Goal: Information Seeking & Learning: Check status

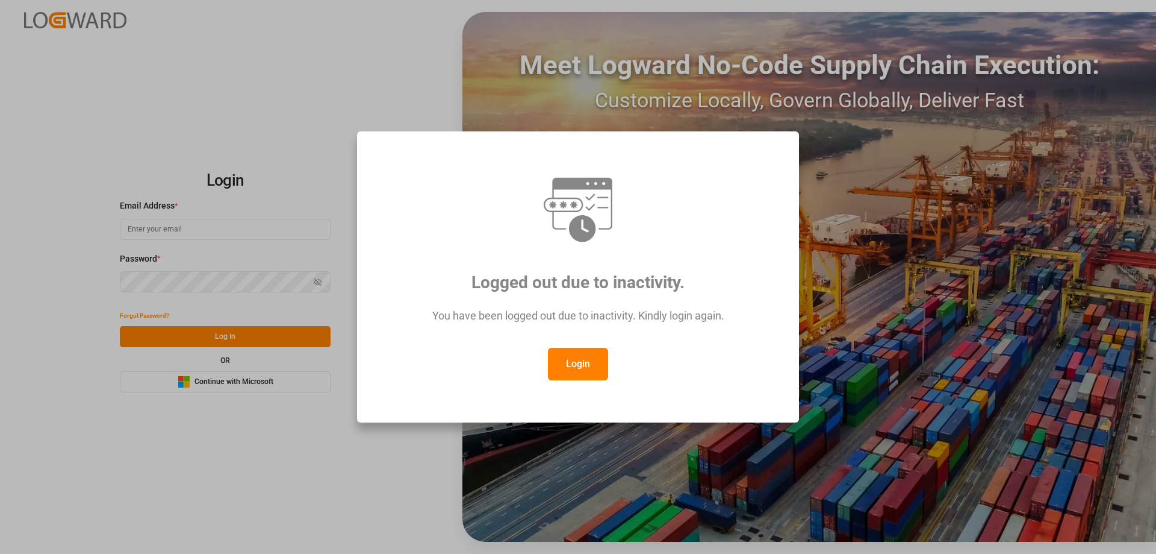
click at [587, 367] on button "Login" at bounding box center [578, 364] width 60 height 33
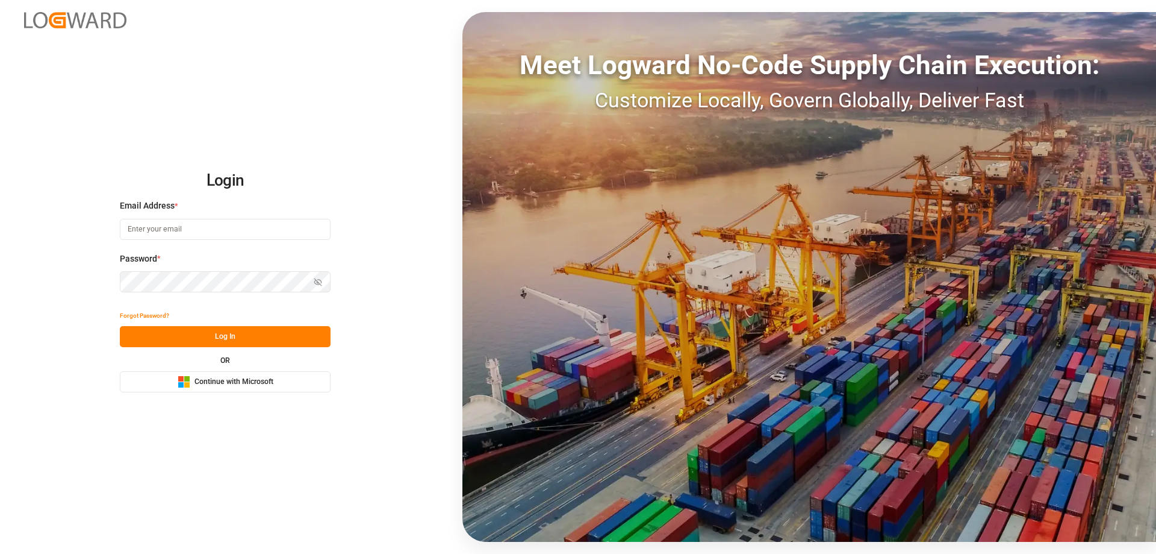
click at [234, 227] on input at bounding box center [225, 229] width 211 height 21
type input "Zachary.Glick@leschaco.com"
click at [313, 276] on button "Show password" at bounding box center [317, 281] width 25 height 21
click at [315, 278] on icon "button" at bounding box center [318, 282] width 8 height 8
click at [228, 322] on div "Forgot Password?" at bounding box center [225, 315] width 211 height 21
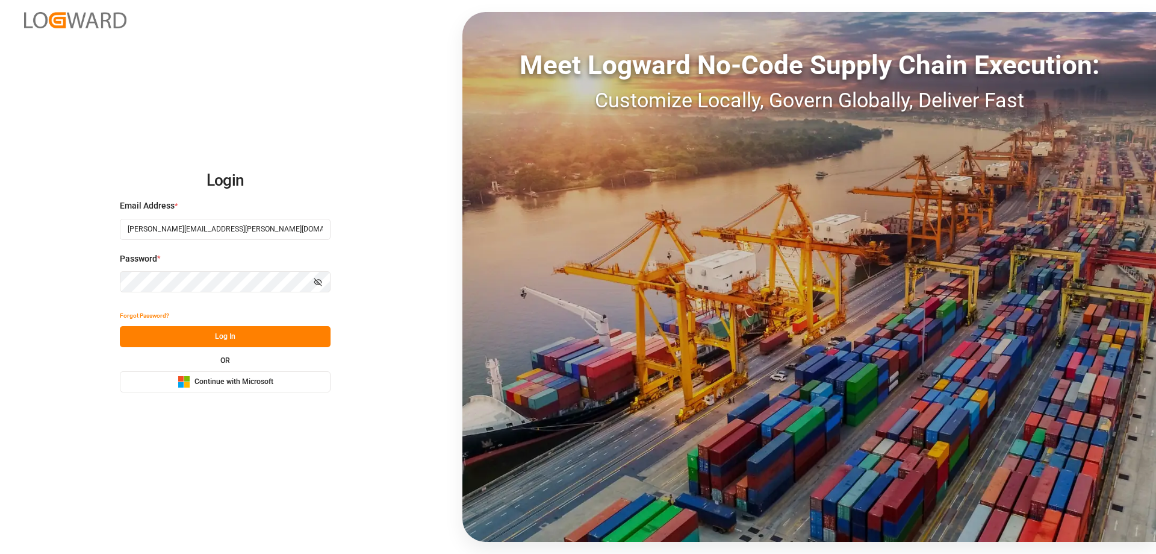
click at [228, 331] on button "Log In" at bounding box center [225, 336] width 211 height 21
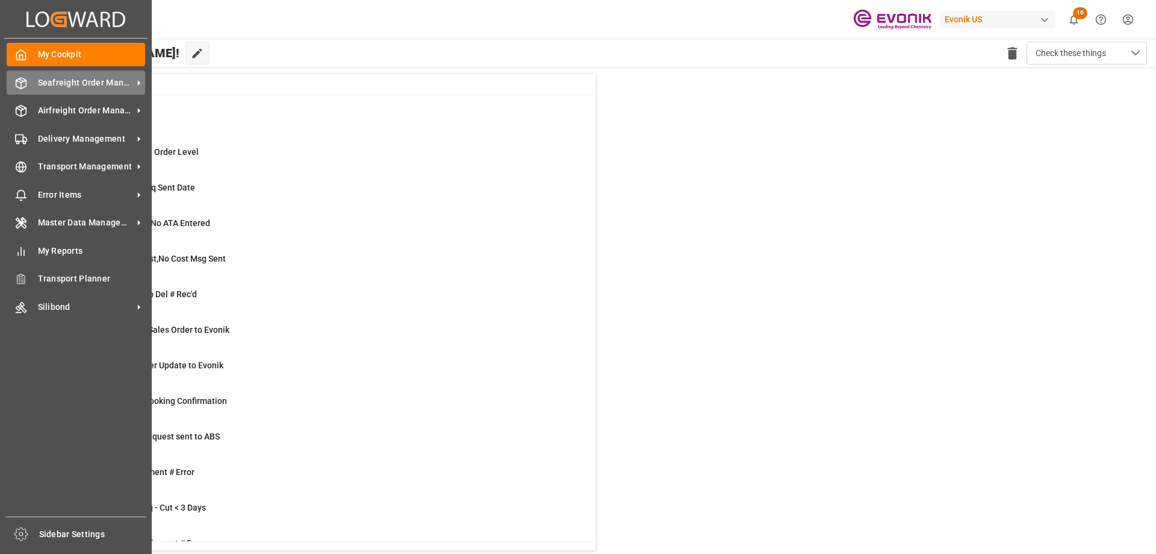
click at [65, 84] on span "Seafreight Order Management" at bounding box center [85, 82] width 95 height 13
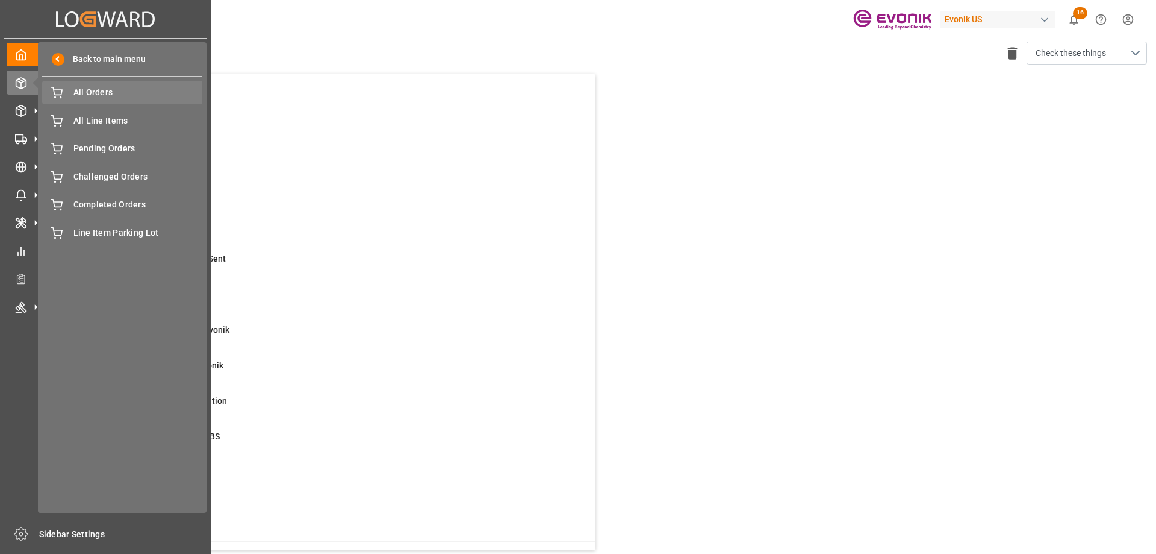
click at [95, 95] on span "All Orders" at bounding box center [138, 92] width 130 height 13
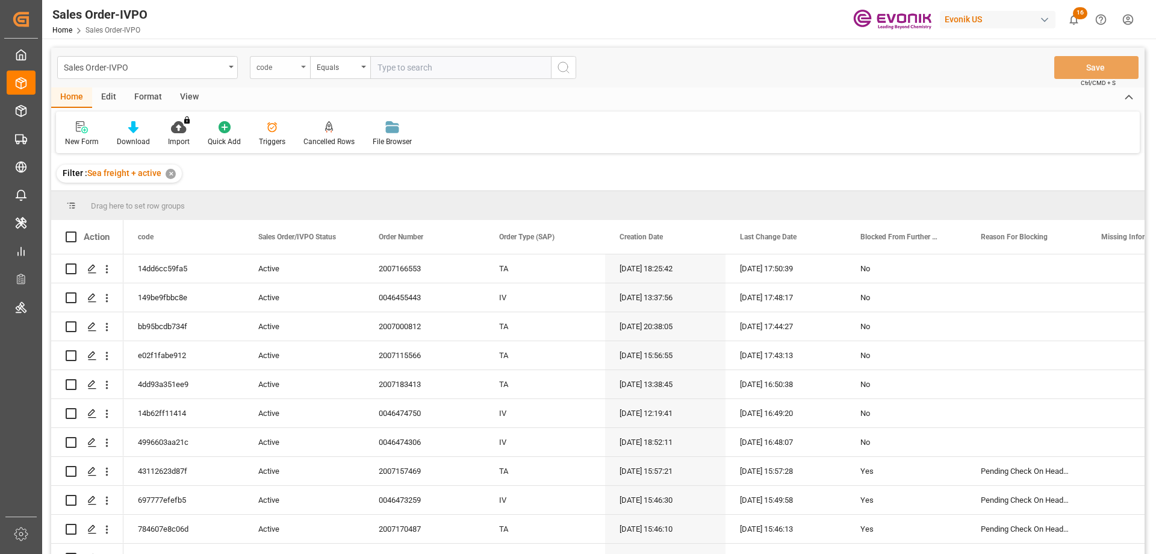
click at [299, 67] on div "code" at bounding box center [280, 67] width 60 height 23
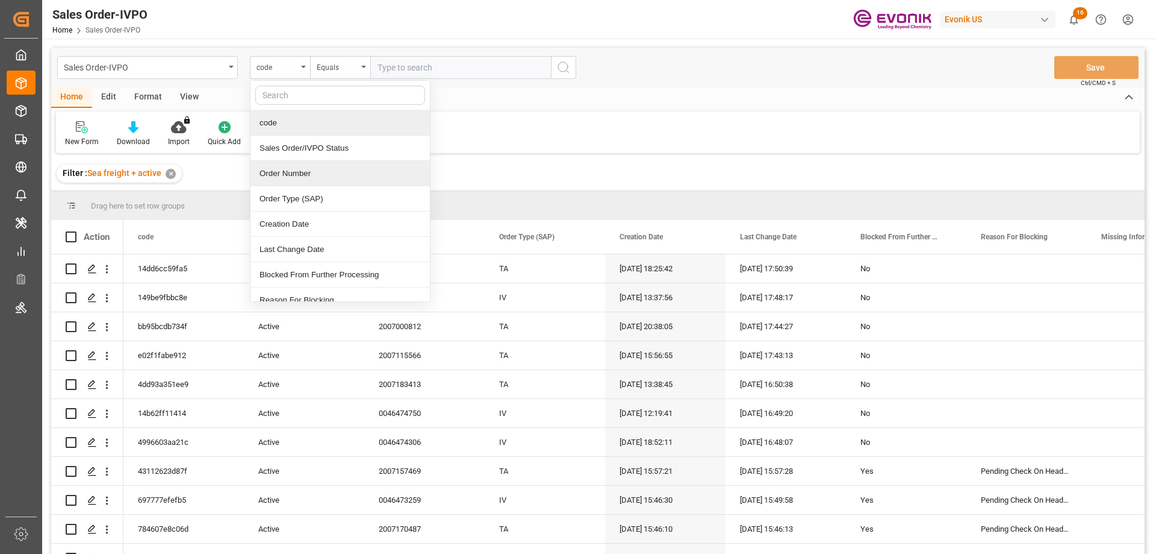
click at [268, 178] on div "Order Number" at bounding box center [340, 173] width 179 height 25
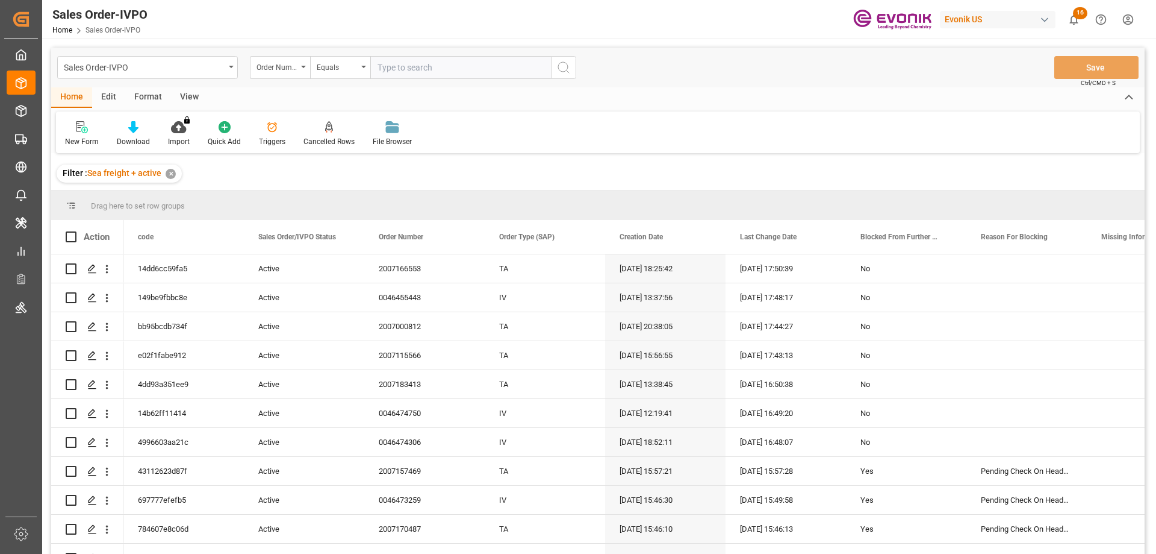
click at [421, 76] on input "text" at bounding box center [460, 67] width 181 height 23
paste input "2007168049"
type input "2007168049"
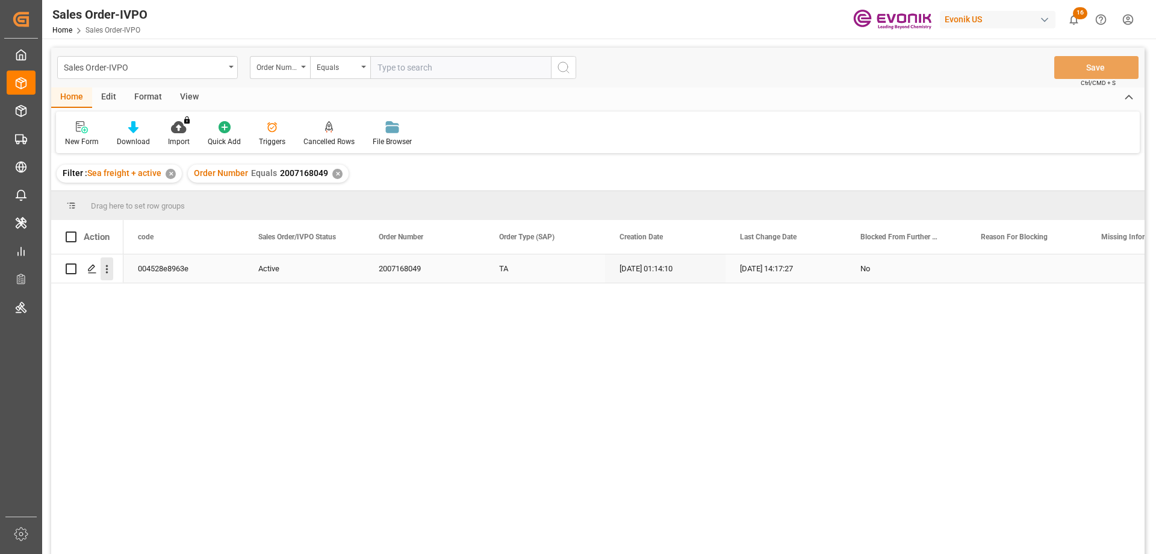
click at [105, 263] on icon "open menu" at bounding box center [107, 269] width 13 height 13
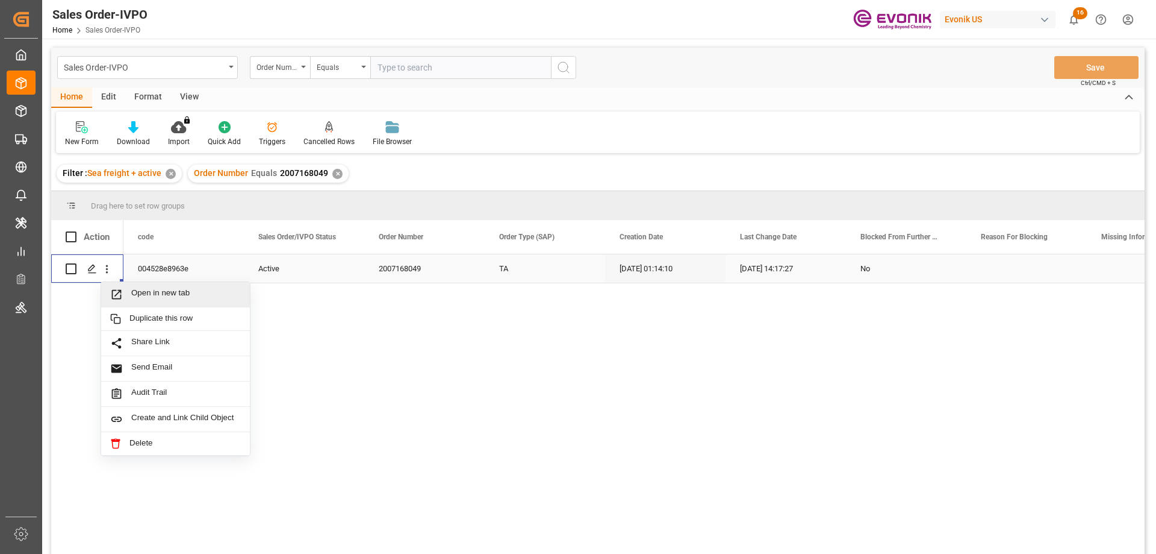
click at [156, 289] on span "Open in new tab" at bounding box center [186, 294] width 110 height 13
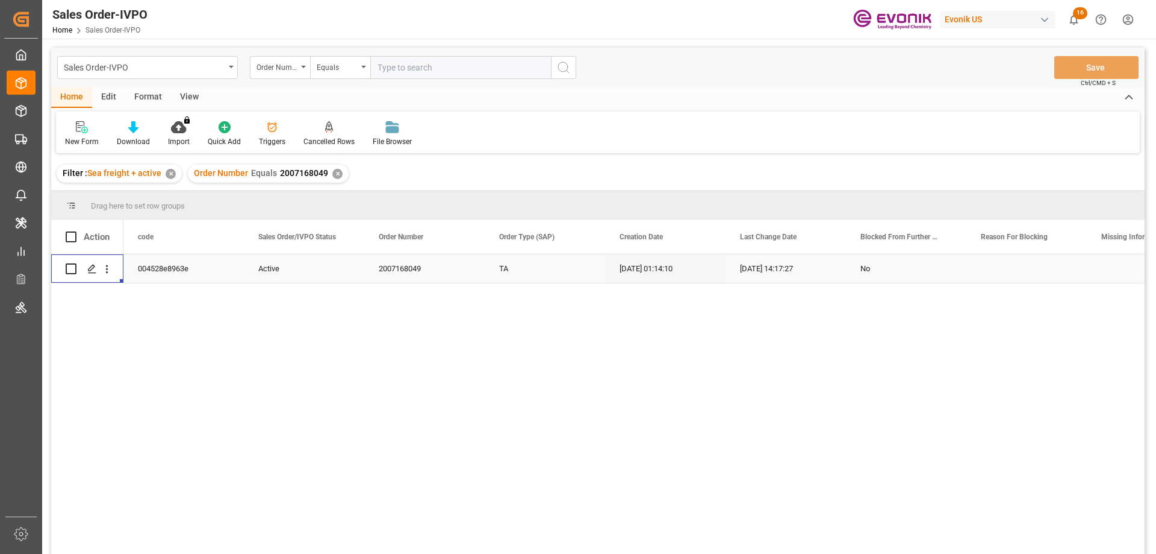
click at [400, 67] on input "text" at bounding box center [460, 67] width 181 height 23
paste input "46465077"
type input "0046465077"
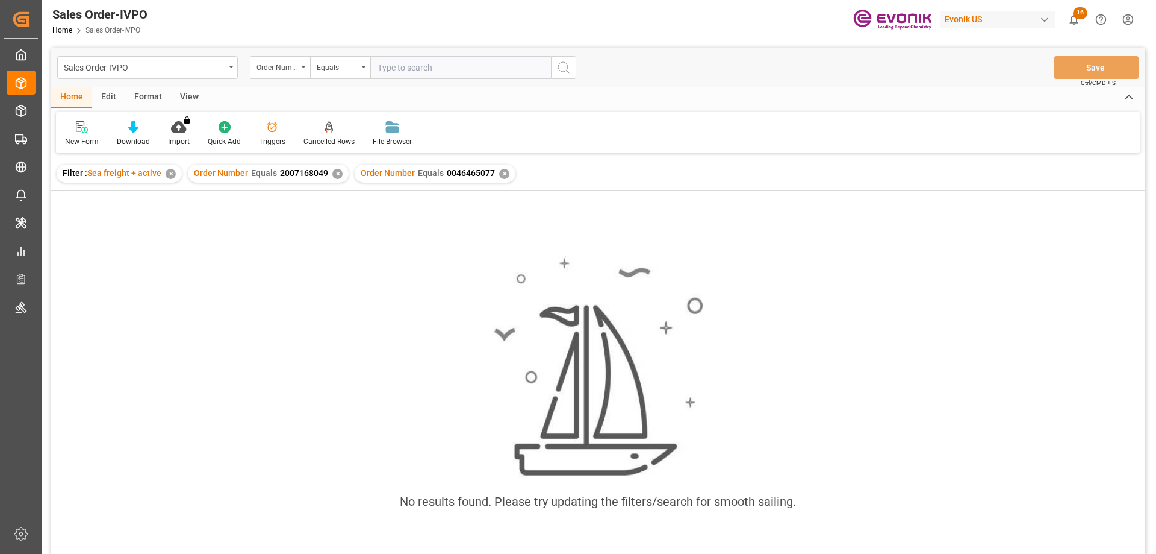
click at [331, 179] on div "Order Number Equals 2007168049 ✕" at bounding box center [268, 173] width 161 height 18
click at [332, 175] on div "✕" at bounding box center [337, 174] width 10 height 10
click at [457, 72] on input "text" at bounding box center [460, 67] width 181 height 23
paste input "2007139118"
type input "2007139118"
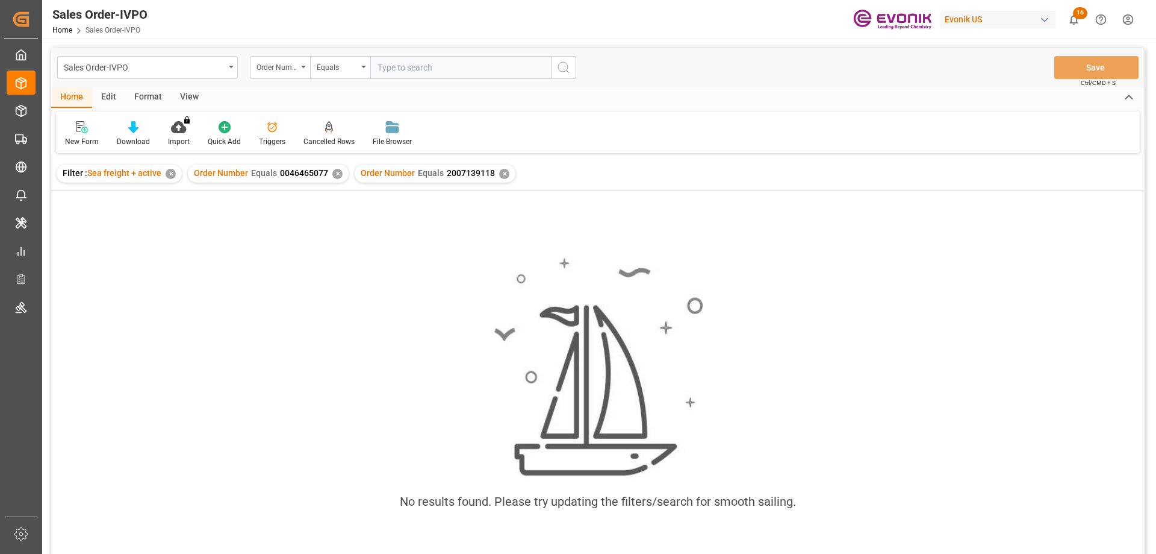
click at [338, 172] on div "✕" at bounding box center [337, 174] width 10 height 10
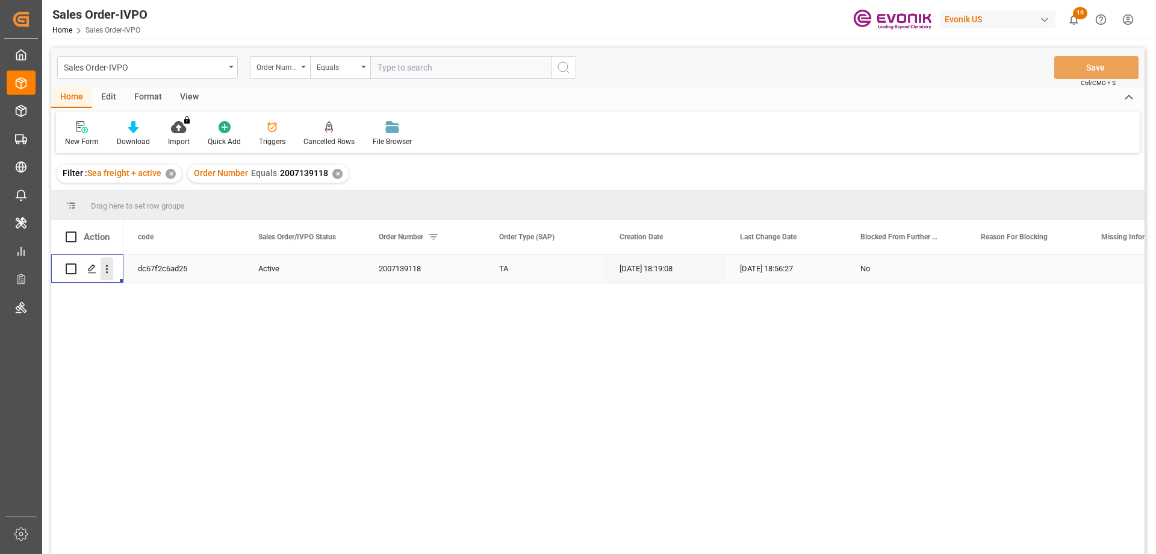
click at [108, 263] on icon "open menu" at bounding box center [107, 269] width 13 height 13
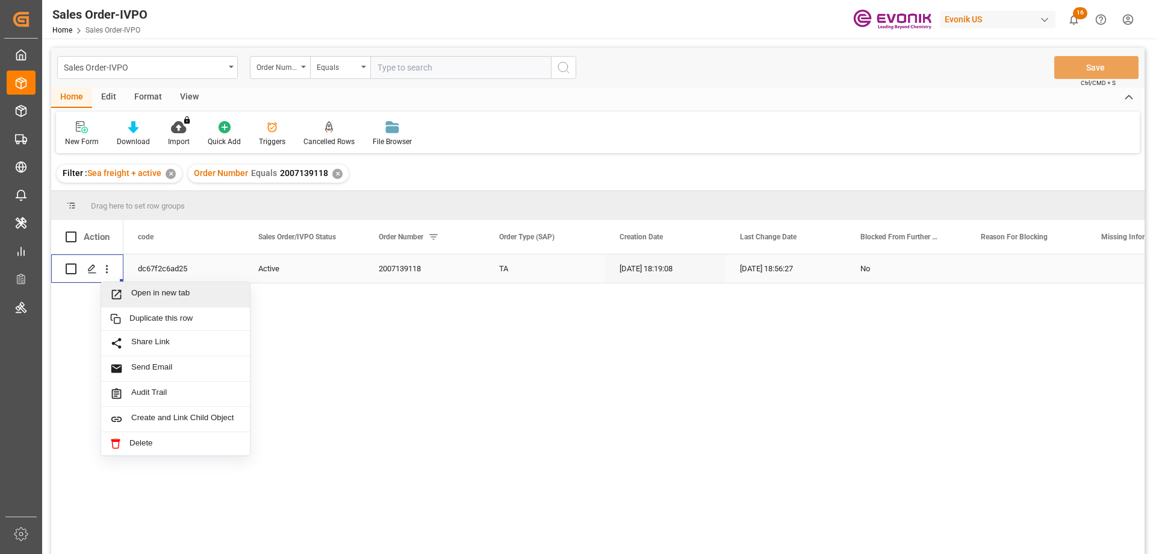
click at [159, 297] on span "Open in new tab" at bounding box center [186, 294] width 110 height 13
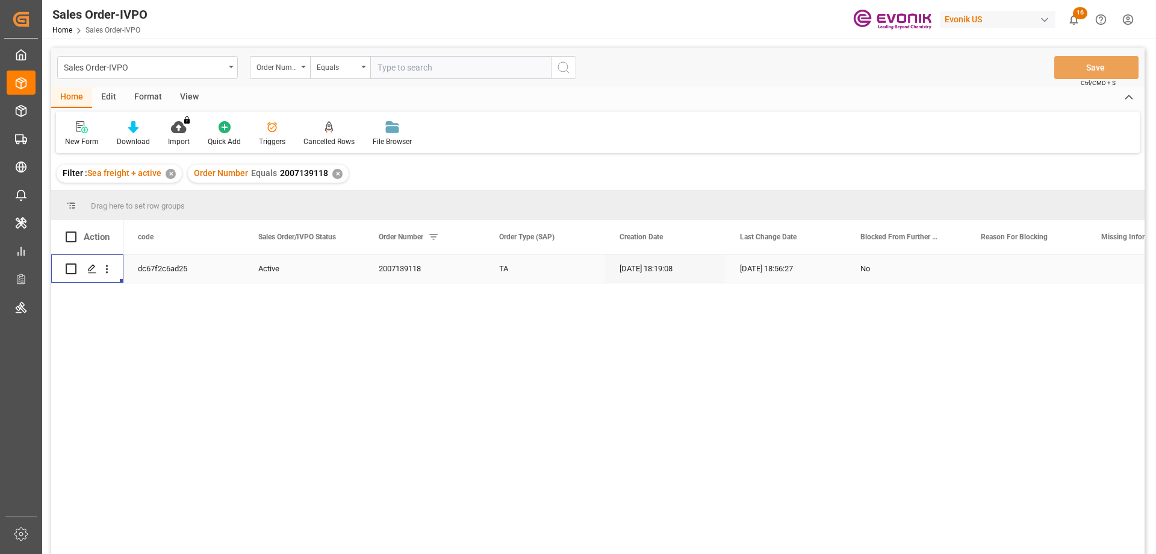
click at [430, 63] on input "text" at bounding box center [460, 67] width 181 height 23
paste input "2007139118"
type input "2007139118"
click at [332, 175] on div "✕" at bounding box center [337, 174] width 10 height 10
click at [107, 266] on icon "open menu" at bounding box center [107, 269] width 2 height 8
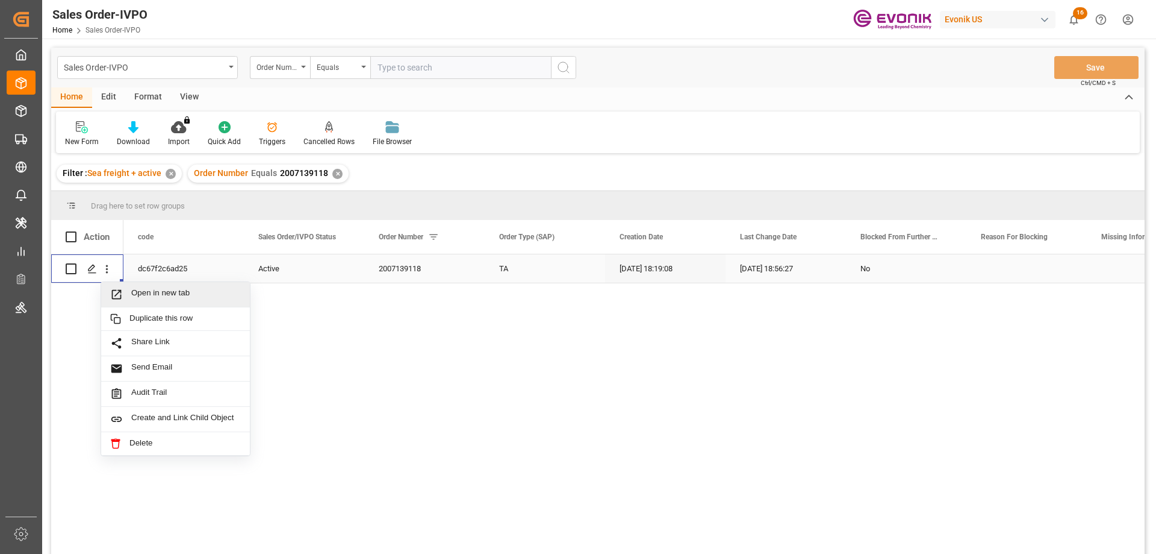
click at [150, 296] on span "Open in new tab" at bounding box center [186, 294] width 110 height 13
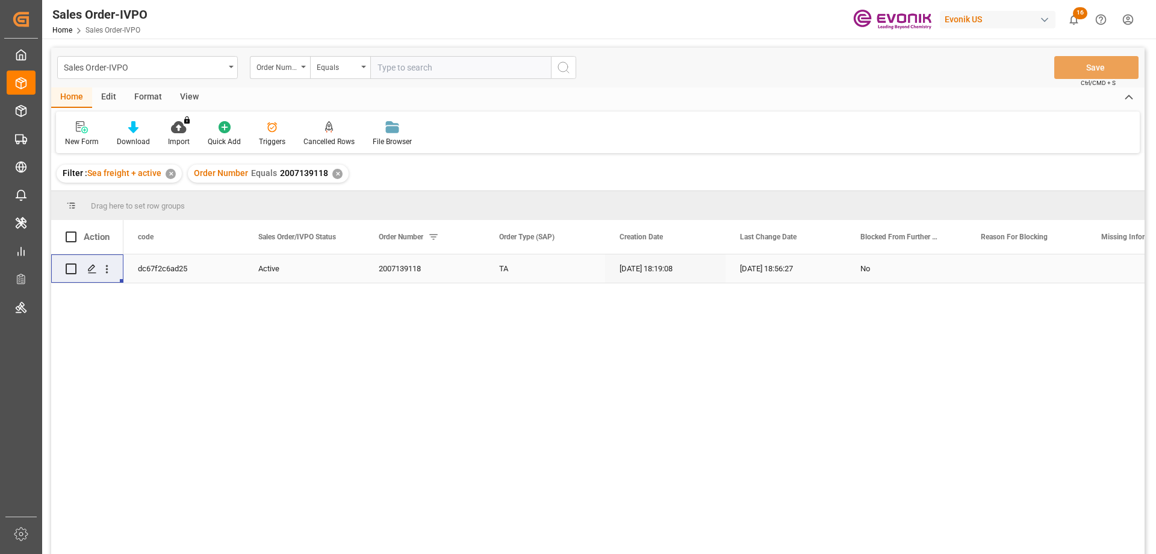
click at [410, 64] on input "text" at bounding box center [460, 67] width 181 height 23
paste input "2007109842"
type input "2007109842"
click at [104, 267] on icon "open menu" at bounding box center [107, 269] width 13 height 13
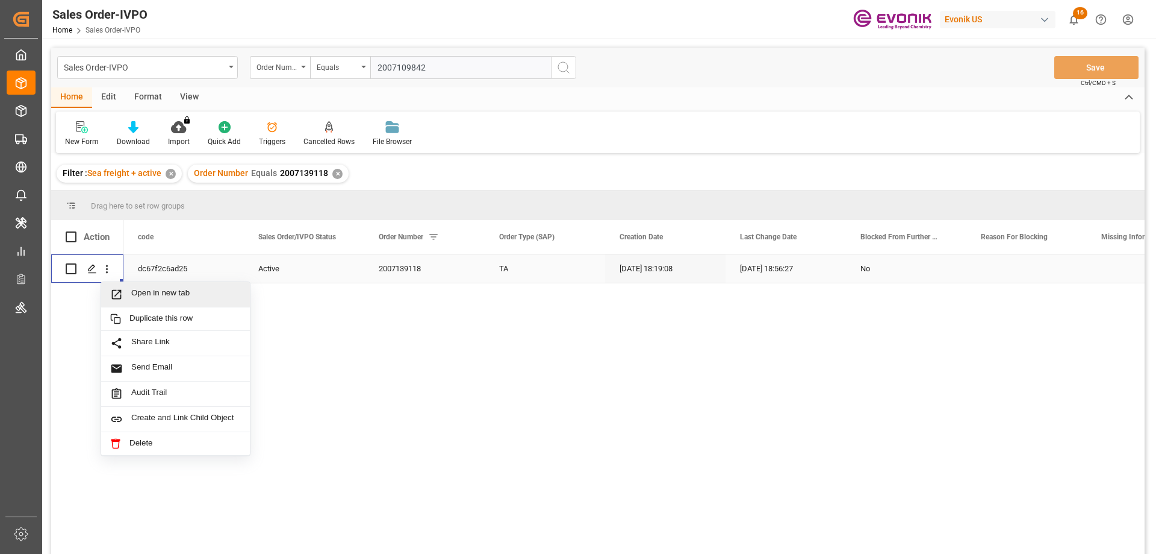
click at [152, 300] on span "Open in new tab" at bounding box center [186, 294] width 110 height 13
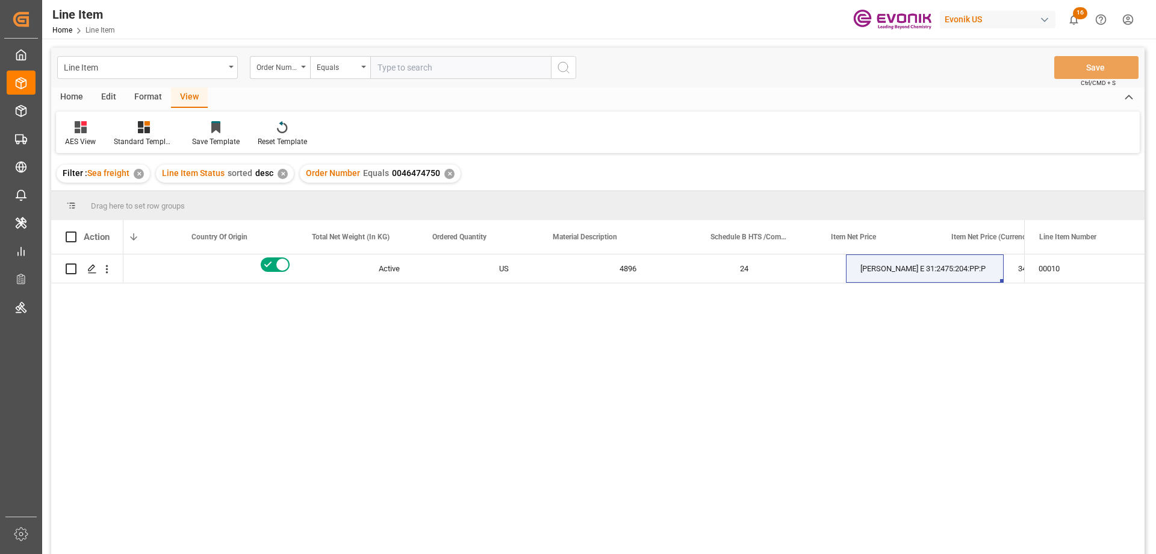
scroll to position [0, 308]
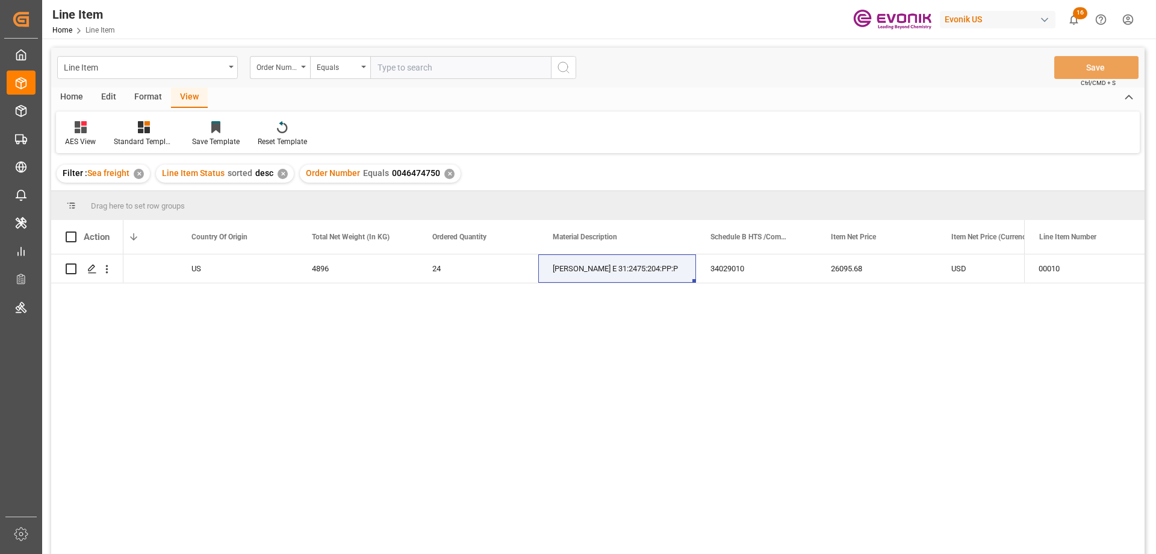
click at [425, 73] on input "text" at bounding box center [460, 67] width 181 height 23
paste input "2007108613"
type input "2007108613"
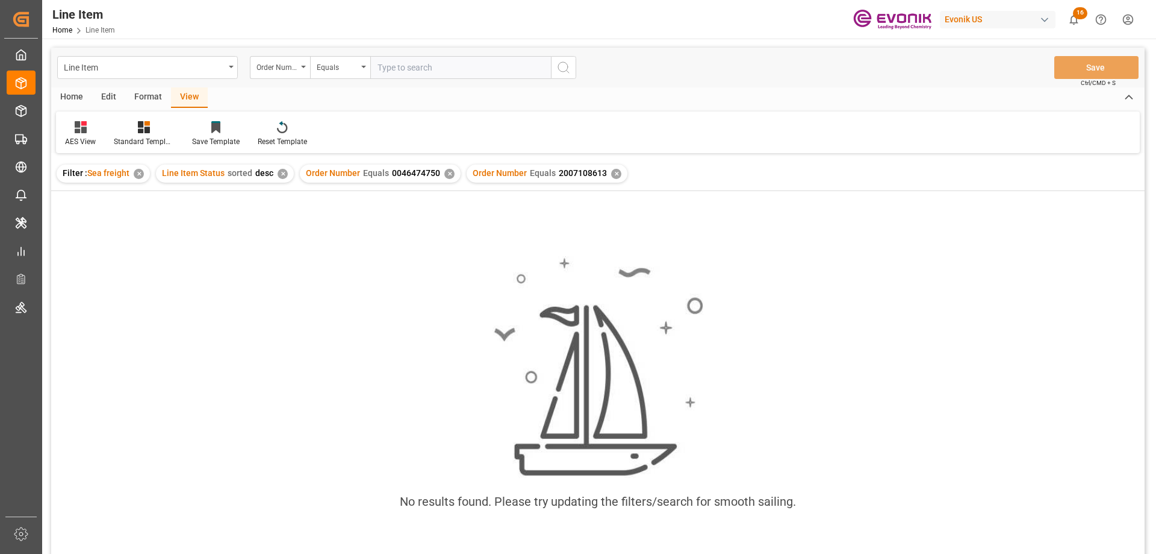
click at [446, 173] on div "✕" at bounding box center [450, 174] width 10 height 10
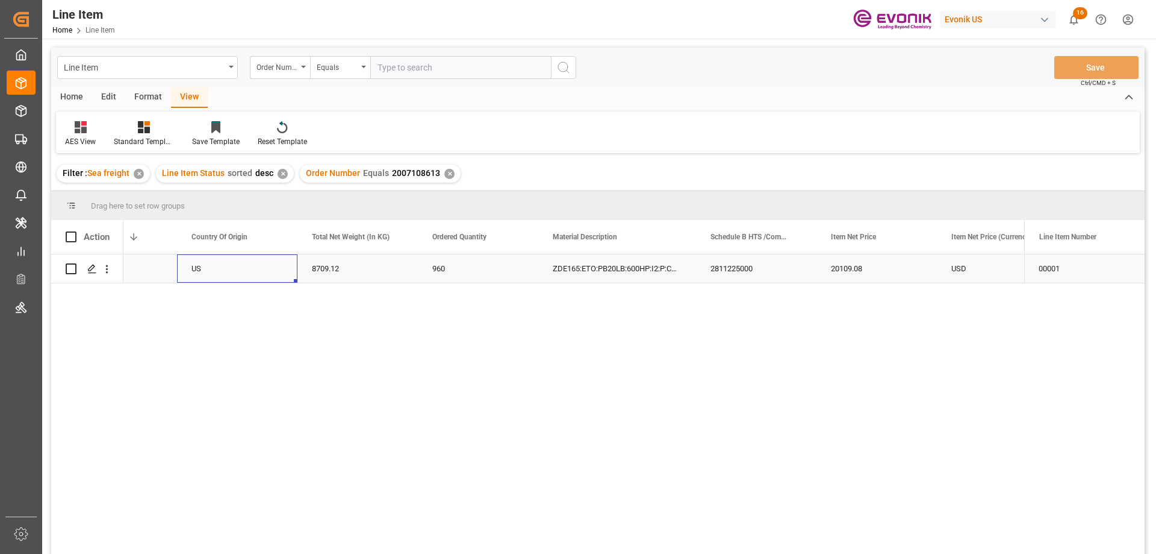
click at [203, 264] on div "US" at bounding box center [237, 268] width 120 height 28
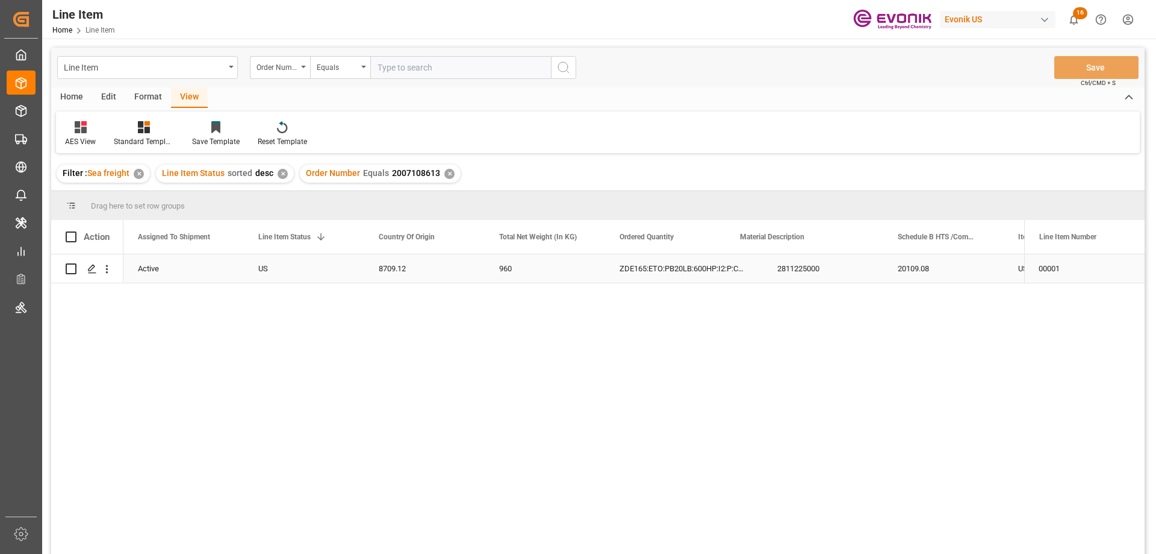
scroll to position [0, 120]
click at [903, 278] on div "2811225000" at bounding box center [944, 268] width 120 height 28
click at [152, 271] on div "US" at bounding box center [200, 268] width 120 height 28
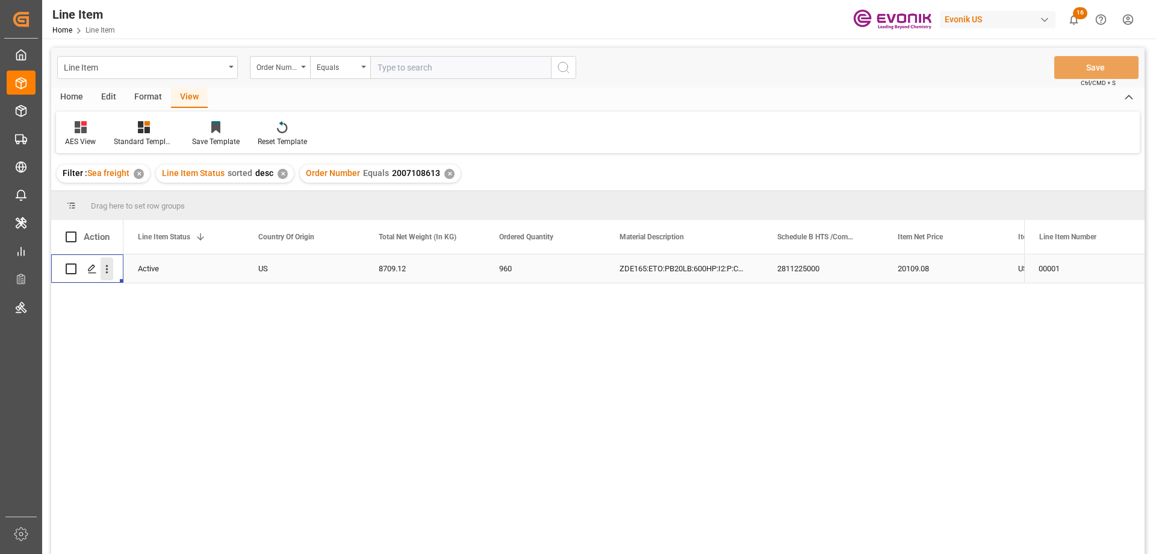
click at [110, 267] on icon "open menu" at bounding box center [107, 269] width 13 height 13
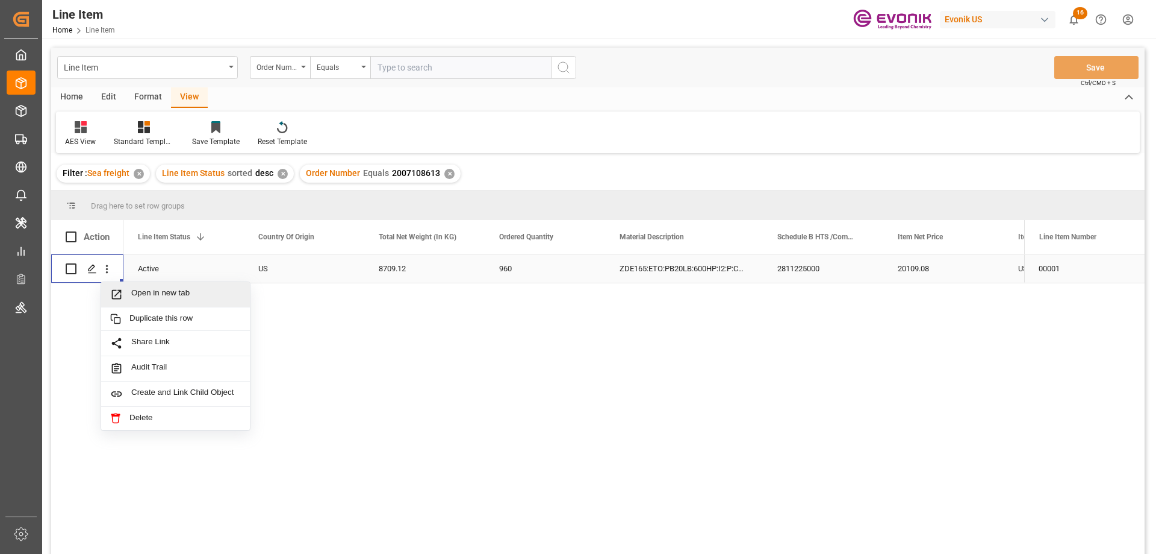
click at [142, 286] on div "Open in new tab" at bounding box center [175, 294] width 149 height 25
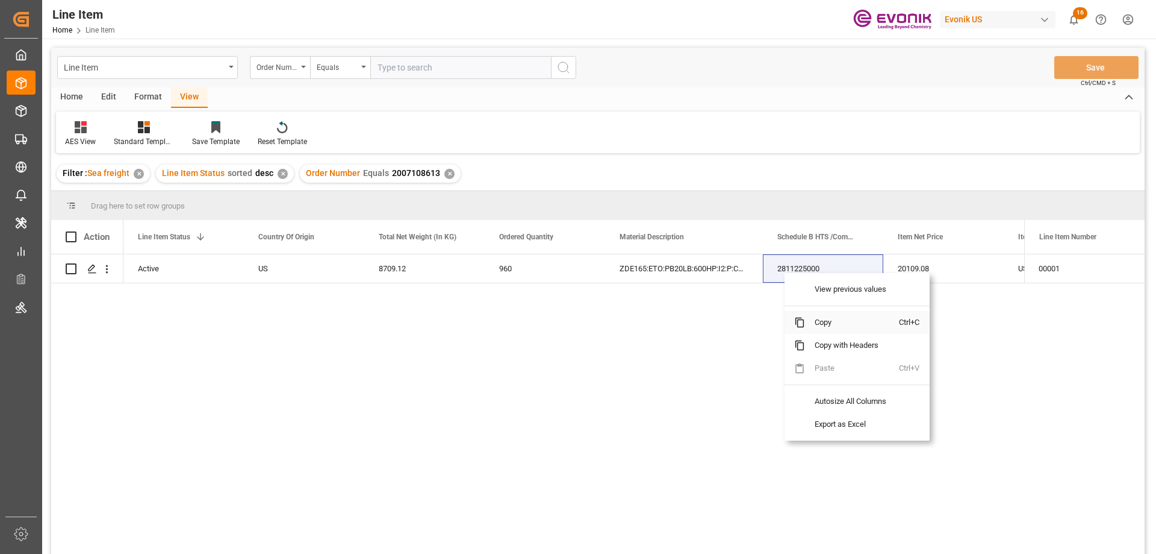
click at [809, 317] on span "Copy" at bounding box center [852, 322] width 94 height 23
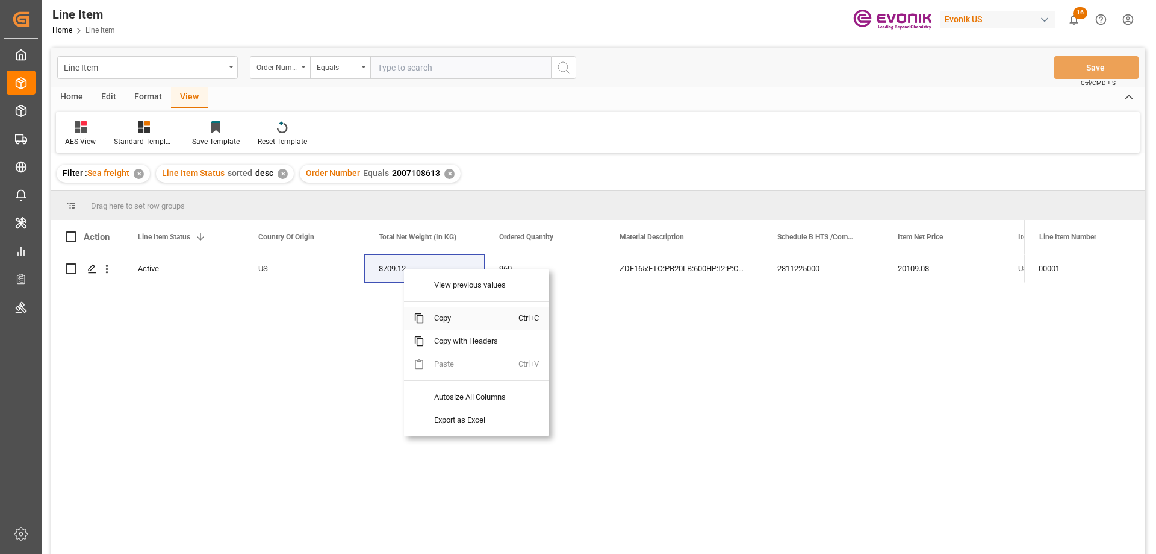
click at [432, 314] on span "Copy" at bounding box center [472, 318] width 94 height 23
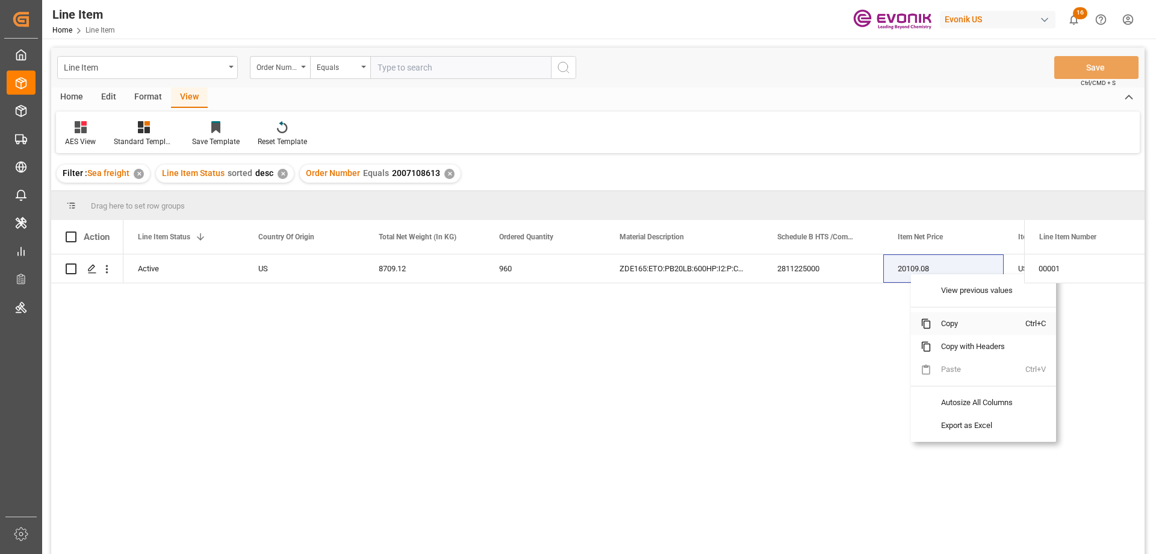
click at [948, 315] on span "Copy" at bounding box center [979, 323] width 94 height 23
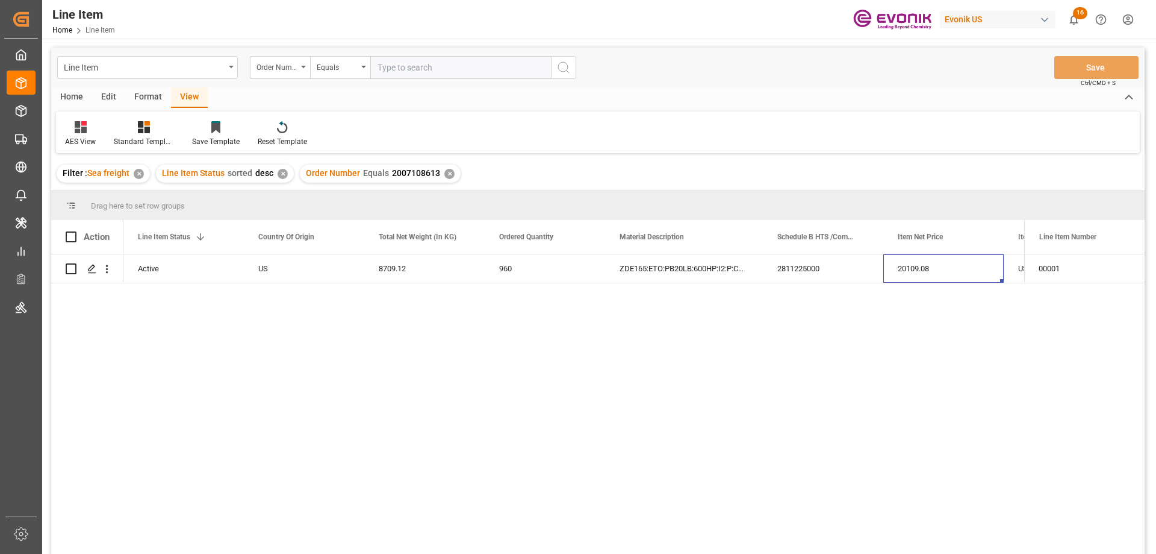
click at [423, 89] on div "Home Edit Format View" at bounding box center [598, 97] width 1094 height 20
click at [423, 74] on input "text" at bounding box center [460, 67] width 181 height 23
paste input "0046453167"
type input "0046453167"
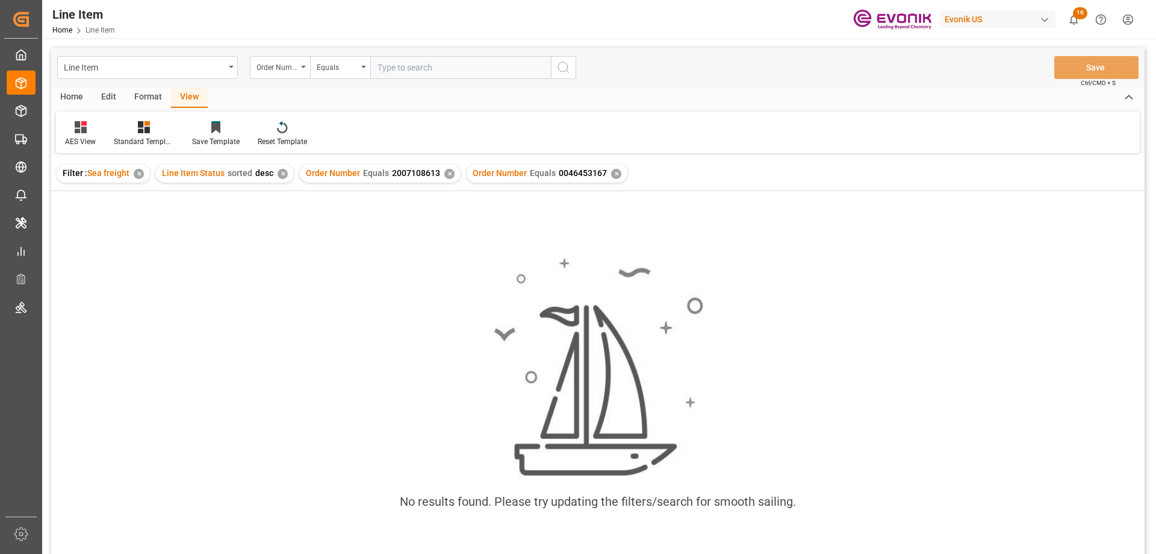
click at [445, 172] on div "✕" at bounding box center [450, 174] width 10 height 10
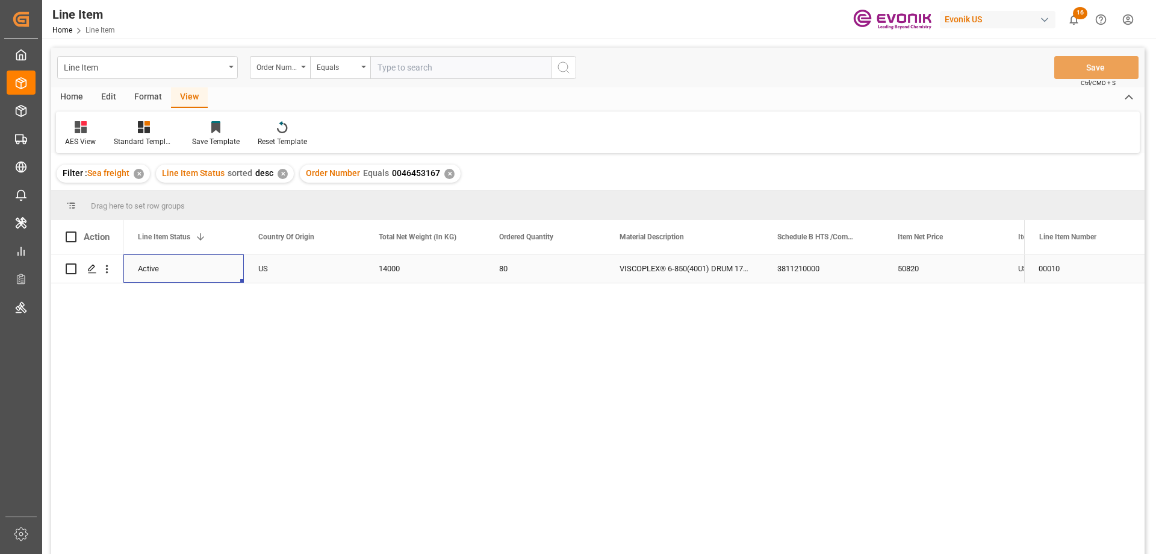
click at [199, 274] on div "Active" at bounding box center [184, 269] width 92 height 28
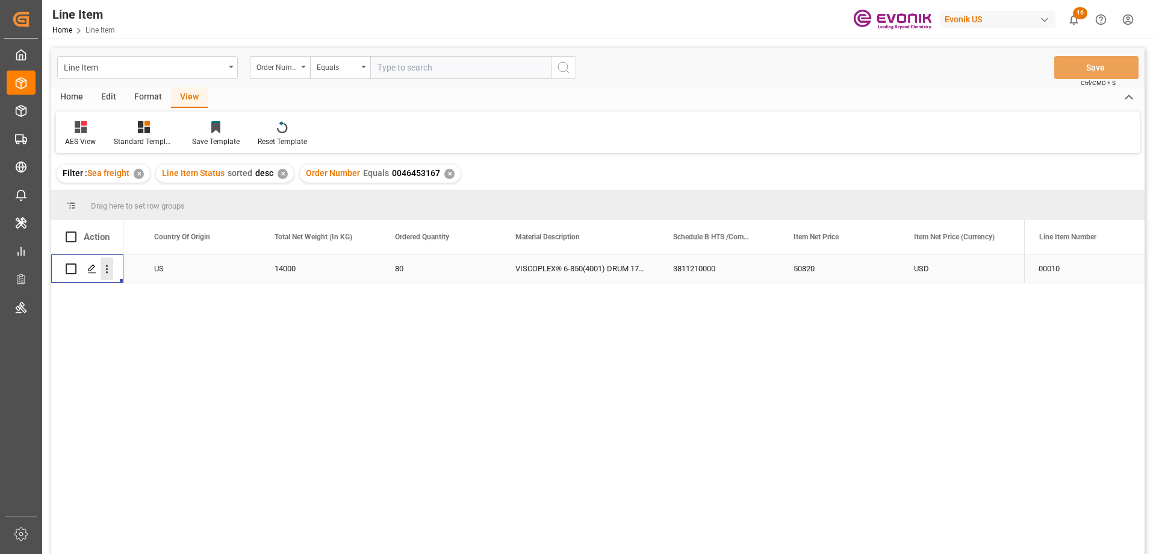
click at [108, 264] on icon "open menu" at bounding box center [107, 269] width 13 height 13
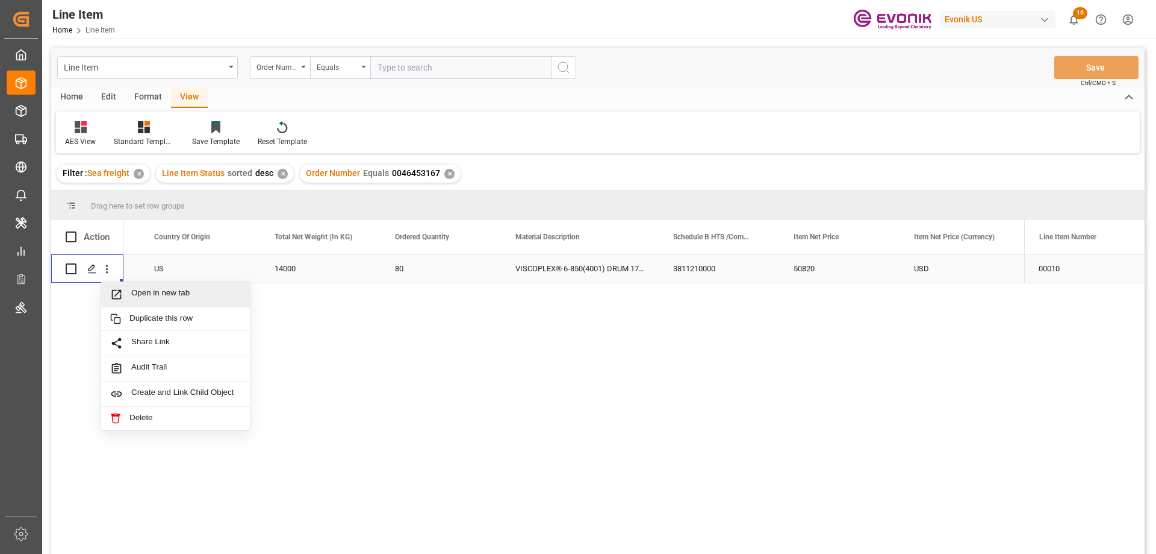
click at [146, 293] on span "Open in new tab" at bounding box center [186, 294] width 110 height 13
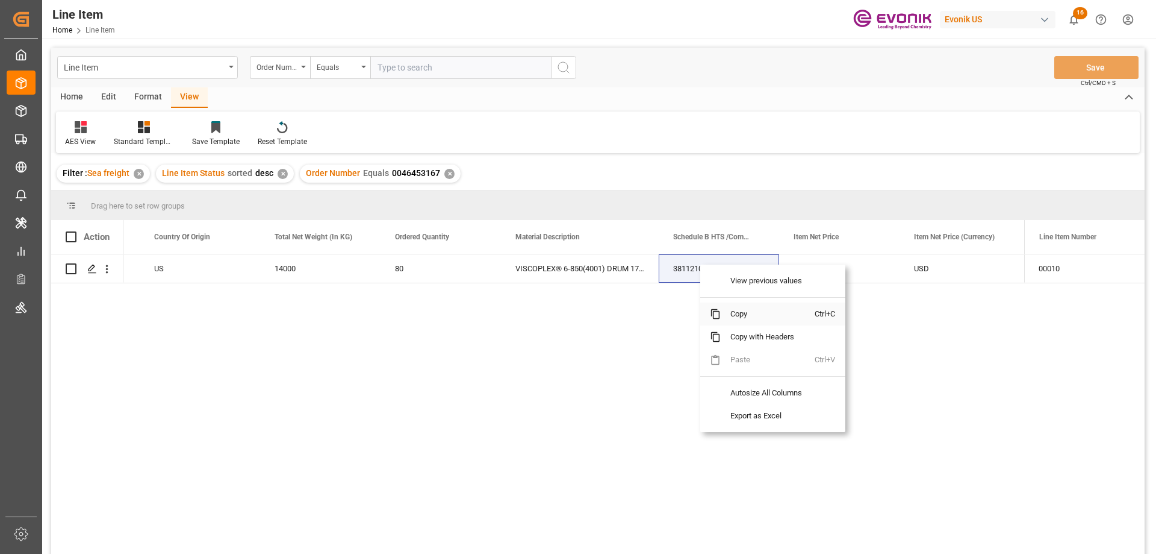
click at [732, 316] on span "Copy" at bounding box center [768, 313] width 94 height 23
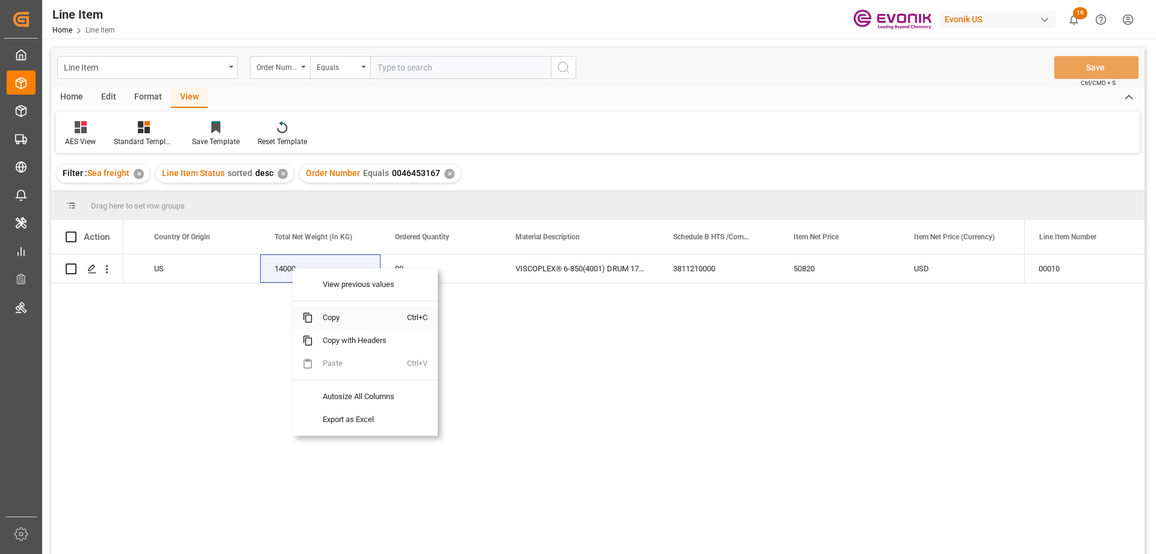
click at [343, 315] on span "Copy" at bounding box center [360, 317] width 94 height 23
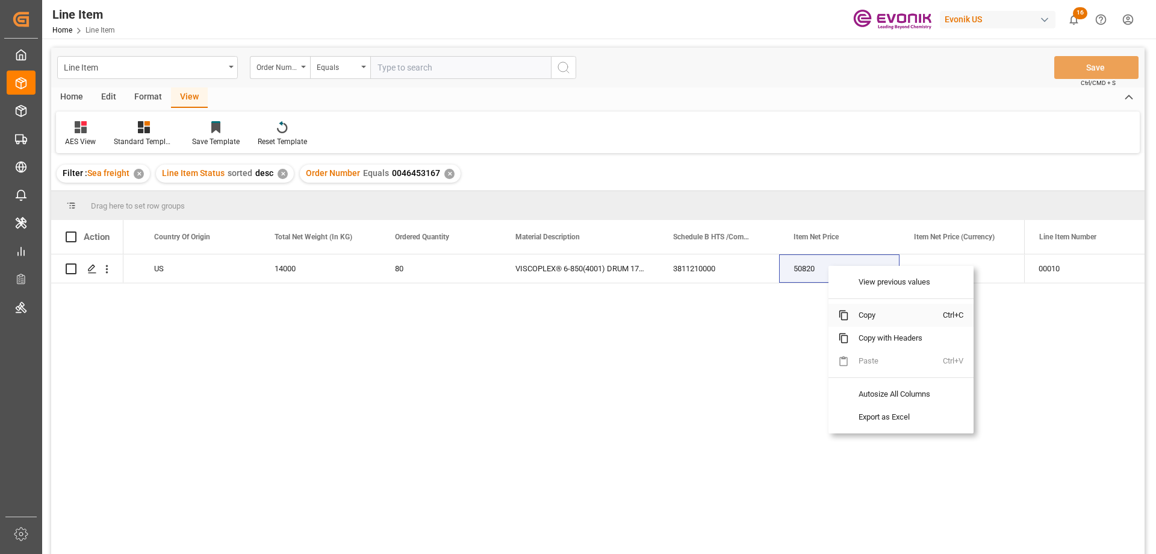
drag, startPoint x: 873, startPoint y: 313, endPoint x: 1109, endPoint y: 222, distance: 252.7
click at [876, 313] on span "Copy" at bounding box center [896, 315] width 94 height 23
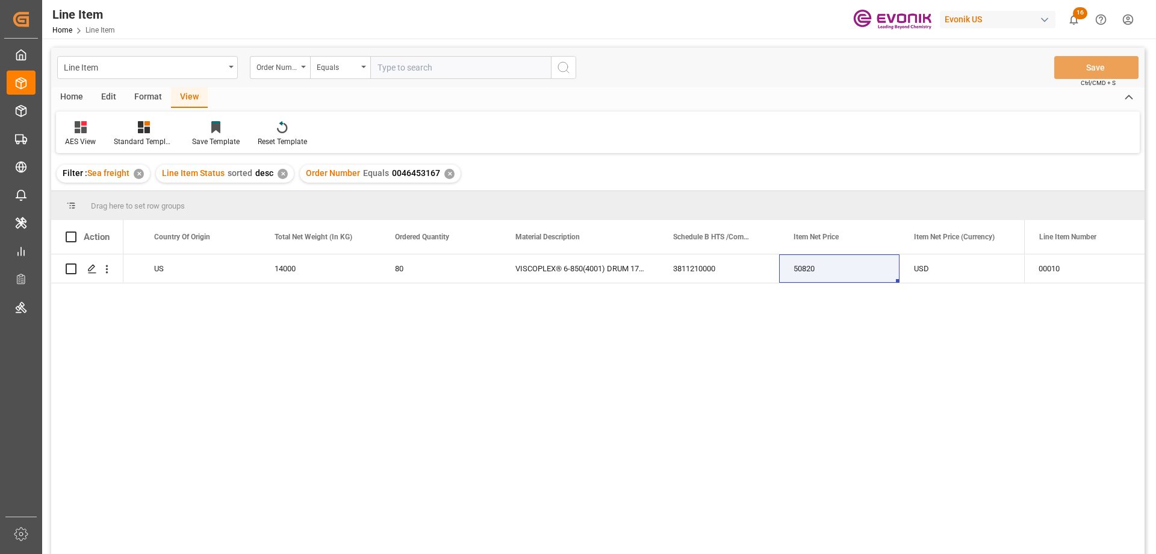
click at [414, 72] on input "text" at bounding box center [460, 67] width 181 height 23
paste input "46465077"
type input "0046465077"
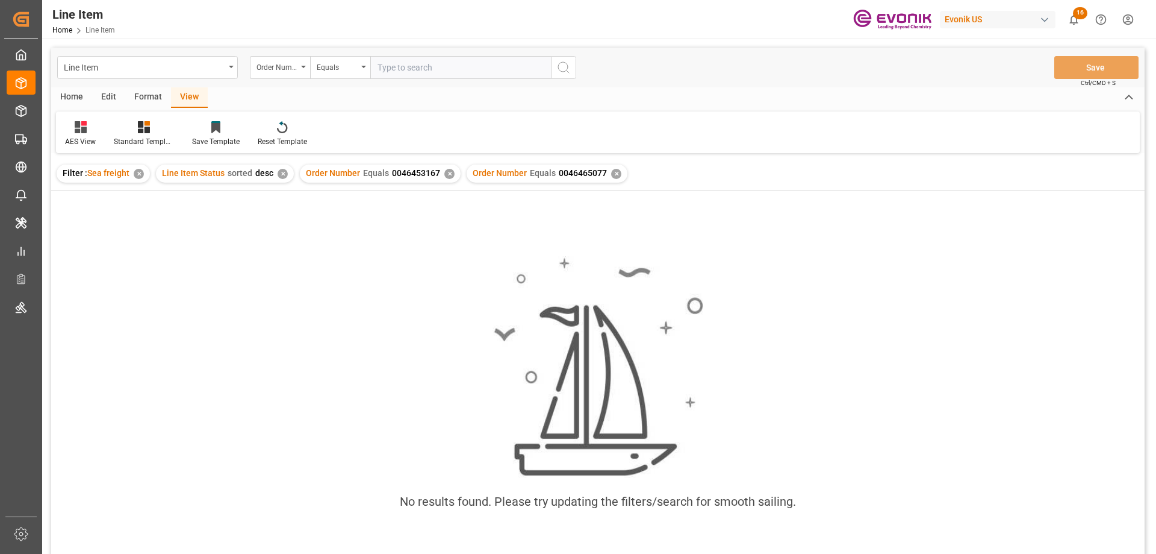
click at [445, 176] on div "✕" at bounding box center [450, 174] width 10 height 10
click at [432, 66] on input "text" at bounding box center [460, 67] width 181 height 23
paste input "0046453165"
type input "0046453165"
click at [446, 173] on div "✕" at bounding box center [450, 174] width 10 height 10
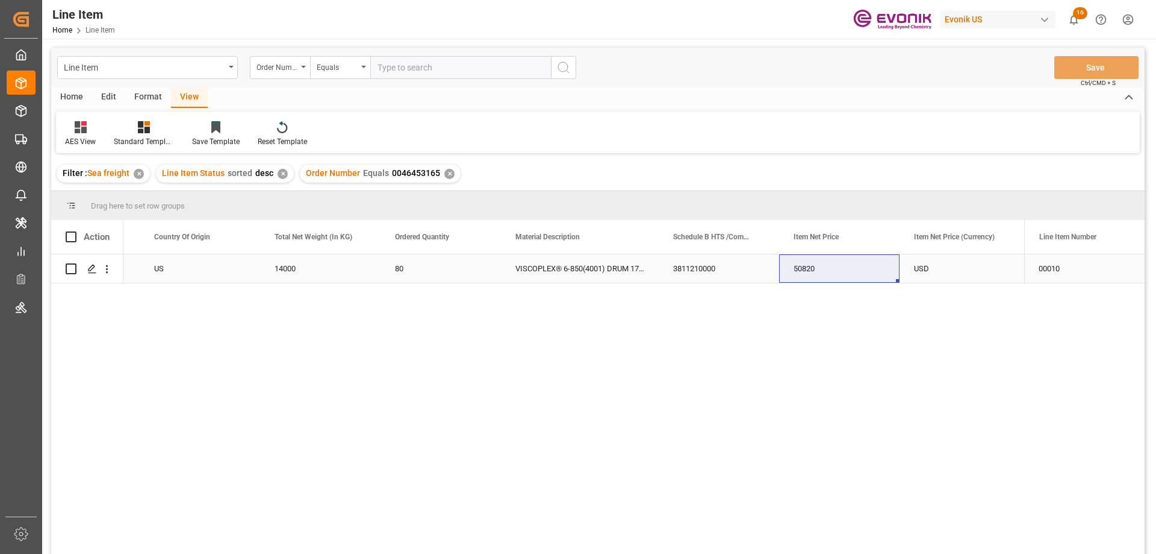
click at [182, 260] on div "US" at bounding box center [200, 268] width 120 height 28
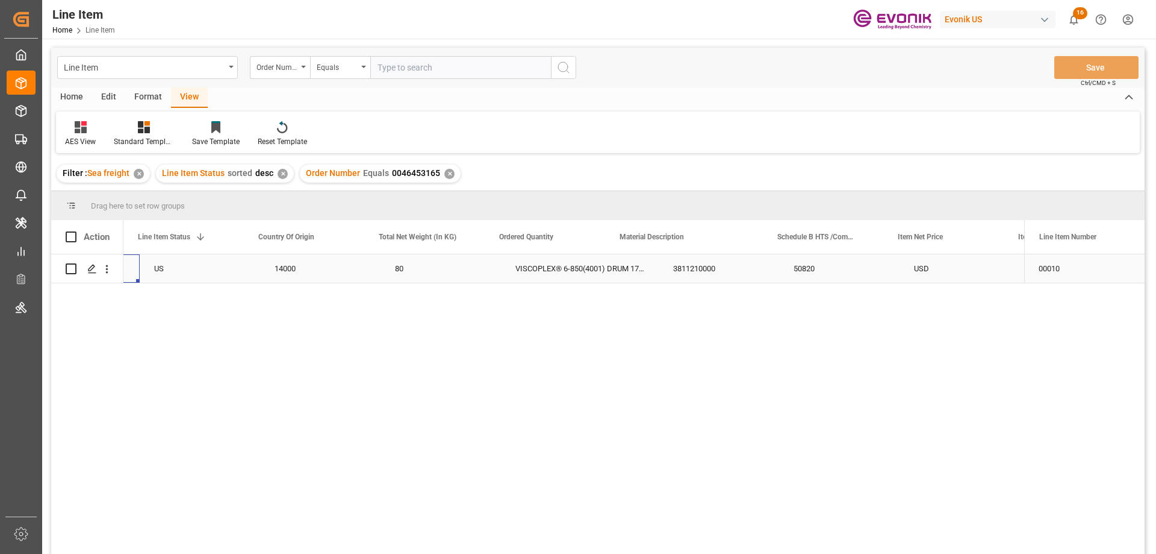
scroll to position [0, 241]
click at [941, 269] on div "50820" at bounding box center [944, 268] width 120 height 28
click at [105, 267] on icon "open menu" at bounding box center [107, 269] width 13 height 13
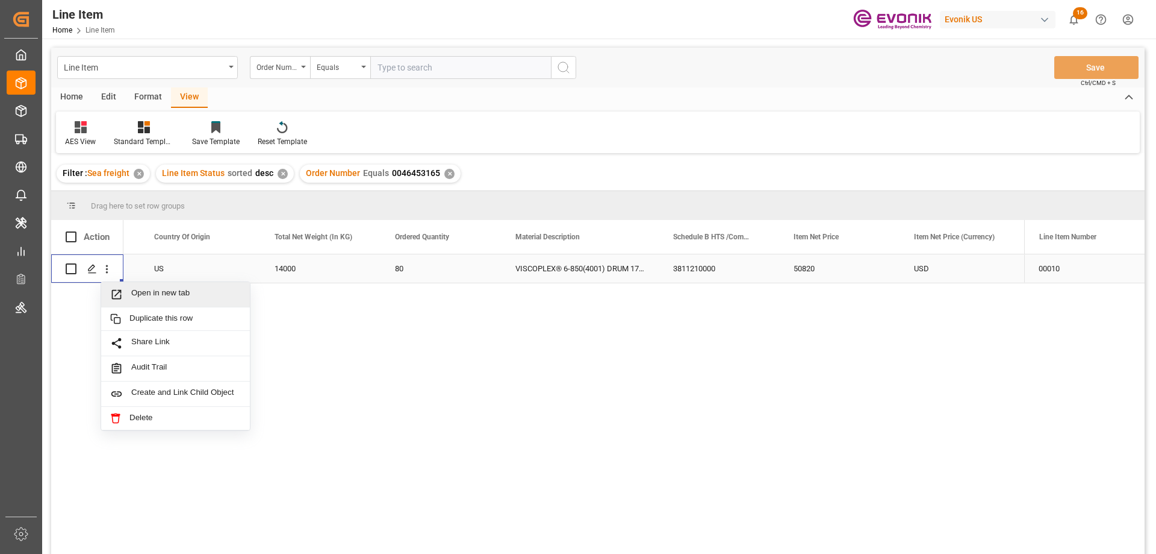
click at [163, 296] on span "Open in new tab" at bounding box center [186, 294] width 110 height 13
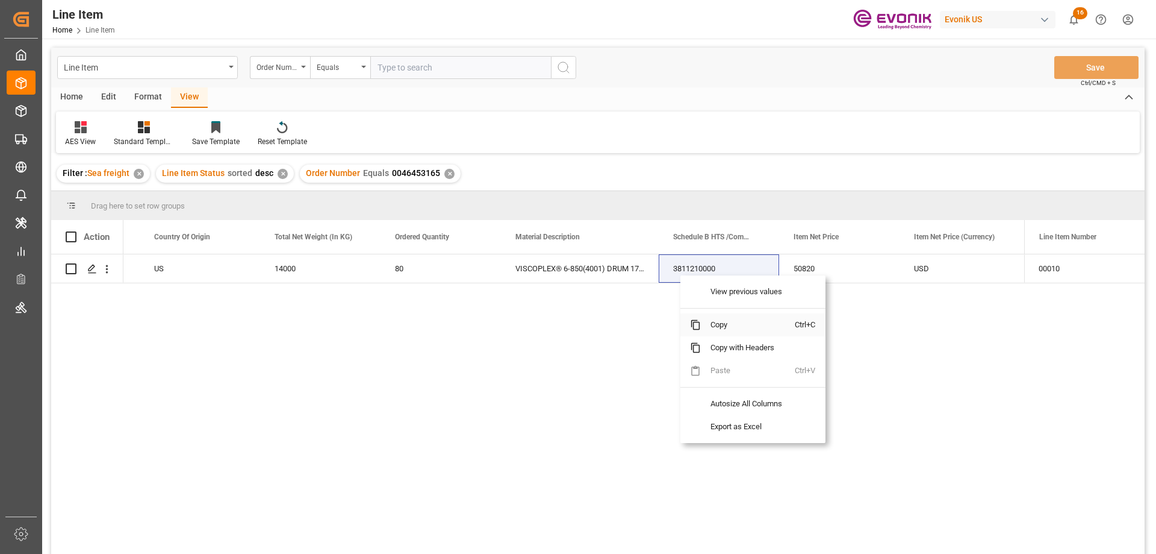
click at [722, 323] on span "Copy" at bounding box center [748, 324] width 94 height 23
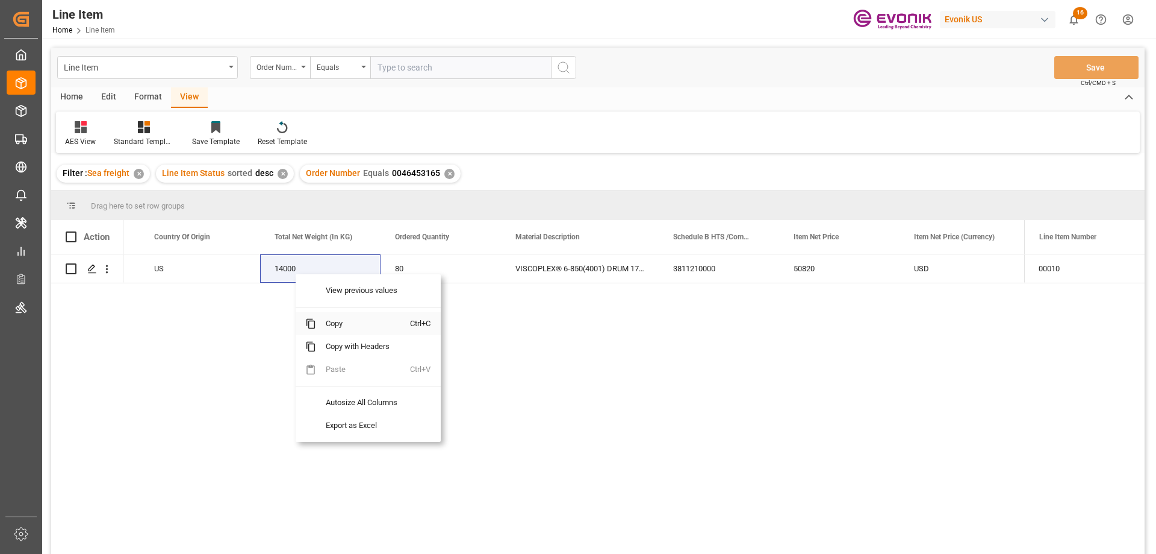
click at [348, 322] on span "Copy" at bounding box center [363, 323] width 94 height 23
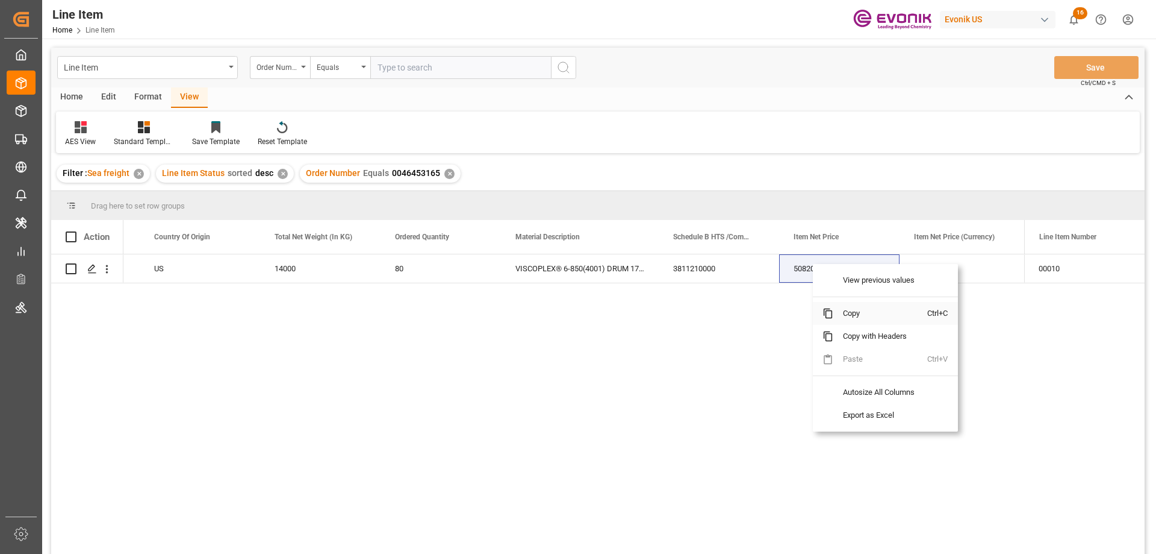
click at [847, 313] on span "Copy" at bounding box center [881, 313] width 94 height 23
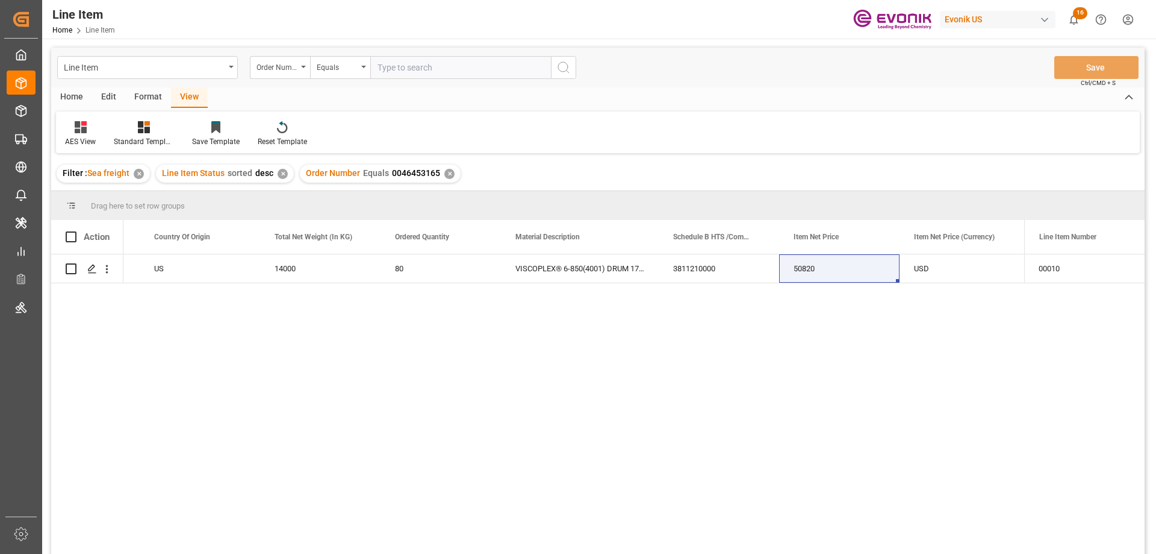
click at [393, 68] on input "text" at bounding box center [460, 67] width 181 height 23
paste input "0046453168"
type input "0046453168"
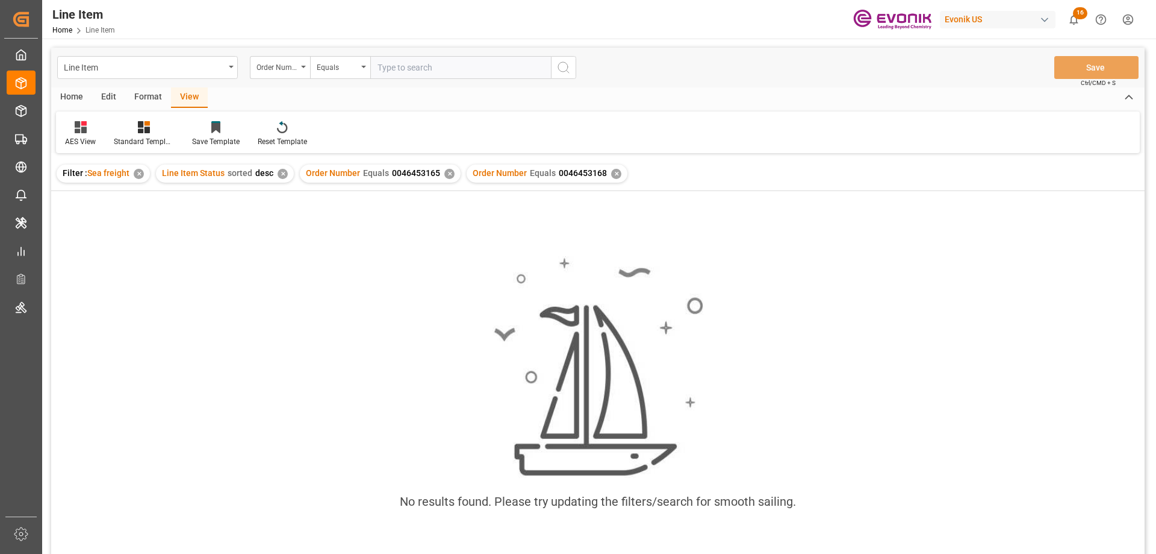
click at [448, 173] on div "✕" at bounding box center [450, 174] width 10 height 10
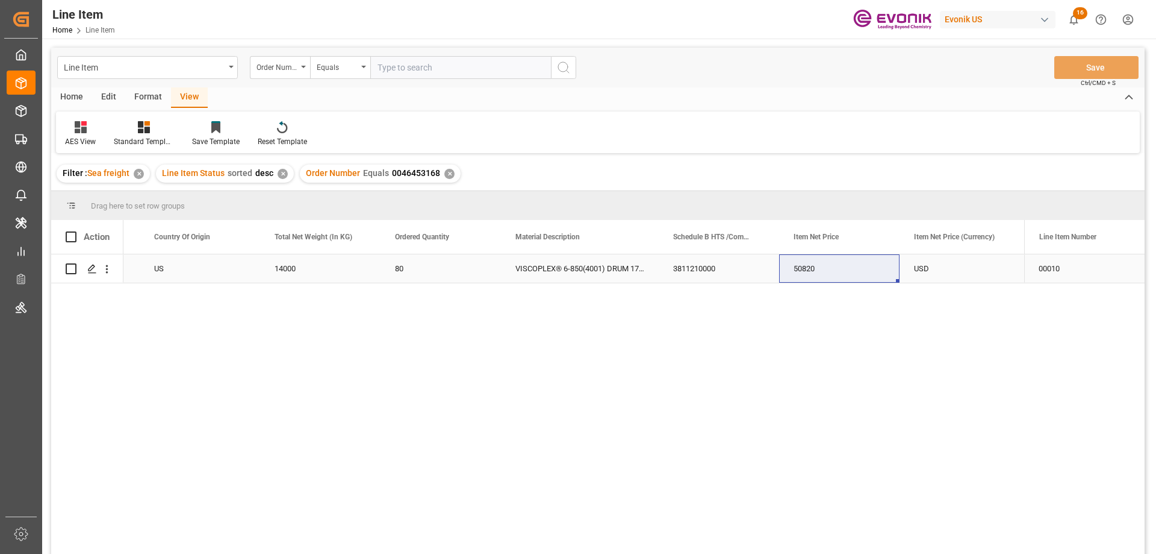
click at [204, 269] on div "US" at bounding box center [200, 268] width 120 height 28
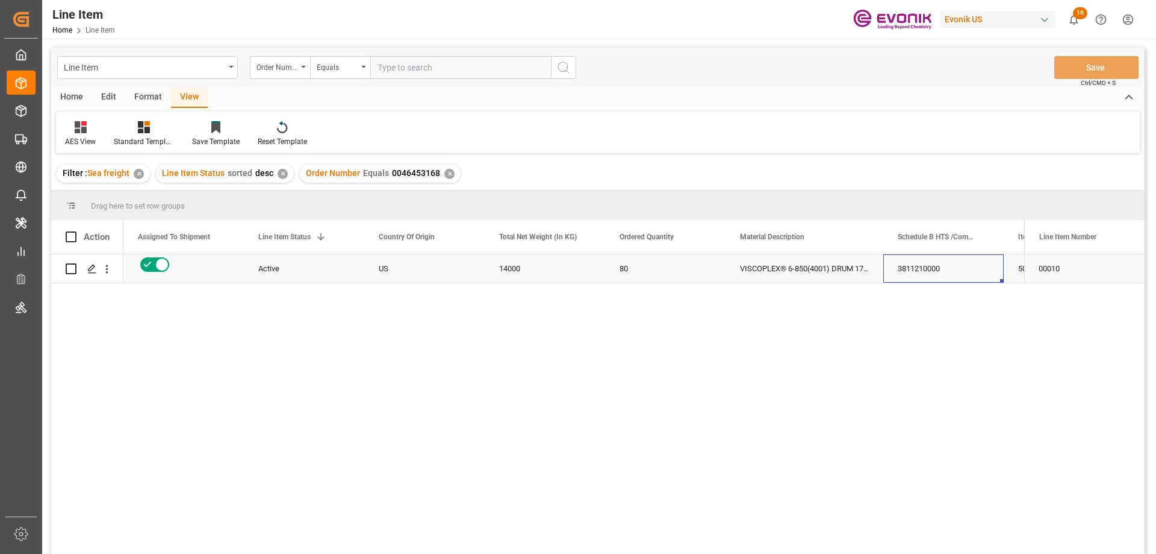
scroll to position [0, 345]
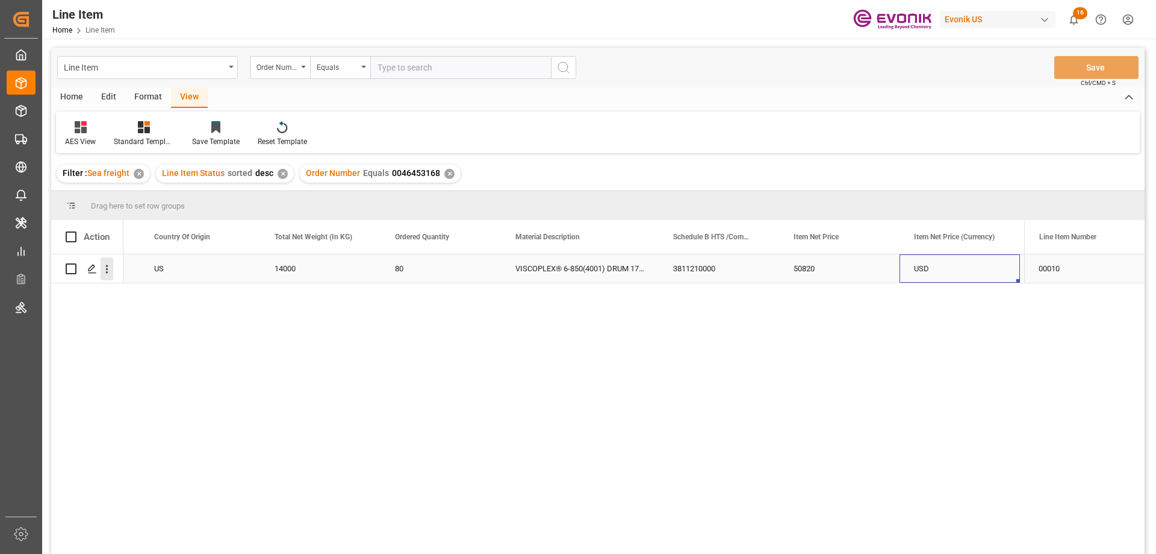
click at [107, 266] on icon "open menu" at bounding box center [107, 269] width 2 height 8
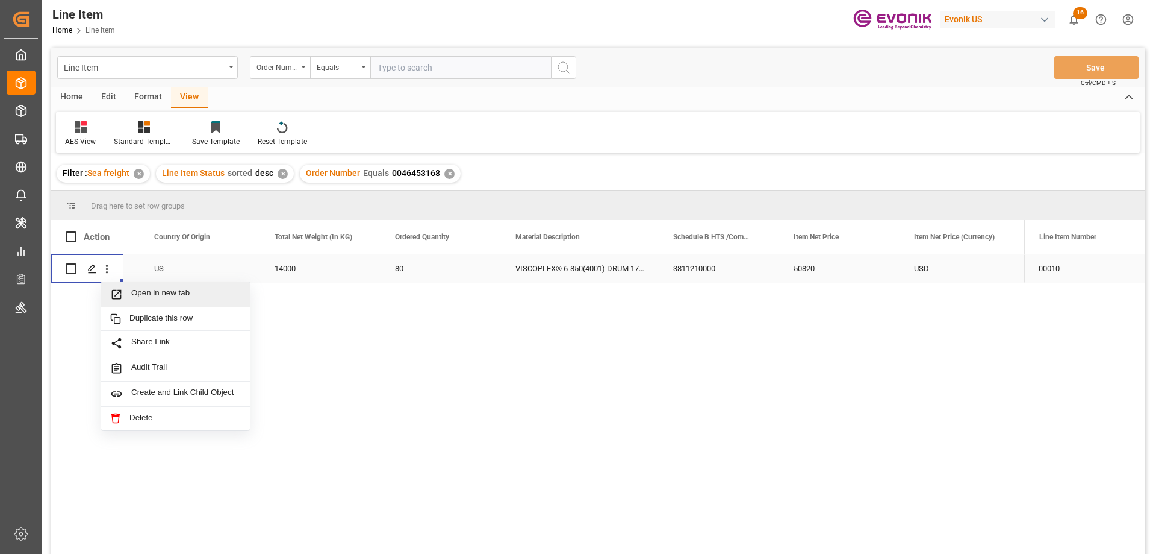
click at [144, 298] on span "Open in new tab" at bounding box center [186, 294] width 110 height 13
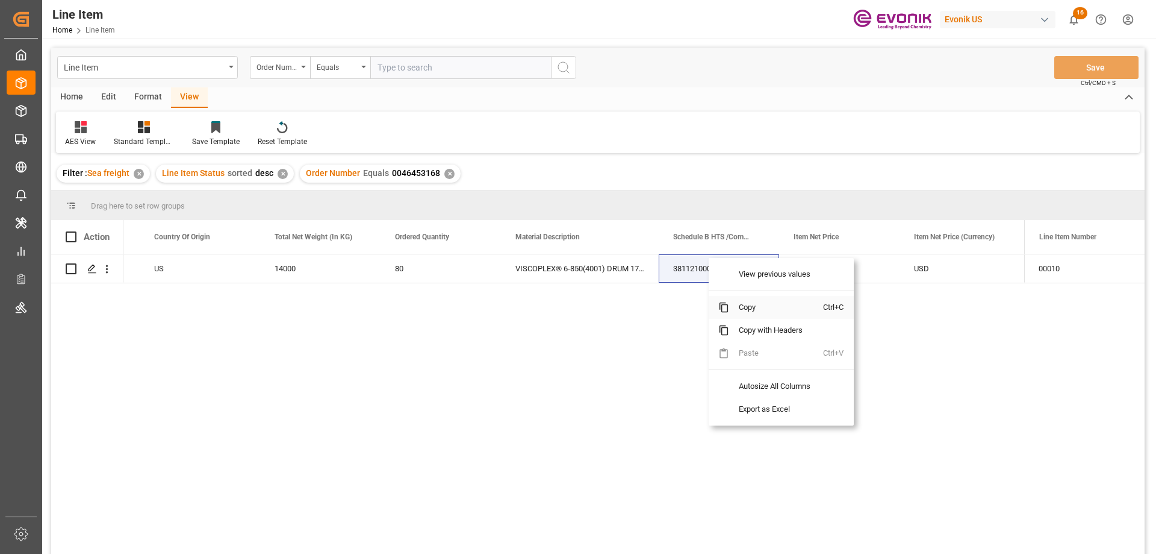
click at [740, 303] on span "Copy" at bounding box center [776, 307] width 94 height 23
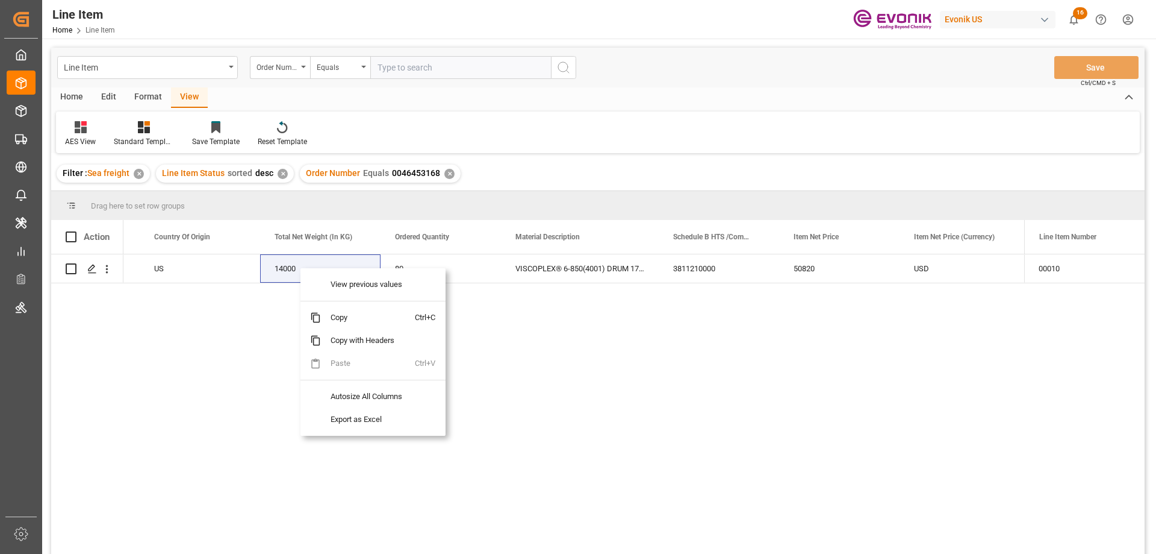
click at [339, 314] on span "Copy" at bounding box center [368, 317] width 94 height 23
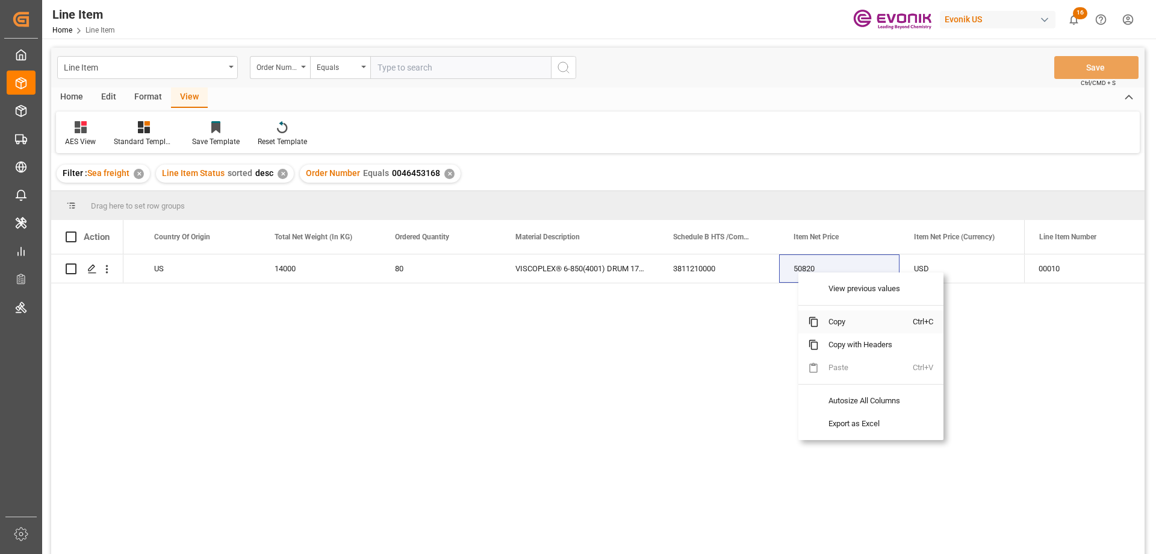
drag, startPoint x: 841, startPoint y: 323, endPoint x: 973, endPoint y: 284, distance: 138.2
click at [841, 323] on span "Copy" at bounding box center [866, 321] width 94 height 23
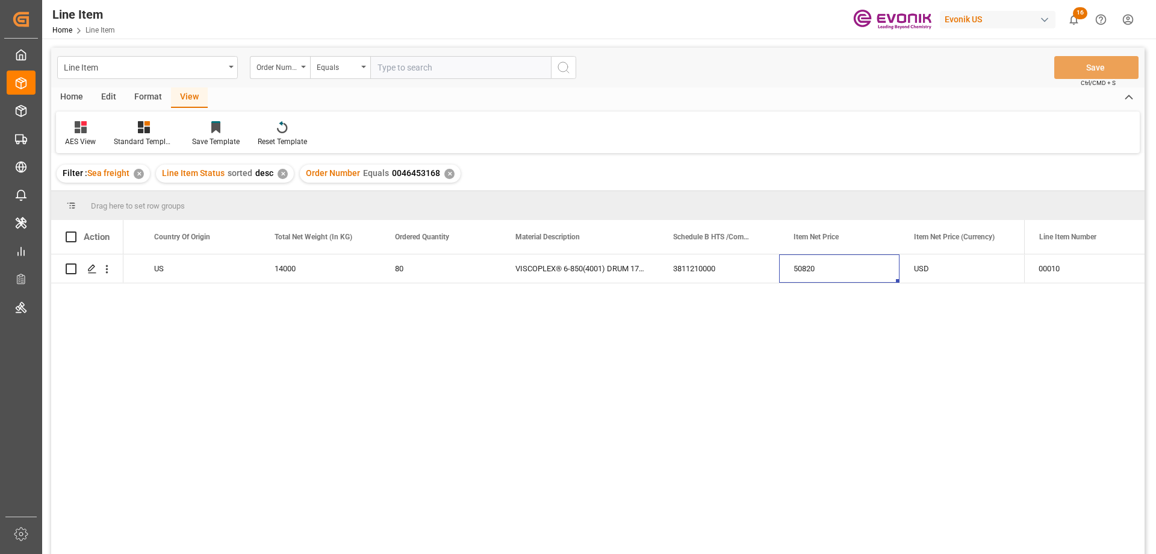
click at [404, 74] on input "text" at bounding box center [460, 67] width 181 height 23
paste input "0046453162"
type input "0046453162"
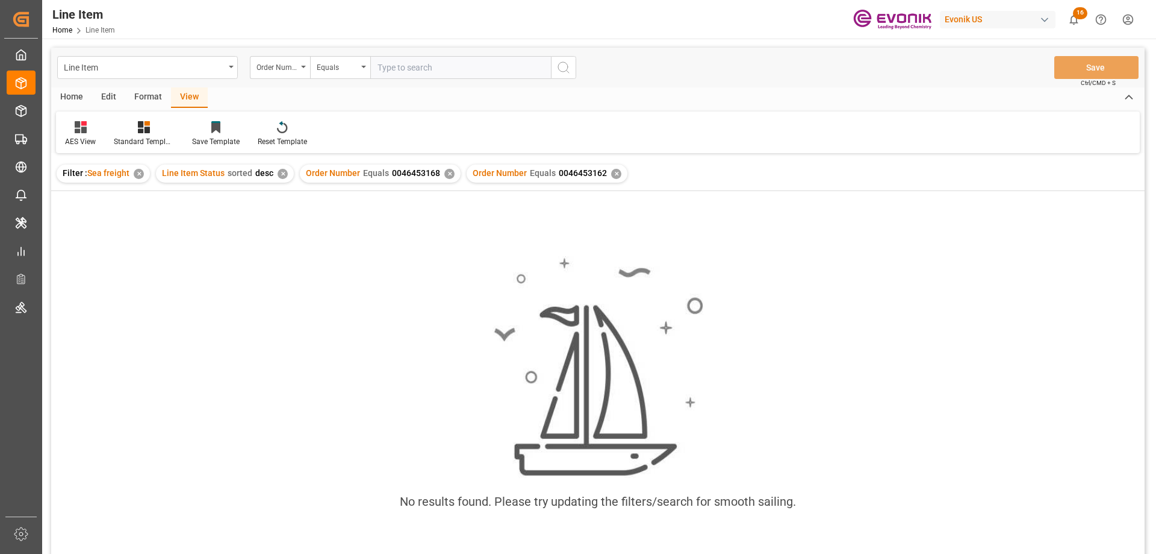
click at [440, 174] on div "Order Number Equals 0046453168 ✕" at bounding box center [380, 173] width 161 height 18
click at [445, 174] on div "✕" at bounding box center [450, 174] width 10 height 10
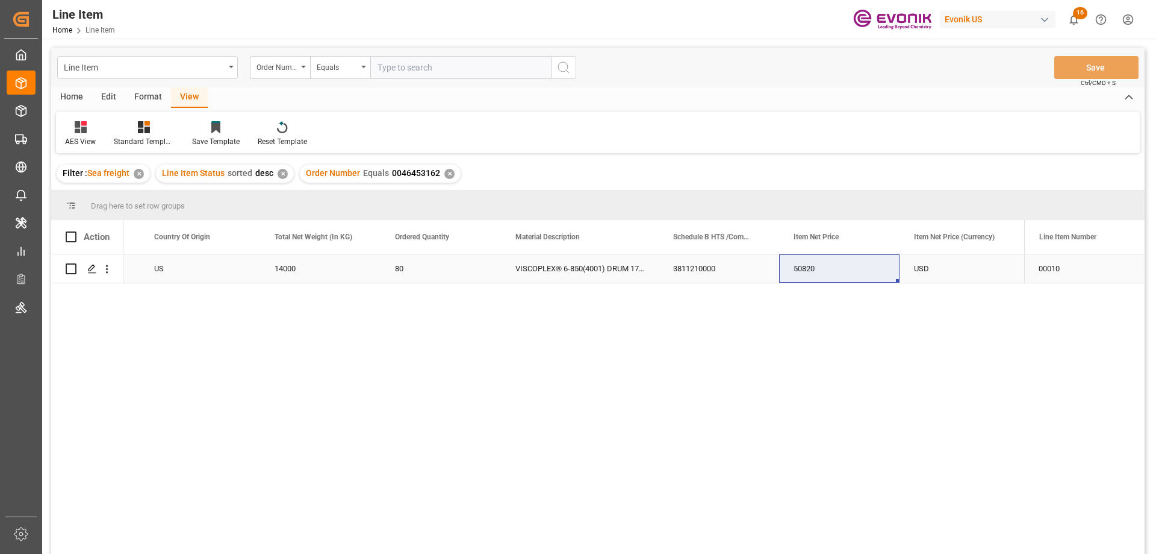
click at [177, 262] on div "US" at bounding box center [200, 268] width 120 height 28
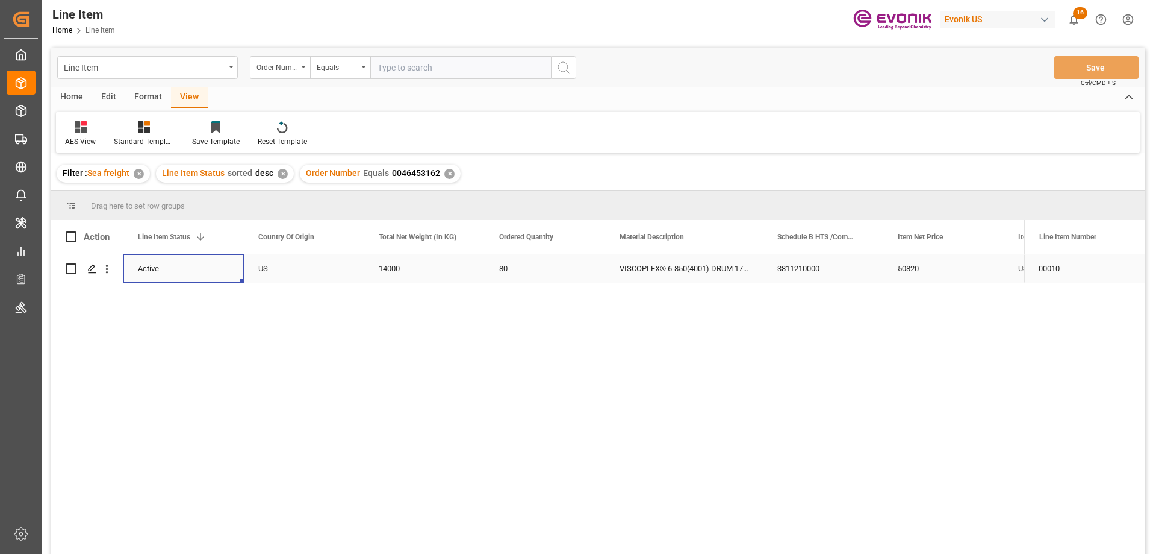
click at [984, 266] on div "50820" at bounding box center [944, 268] width 120 height 28
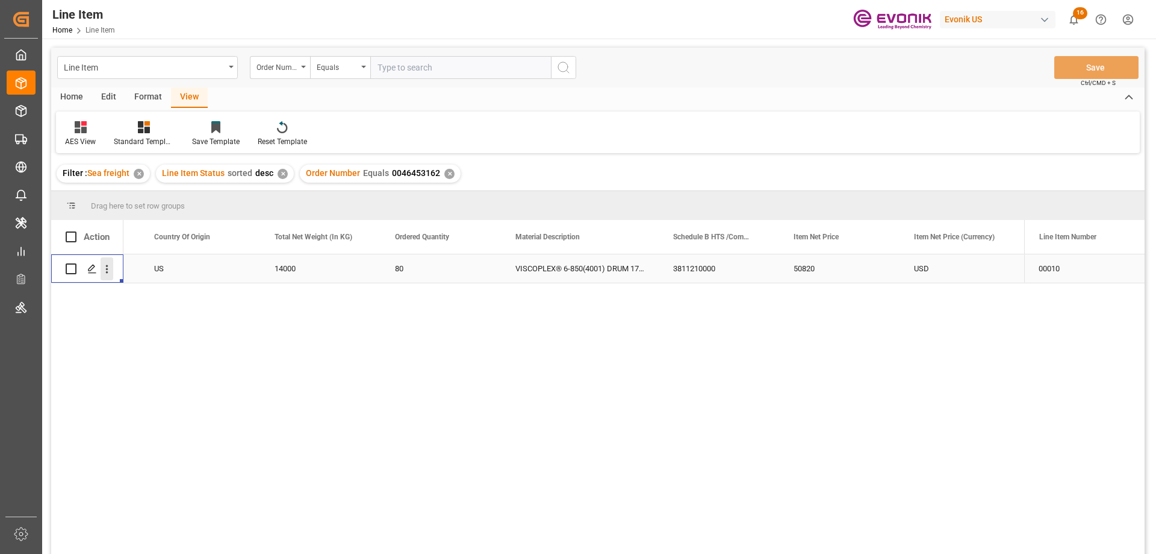
click at [112, 263] on icon "open menu" at bounding box center [107, 269] width 13 height 13
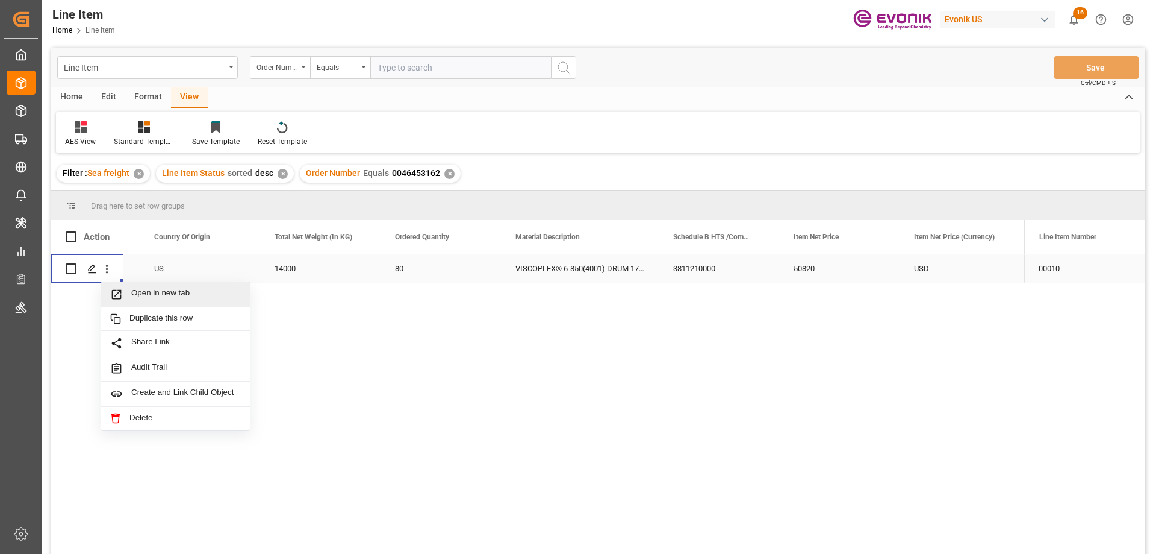
click at [141, 286] on div "Open in new tab" at bounding box center [175, 294] width 149 height 25
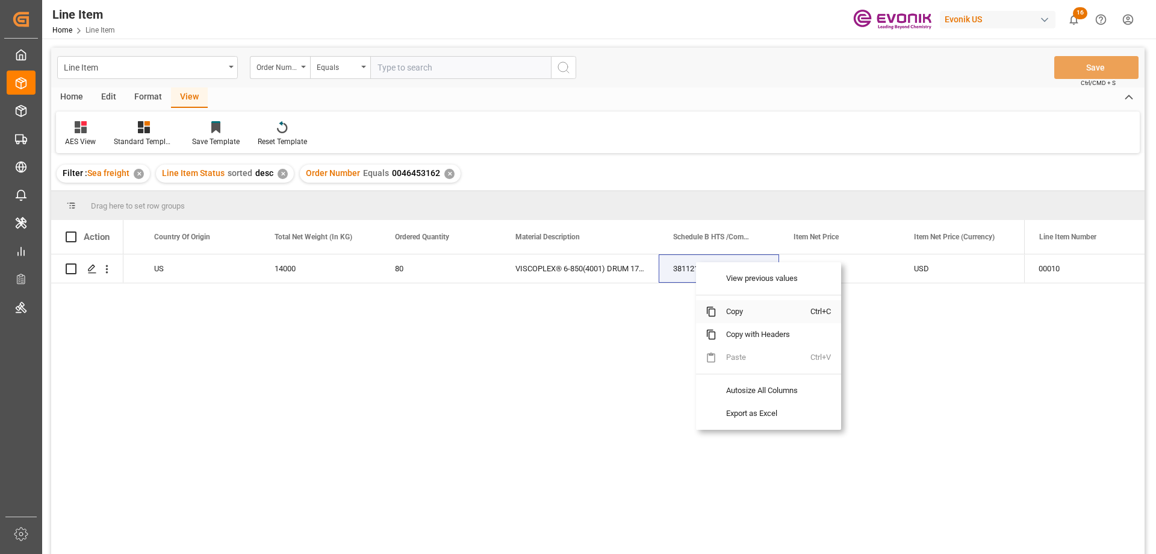
click at [725, 308] on span "Copy" at bounding box center [764, 311] width 94 height 23
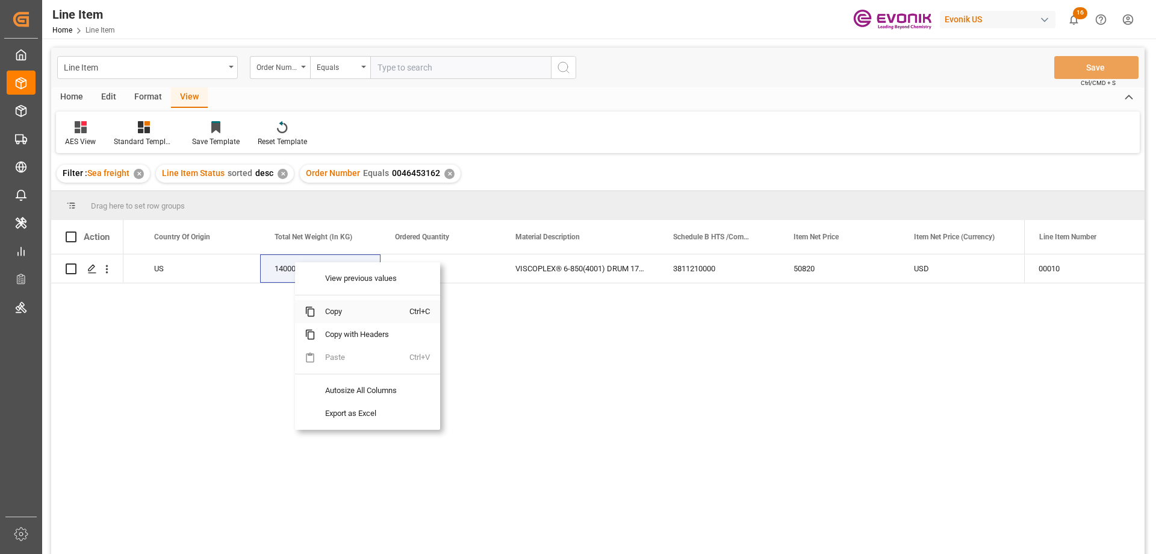
click at [345, 312] on span "Copy" at bounding box center [363, 311] width 94 height 23
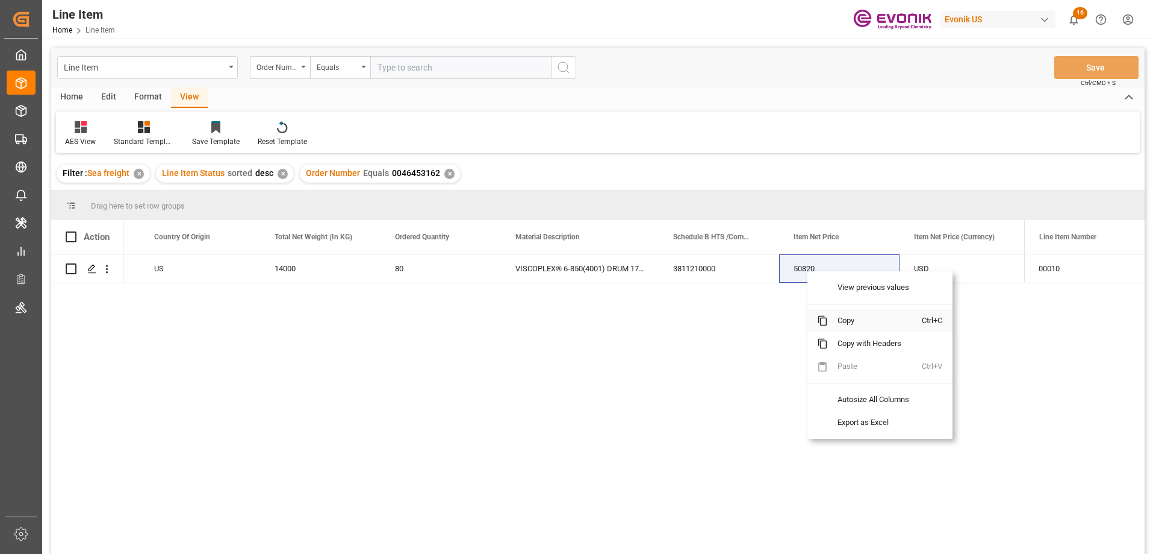
click at [855, 317] on span "Copy" at bounding box center [875, 320] width 94 height 23
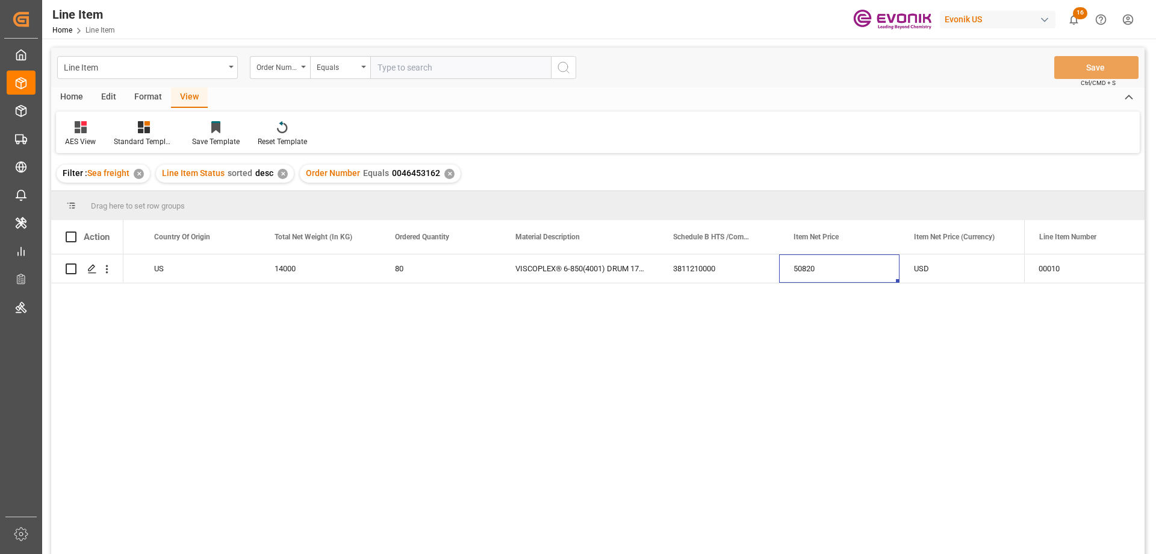
click at [414, 72] on input "text" at bounding box center [460, 67] width 181 height 23
paste input "0046467973"
type input "0046467973"
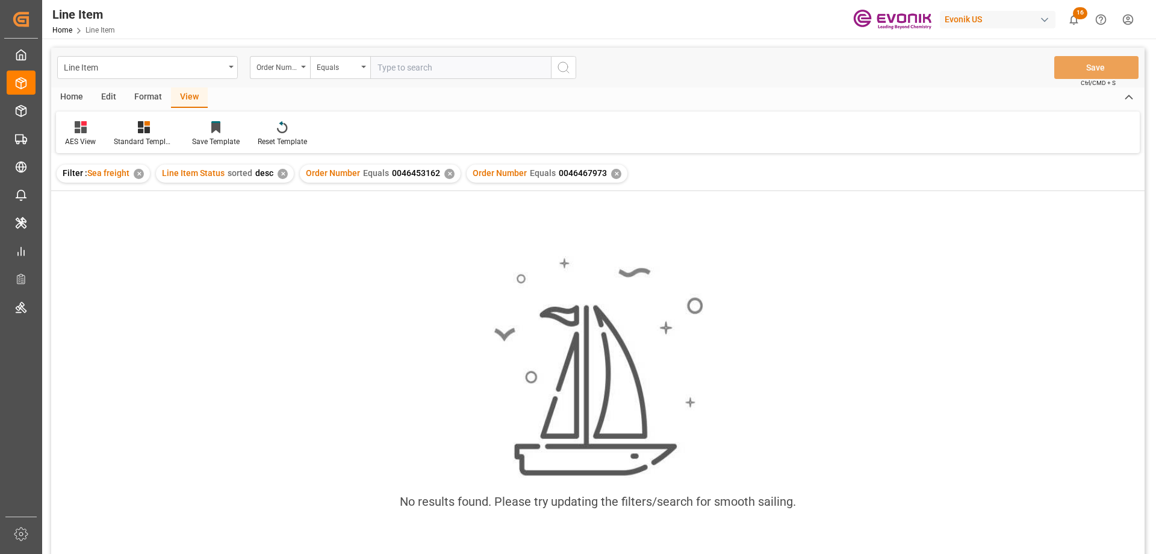
click at [445, 176] on div "✕" at bounding box center [450, 174] width 10 height 10
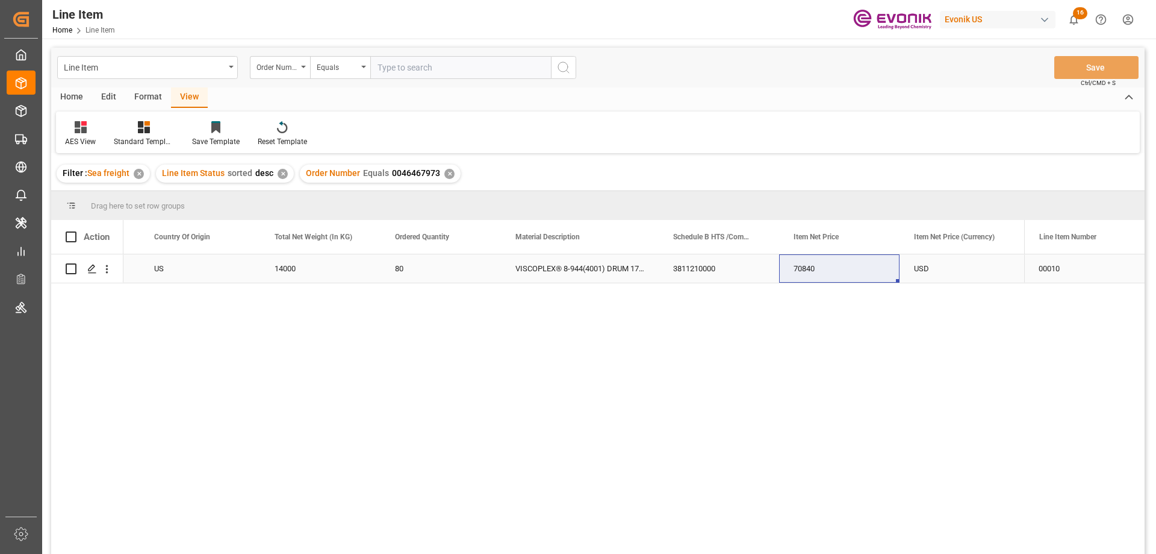
click at [172, 270] on div "US" at bounding box center [200, 268] width 120 height 28
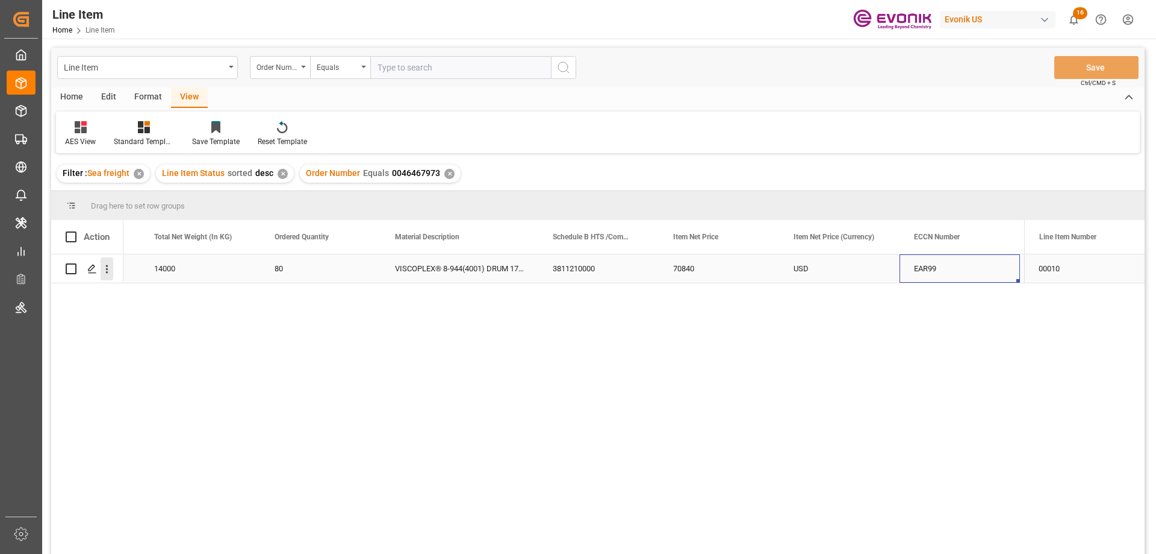
click at [111, 266] on icon "open menu" at bounding box center [107, 269] width 13 height 13
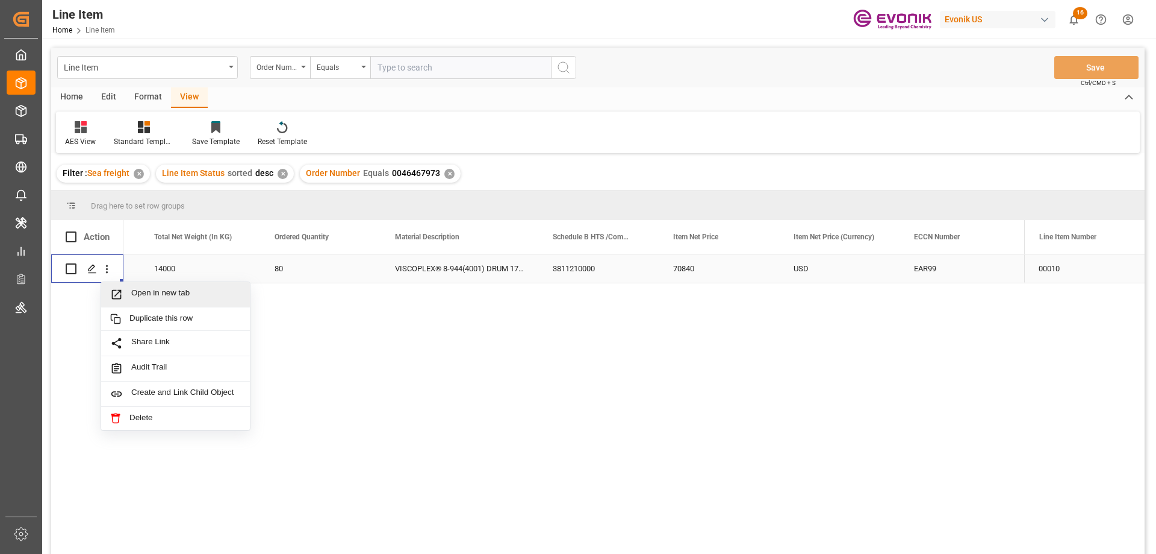
click at [135, 296] on span "Open in new tab" at bounding box center [186, 294] width 110 height 13
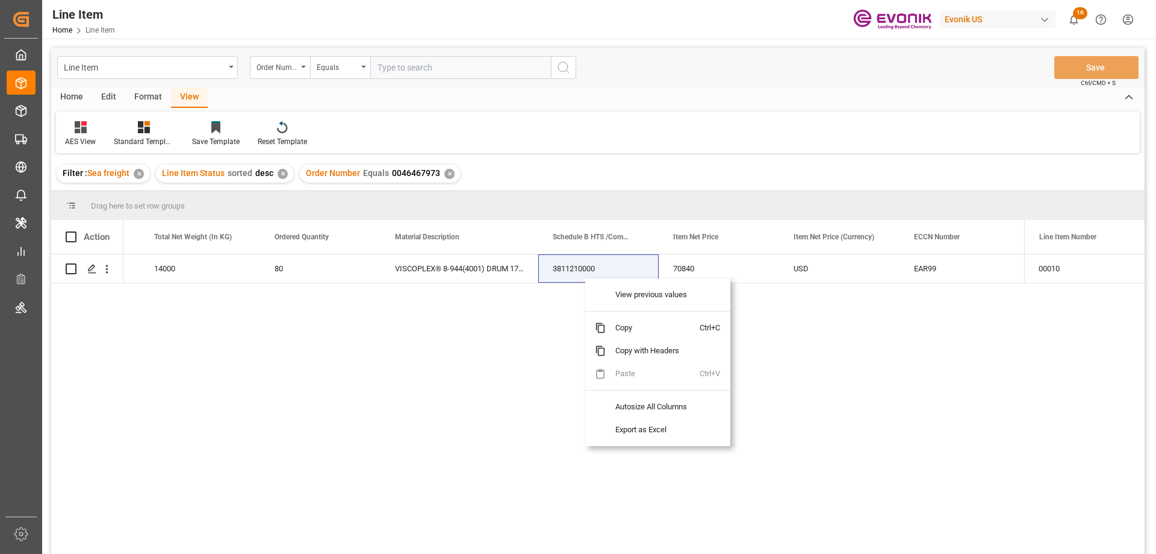
click at [617, 324] on span "Copy" at bounding box center [653, 327] width 94 height 23
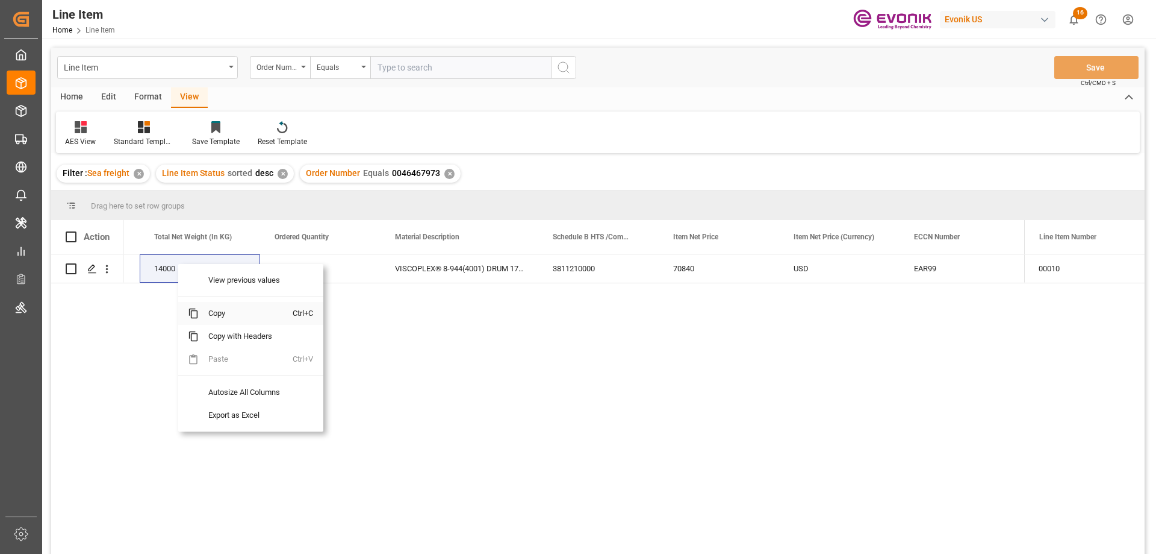
click at [227, 310] on span "Copy" at bounding box center [246, 313] width 94 height 23
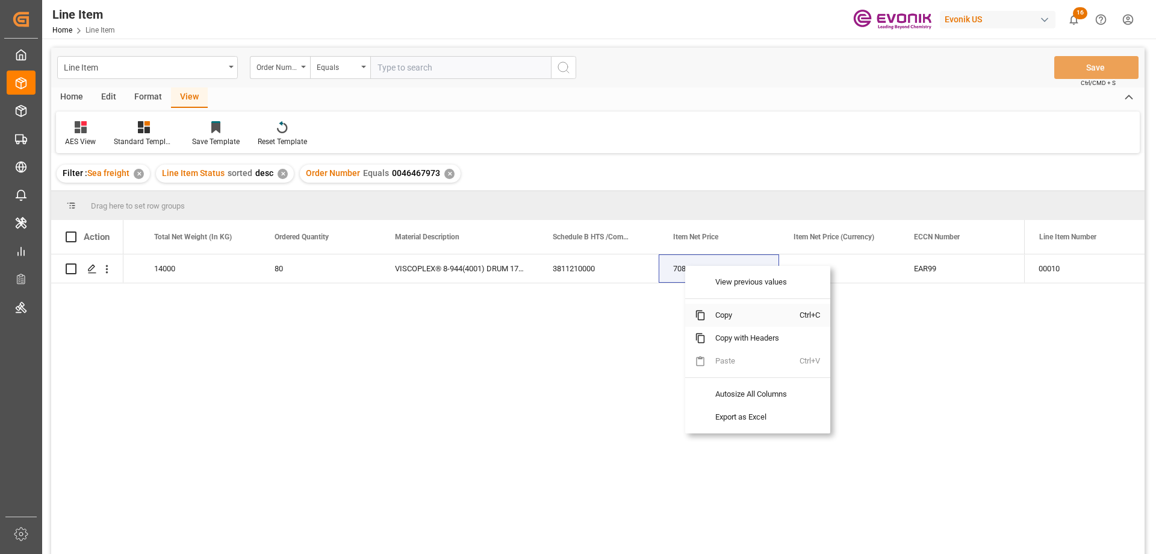
click at [729, 316] on span "Copy" at bounding box center [753, 315] width 94 height 23
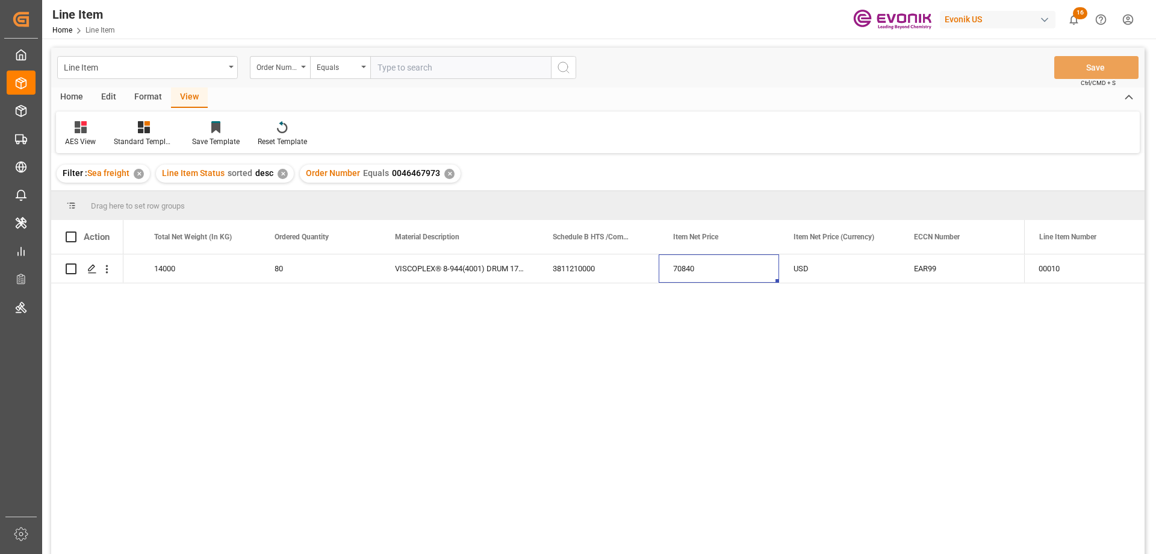
click at [400, 65] on input "text" at bounding box center [460, 67] width 181 height 23
paste input "2006968665"
type input "2006968665"
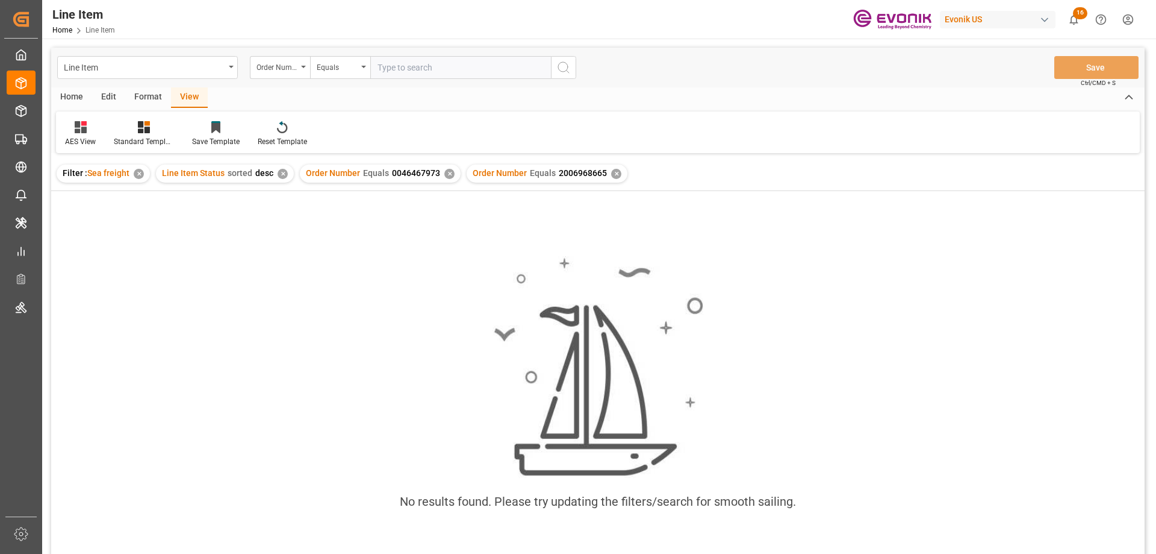
click at [446, 175] on div "✕" at bounding box center [450, 174] width 10 height 10
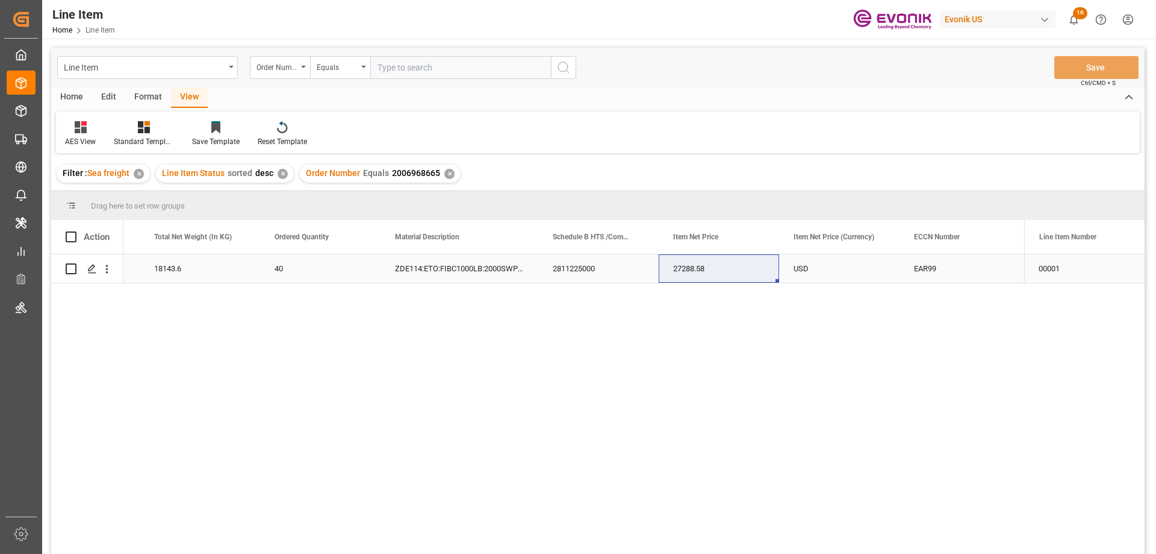
click at [188, 275] on div "18143.6" at bounding box center [200, 268] width 120 height 28
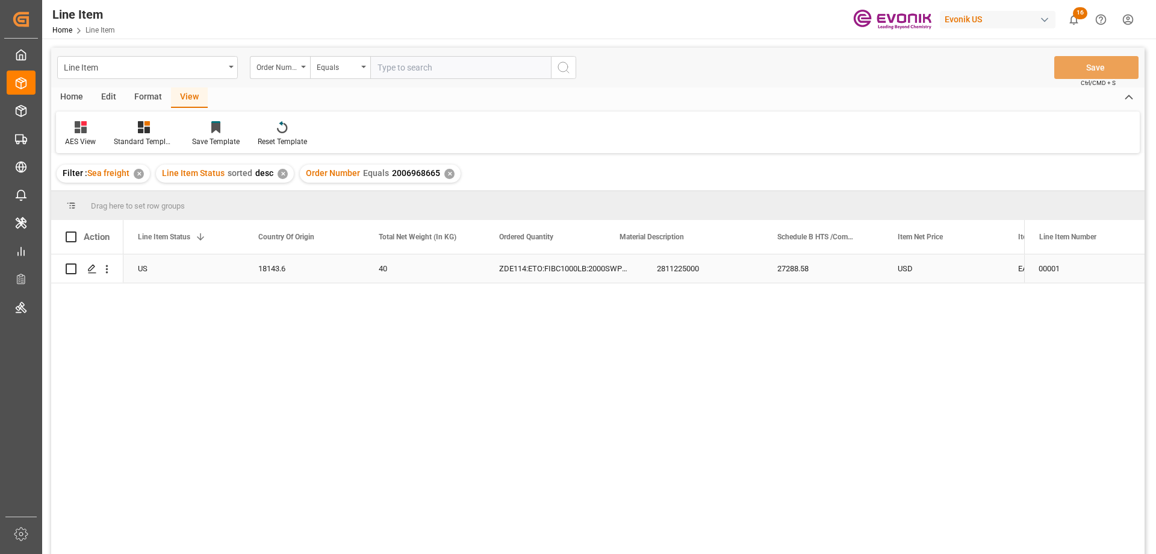
scroll to position [0, 241]
click at [106, 264] on icon "open menu" at bounding box center [107, 269] width 13 height 13
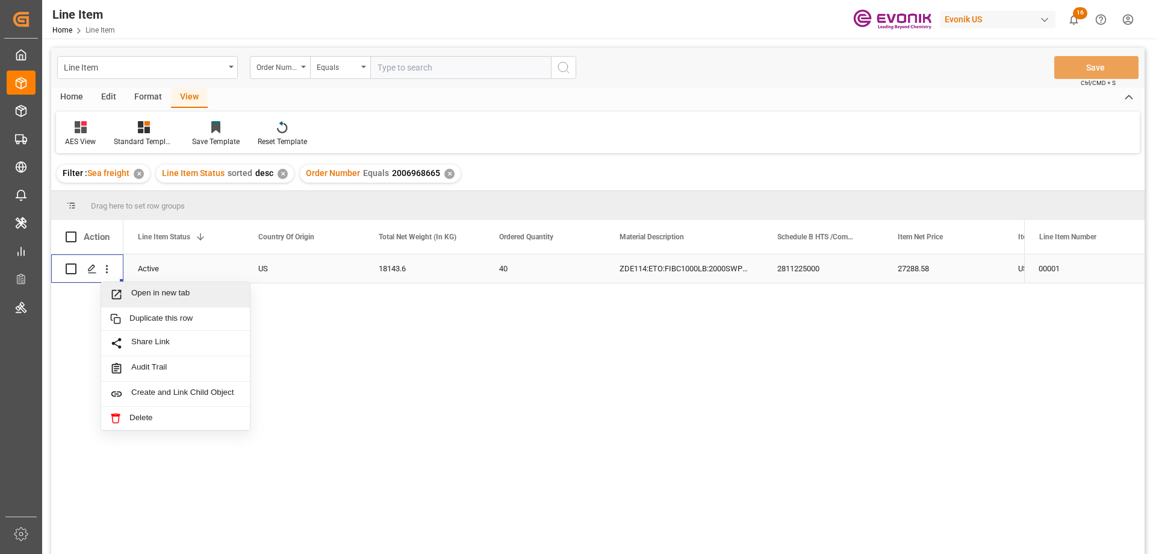
click at [159, 292] on span "Open in new tab" at bounding box center [186, 294] width 110 height 13
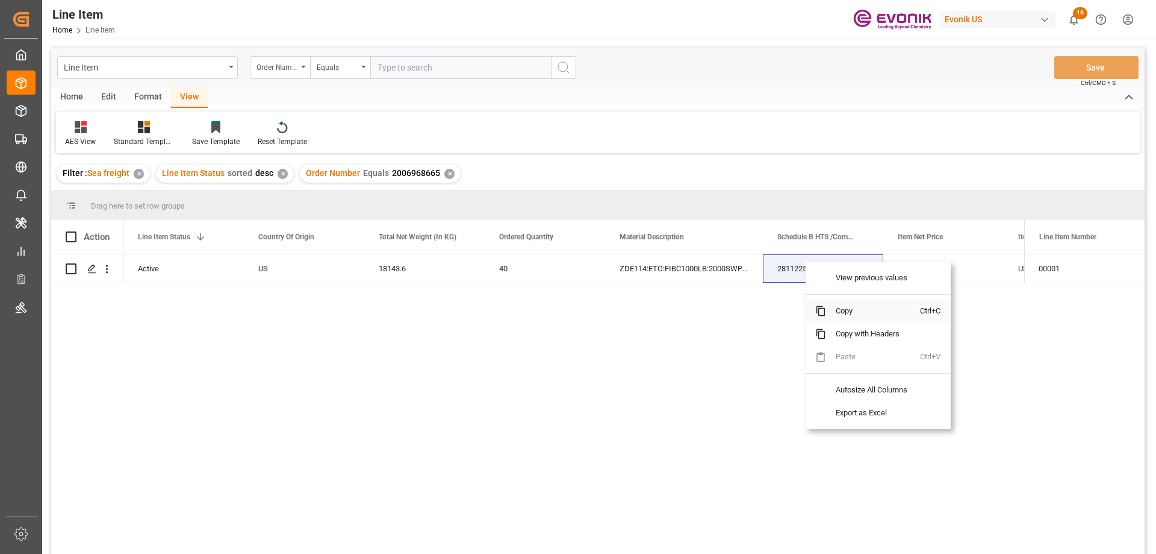
click at [845, 313] on span "Copy" at bounding box center [873, 310] width 94 height 23
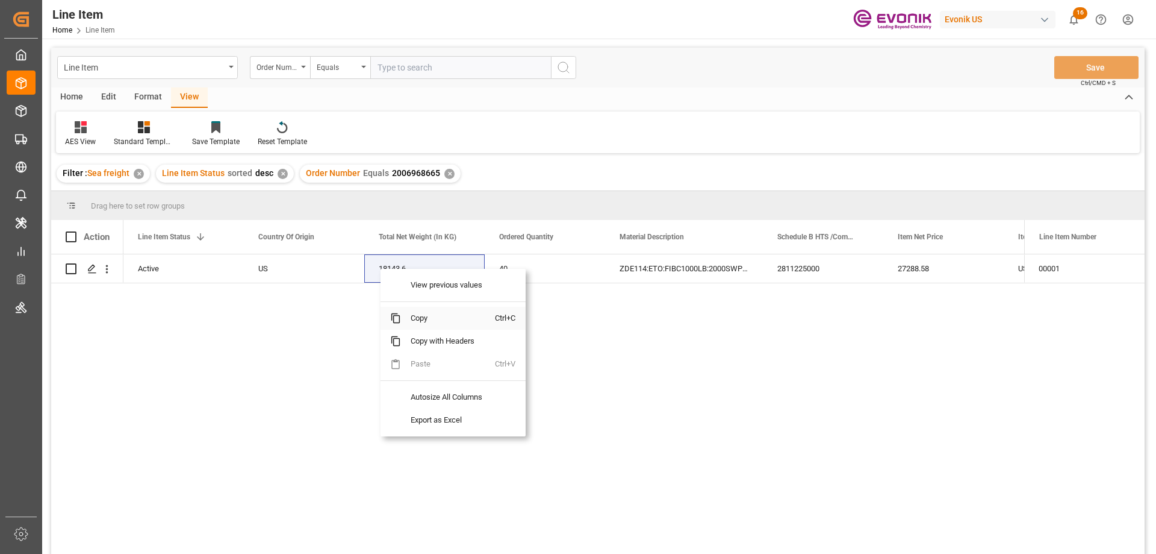
click at [414, 315] on span "Copy" at bounding box center [448, 318] width 94 height 23
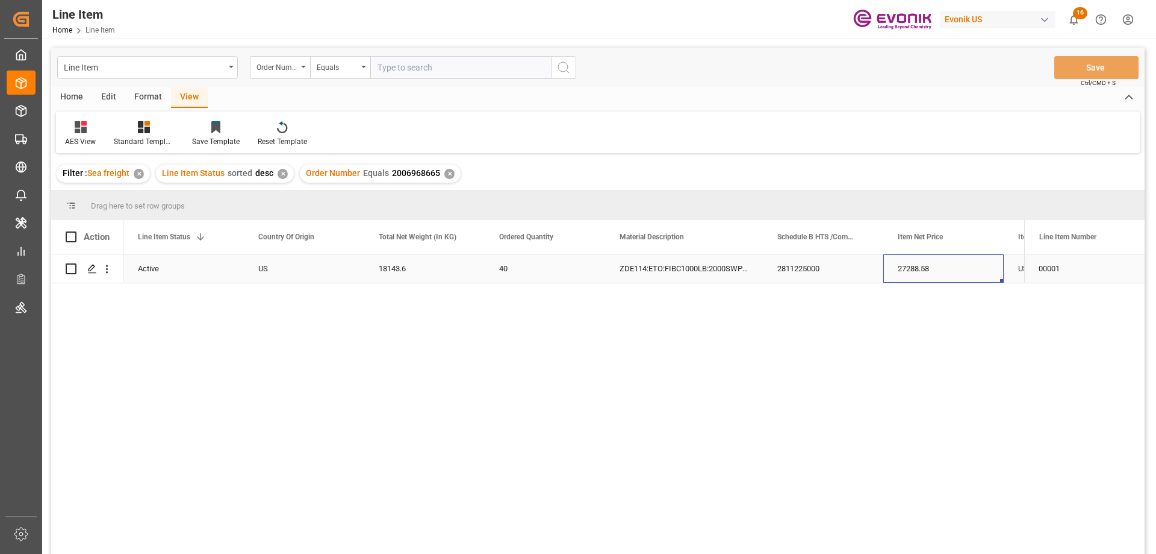
click at [950, 274] on div "27288.58" at bounding box center [944, 268] width 120 height 28
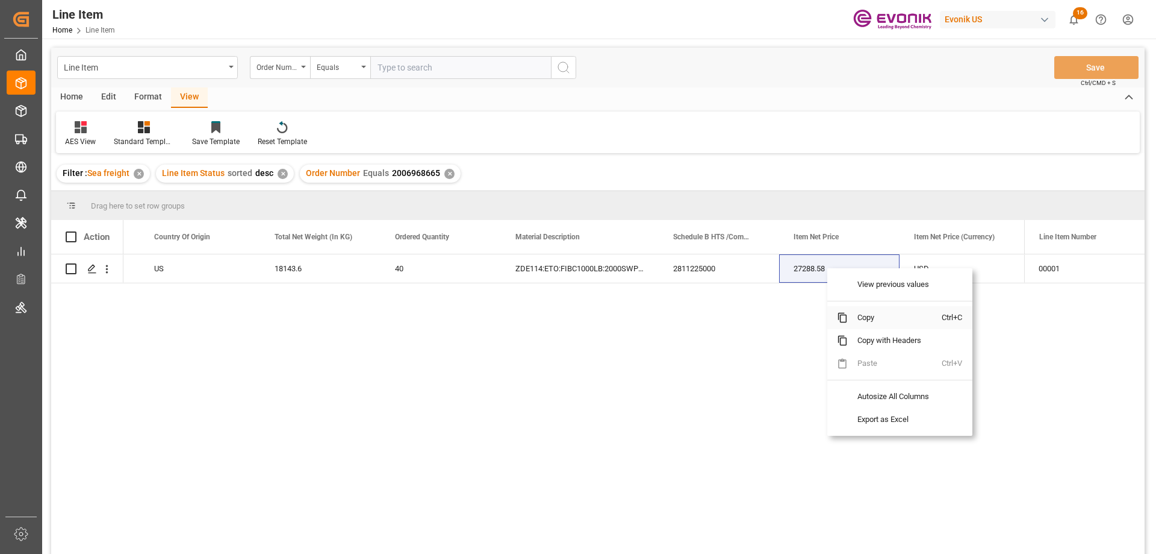
click at [873, 321] on span "Copy" at bounding box center [895, 317] width 94 height 23
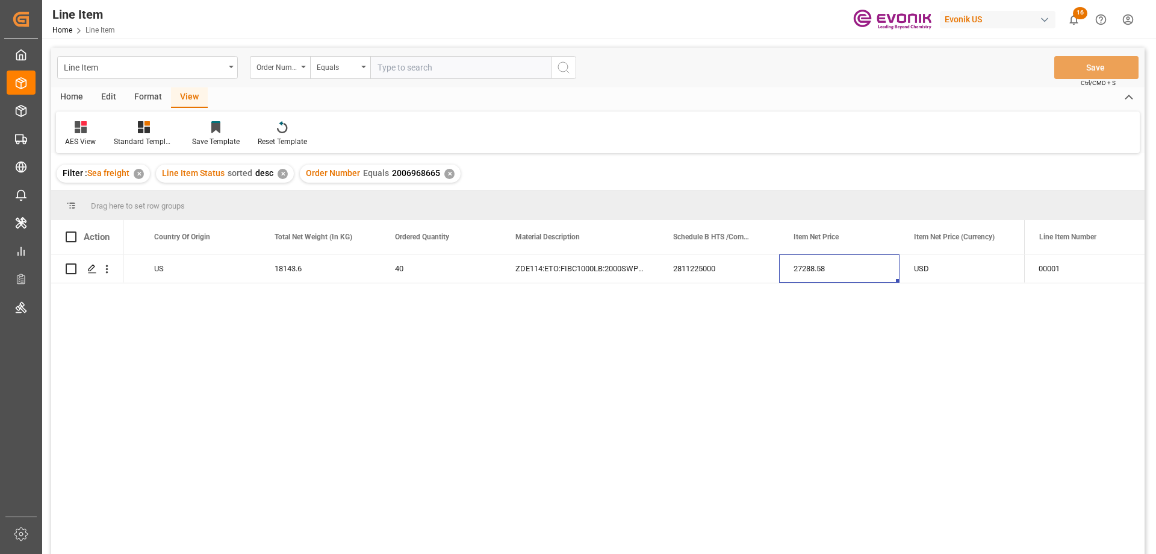
click at [410, 66] on input "text" at bounding box center [460, 67] width 181 height 23
paste input "2007139118"
type input "2007139118"
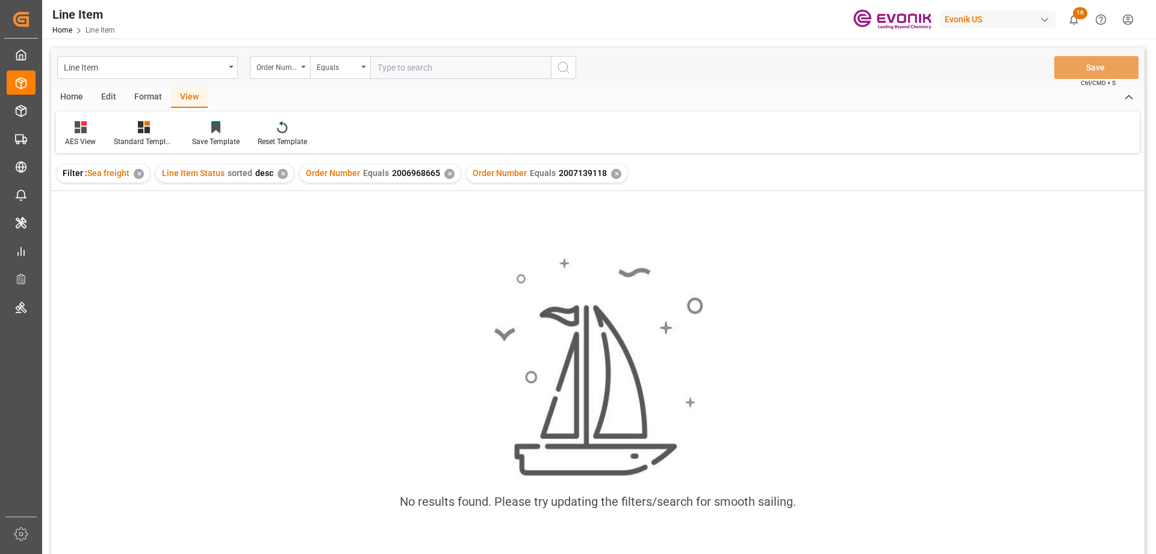
click at [448, 169] on div "✕" at bounding box center [450, 174] width 10 height 10
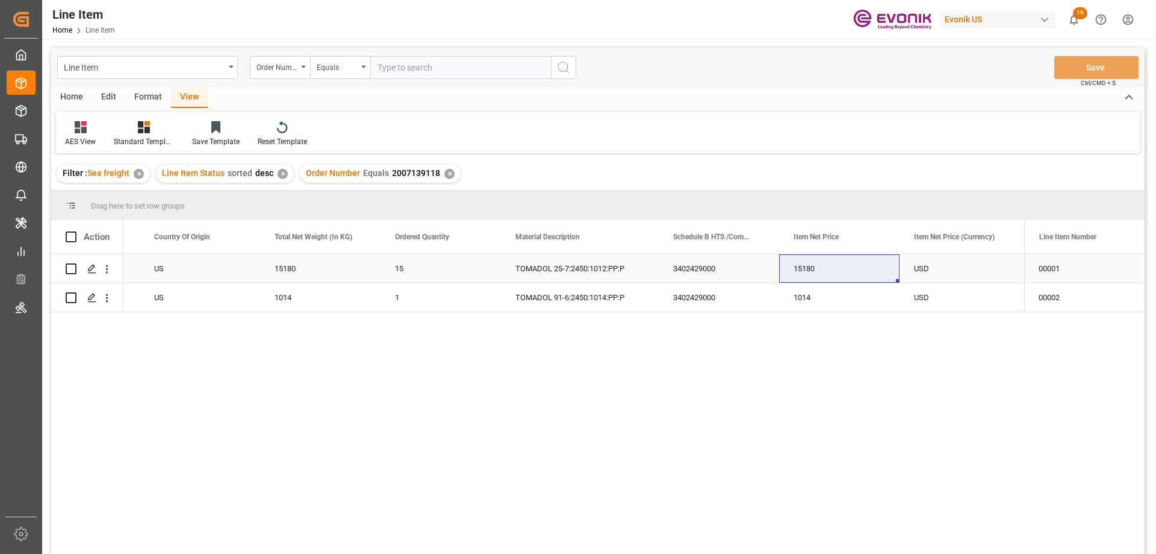
click at [151, 268] on div "US" at bounding box center [200, 268] width 120 height 28
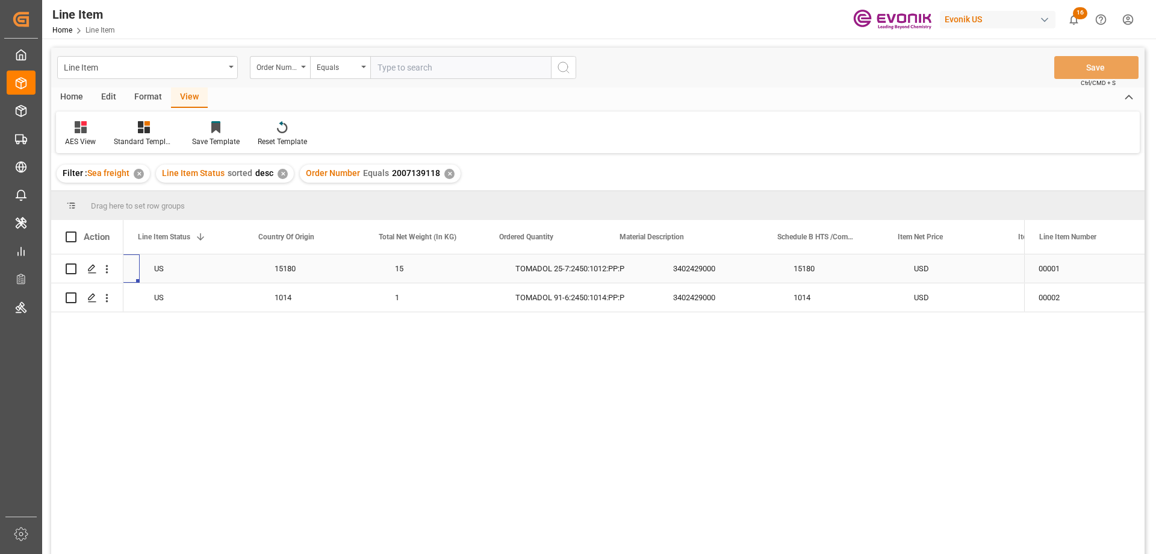
scroll to position [0, 241]
click at [900, 277] on div "15180" at bounding box center [944, 268] width 120 height 28
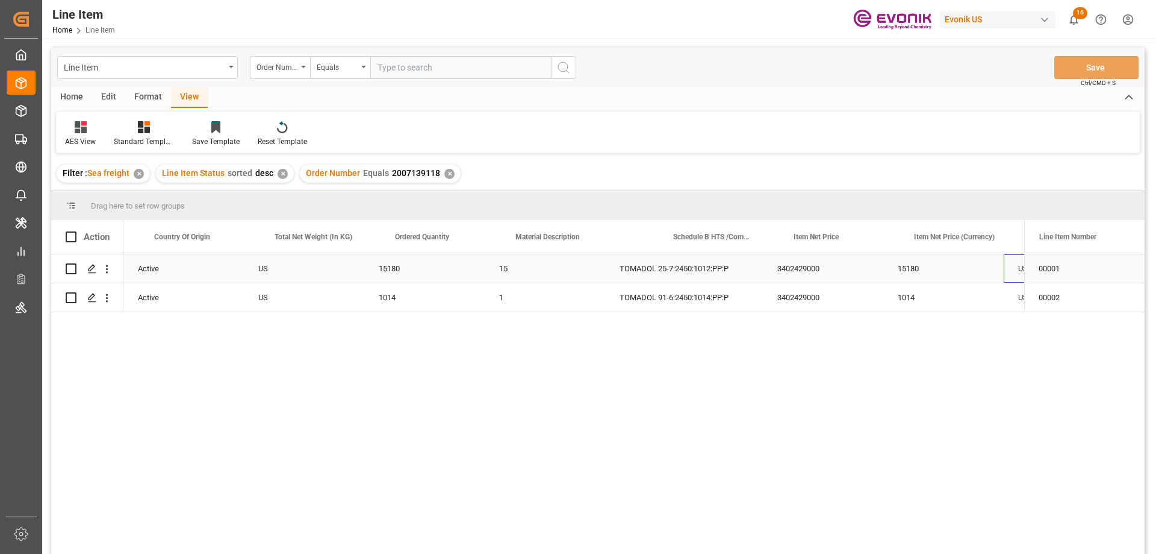
scroll to position [0, 345]
click at [108, 266] on icon "open menu" at bounding box center [107, 269] width 2 height 8
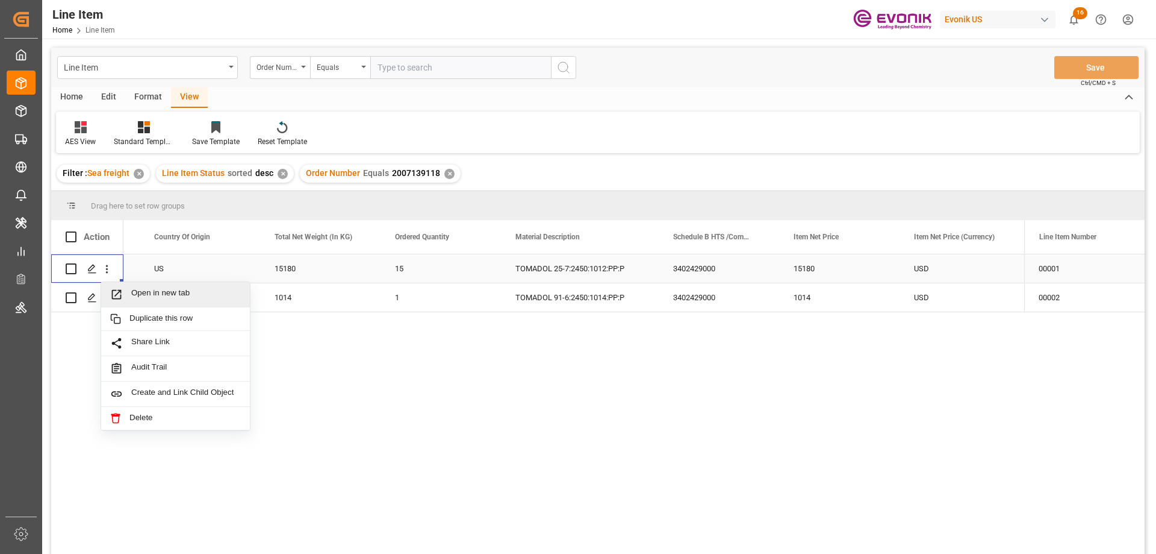
click at [148, 289] on span "Open in new tab" at bounding box center [186, 294] width 110 height 13
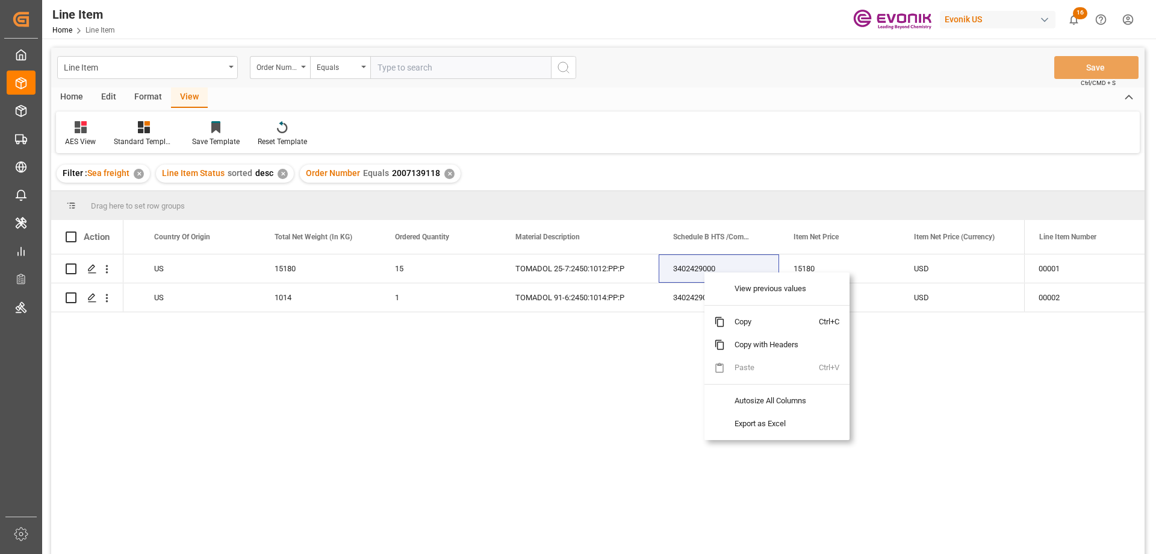
click at [543, 348] on div "Active US 15180 15 TOMADOL 25-7:2450:1012:PP:P 3402429000 15180 USD EAR99 Activ…" at bounding box center [573, 407] width 901 height 307
click at [717, 320] on span "Copy" at bounding box center [764, 320] width 94 height 23
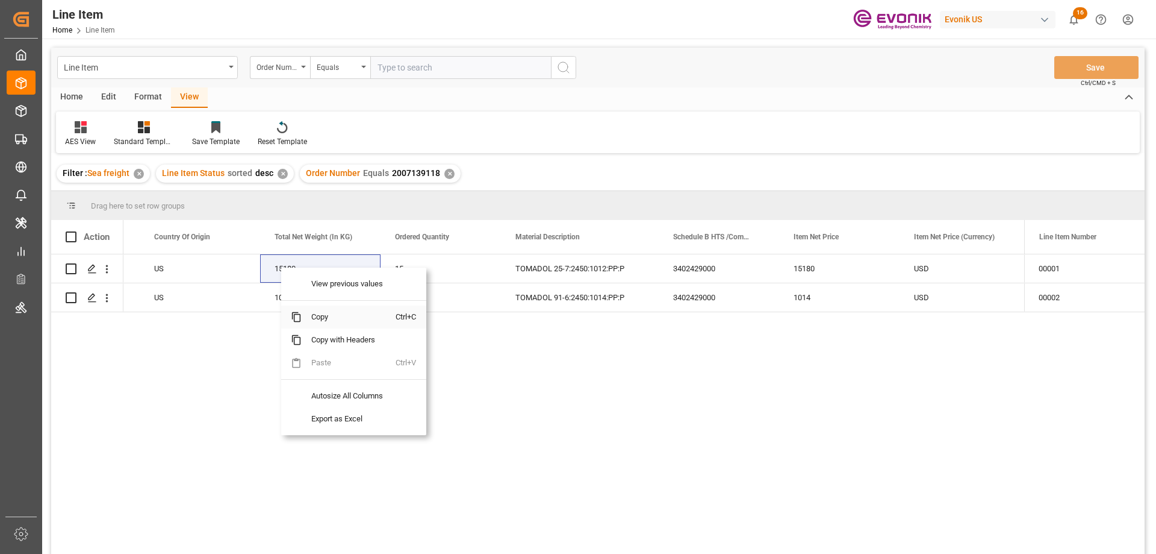
click at [326, 313] on span "Copy" at bounding box center [349, 316] width 94 height 23
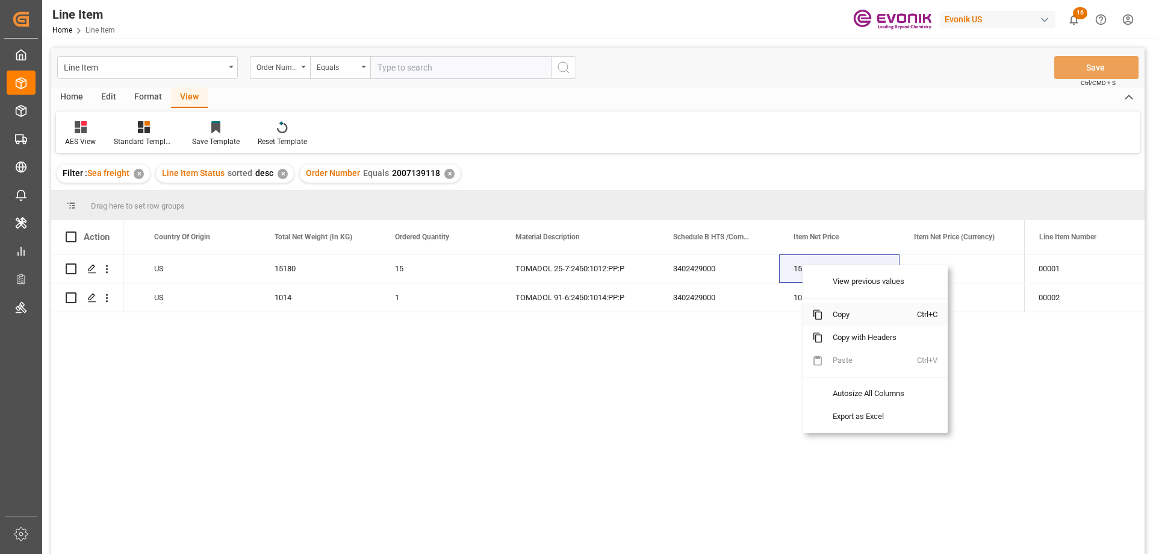
click at [846, 311] on span "Copy" at bounding box center [870, 314] width 94 height 23
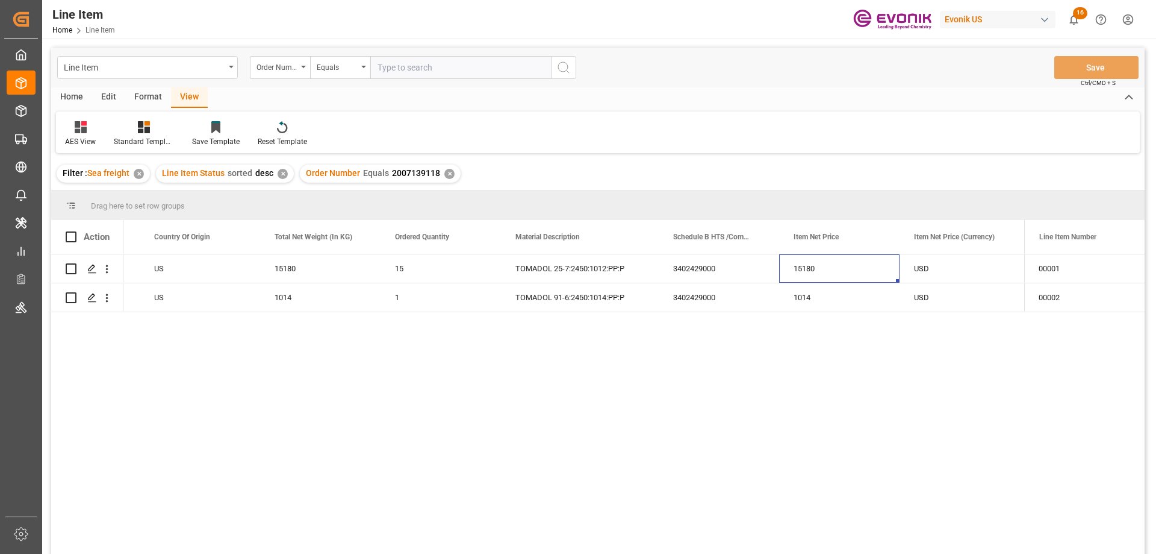
click at [435, 59] on input "text" at bounding box center [460, 67] width 181 height 23
paste input "2007102654"
type input "2007102654"
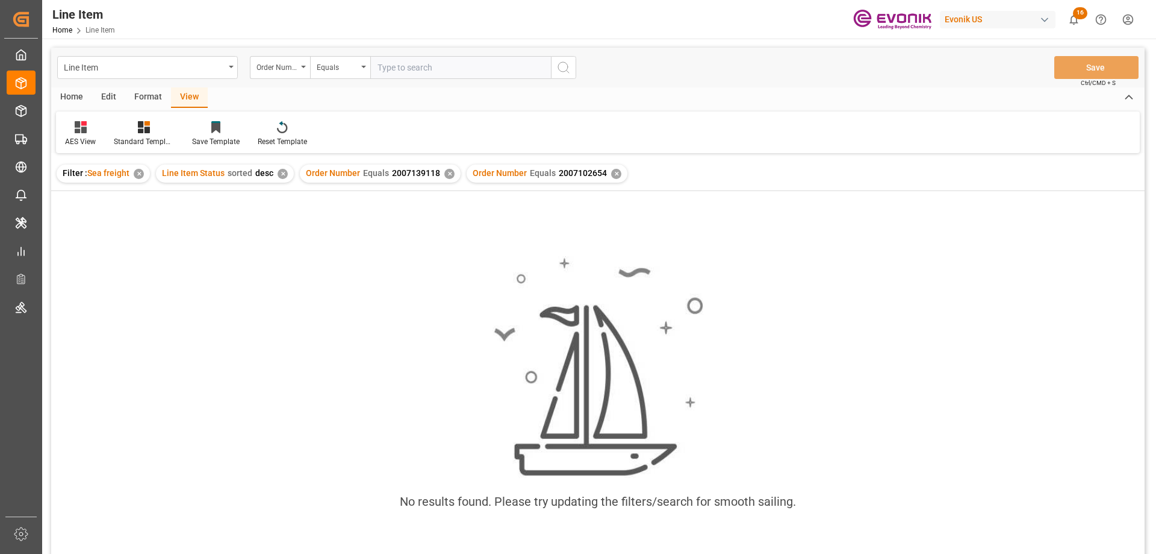
click at [445, 172] on div "✕" at bounding box center [450, 174] width 10 height 10
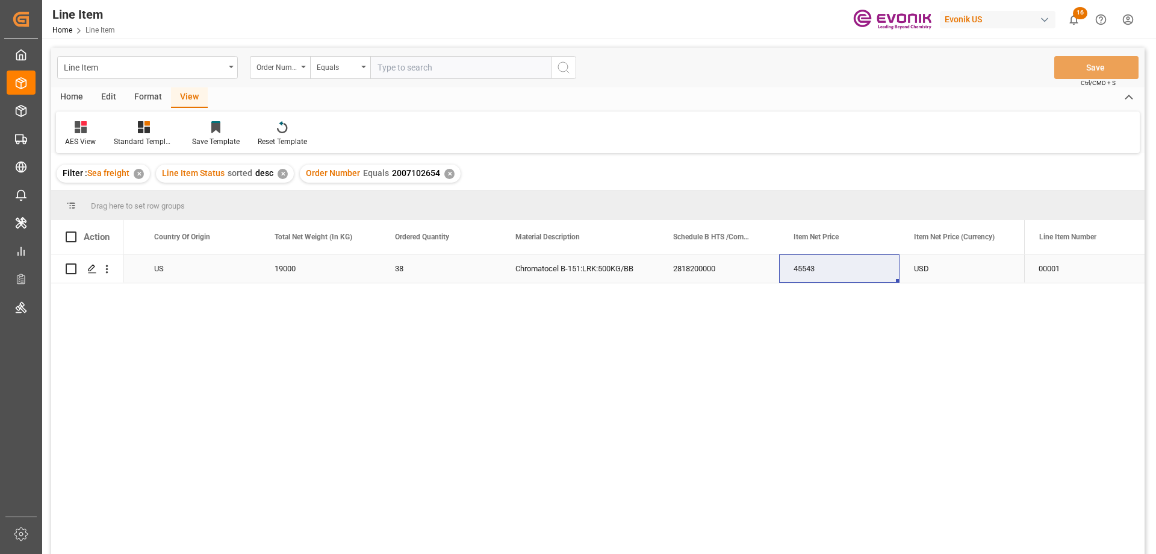
click at [189, 274] on div "US" at bounding box center [200, 268] width 120 height 28
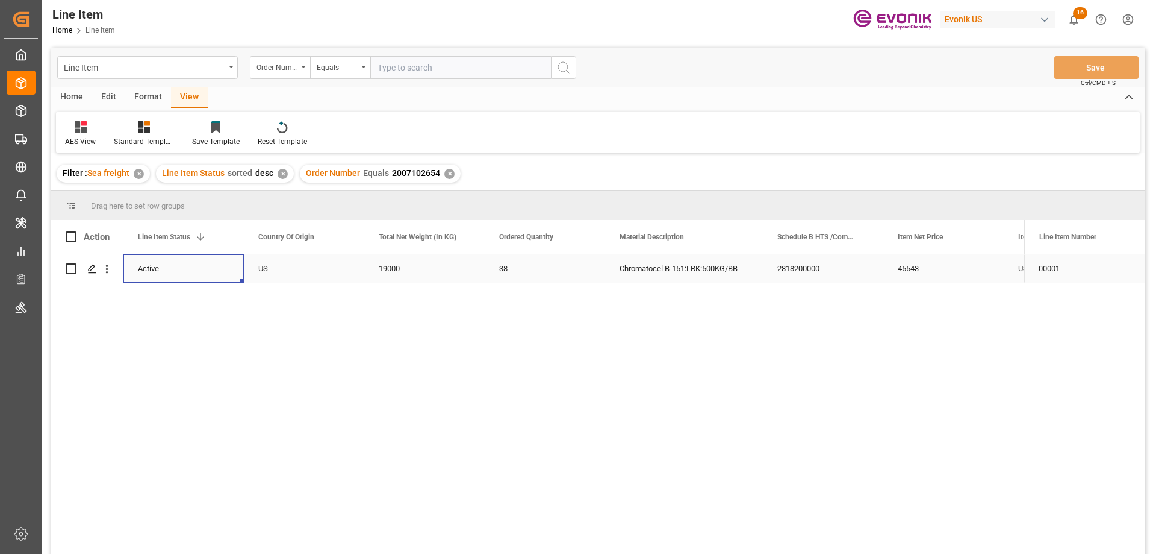
click at [943, 265] on div "45543" at bounding box center [944, 268] width 120 height 28
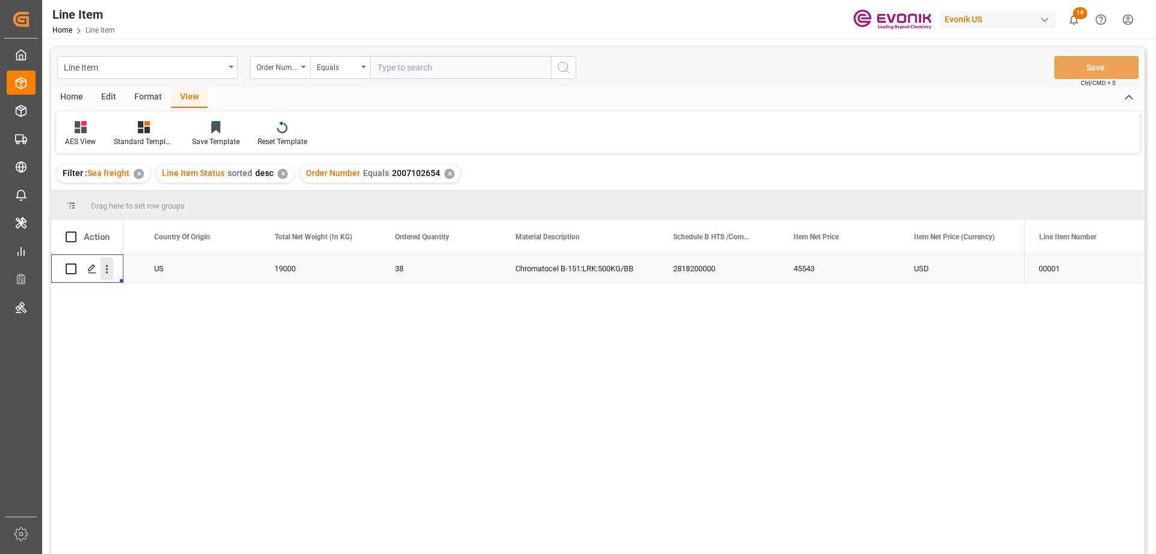
click at [108, 265] on icon "open menu" at bounding box center [107, 269] width 13 height 13
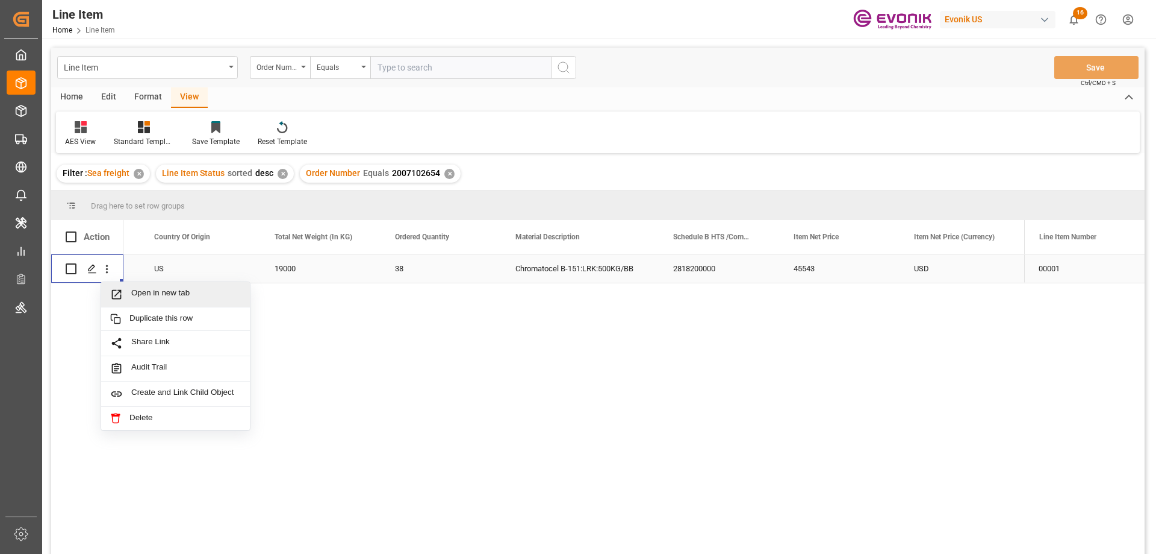
click at [145, 296] on span "Open in new tab" at bounding box center [186, 294] width 110 height 13
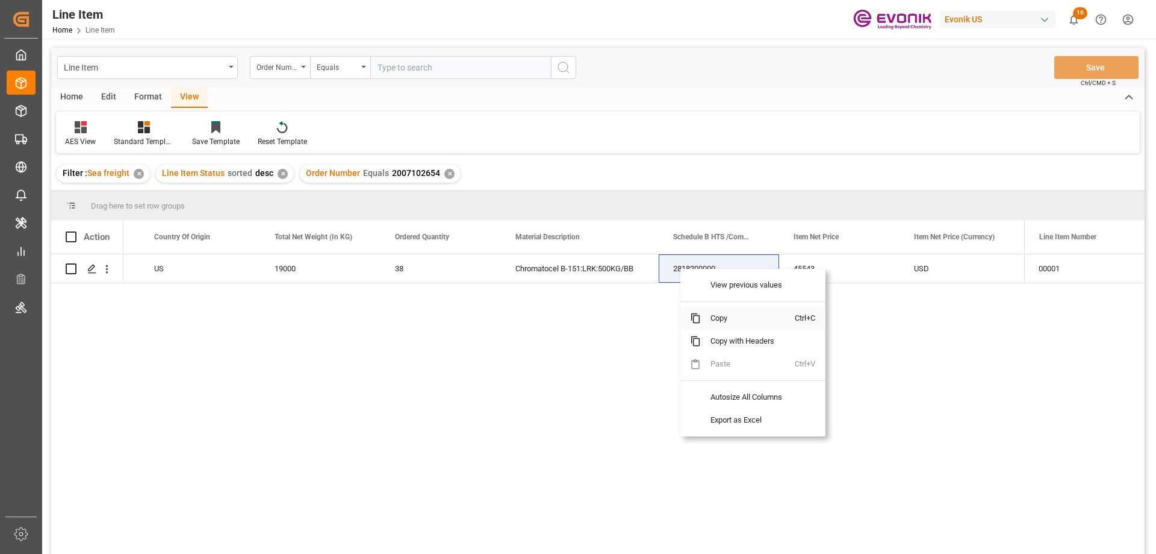
click at [710, 316] on span "Copy" at bounding box center [748, 318] width 94 height 23
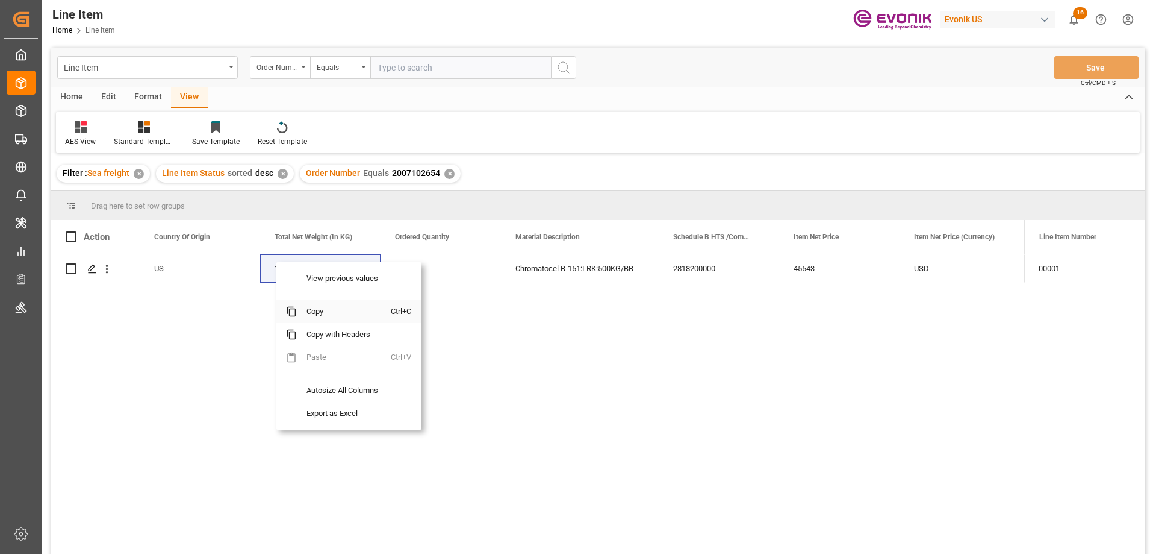
click at [313, 311] on span "Copy" at bounding box center [344, 311] width 94 height 23
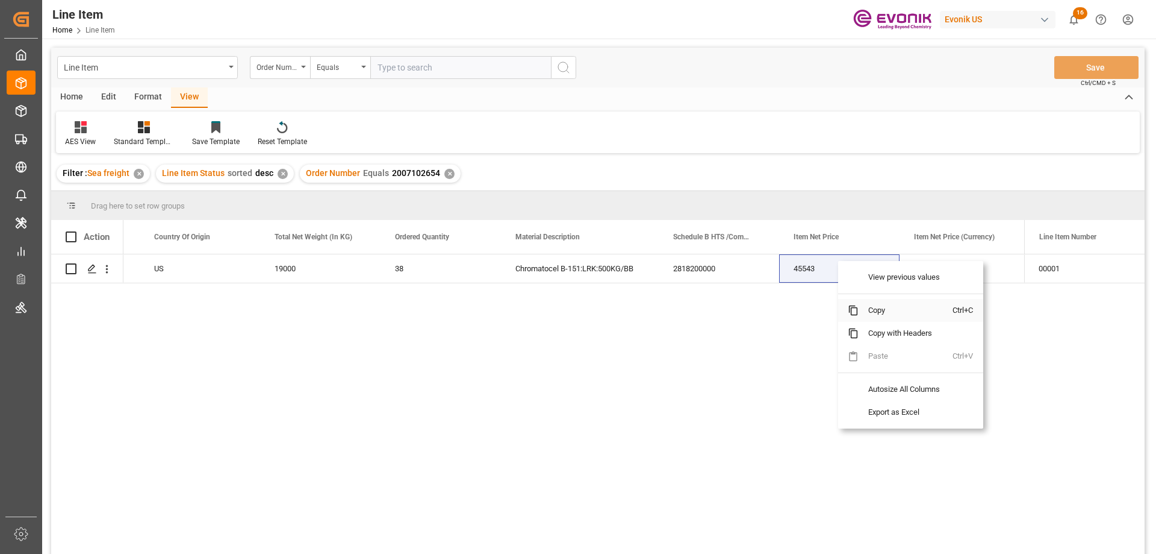
click at [876, 309] on span "Copy" at bounding box center [906, 310] width 94 height 23
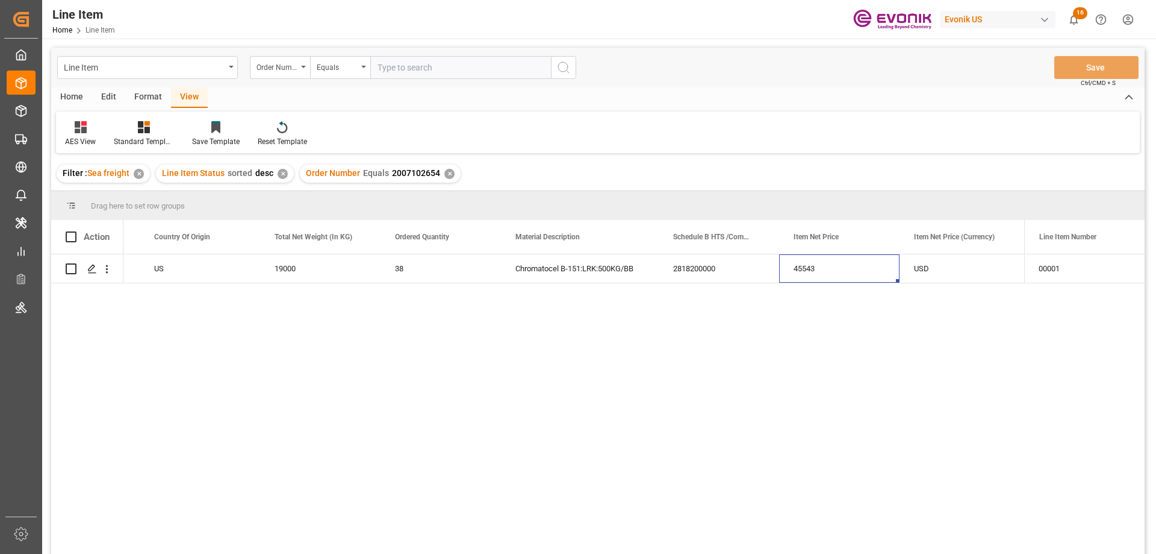
click at [421, 69] on input "text" at bounding box center [460, 67] width 181 height 23
paste input "2007109842"
type input "2007109842"
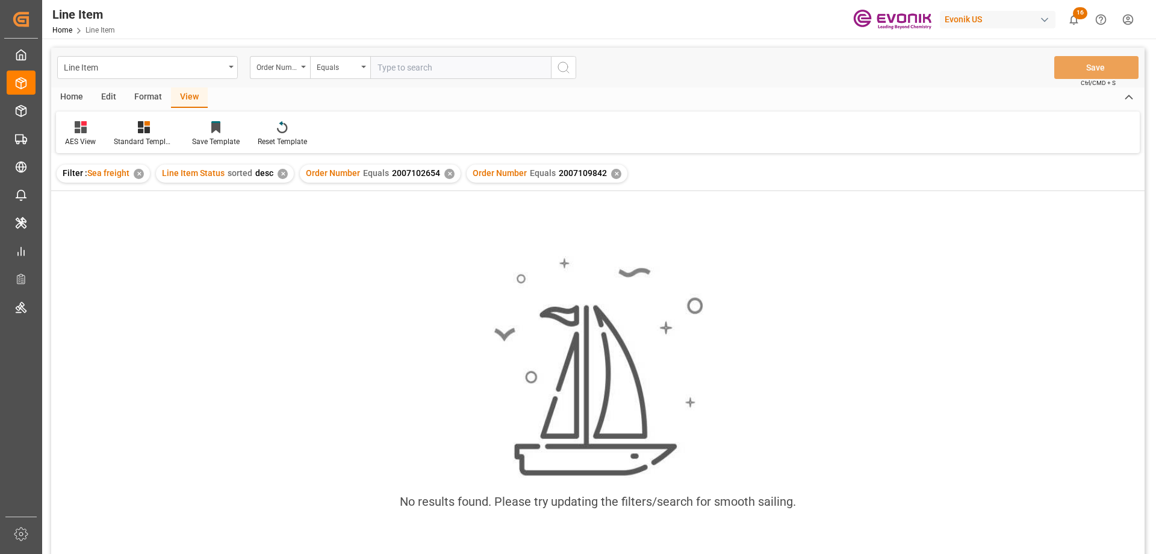
click at [449, 169] on div "Order Number Equals 2007102654 ✕" at bounding box center [380, 173] width 161 height 18
click at [449, 174] on div "✕" at bounding box center [450, 174] width 10 height 10
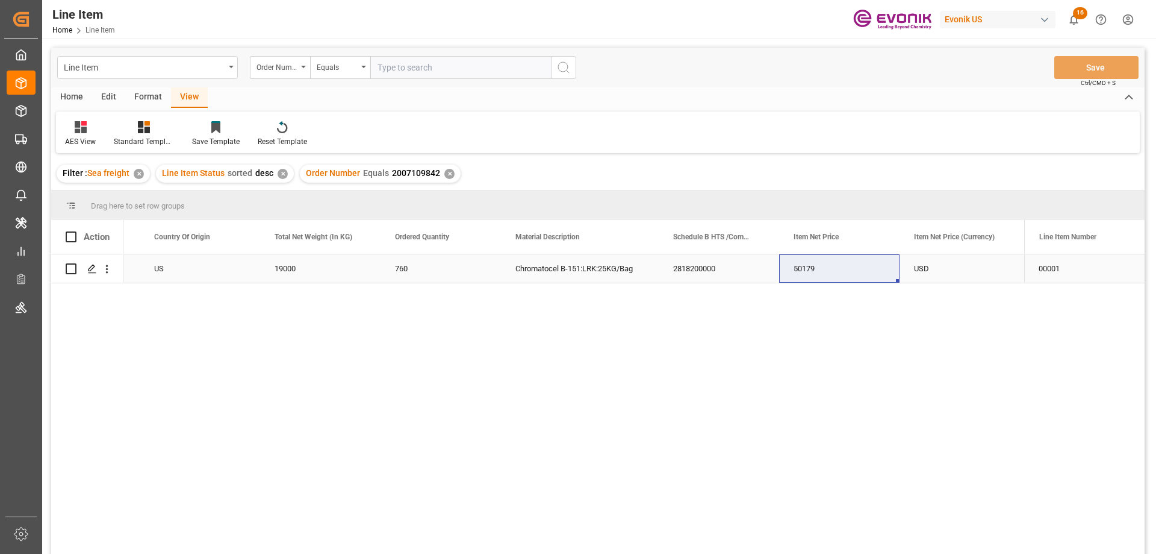
click at [183, 275] on div "US" at bounding box center [200, 268] width 120 height 28
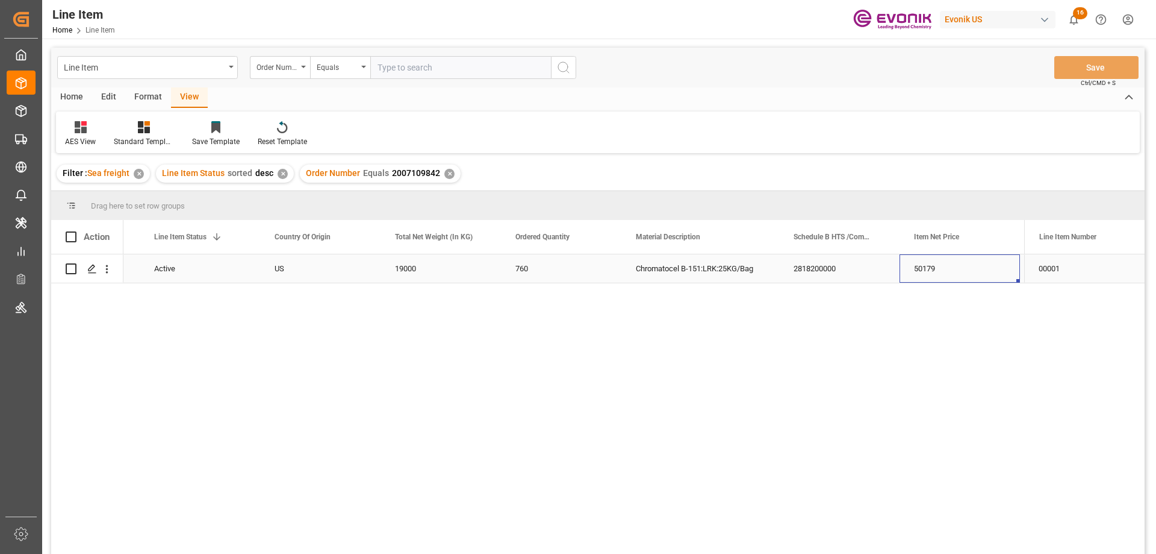
scroll to position [0, 345]
click at [106, 270] on icon "open menu" at bounding box center [107, 269] width 13 height 13
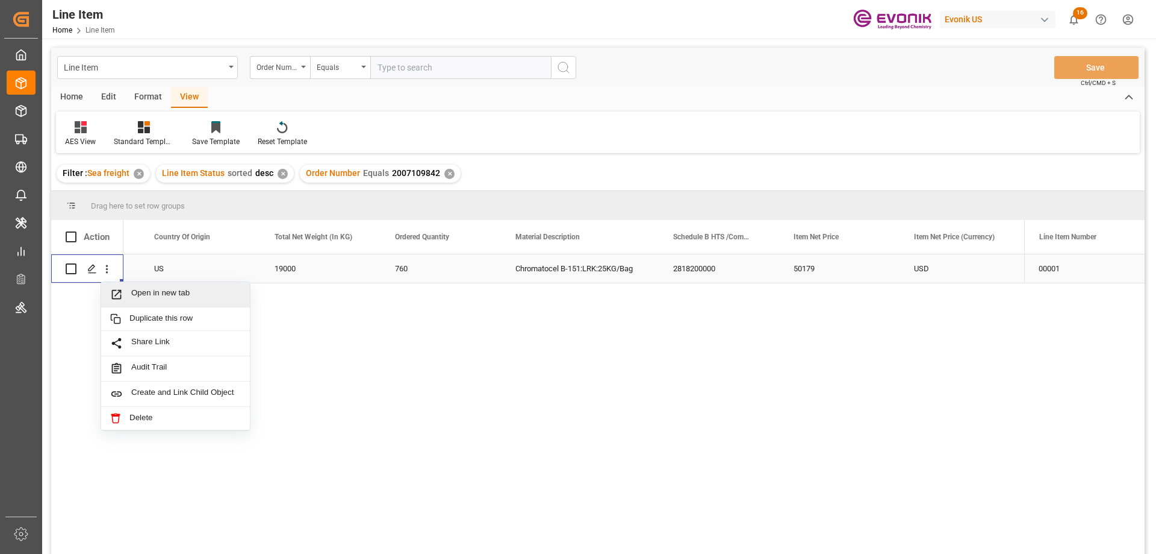
click at [137, 288] on span "Open in new tab" at bounding box center [186, 294] width 110 height 13
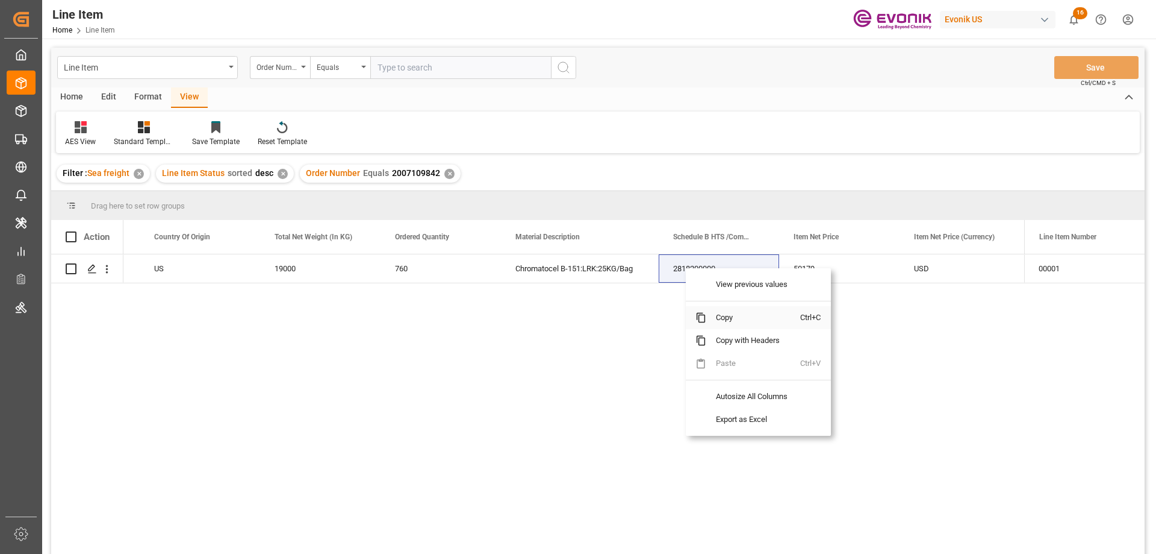
click at [727, 312] on span "Copy" at bounding box center [754, 317] width 94 height 23
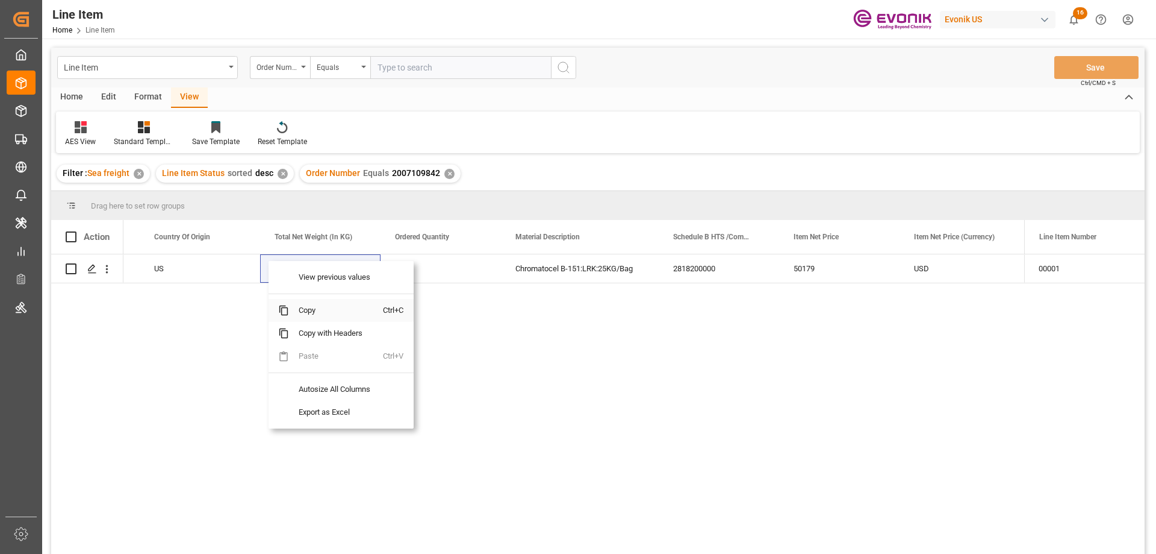
click at [325, 311] on span "Copy" at bounding box center [336, 310] width 94 height 23
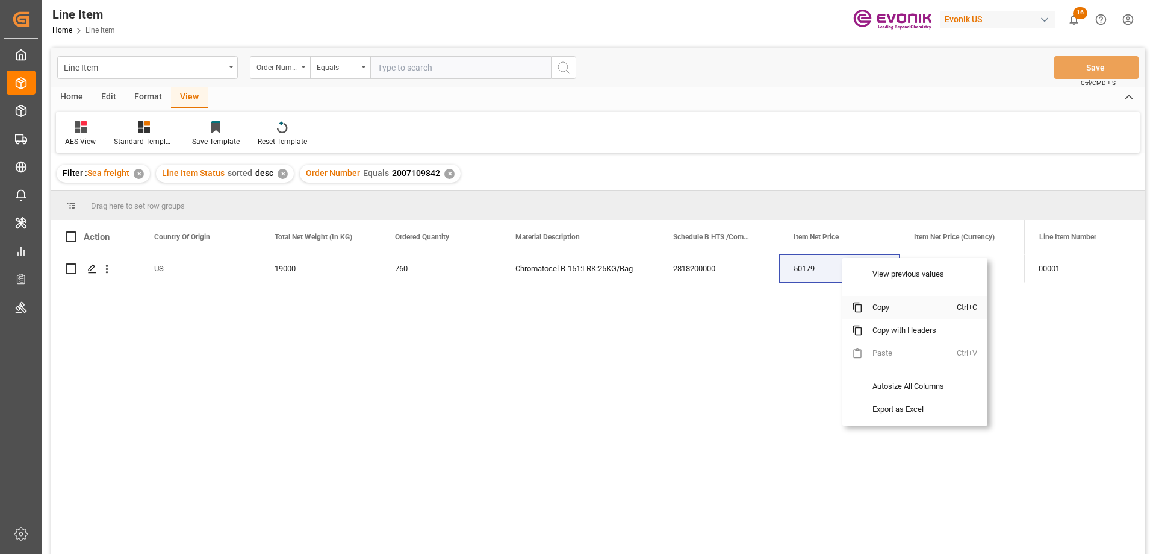
click at [902, 307] on span "Copy" at bounding box center [910, 307] width 94 height 23
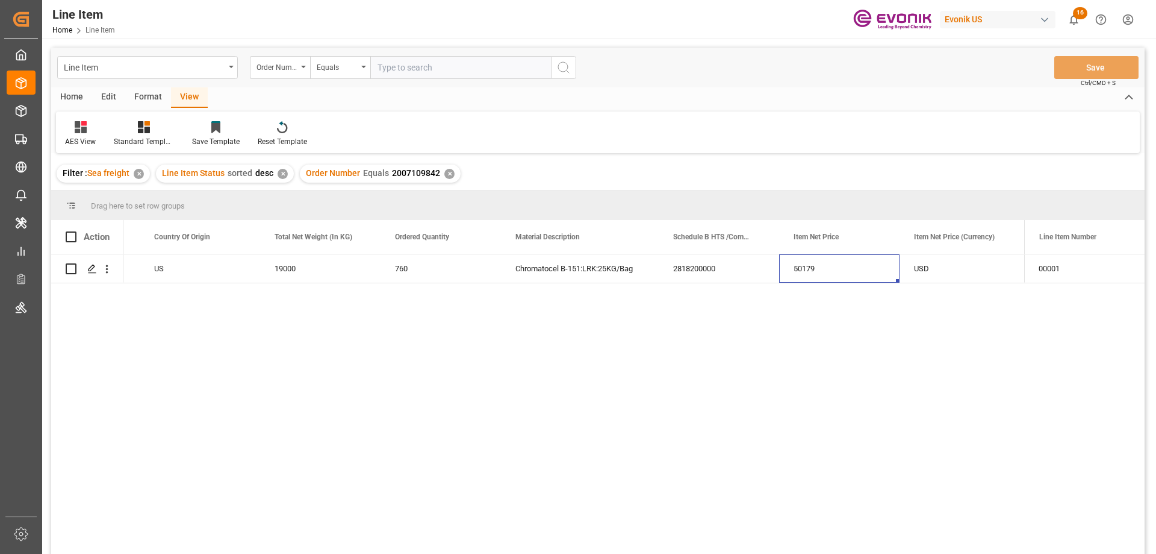
click at [433, 72] on input "text" at bounding box center [460, 67] width 181 height 23
paste input "2007139118"
type input "2007139118"
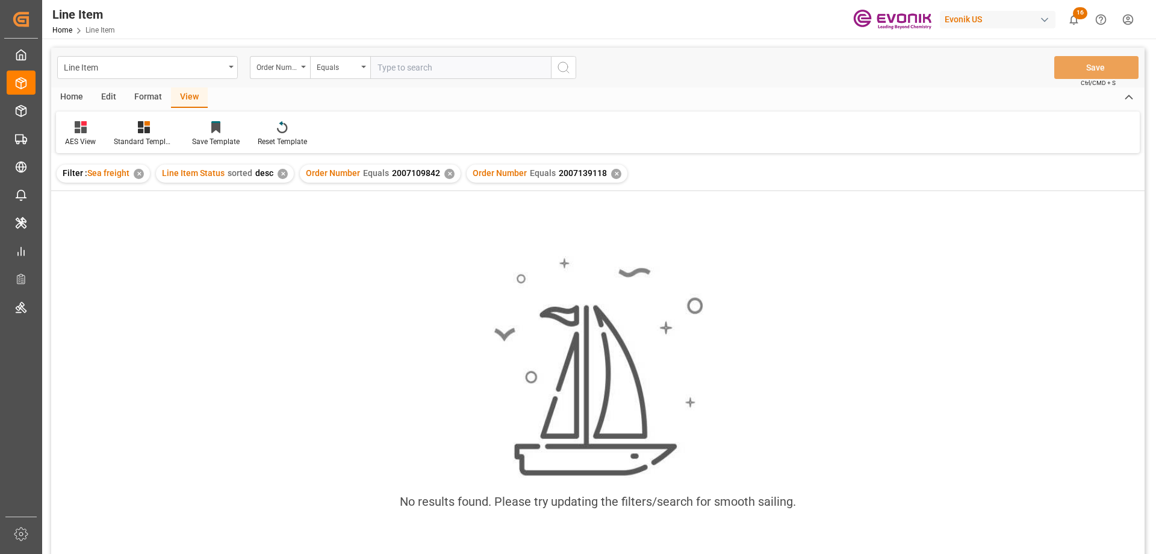
click at [445, 175] on div "✕" at bounding box center [450, 174] width 10 height 10
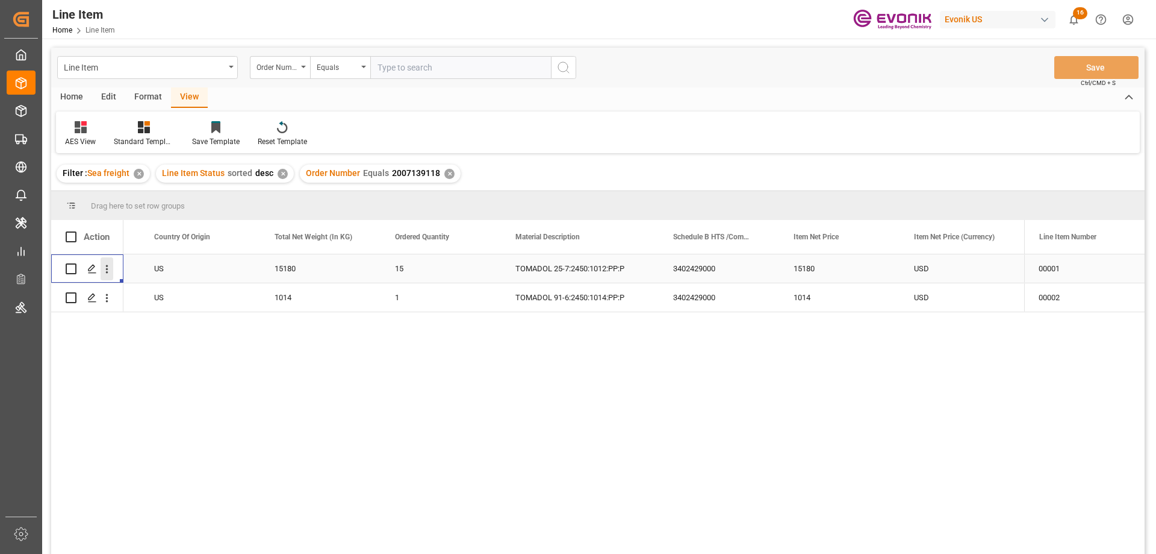
click at [104, 264] on icon "open menu" at bounding box center [107, 269] width 13 height 13
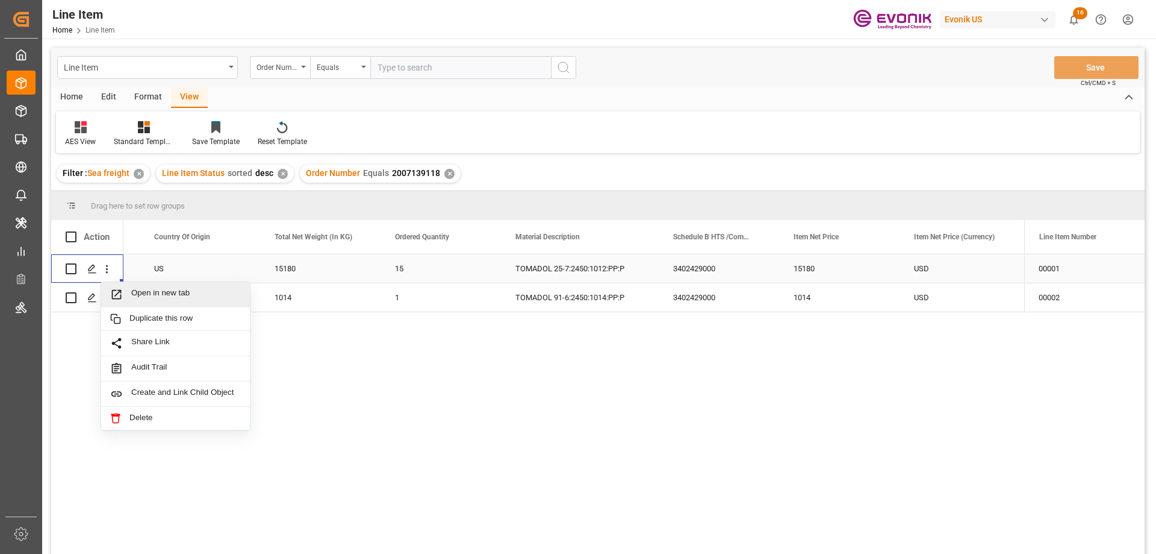
click at [140, 295] on span "Open in new tab" at bounding box center [186, 294] width 110 height 13
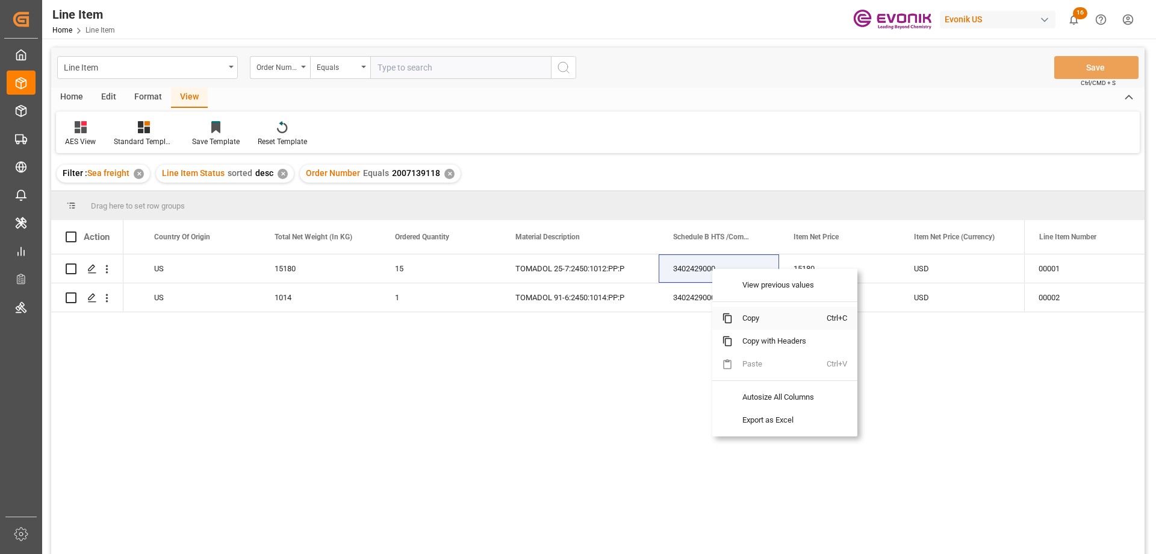
click at [755, 323] on span "Copy" at bounding box center [780, 318] width 94 height 23
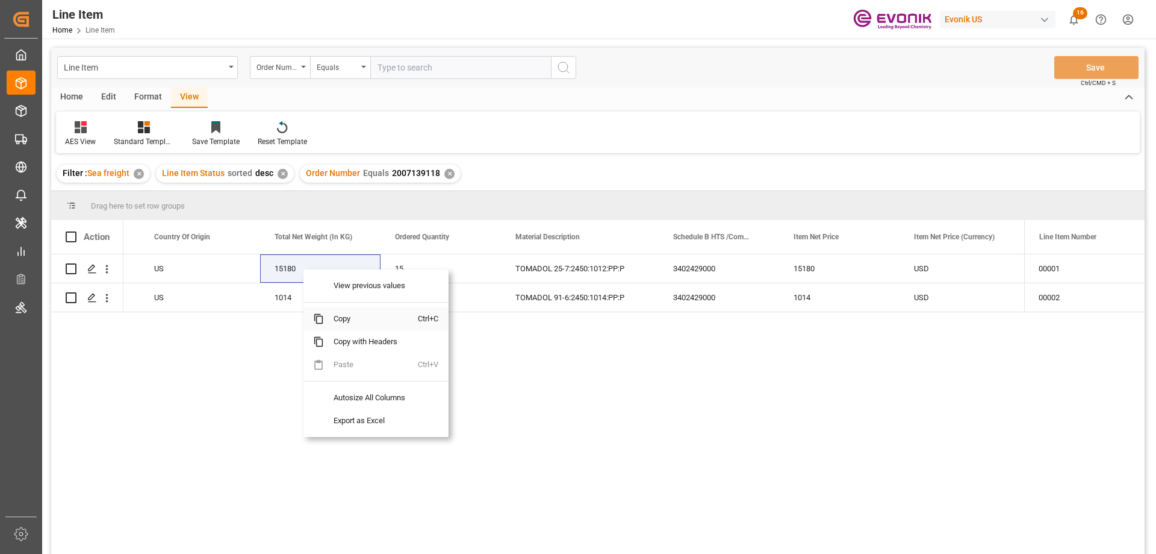
click at [363, 317] on span "Copy" at bounding box center [371, 318] width 94 height 23
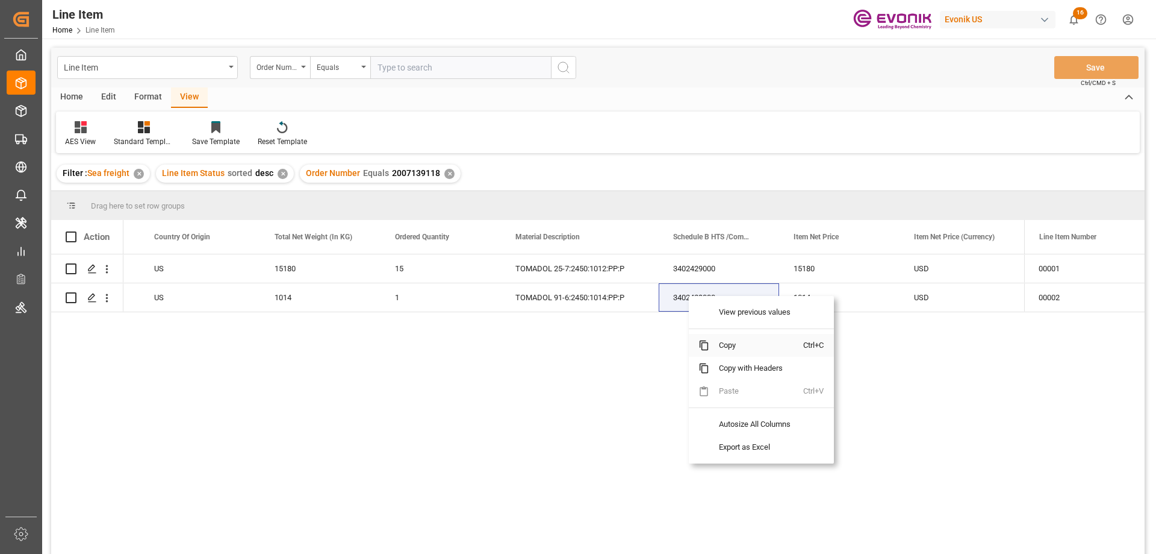
click at [717, 342] on span "Copy" at bounding box center [757, 345] width 94 height 23
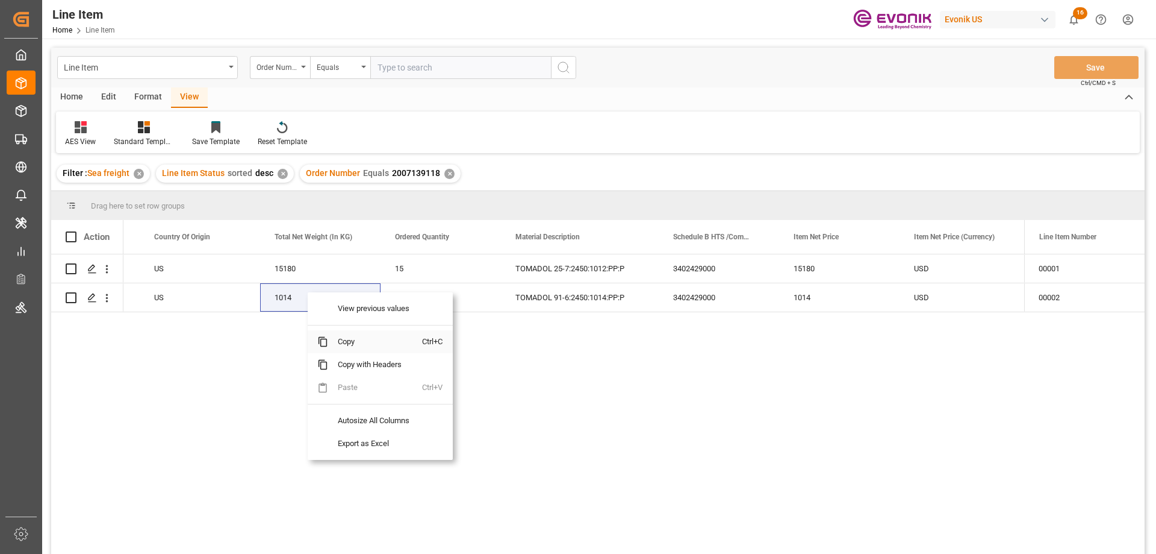
click at [342, 344] on span "Copy" at bounding box center [375, 341] width 94 height 23
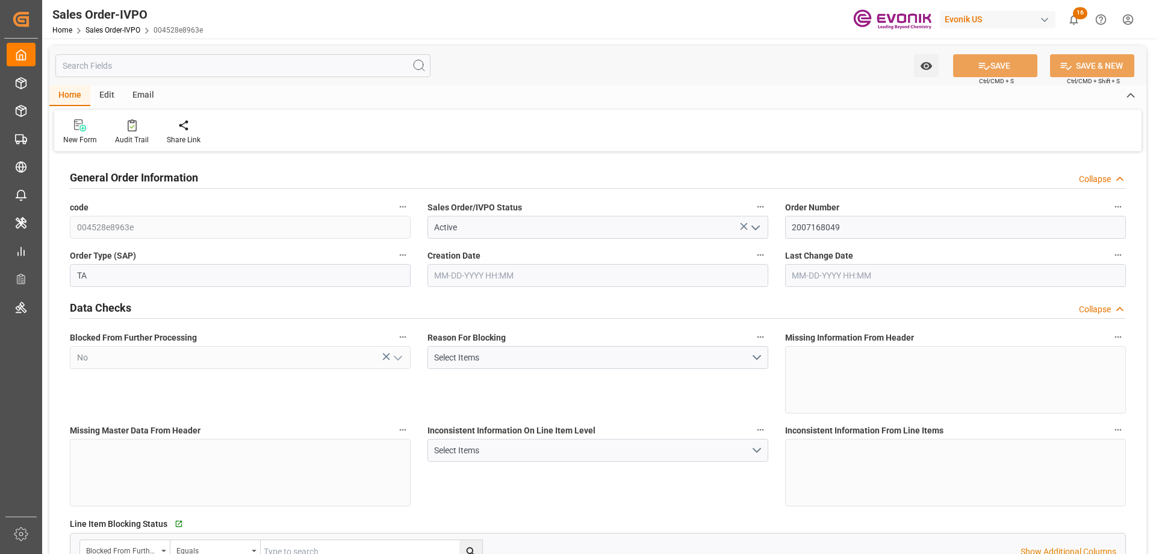
type input "CLVAP"
type input "0"
type input "1"
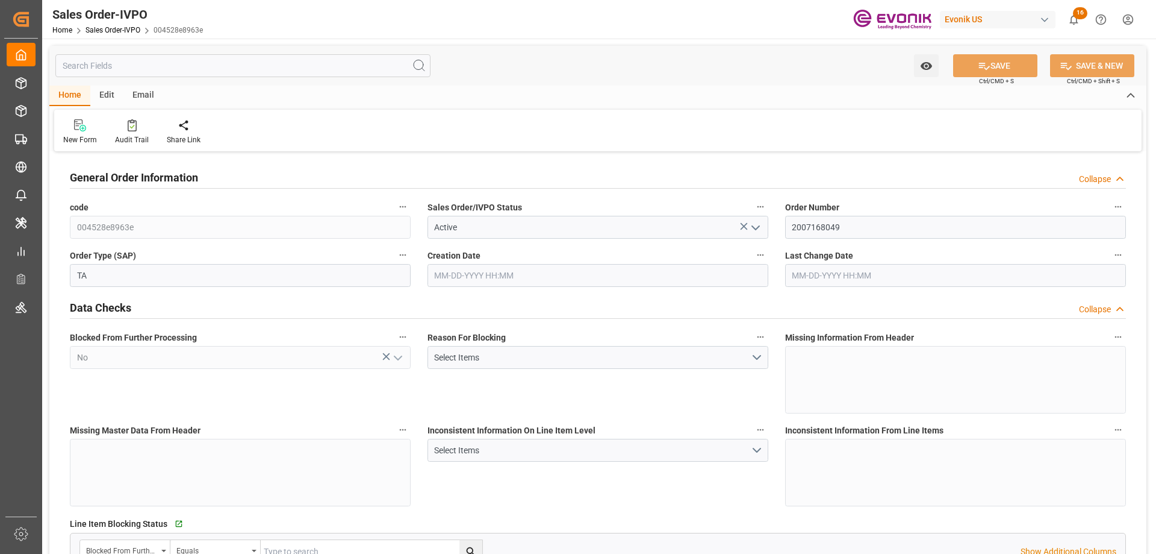
type input "16200"
type input "26.4204"
type input "17000"
type input "30"
type input "09-04-2025 01:14"
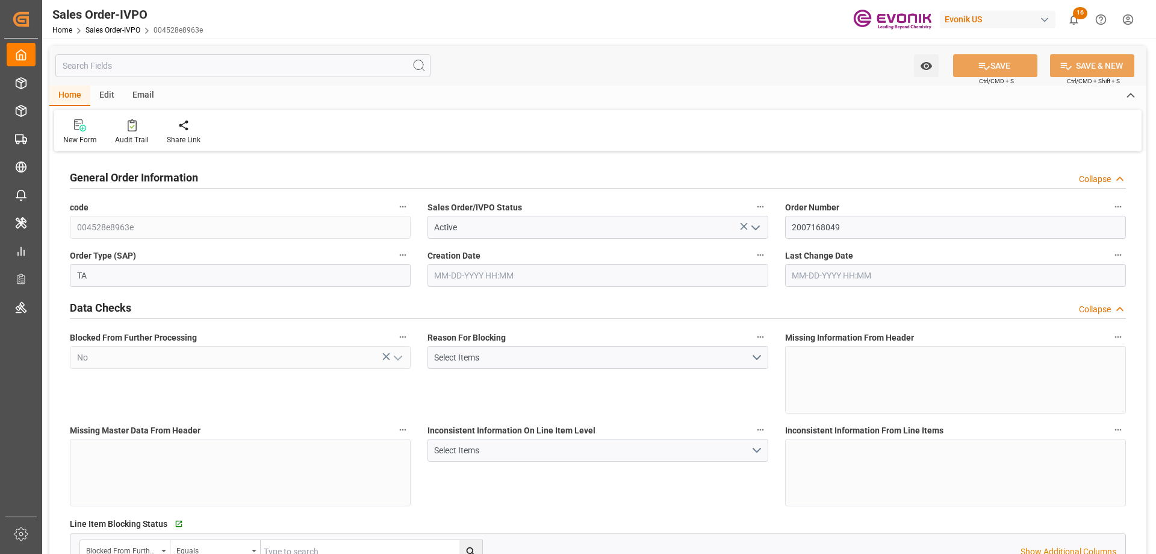
type input "09-05-2025 14:17"
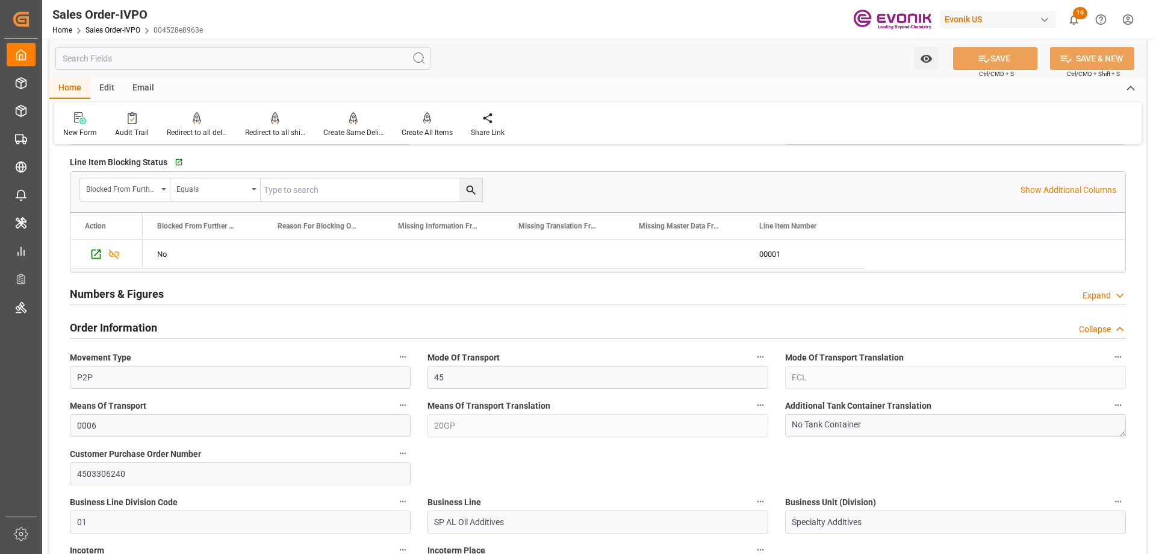
scroll to position [663, 0]
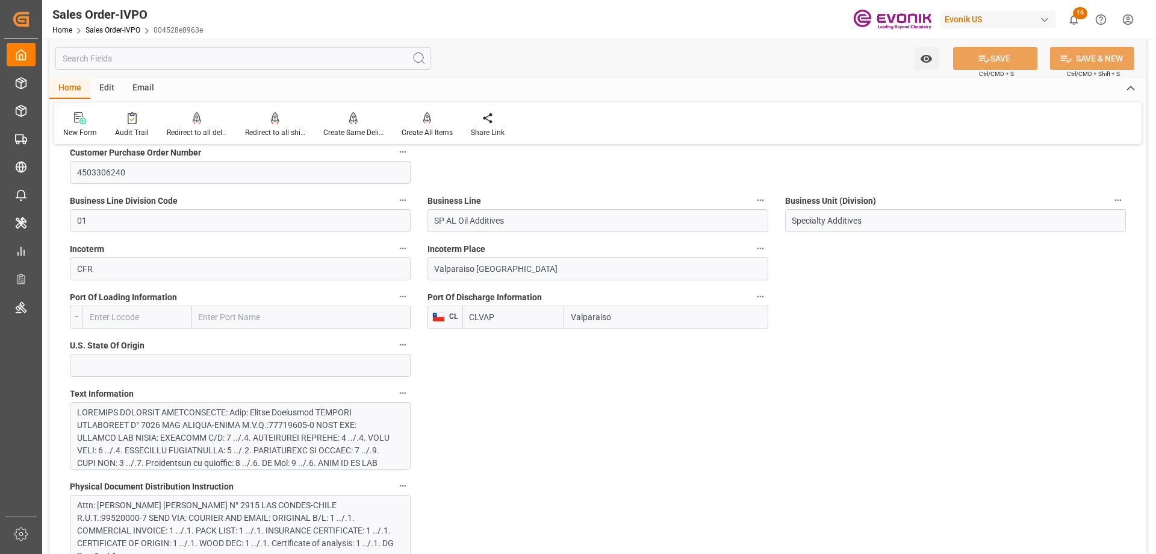
click at [239, 439] on div at bounding box center [235, 501] width 317 height 190
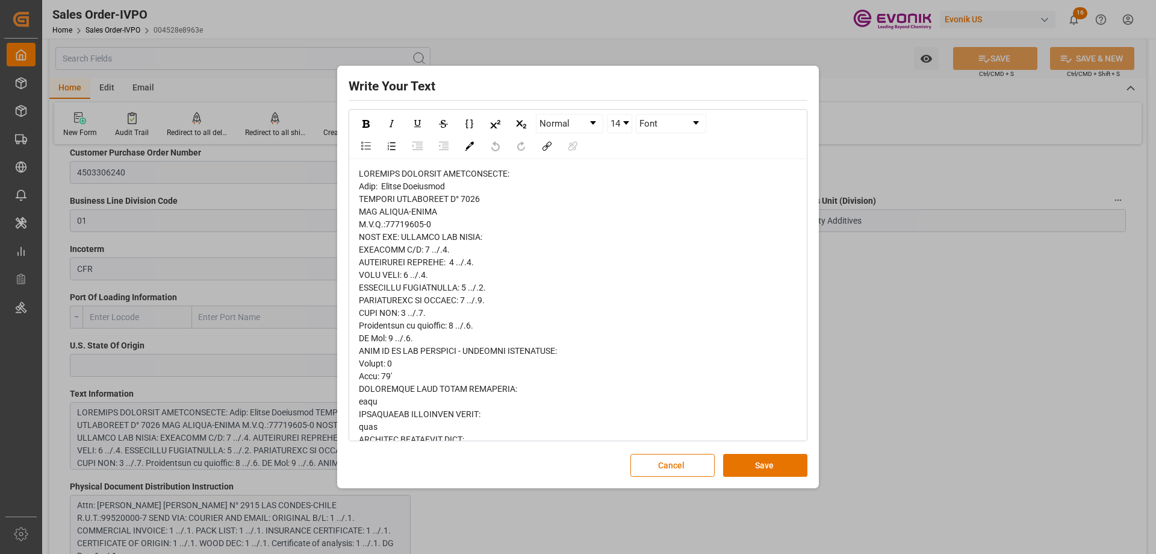
scroll to position [255, 0]
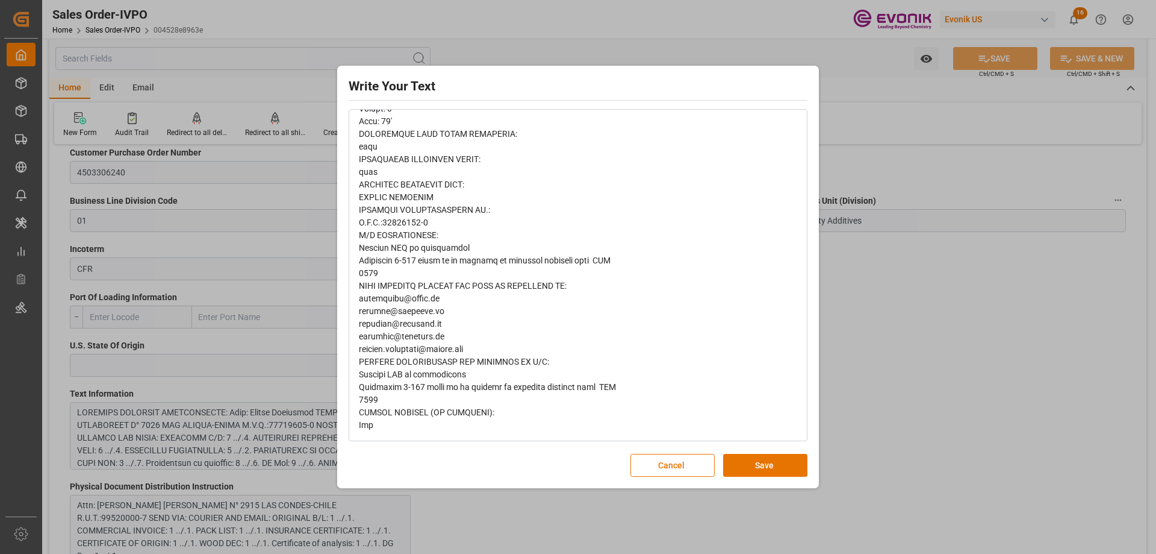
click at [923, 363] on div "Write Your Text Normal 14 Font Cancel Save" at bounding box center [578, 277] width 1156 height 554
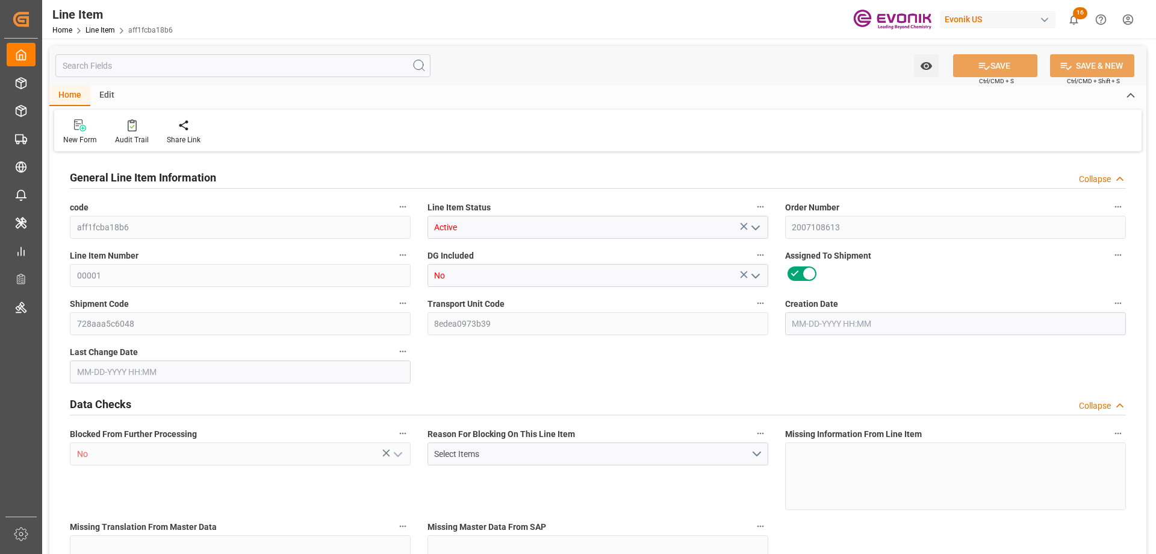
type input "32"
type input "8970.24"
type input "8709.12"
type input "45.8938"
type input "960"
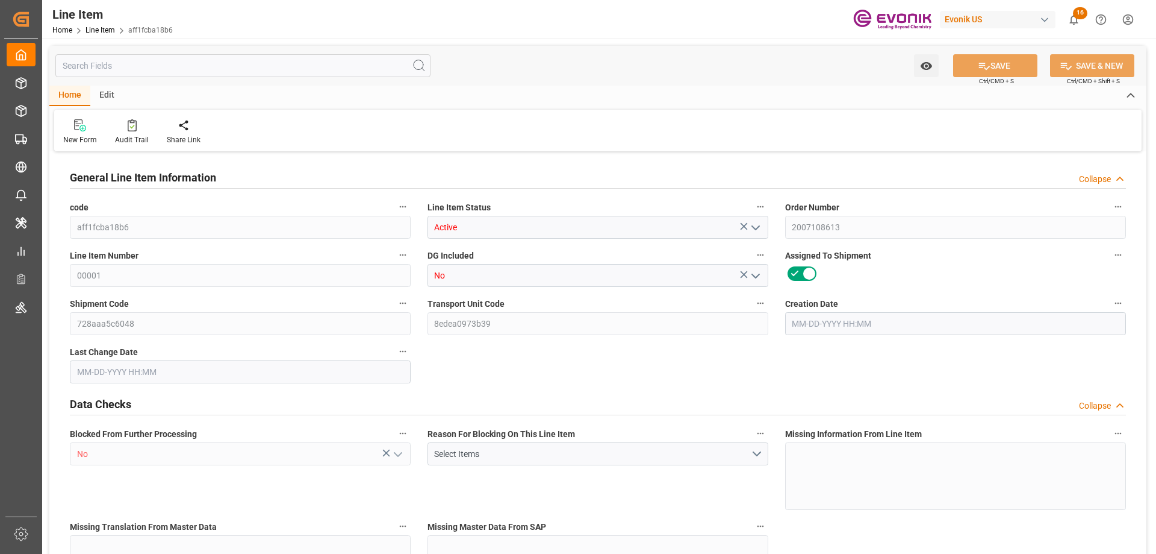
type input "20109.08"
type input "960"
type input "8970.24"
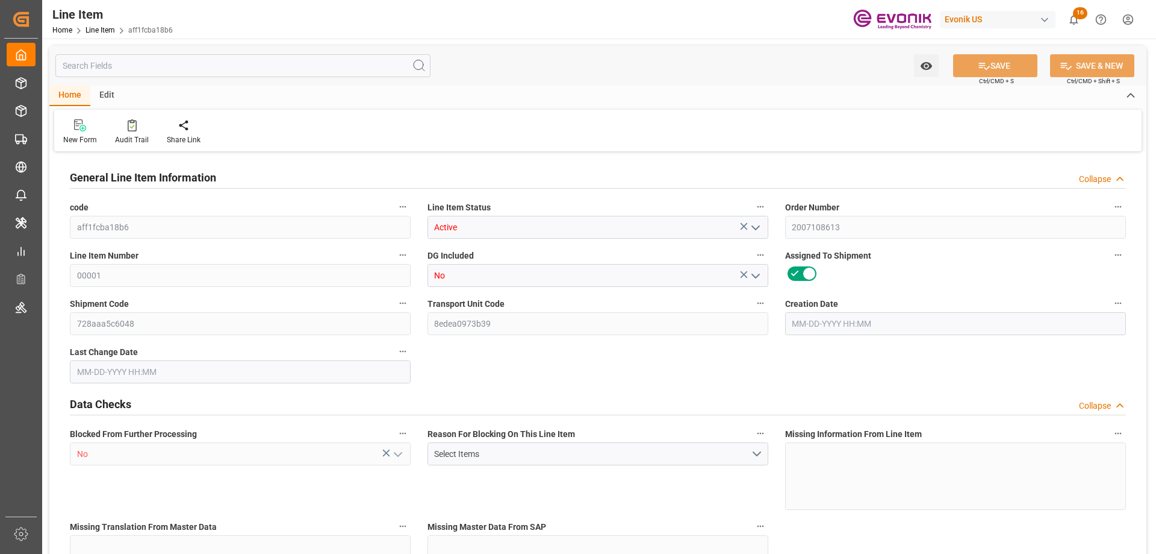
type input "9479.04"
type input "8709.12"
type input "45.8938"
type input "45893.76"
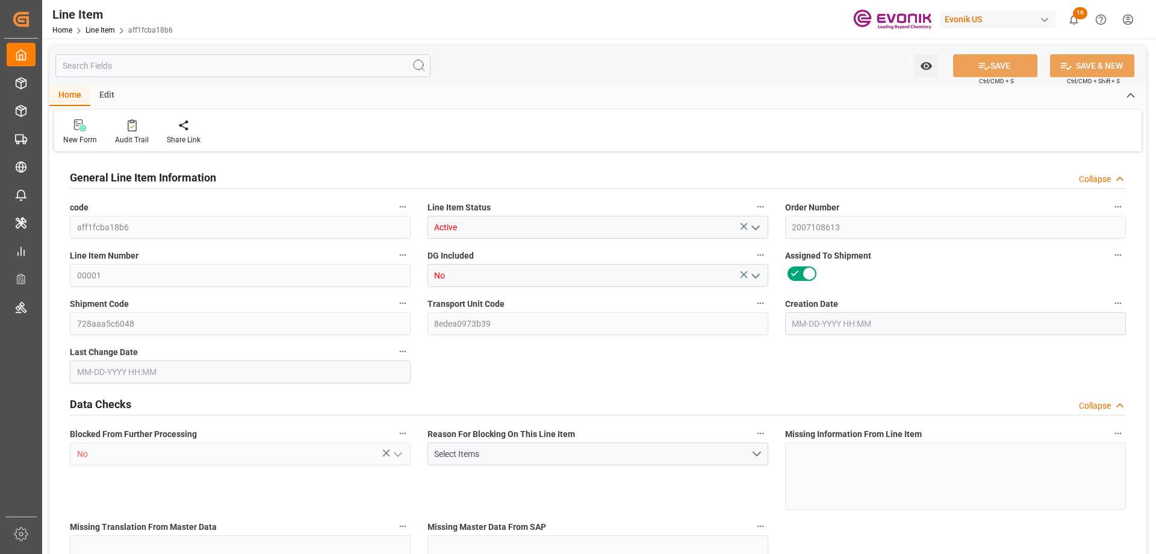
type input "960"
type input "8970.24"
type input "8709.12"
type input "45.8938"
type input "07-23-2025 20:11"
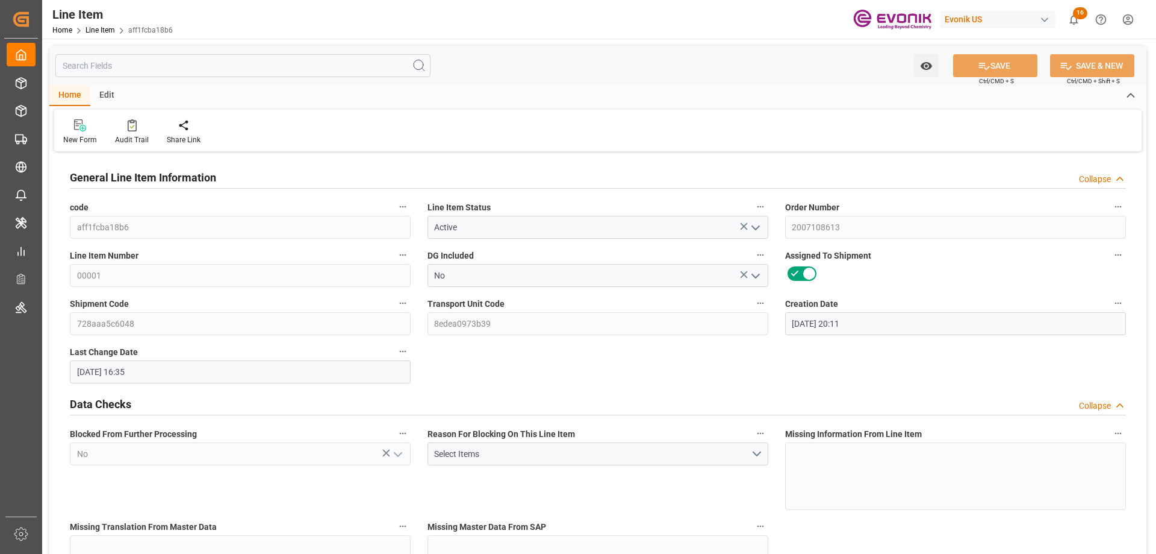
type input "10-01-2025 16:35"
type input "10-21-2025"
type input "[DATE]"
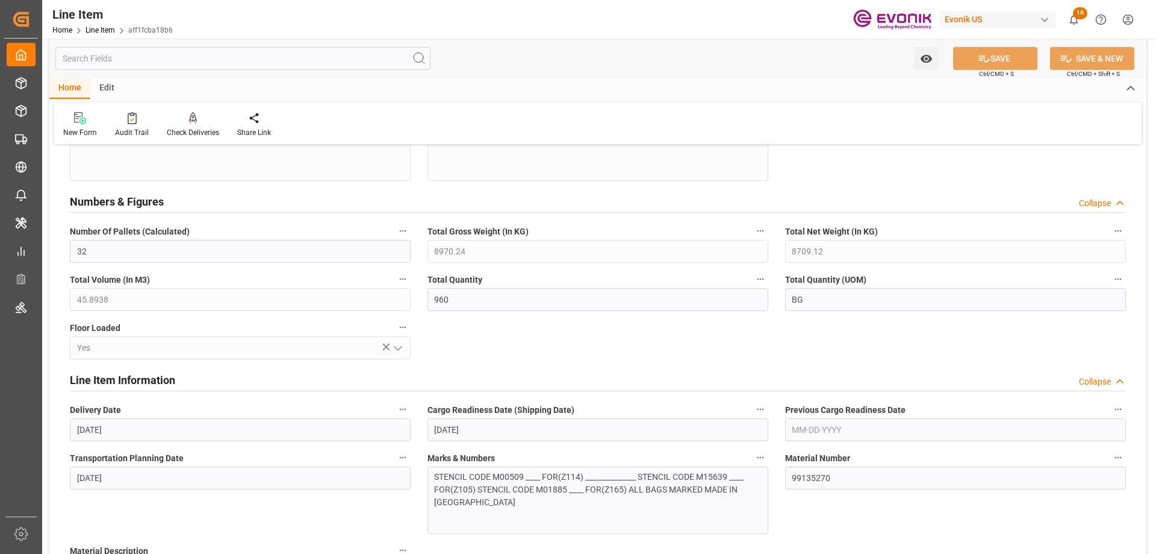
scroll to position [663, 0]
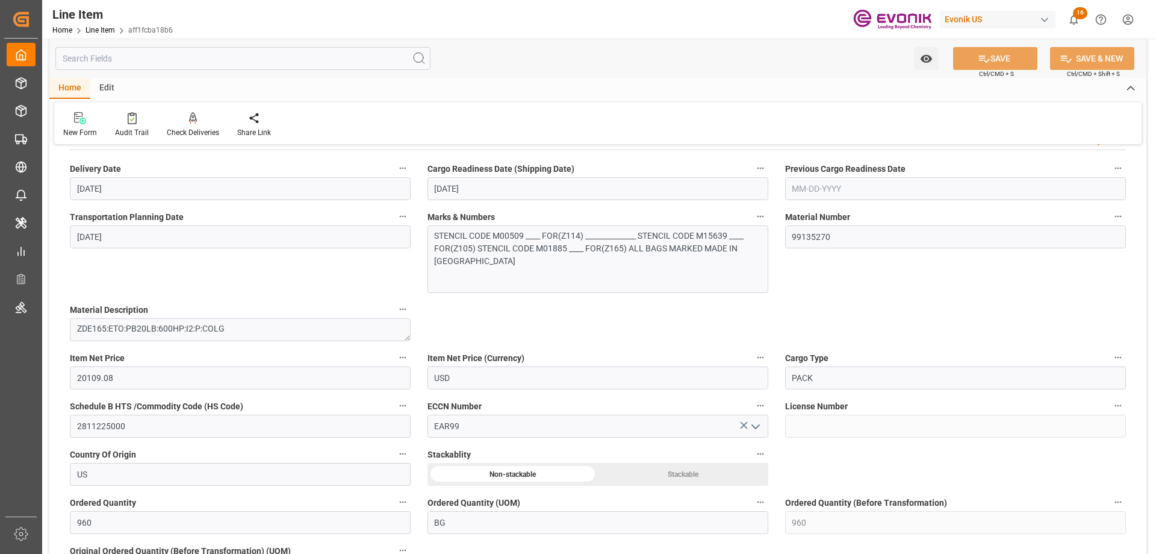
click at [200, 55] on input "text" at bounding box center [242, 58] width 375 height 23
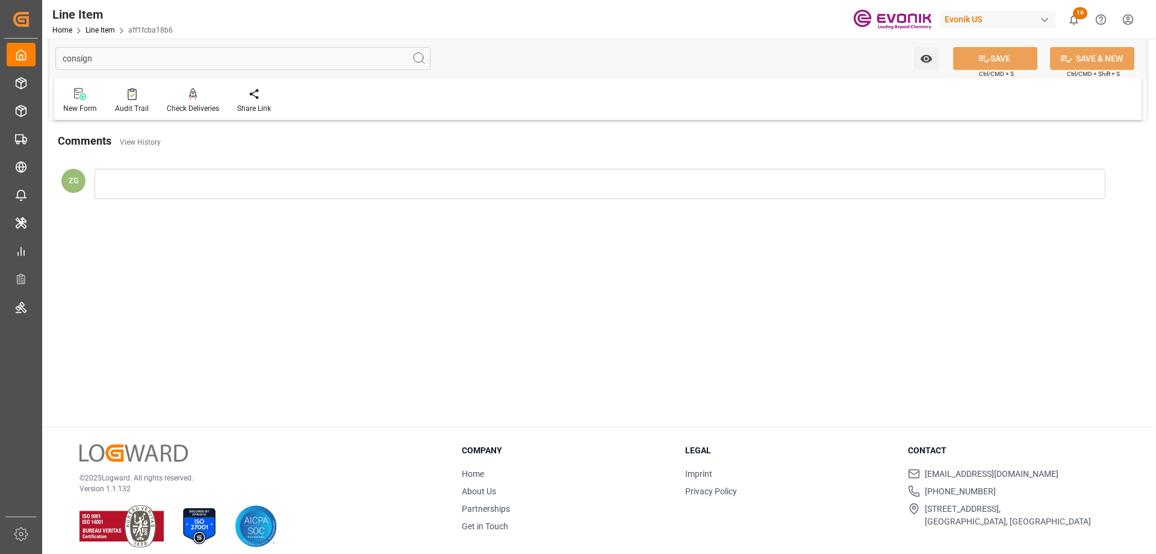
scroll to position [0, 0]
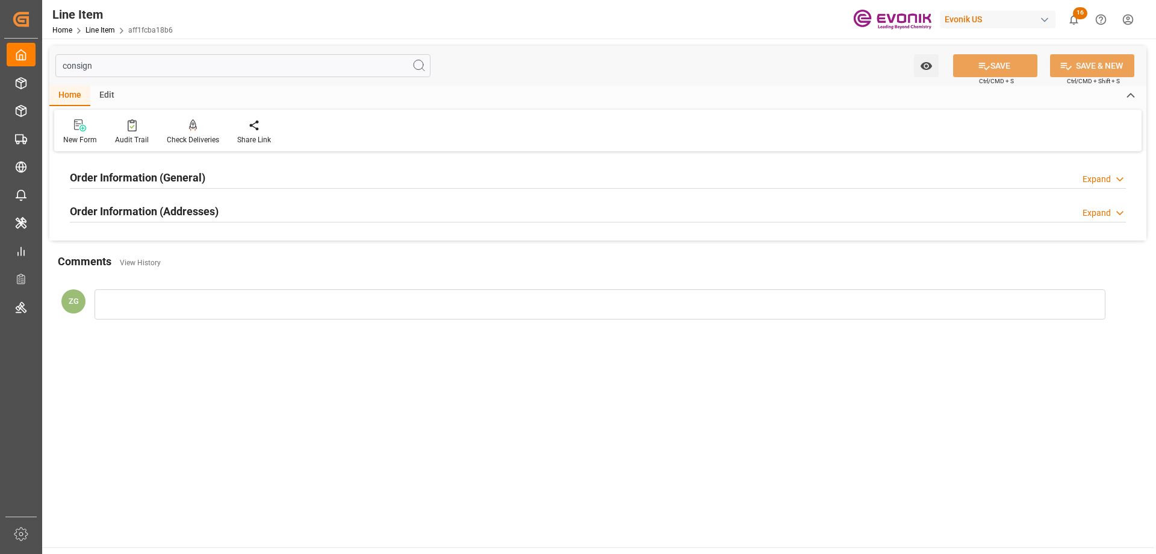
type input "consign"
click at [196, 220] on div "Order Information (Addresses)" at bounding box center [144, 210] width 149 height 23
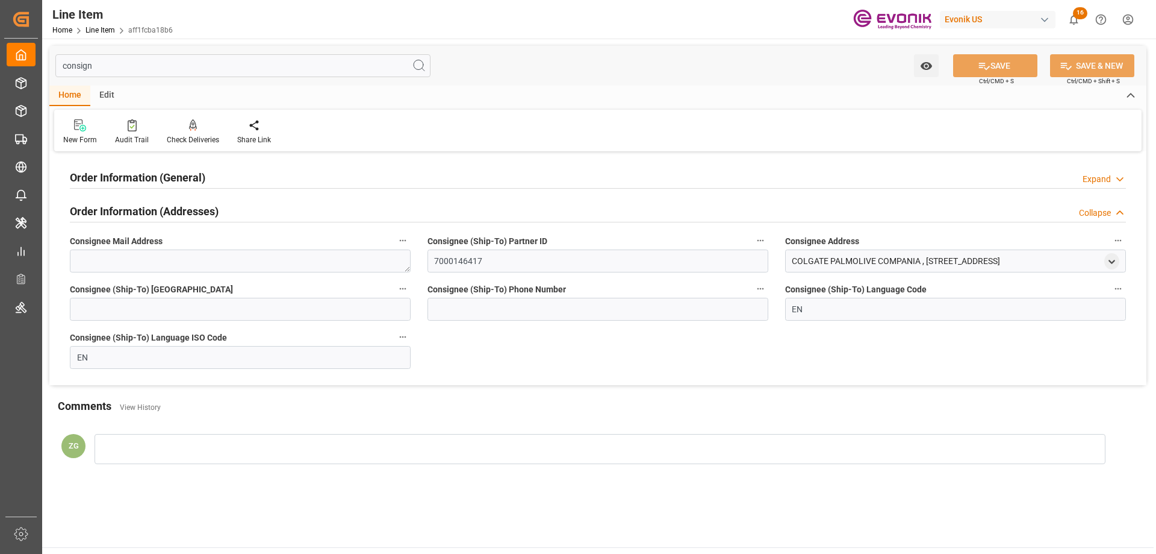
click at [183, 183] on h2 "Order Information (General)" at bounding box center [138, 177] width 136 height 16
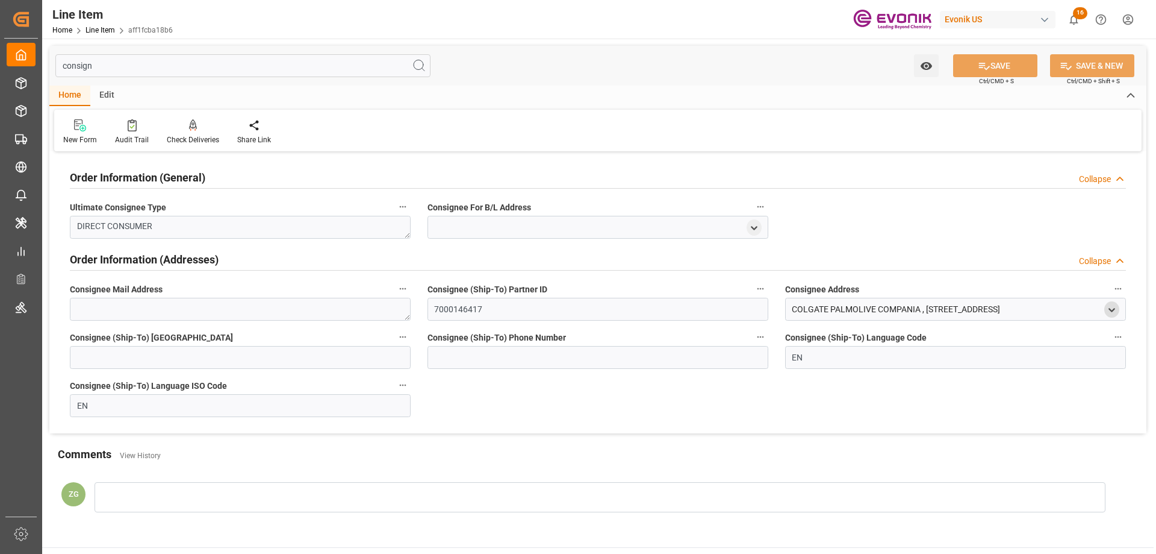
click at [1112, 312] on icon "open menu" at bounding box center [1112, 310] width 10 height 10
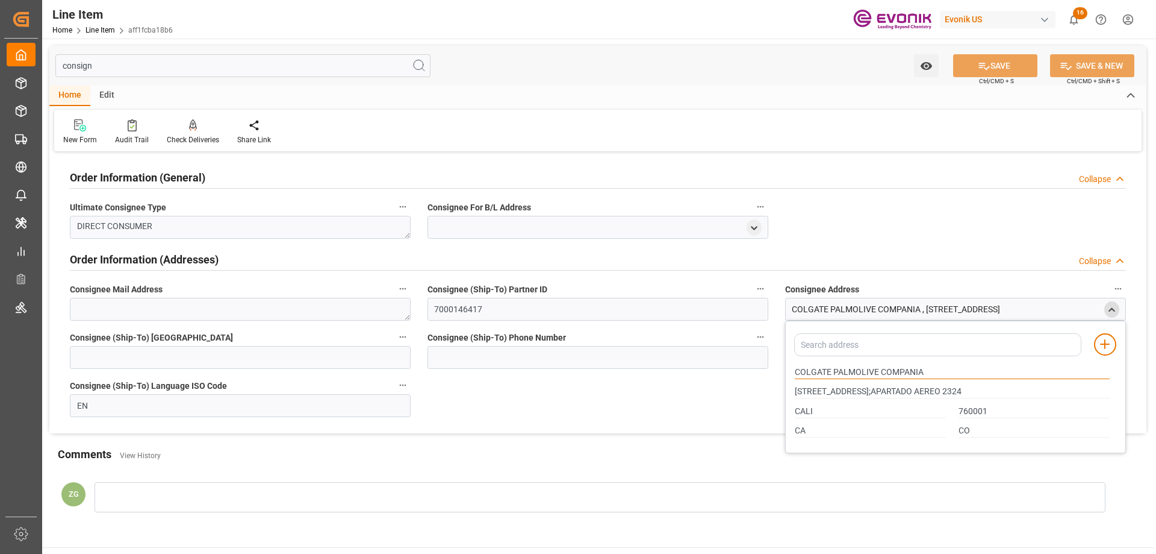
drag, startPoint x: 797, startPoint y: 370, endPoint x: 877, endPoint y: 370, distance: 79.5
click at [877, 370] on input "COLGATE PALMOLIVE COMPANIA" at bounding box center [952, 372] width 315 height 13
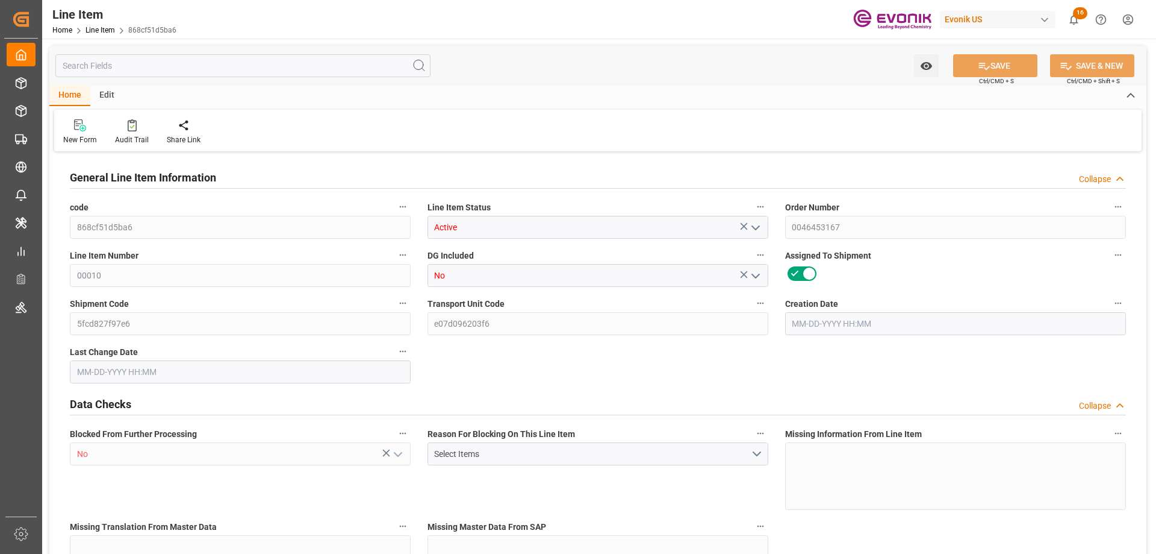
type input "20"
type input "15280"
type input "14000"
type input "26.4204"
type input "80"
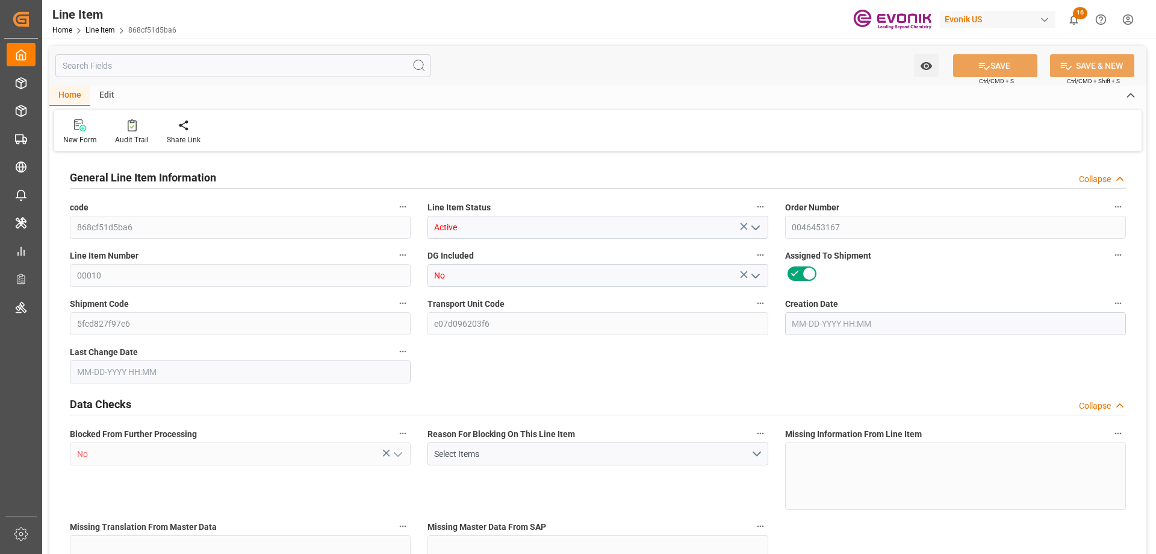
type input "50820"
type input "80"
type input "15280"
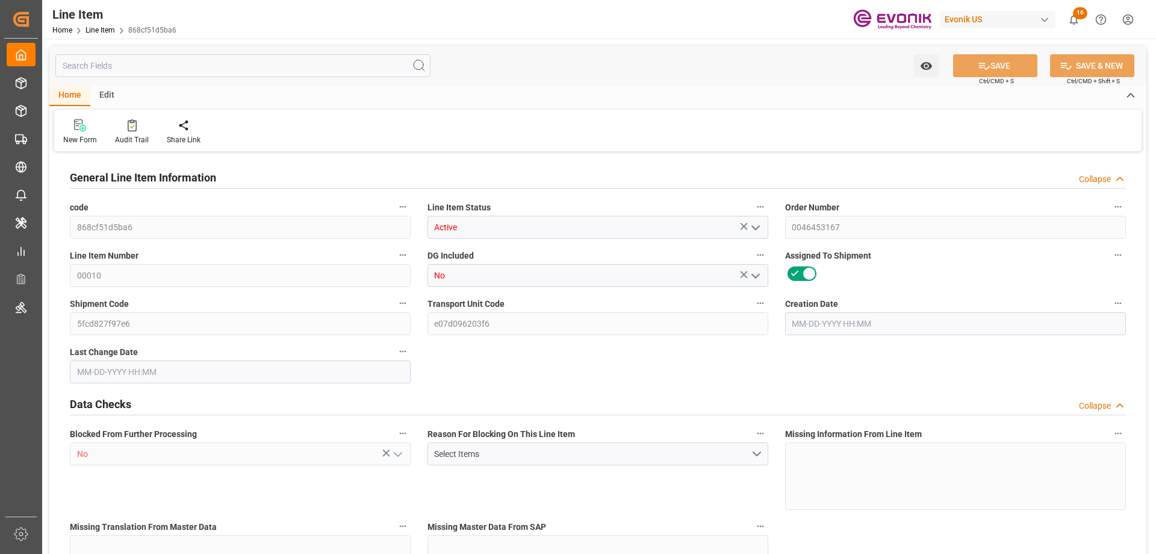
type input "16200"
type input "14000"
type input "26.4204"
type input "26420.4"
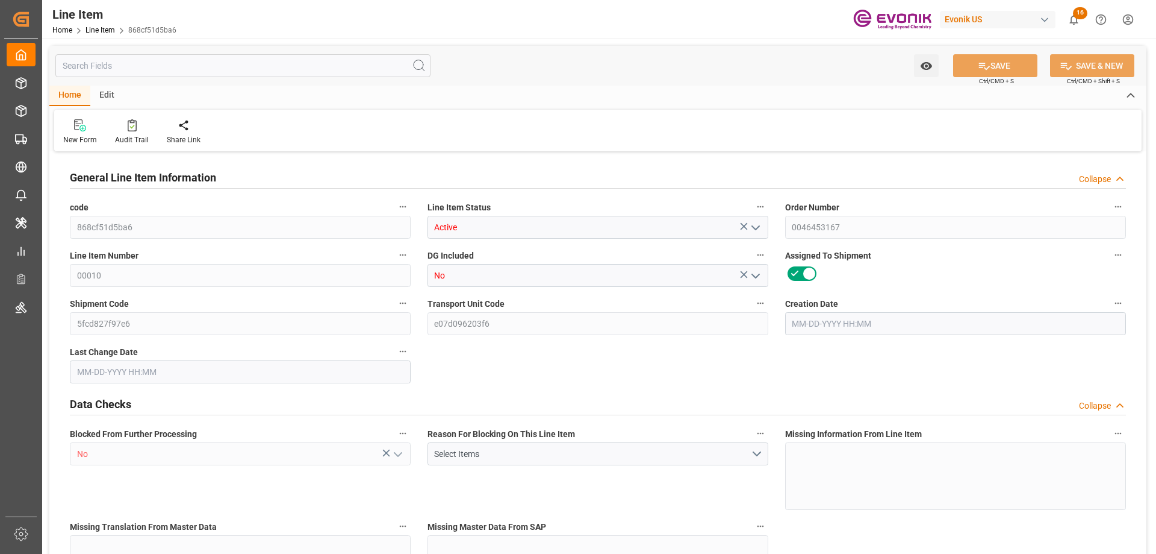
type input "80"
type input "15280"
type input "14000"
type input "26.4204"
type input "[DATE] 13:42"
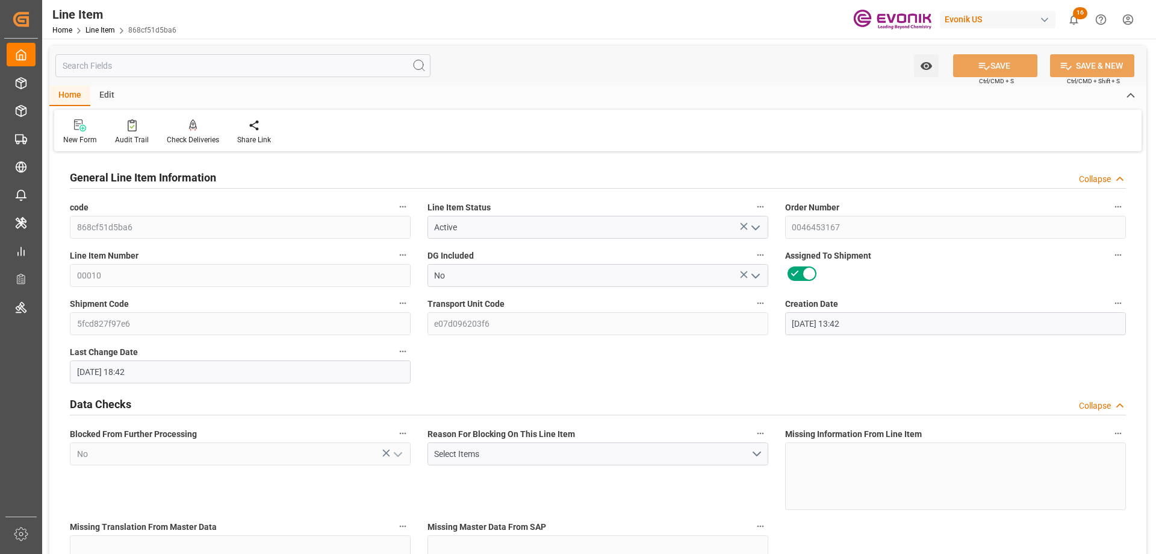
type input "[DATE] 18:42"
type input "[DATE]"
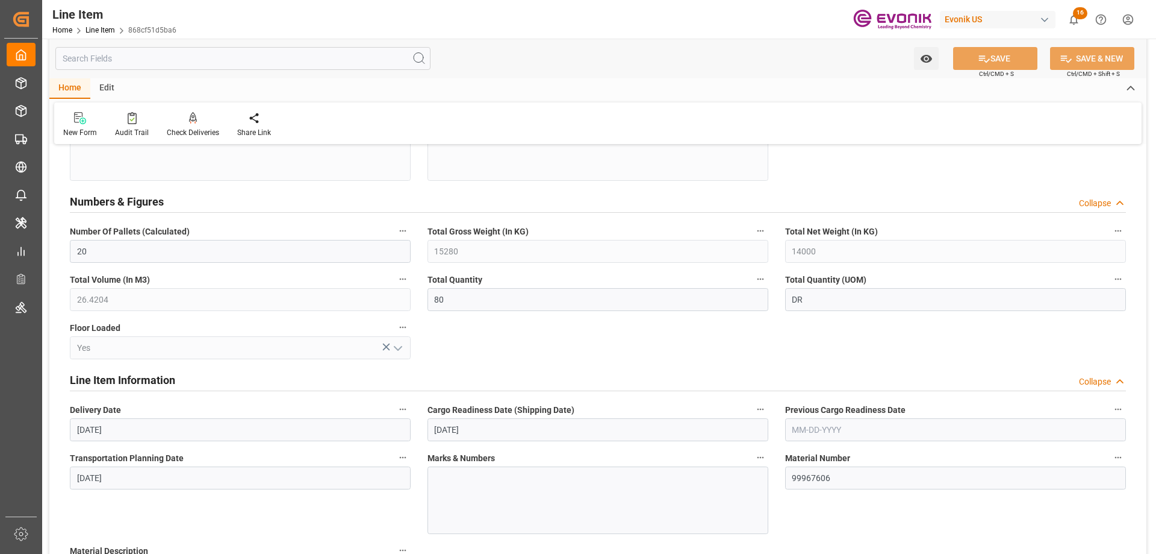
scroll to position [723, 0]
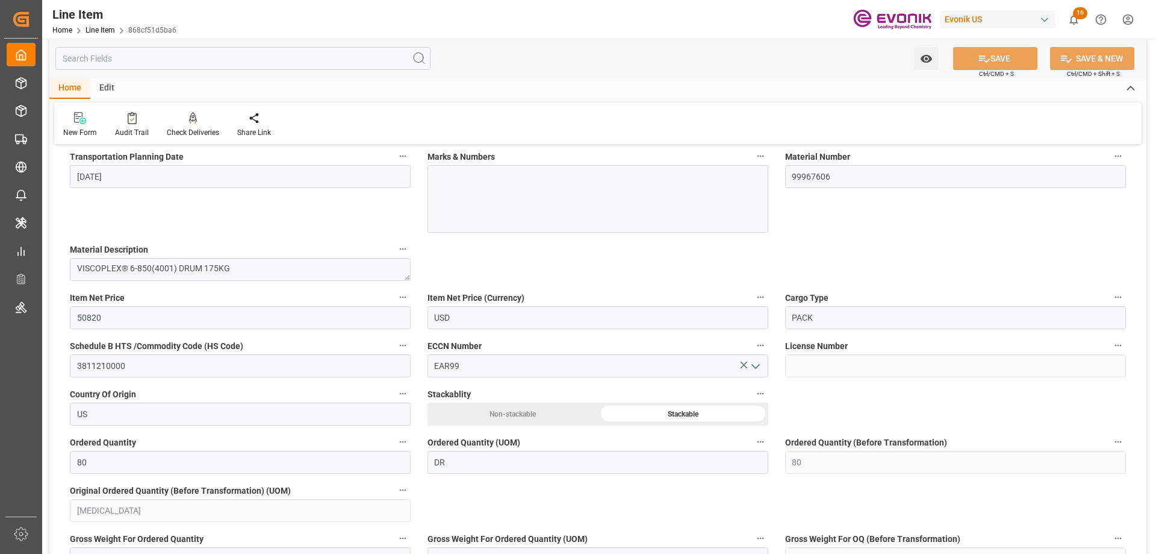
click at [136, 53] on input "text" at bounding box center [242, 58] width 375 height 23
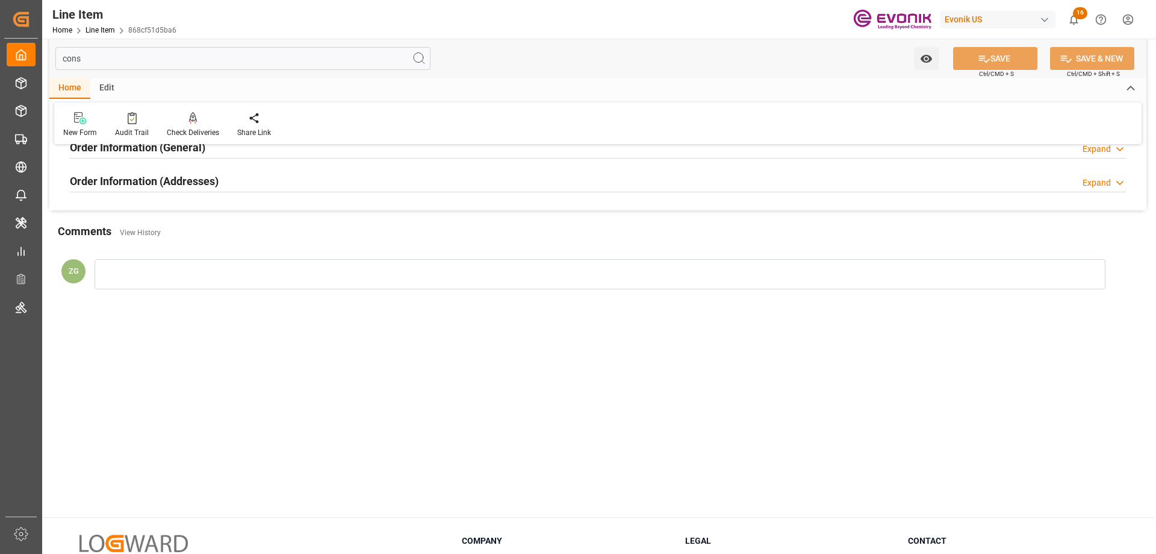
scroll to position [0, 0]
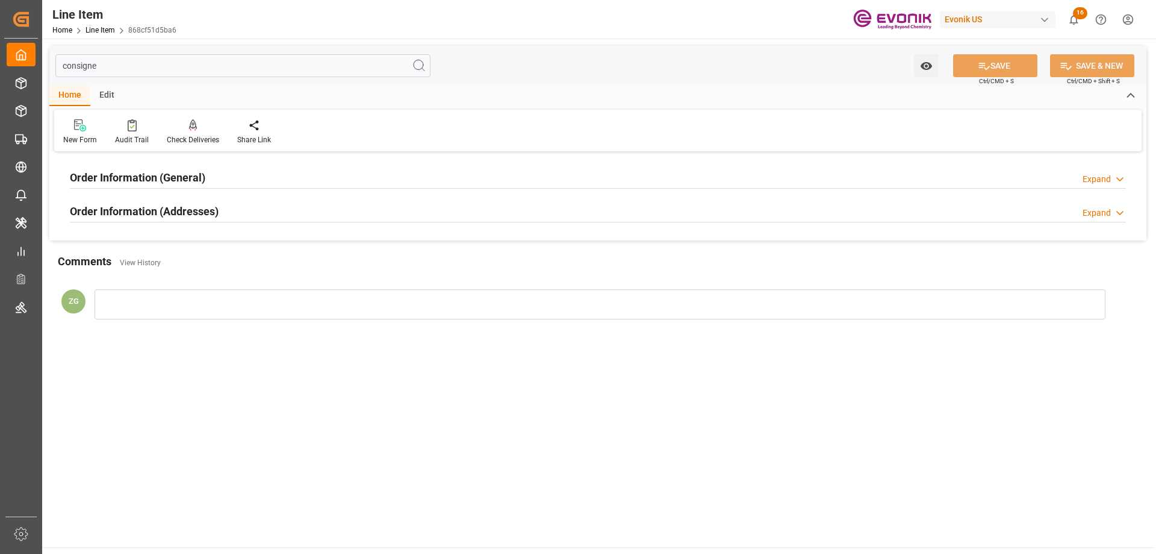
type input "consigne"
click at [155, 205] on h2 "Order Information (Addresses)" at bounding box center [144, 211] width 149 height 16
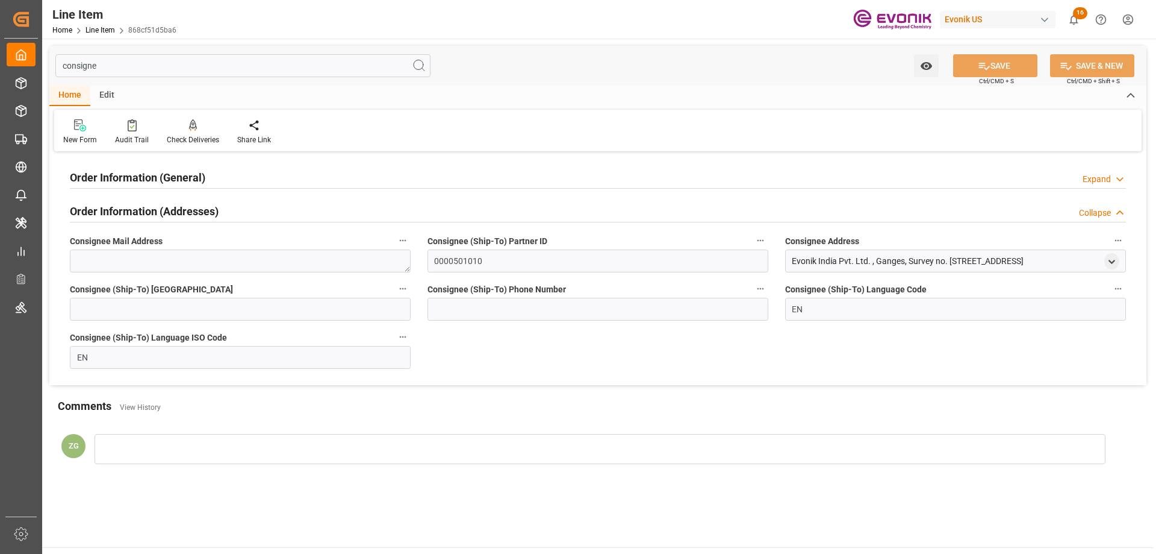
click at [161, 179] on h2 "Order Information (General)" at bounding box center [138, 177] width 136 height 16
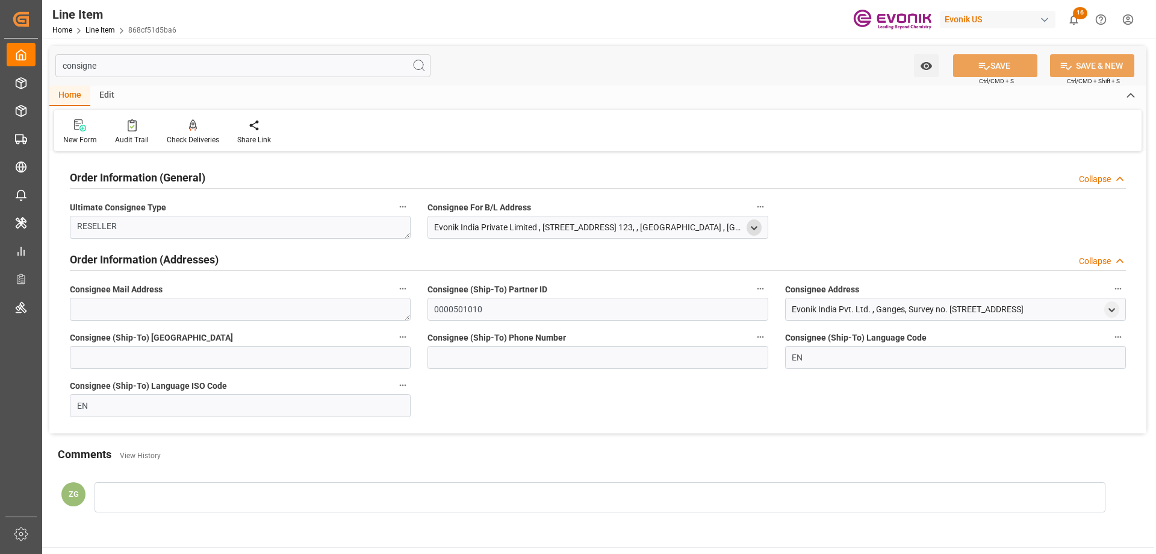
click at [755, 229] on polyline "open menu" at bounding box center [754, 227] width 5 height 2
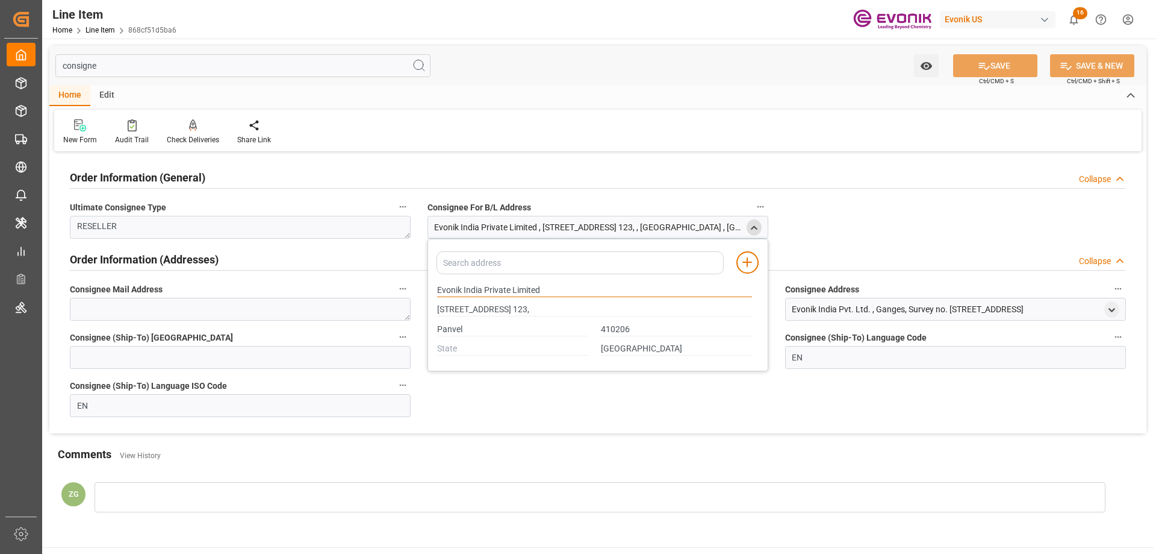
click at [573, 289] on input "Evonik India Private Limited" at bounding box center [594, 290] width 315 height 13
drag, startPoint x: 437, startPoint y: 290, endPoint x: 525, endPoint y: 290, distance: 87.9
click at [489, 290] on div "Evonik India Private Limited" at bounding box center [595, 290] width 328 height 20
drag, startPoint x: 545, startPoint y: 290, endPoint x: 435, endPoint y: 286, distance: 109.7
click at [435, 286] on div "Evonik India Private Limited" at bounding box center [595, 290] width 328 height 20
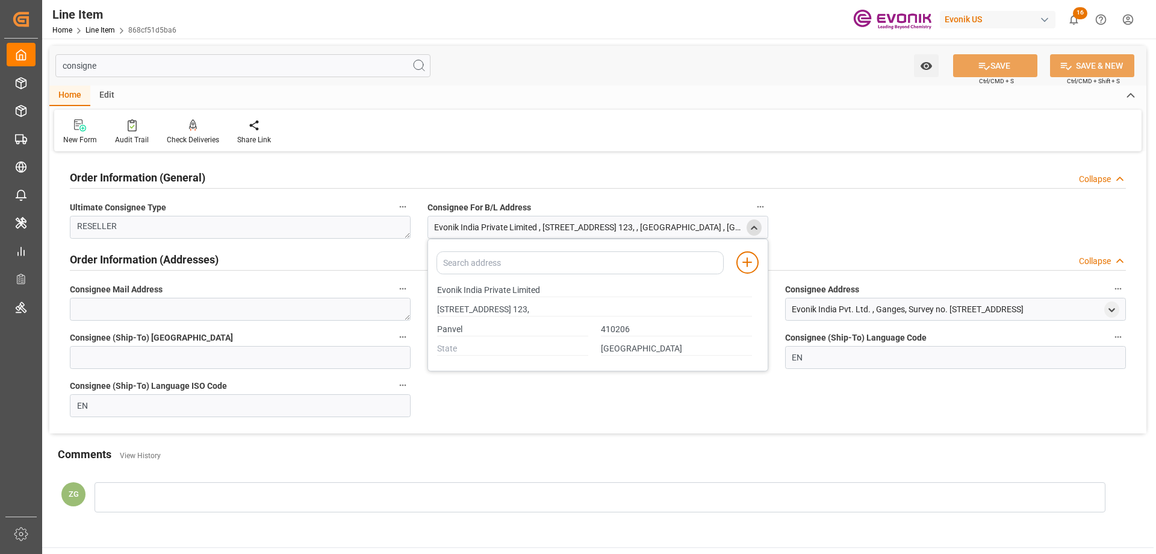
type input "[STREET_ADDRESS] 123,"
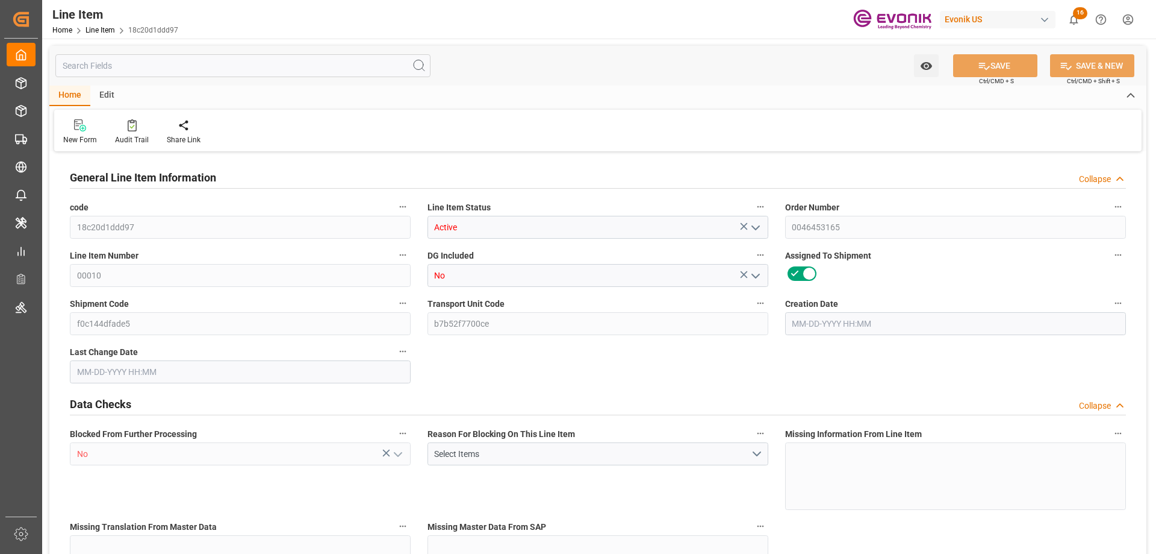
type input "20"
type input "15280"
type input "14000"
type input "26.4204"
type input "80"
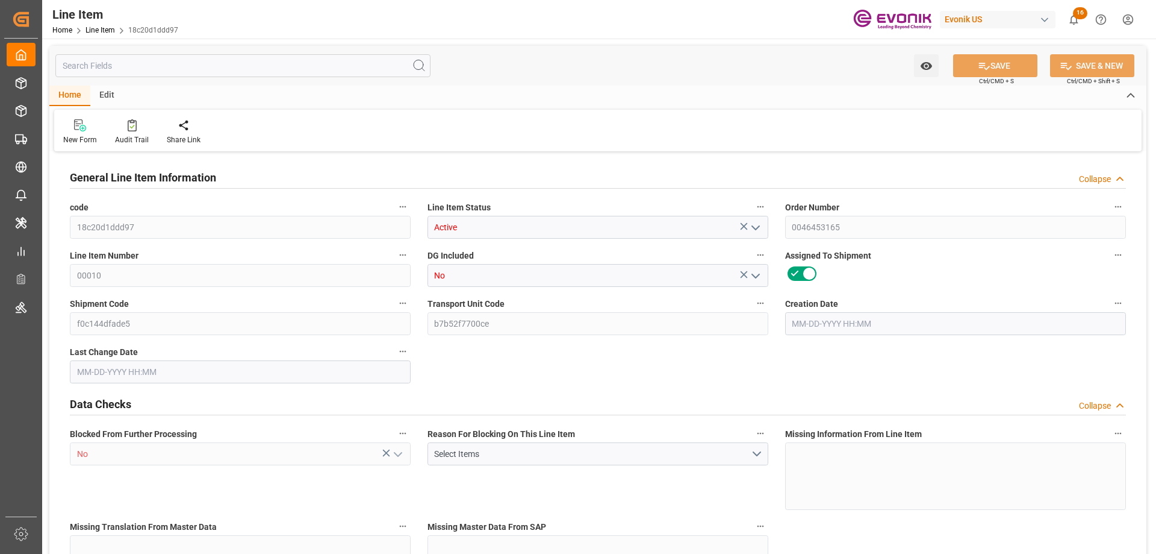
type input "50820"
type input "80"
type input "15280"
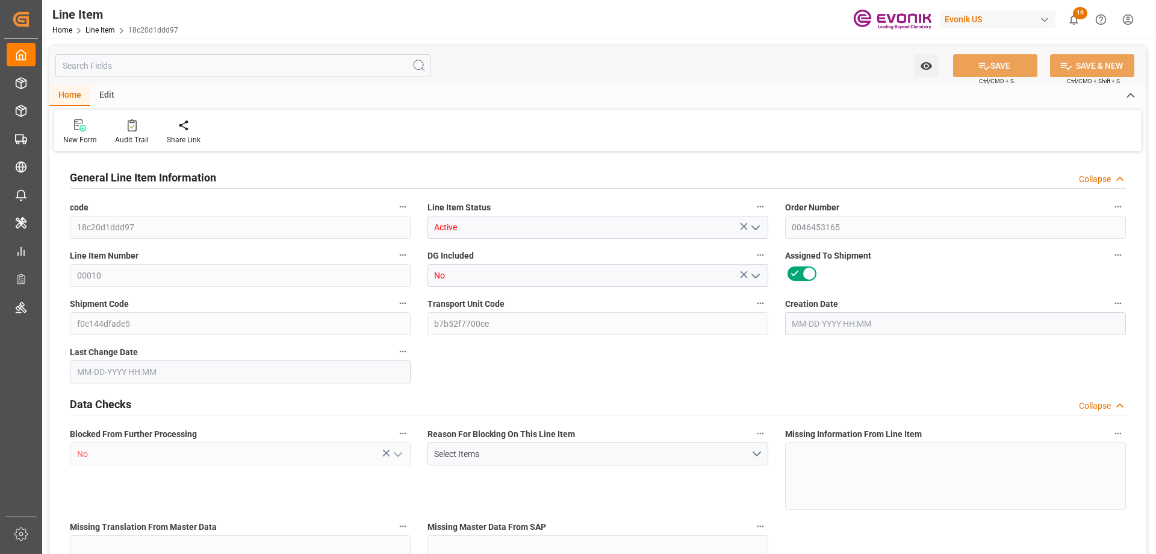
type input "16200"
type input "14000"
type input "26.4204"
type input "26420.4"
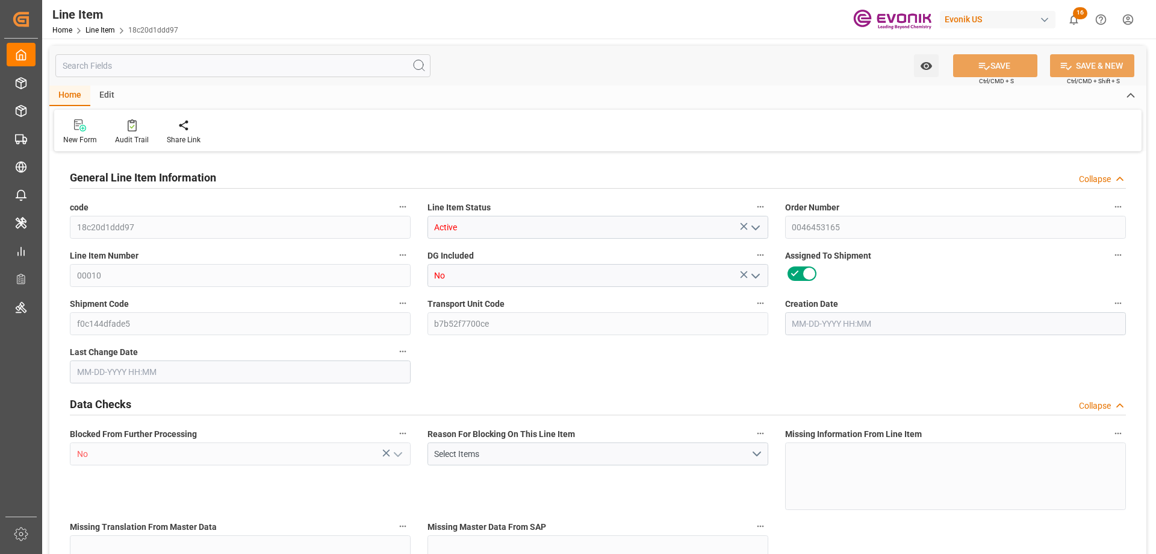
type input "80"
type input "15280"
type input "14000"
type input "26.4204"
type input "[DATE] 13:40"
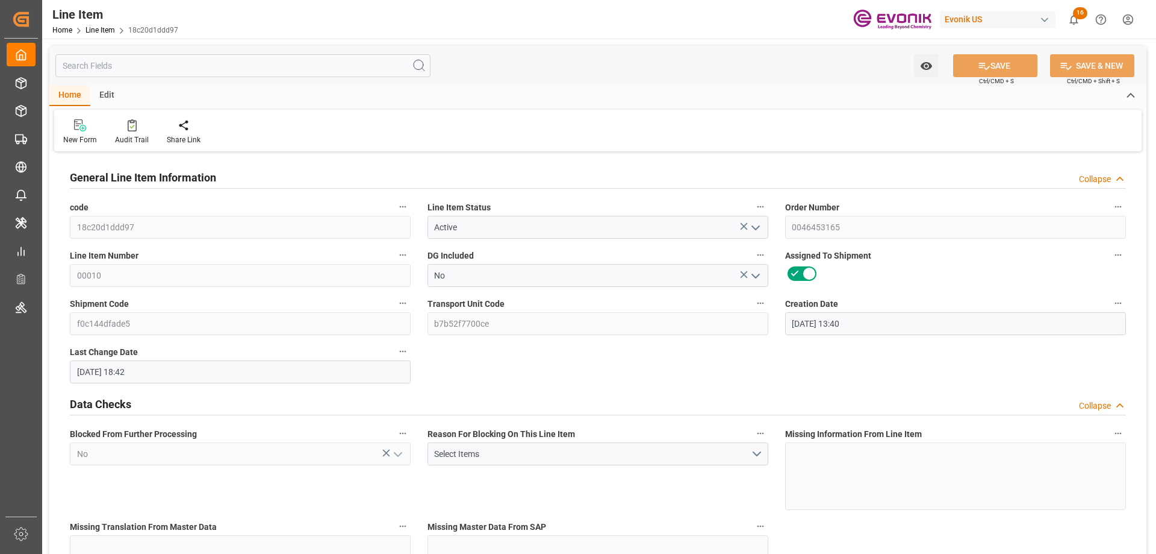
type input "[DATE] 18:42"
type input "[DATE]"
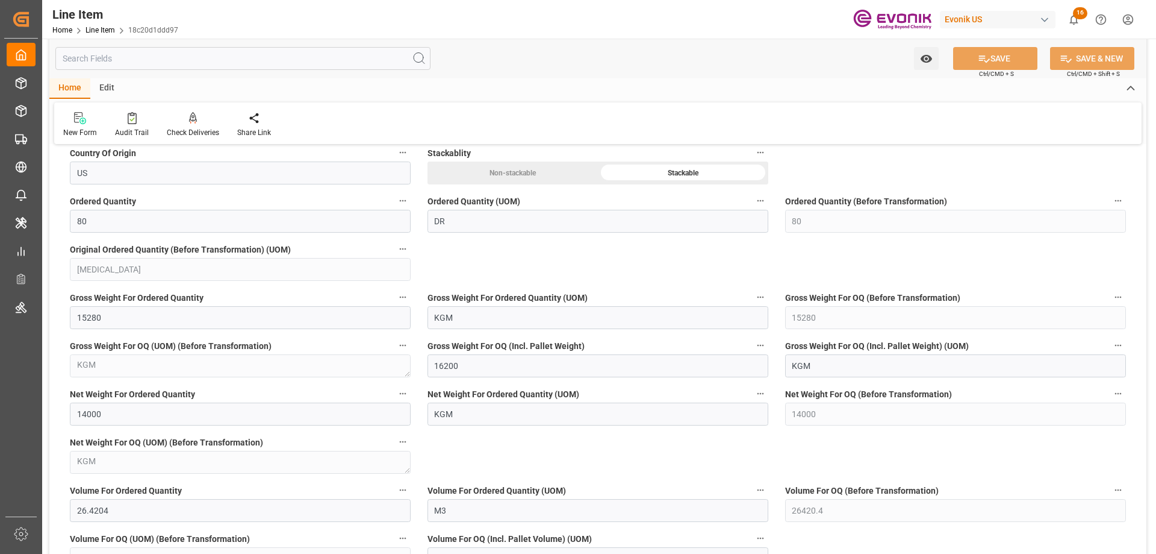
scroll to position [602, 0]
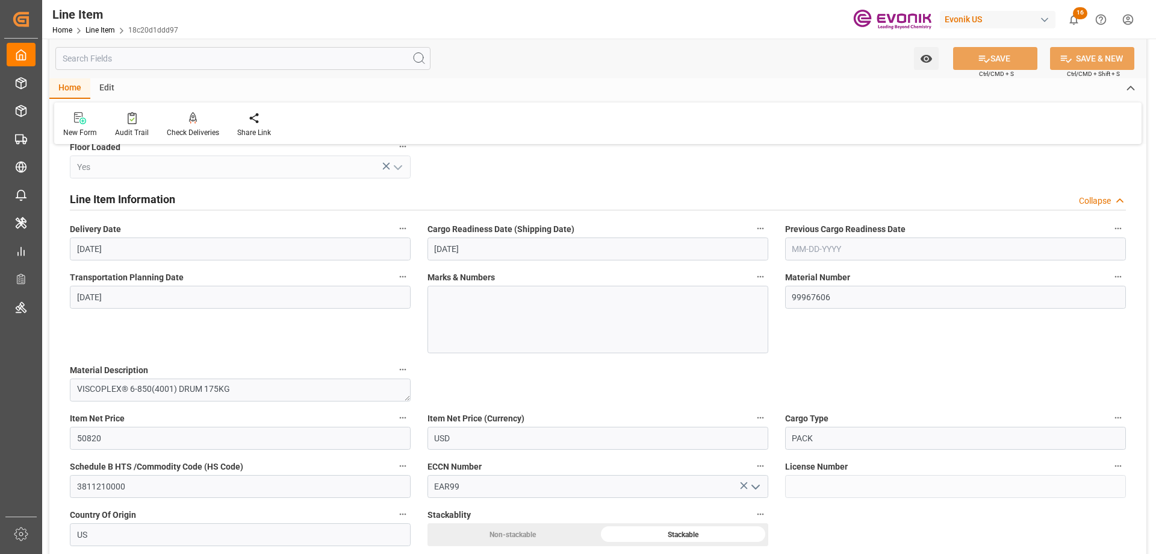
click at [194, 54] on input "text" at bounding box center [242, 58] width 375 height 23
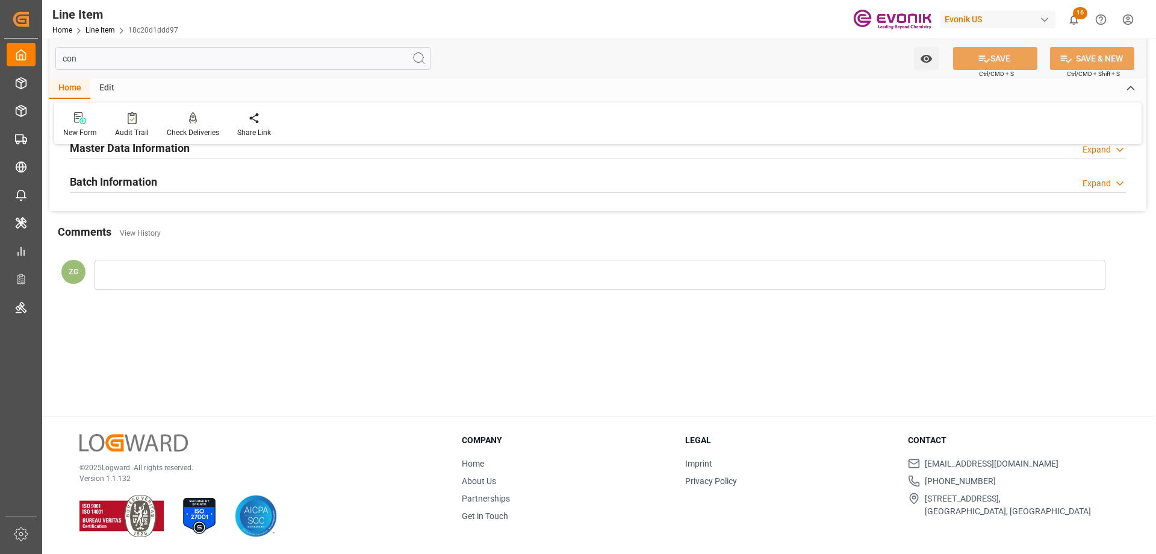
scroll to position [0, 0]
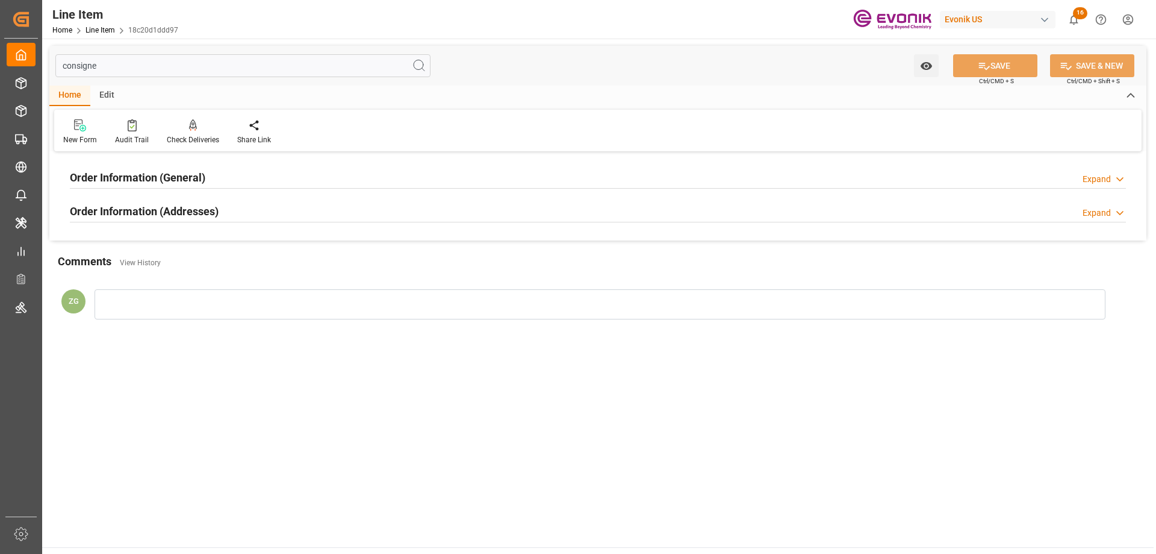
type input "consigne"
click at [192, 223] on div "Order Information (Addresses) Expand" at bounding box center [597, 212] width 1073 height 34
click at [192, 217] on h2 "Order Information (Addresses)" at bounding box center [144, 211] width 149 height 16
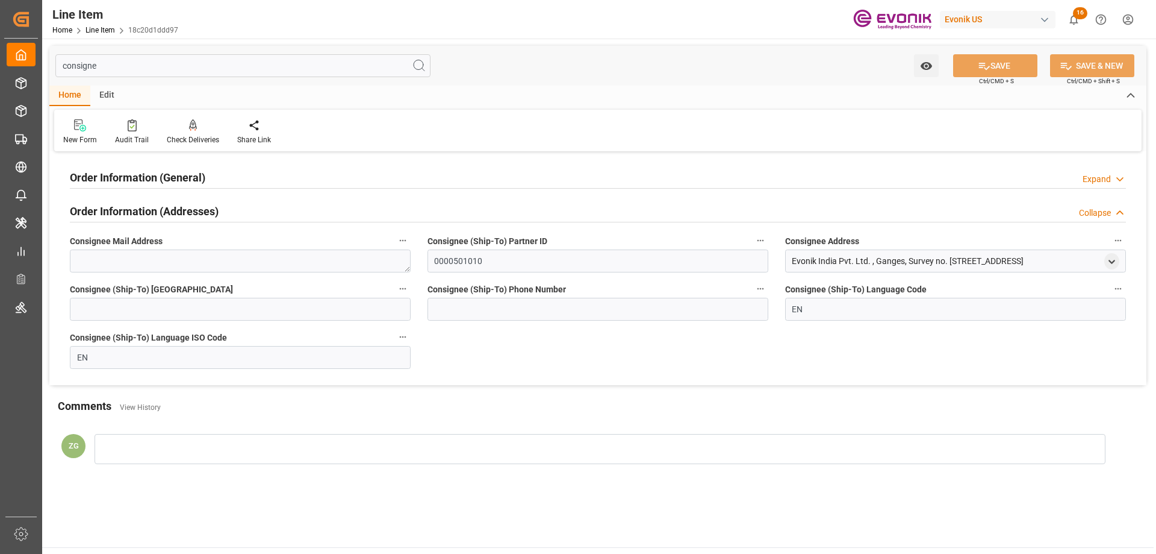
click at [180, 176] on h2 "Order Information (General)" at bounding box center [138, 177] width 136 height 16
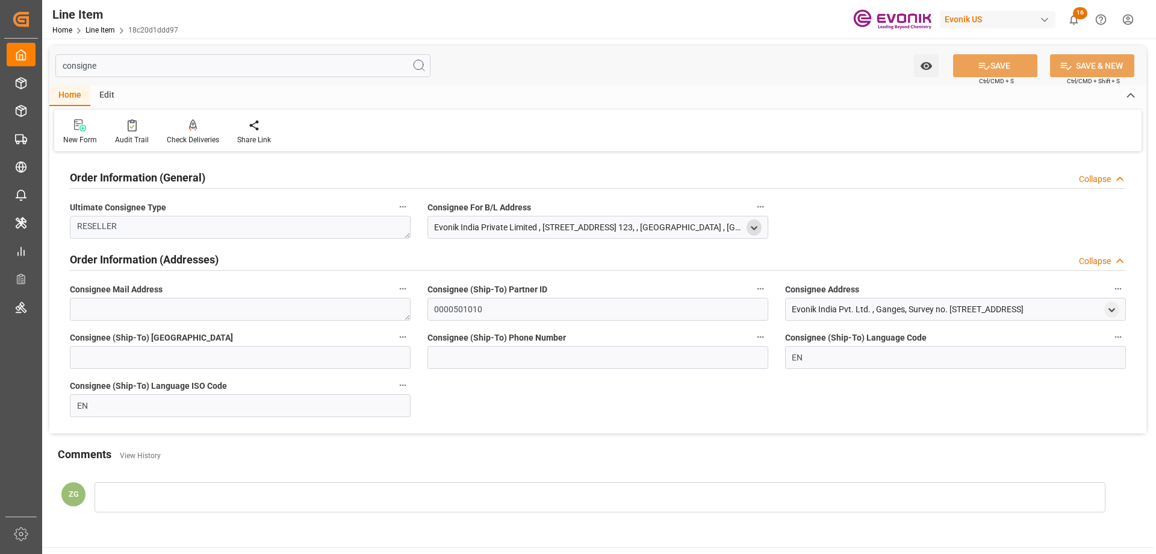
click at [751, 225] on icon "open menu" at bounding box center [754, 228] width 10 height 10
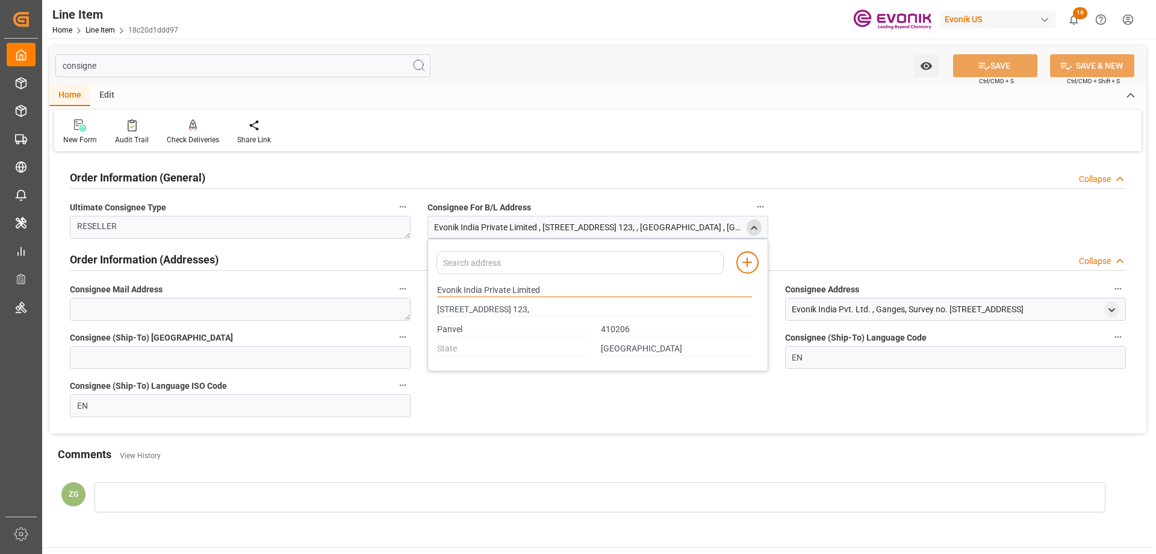
drag, startPoint x: 439, startPoint y: 287, endPoint x: 481, endPoint y: 290, distance: 42.3
click at [481, 290] on input "Evonik India Private Limited" at bounding box center [594, 290] width 315 height 13
type input "[STREET_ADDRESS] 123,"
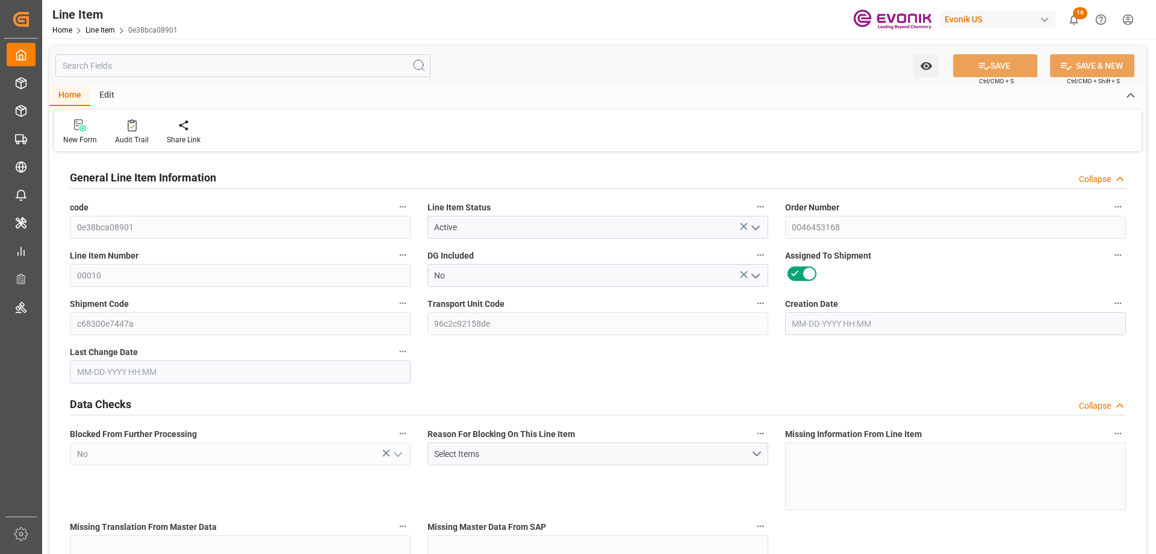
type input "20"
type input "15280"
type input "14000"
type input "26.4204"
type input "80"
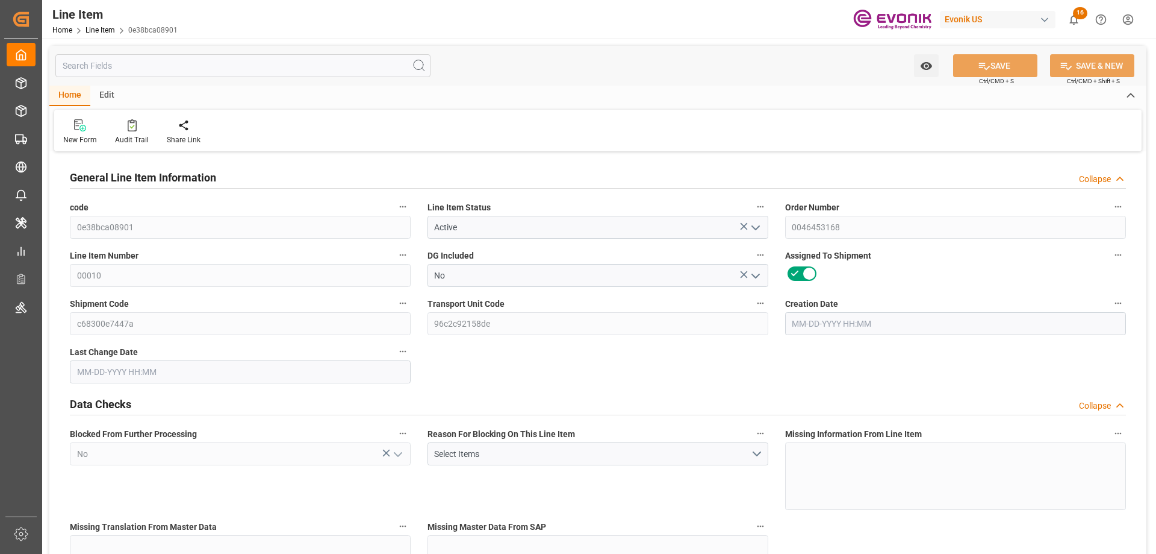
type input "50820"
type input "80"
type input "15280"
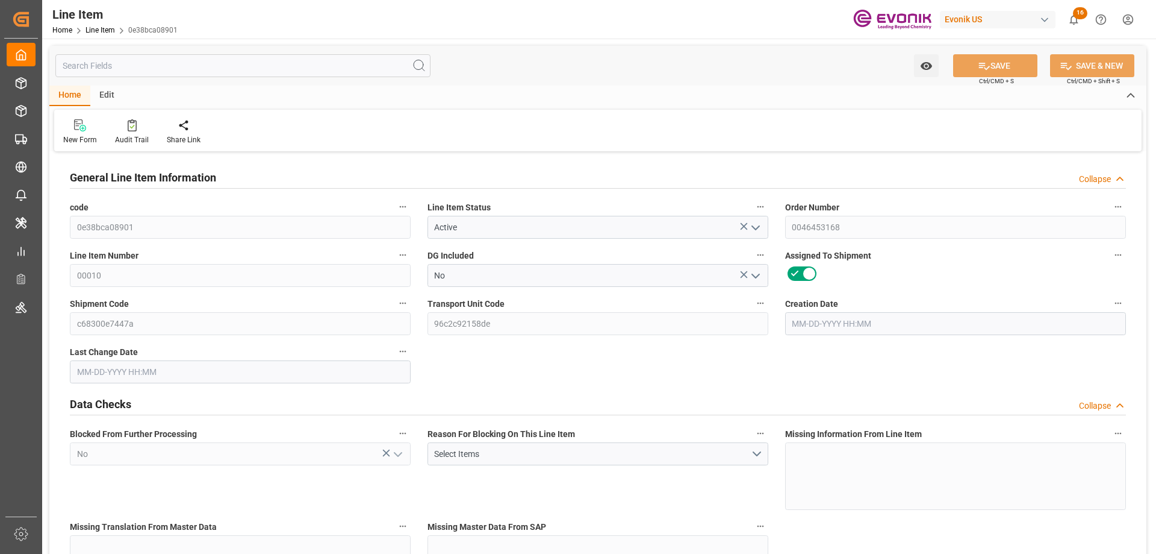
type input "16200"
type input "14000"
type input "26.4204"
type input "26420.4"
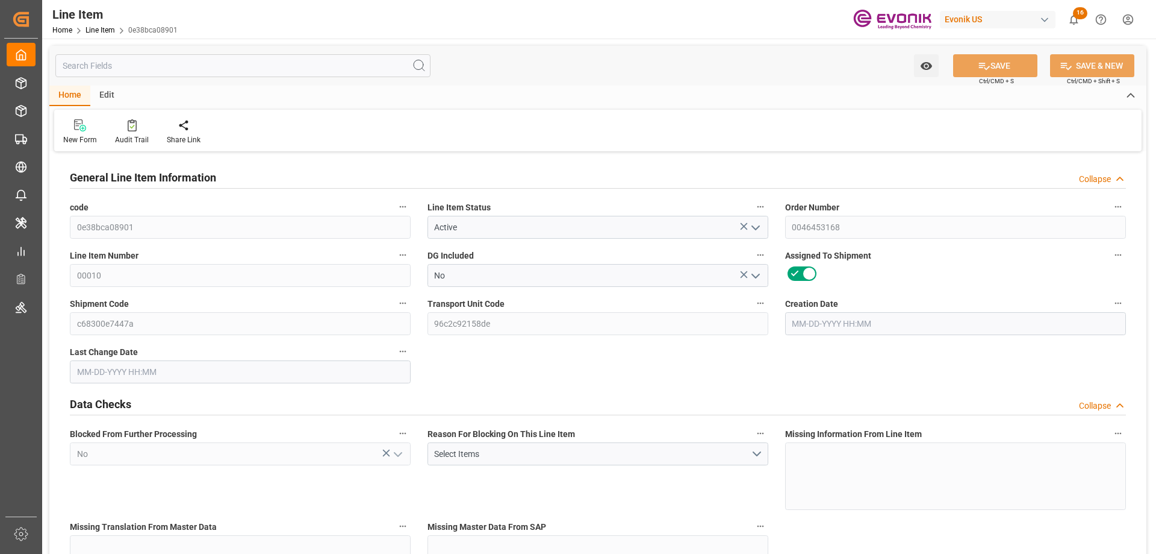
type input "80"
type input "15280"
type input "14000"
type input "26.4204"
type input "05-15-2025 13:44"
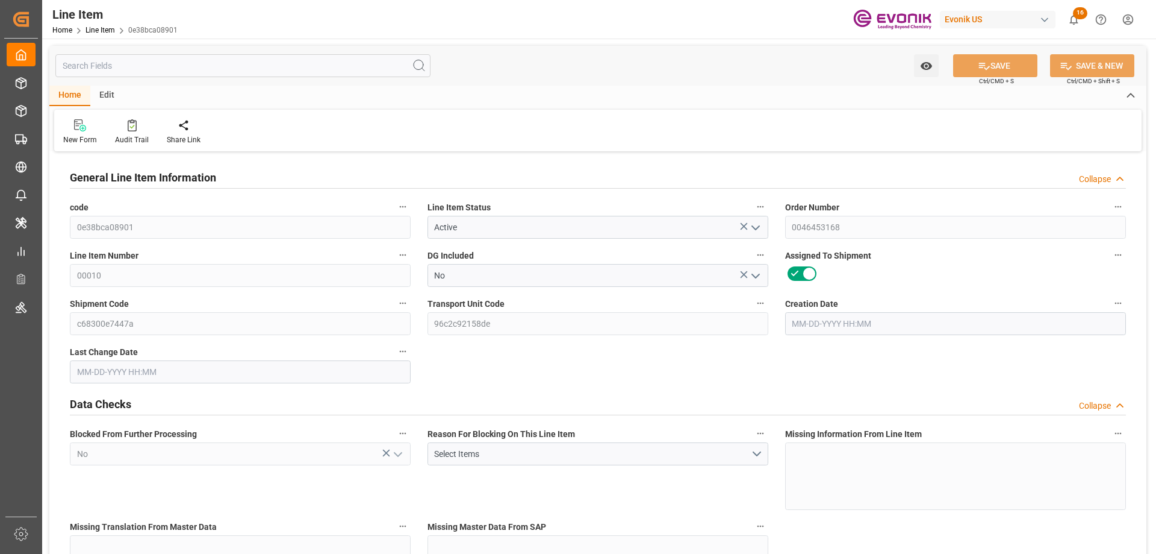
type input "09-22-2025 18:42"
type input "12-05-2025"
type input "10-06-2025"
type input "09-29-2025"
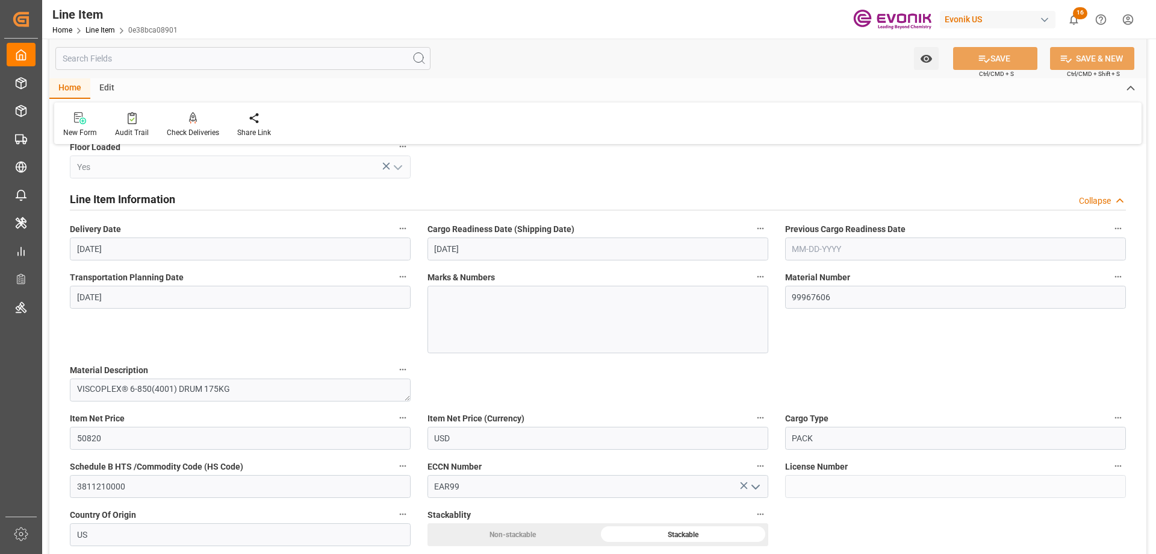
scroll to position [843, 0]
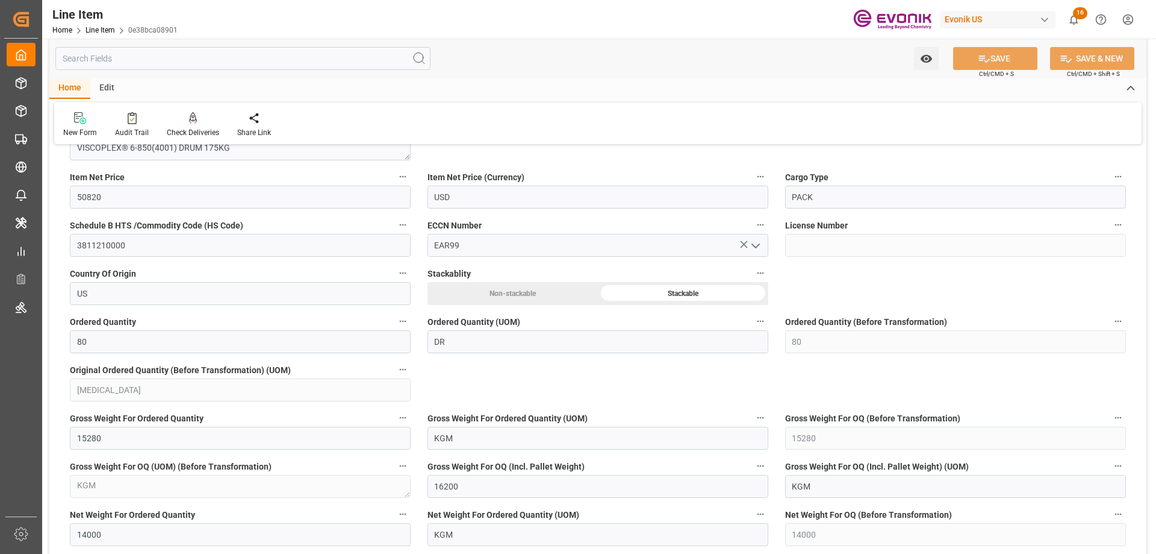
click at [142, 60] on input "text" at bounding box center [242, 58] width 375 height 23
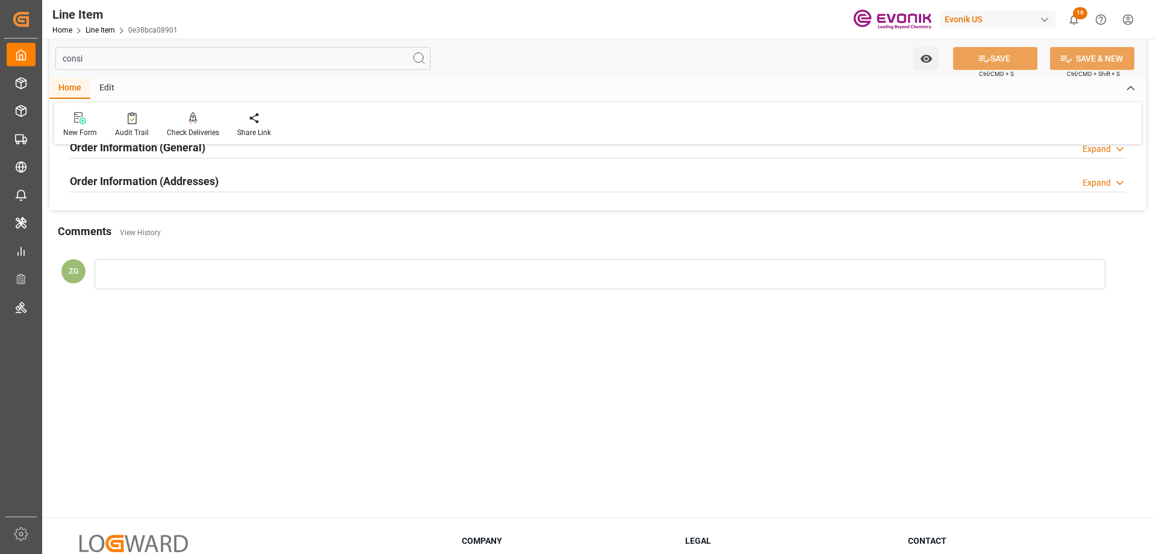
scroll to position [0, 0]
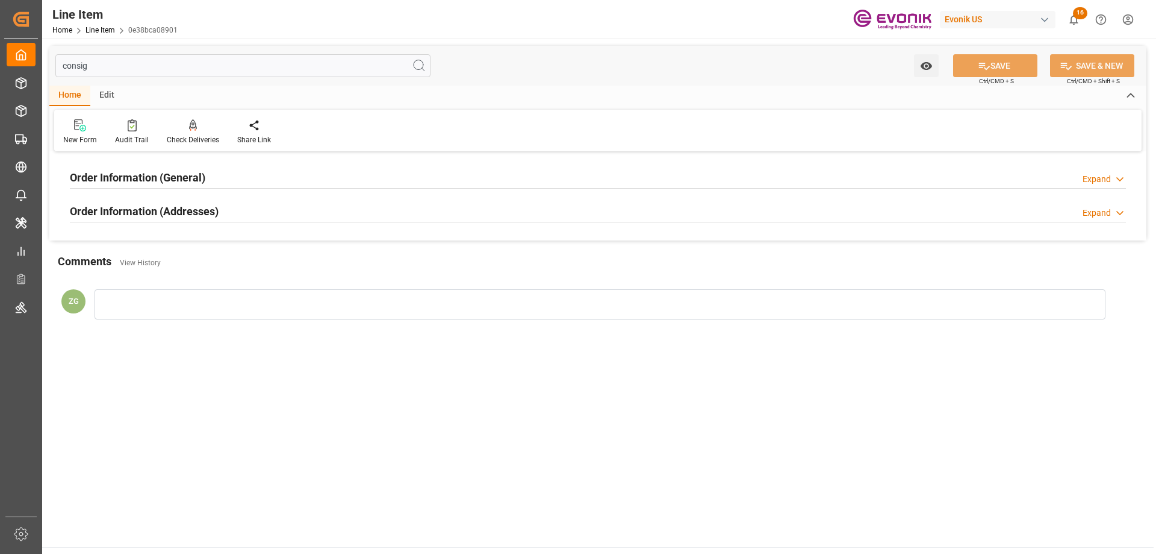
type input "consig"
click at [167, 201] on div "Order Information (Addresses)" at bounding box center [144, 210] width 149 height 23
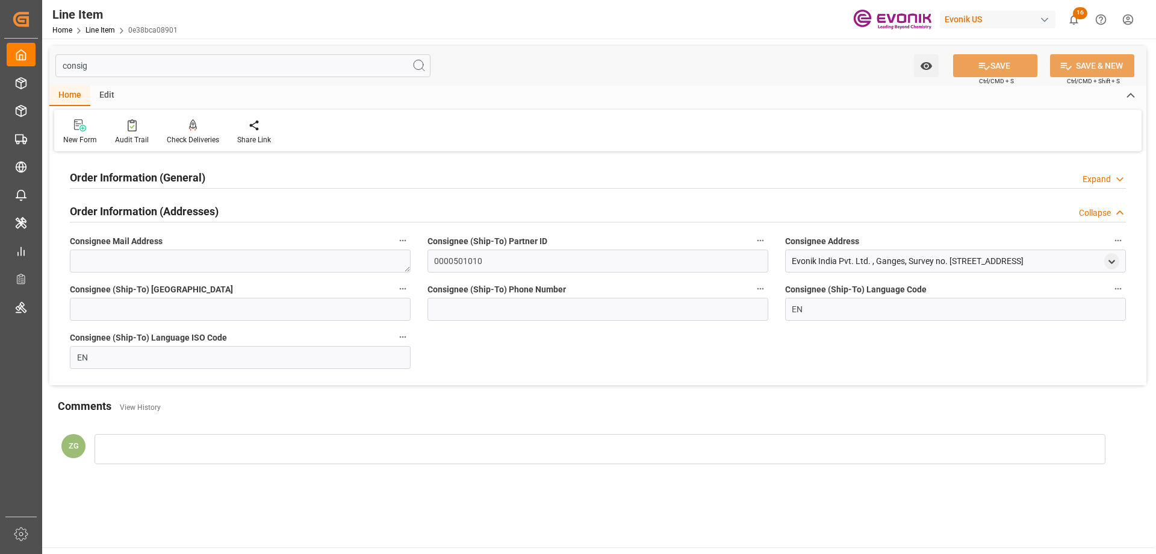
click at [164, 188] on div at bounding box center [598, 188] width 1057 height 1
click at [164, 183] on h2 "Order Information (General)" at bounding box center [138, 177] width 136 height 16
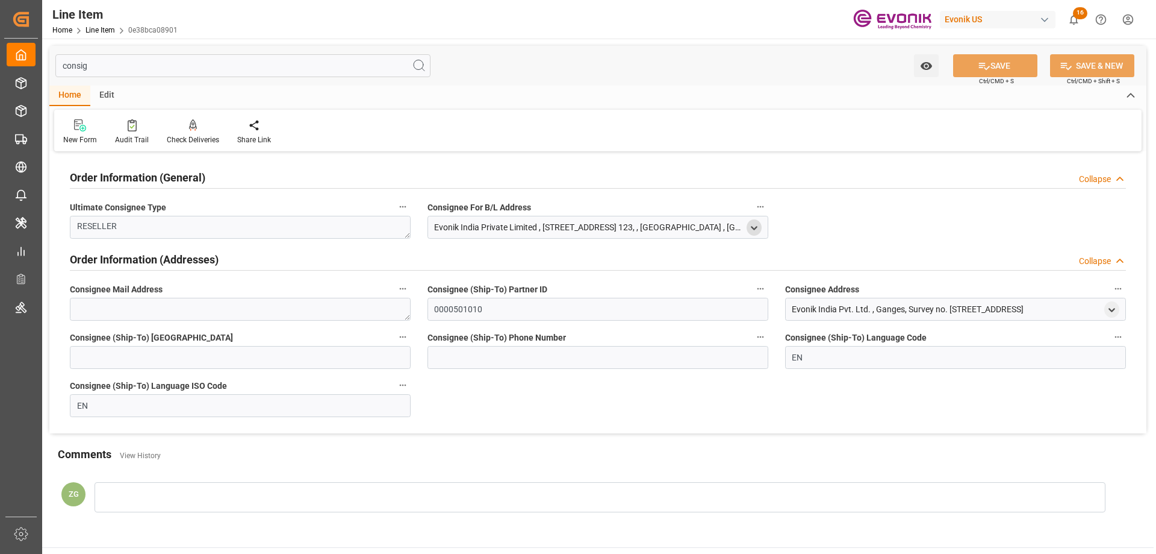
click at [754, 225] on icon "open menu" at bounding box center [754, 228] width 10 height 10
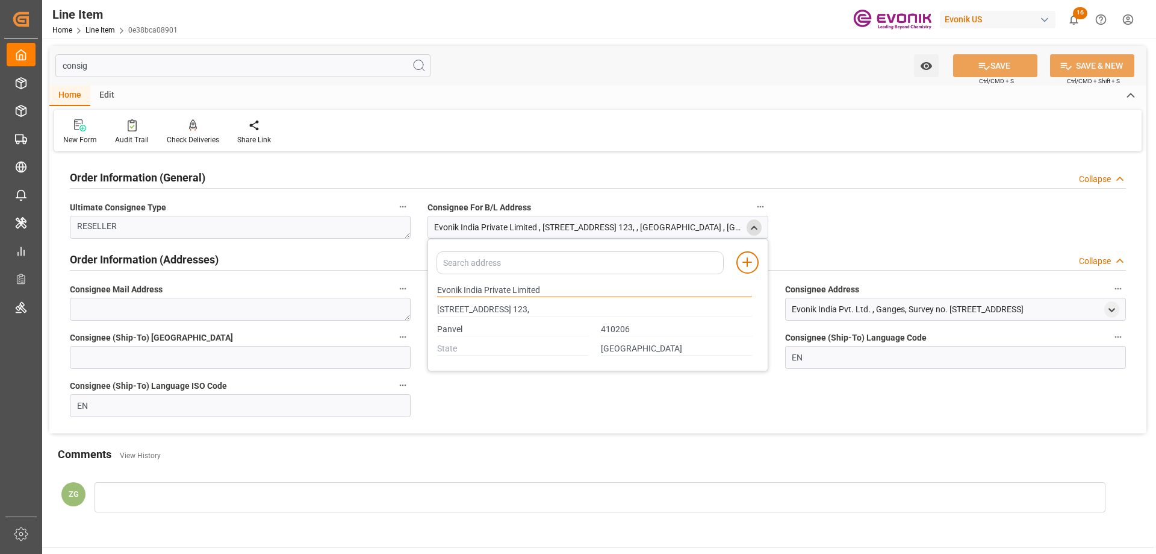
drag, startPoint x: 438, startPoint y: 287, endPoint x: 510, endPoint y: 288, distance: 72.3
click at [510, 288] on input "Evonik India Private Limited" at bounding box center [594, 290] width 315 height 13
type input "Old Mumbai Pune Road, Kolkhe,Ganges, Survey no. 123,"
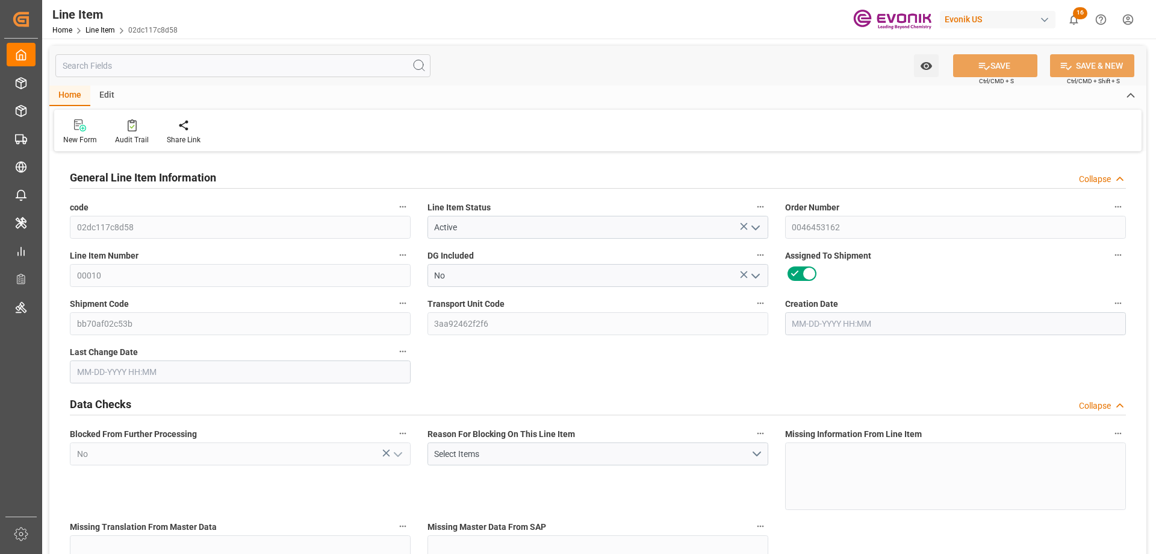
type input "20"
type input "15280"
type input "14000"
type input "26.4204"
type input "80"
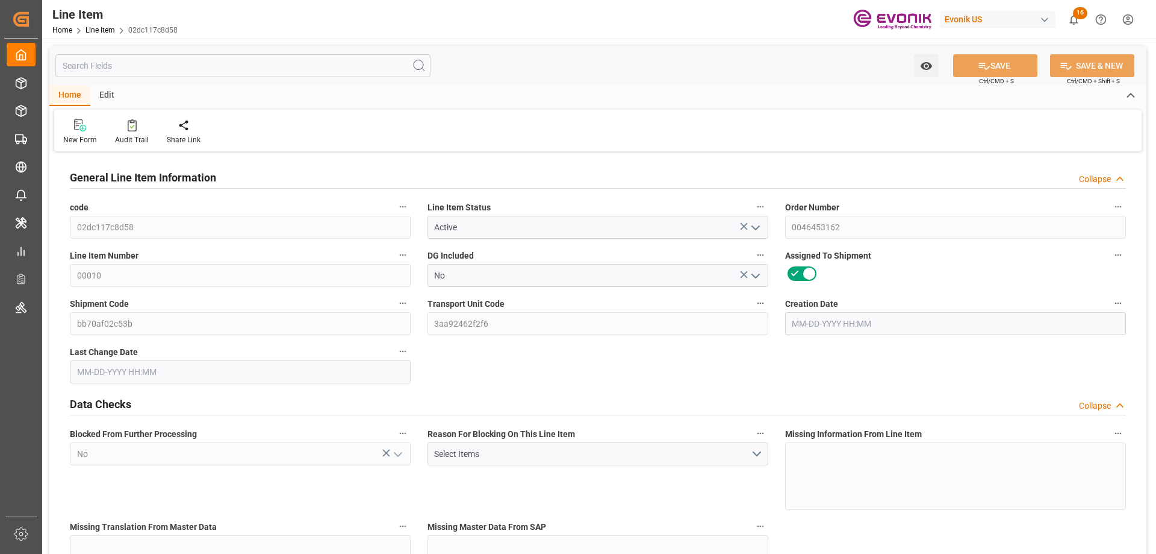
type input "50820"
type input "80"
type input "15280"
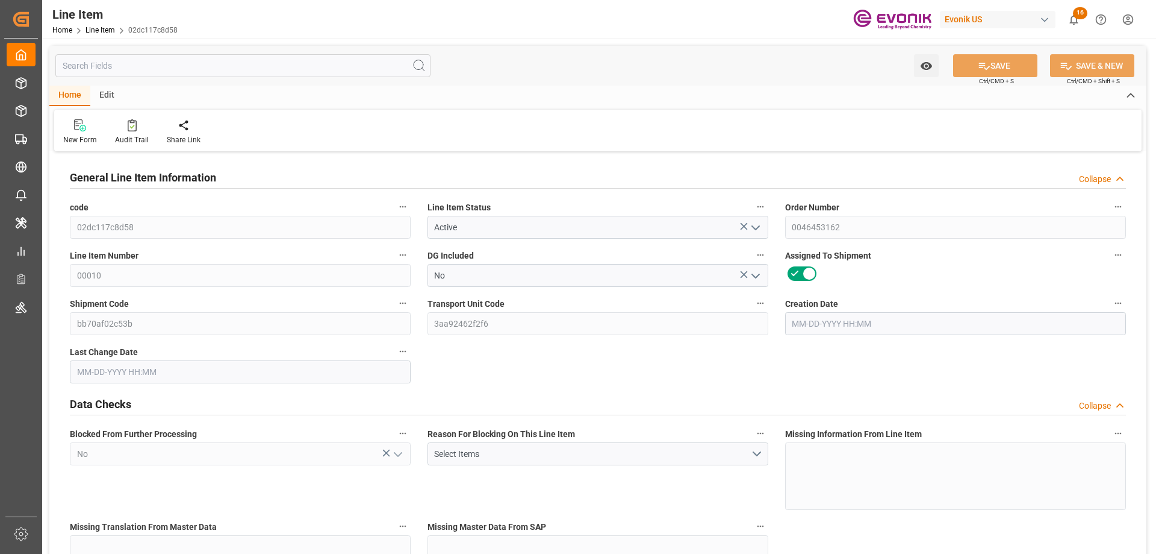
type input "16200"
type input "14000"
type input "26.4204"
type input "26420.4"
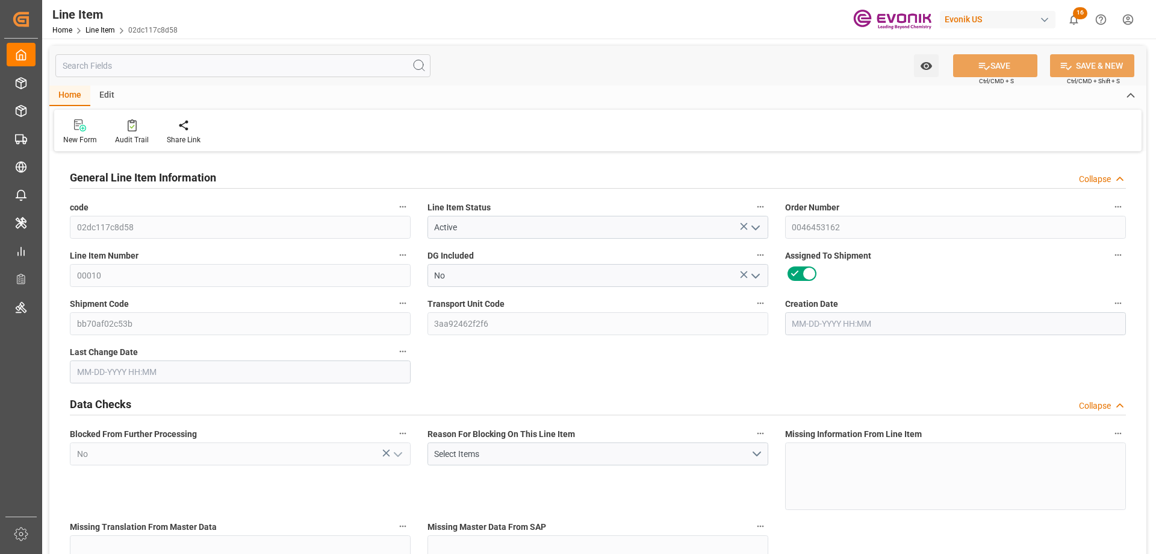
type input "80"
type input "15280"
type input "14000"
type input "26.4204"
type input "[DATE] 13:39"
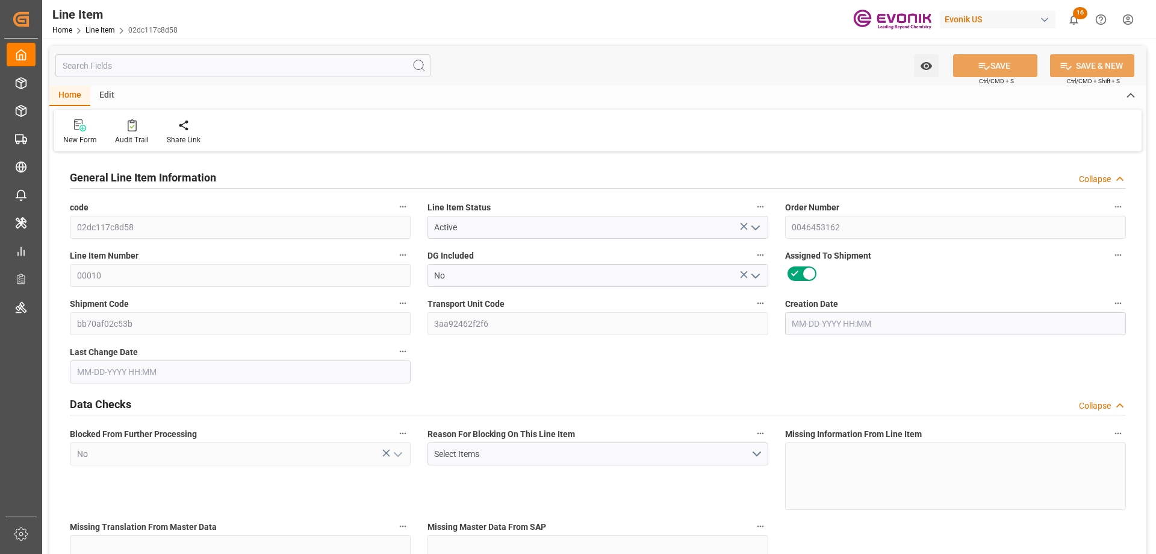
type input "[DATE] 18:42"
type input "[DATE]"
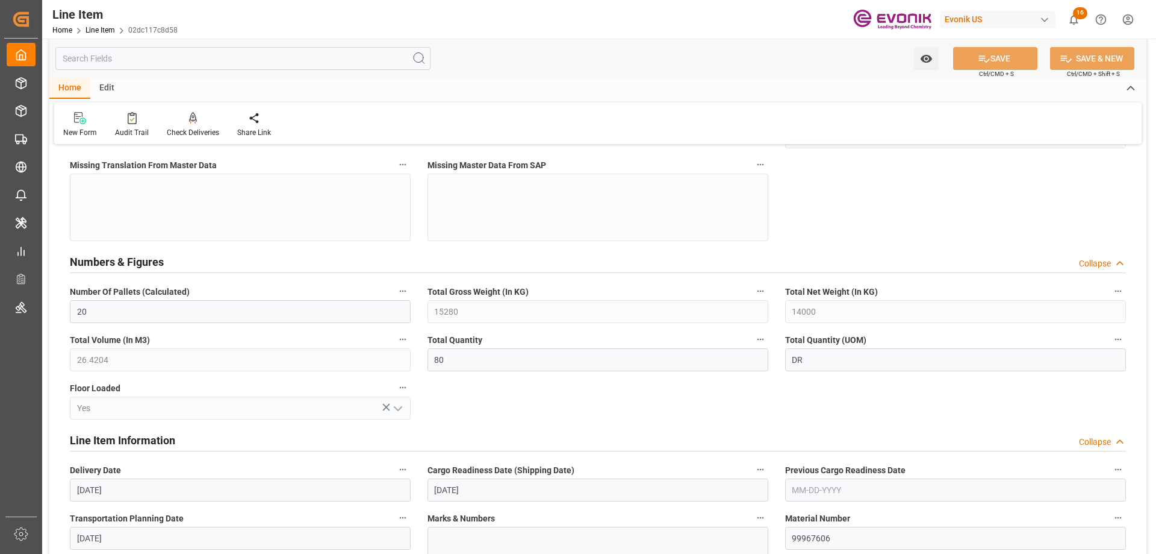
scroll to position [542, 0]
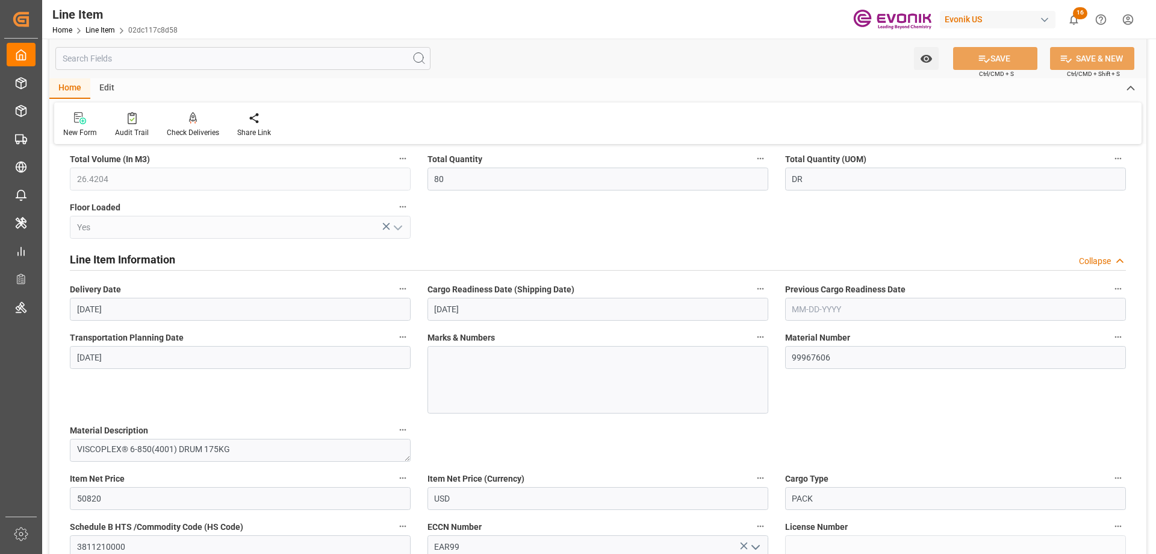
click at [254, 65] on input "text" at bounding box center [242, 58] width 375 height 23
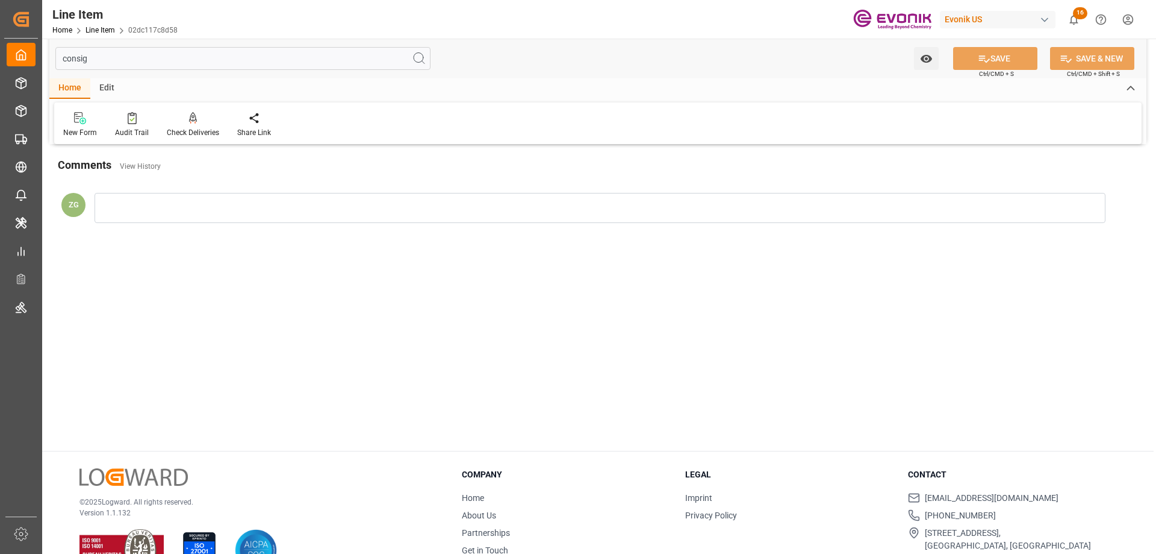
scroll to position [0, 0]
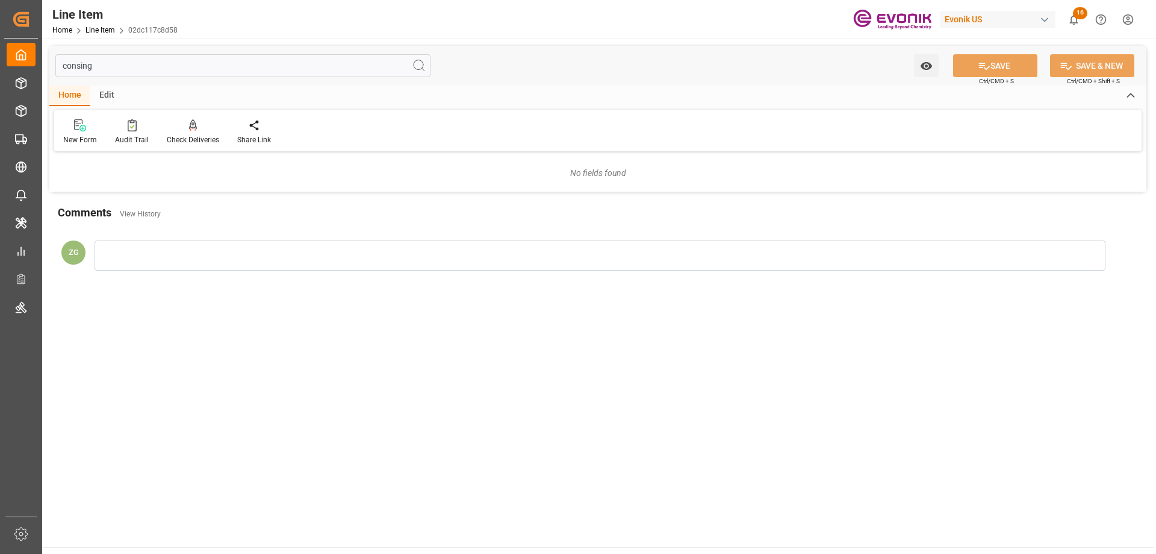
click at [91, 69] on input "consing" at bounding box center [242, 65] width 375 height 23
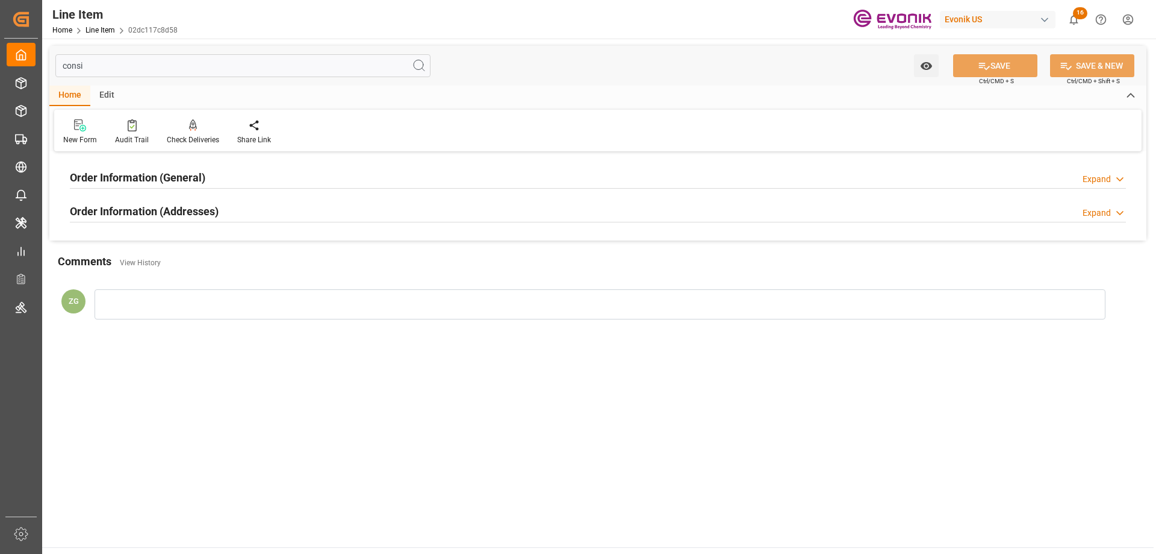
type input "consi"
click at [120, 207] on h2 "Order Information (Addresses)" at bounding box center [144, 211] width 149 height 16
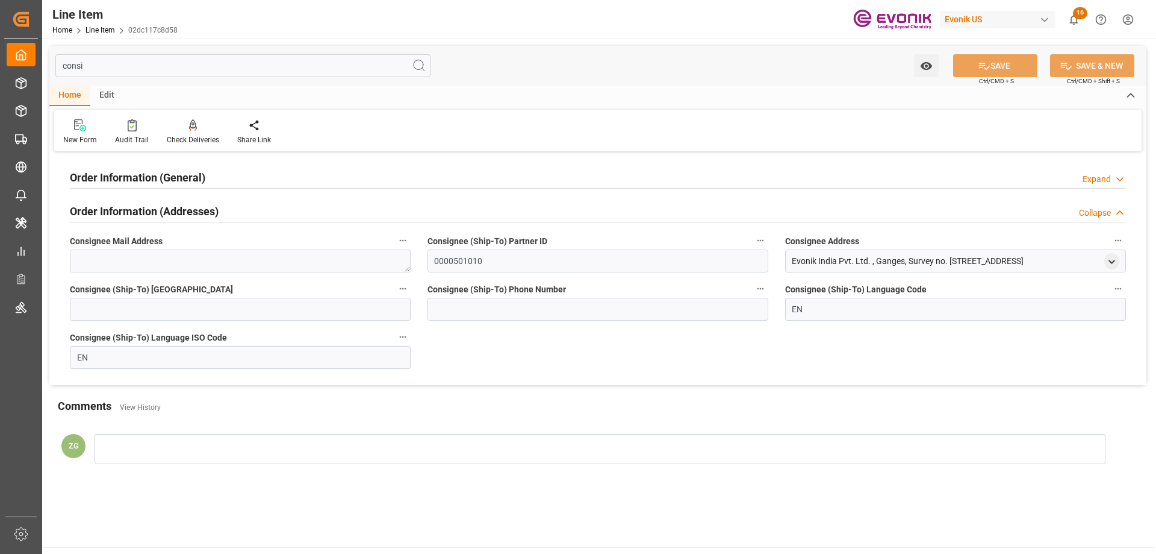
click at [125, 184] on h2 "Order Information (General)" at bounding box center [138, 177] width 136 height 16
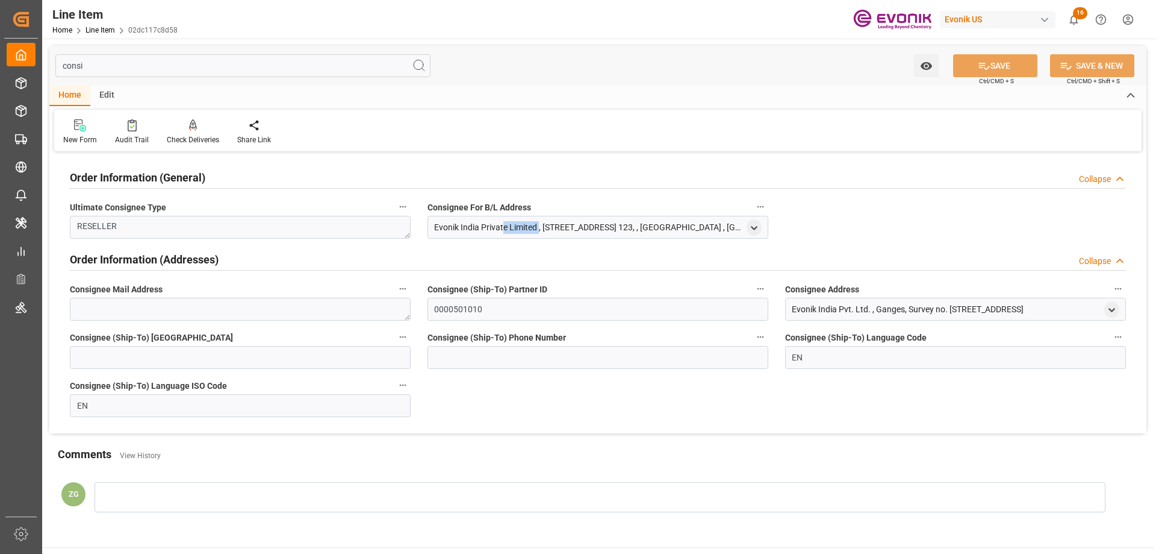
drag, startPoint x: 434, startPoint y: 225, endPoint x: 479, endPoint y: 226, distance: 45.2
click at [479, 226] on div "Evonik India Private Limited , [STREET_ADDRESS] 123, , [GEOGRAPHIC_DATA] , [GEO…" at bounding box center [589, 227] width 310 height 13
copy div "Evonik [GEOGRAPHIC_DATA]"
click at [751, 223] on icon "open menu" at bounding box center [754, 228] width 10 height 10
type input "[STREET_ADDRESS] 123,"
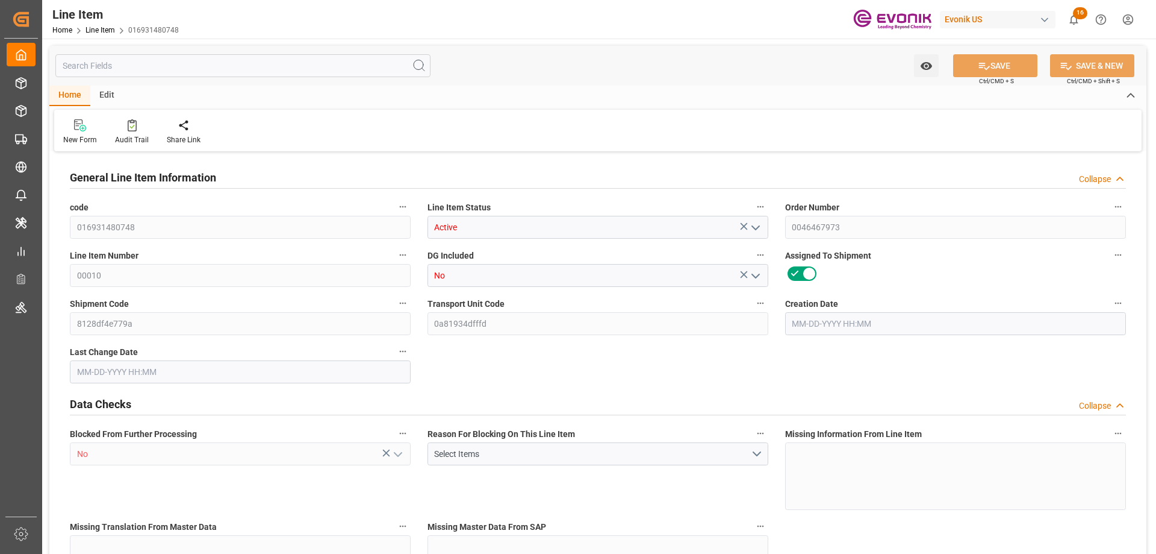
type input "20"
type input "15280"
type input "14000"
type input "26.4204"
type input "80"
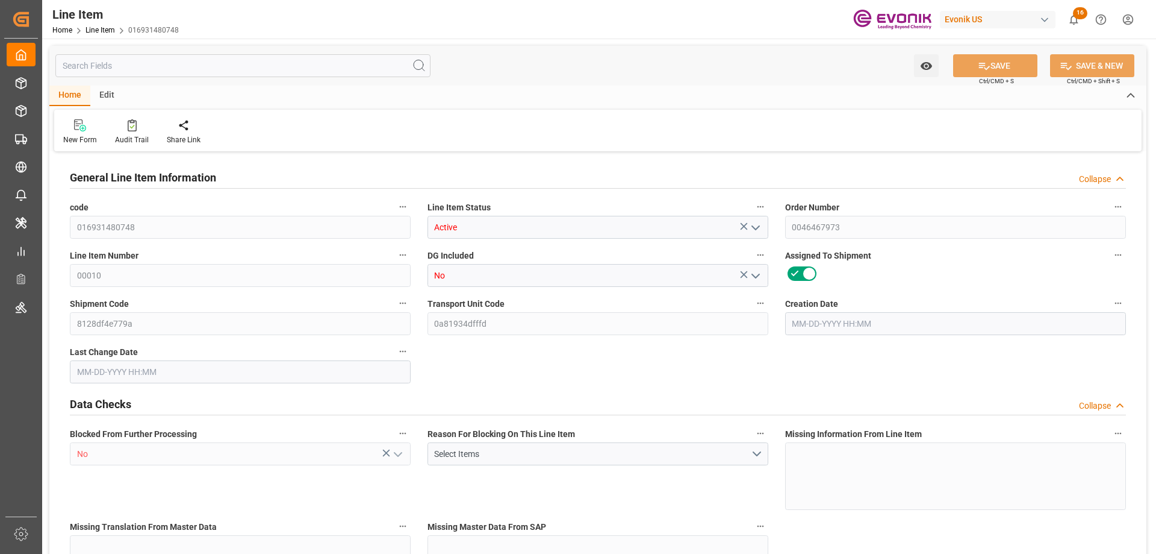
type input "70840"
type input "80"
type input "15280"
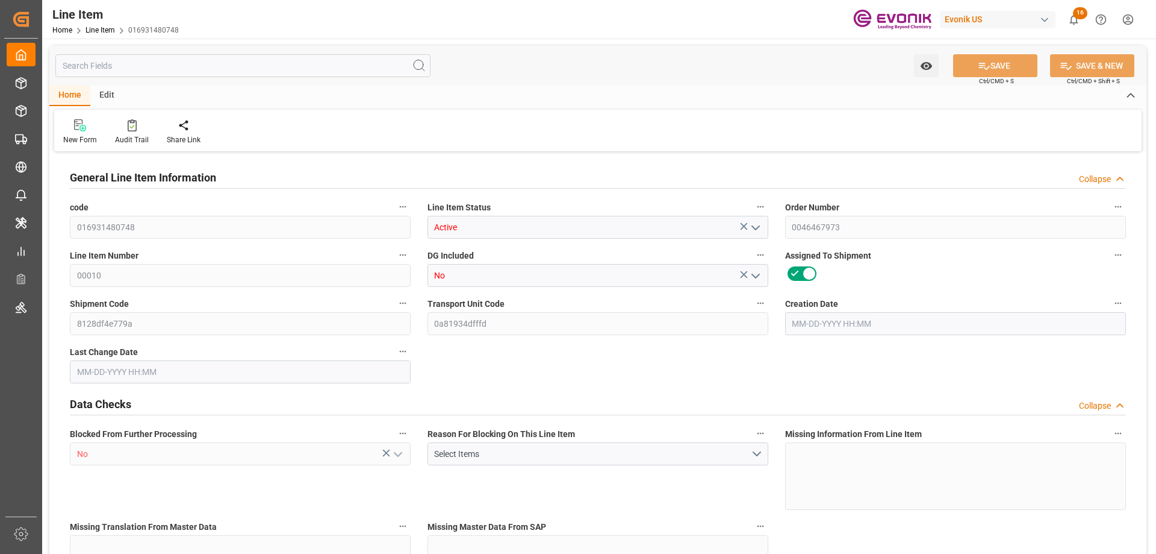
type input "16000"
type input "14000"
type input "26.4204"
type input "26420.4"
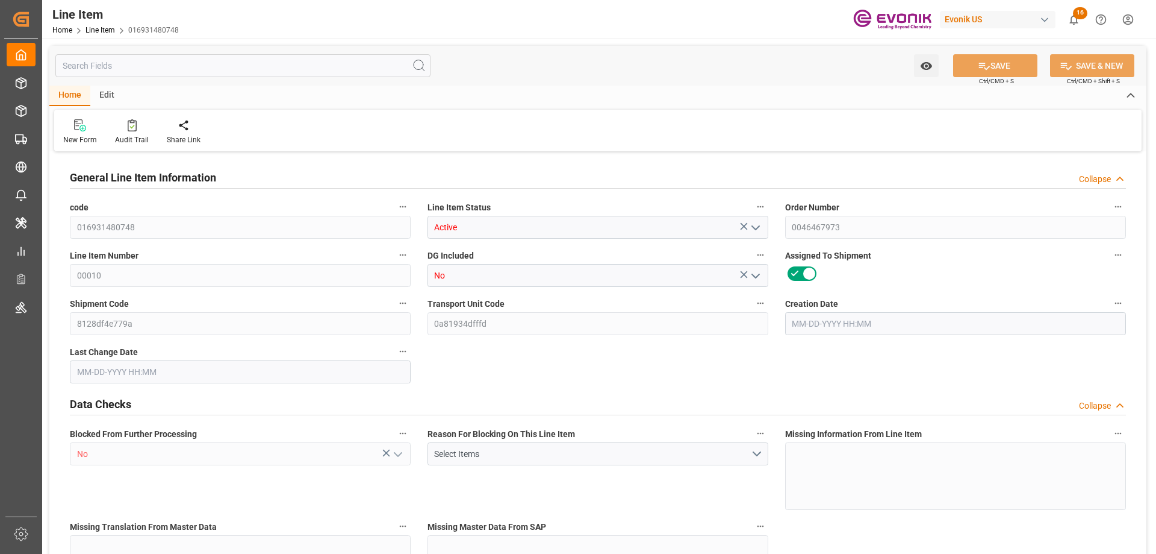
type input "80"
type input "15280"
type input "14000"
type input "26.4204"
type input "[DATE] 13:25"
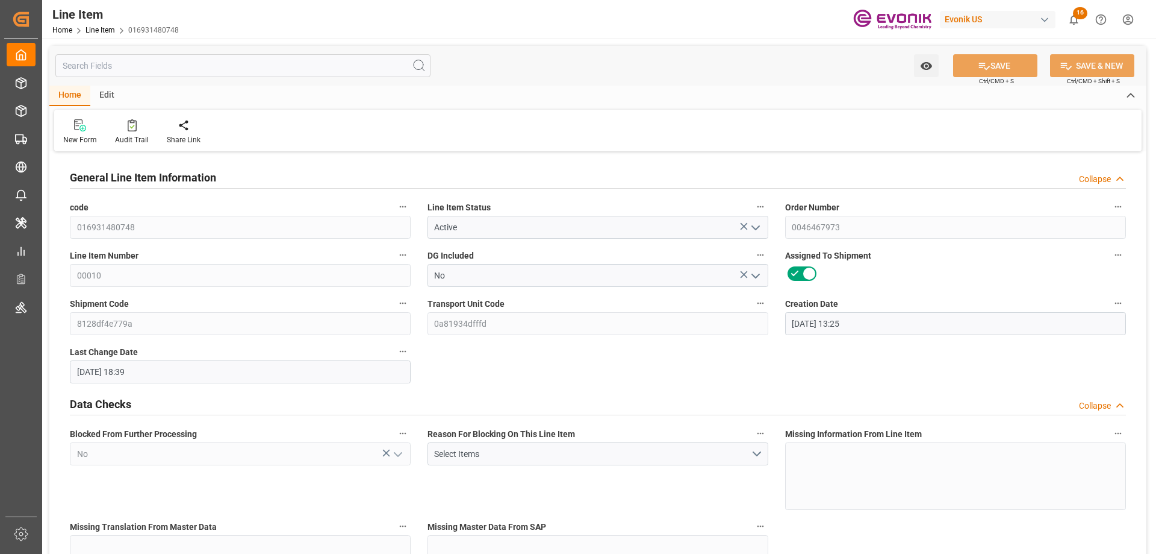
type input "[DATE] 18:39"
type input "[DATE]"
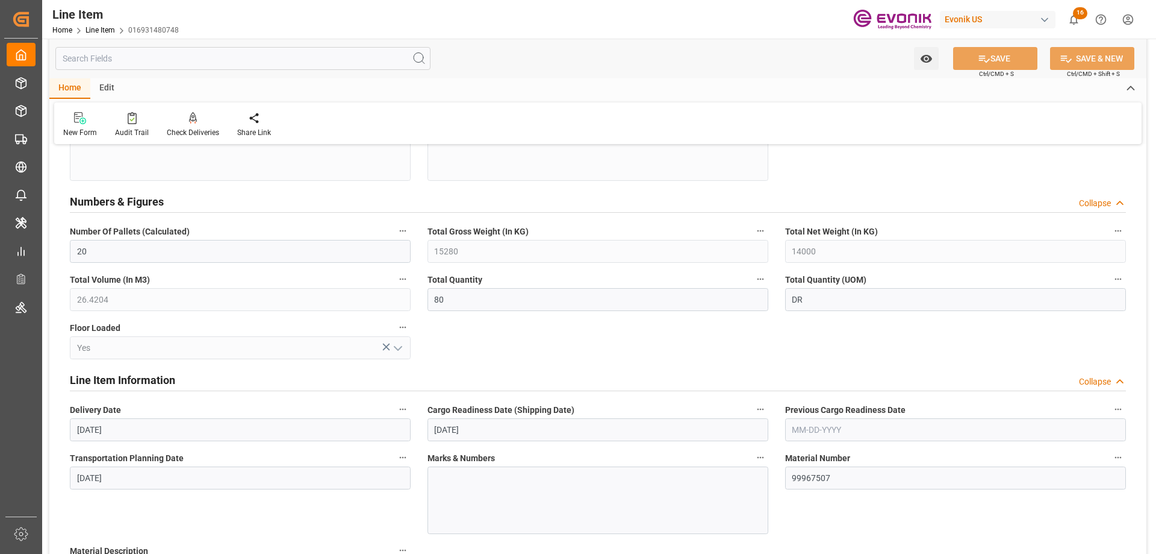
scroll to position [783, 0]
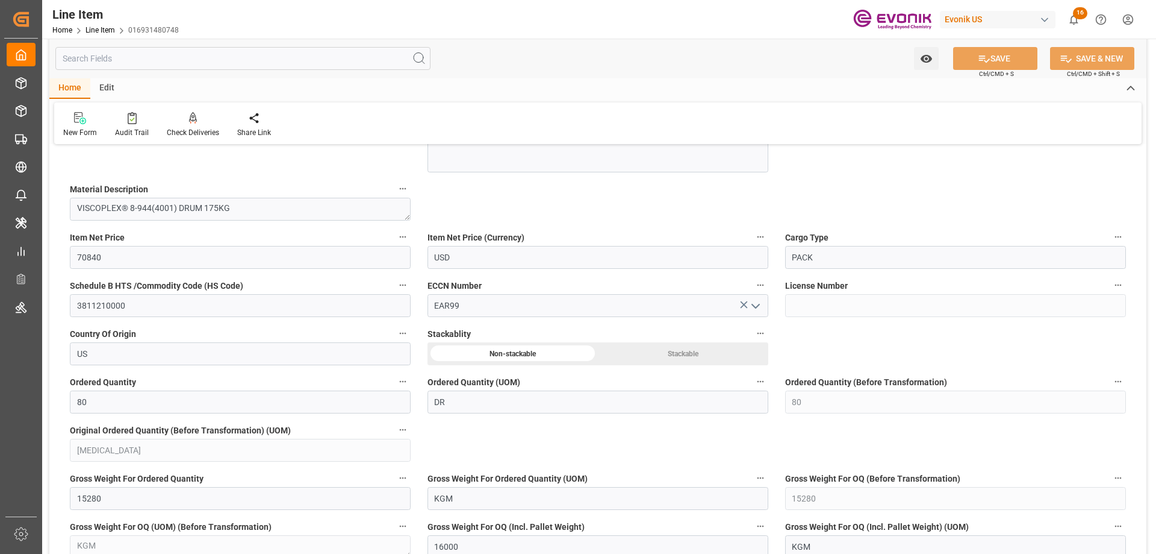
click at [156, 53] on input "text" at bounding box center [242, 58] width 375 height 23
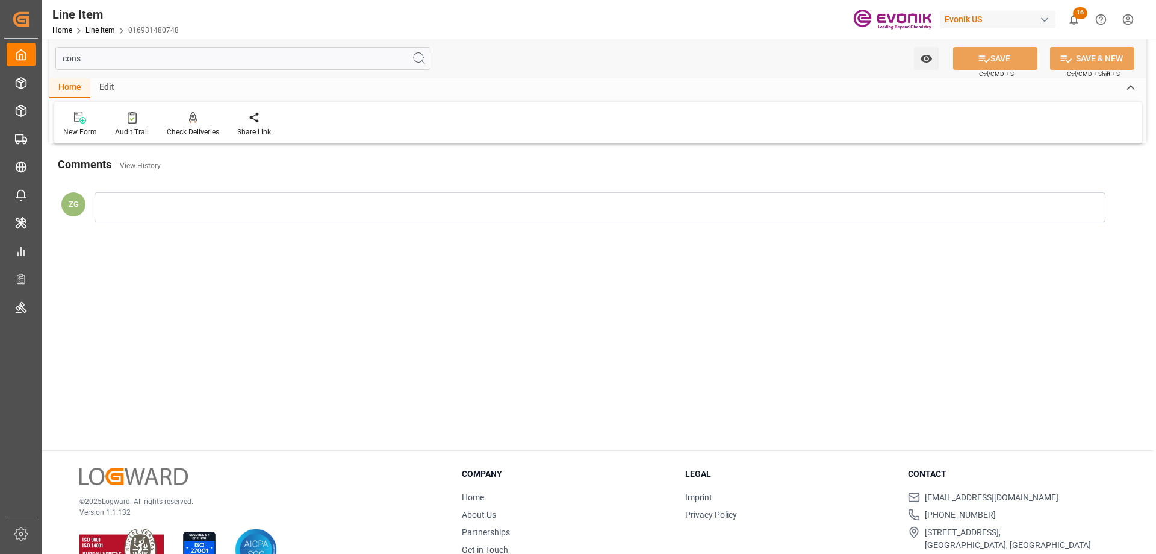
scroll to position [0, 0]
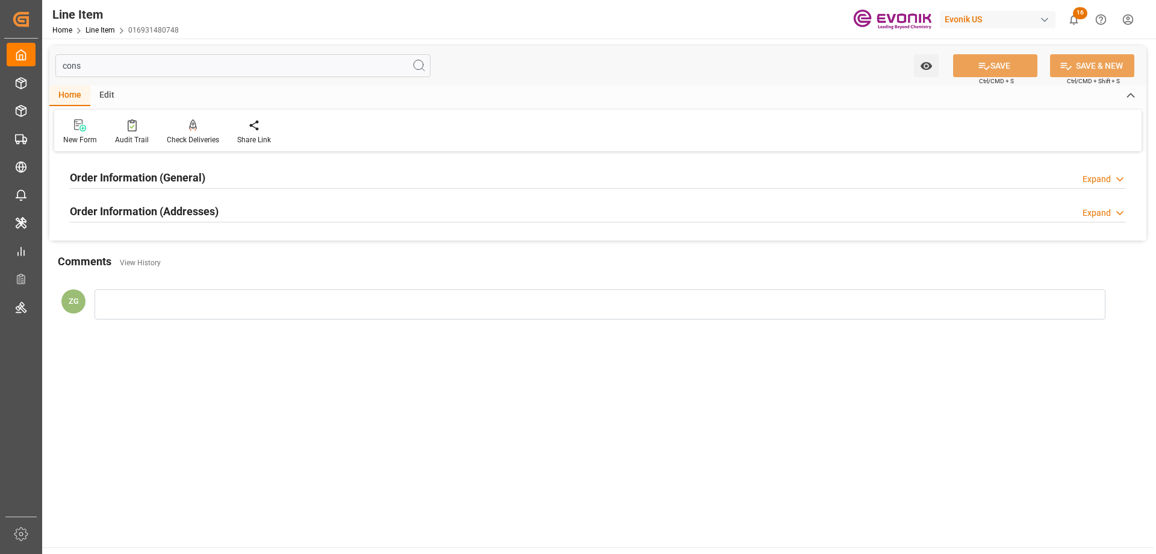
type input "cons"
click at [97, 216] on h2 "Order Information (Addresses)" at bounding box center [144, 211] width 149 height 16
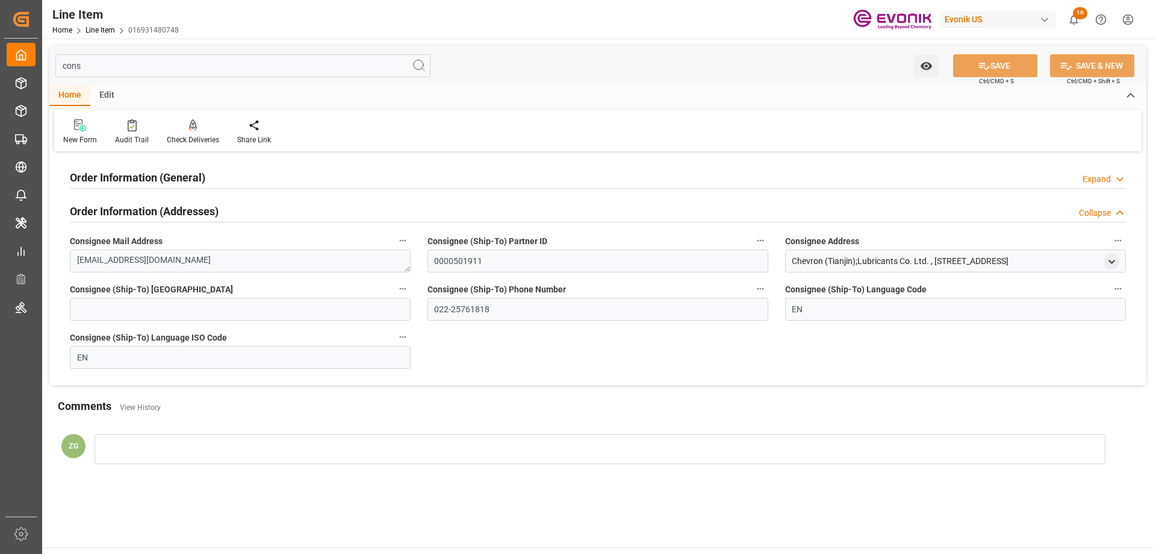
click at [113, 176] on h2 "Order Information (General)" at bounding box center [138, 177] width 136 height 16
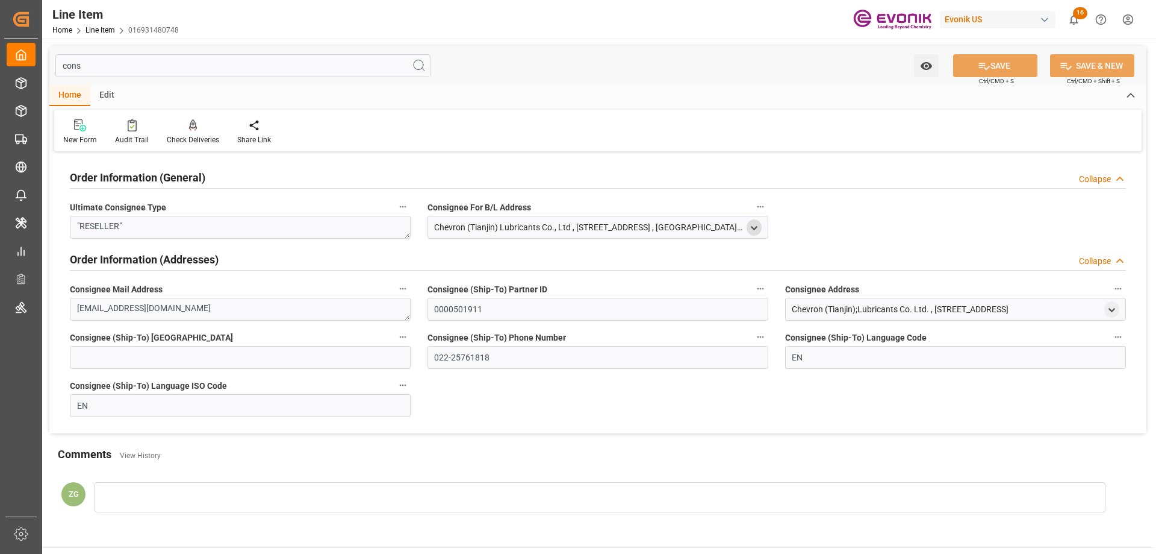
click at [753, 226] on icon "open menu" at bounding box center [754, 228] width 10 height 10
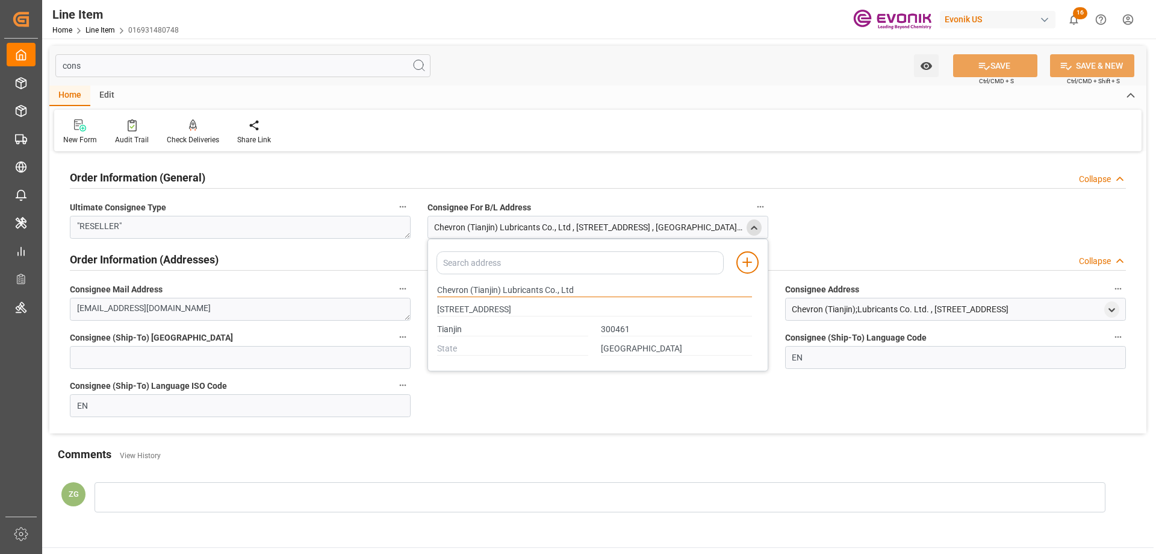
drag, startPoint x: 437, startPoint y: 290, endPoint x: 469, endPoint y: 289, distance: 31.4
click at [469, 289] on input "Chevron (Tianjin) Lubricants Co., Ltd" at bounding box center [594, 290] width 315 height 13
click at [447, 331] on input "Tianjin" at bounding box center [512, 329] width 151 height 13
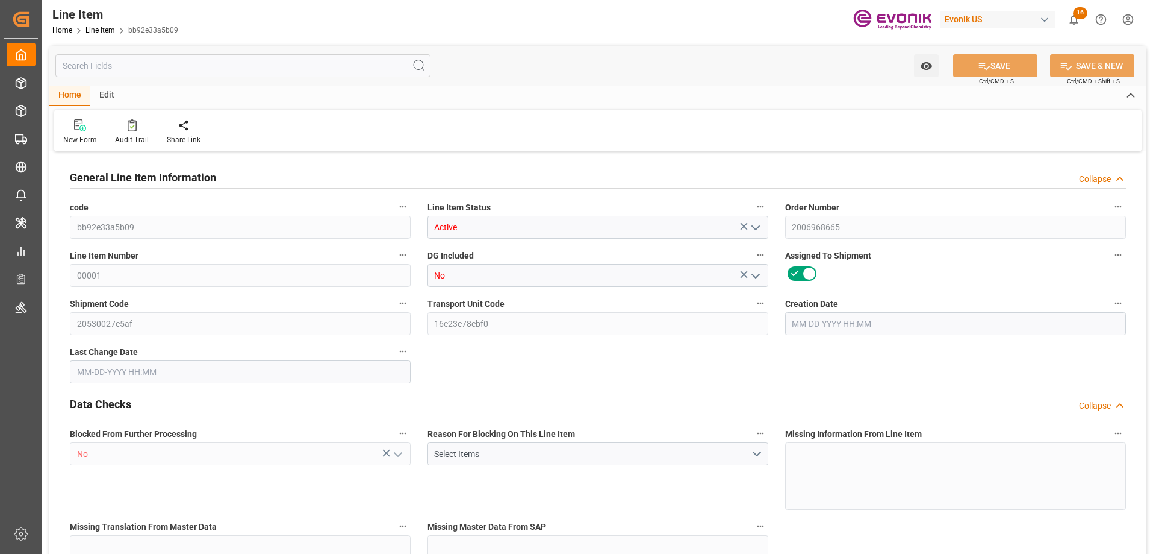
type input "20"
type input "18250"
type input "18143.6"
type input "54.568"
type input "40"
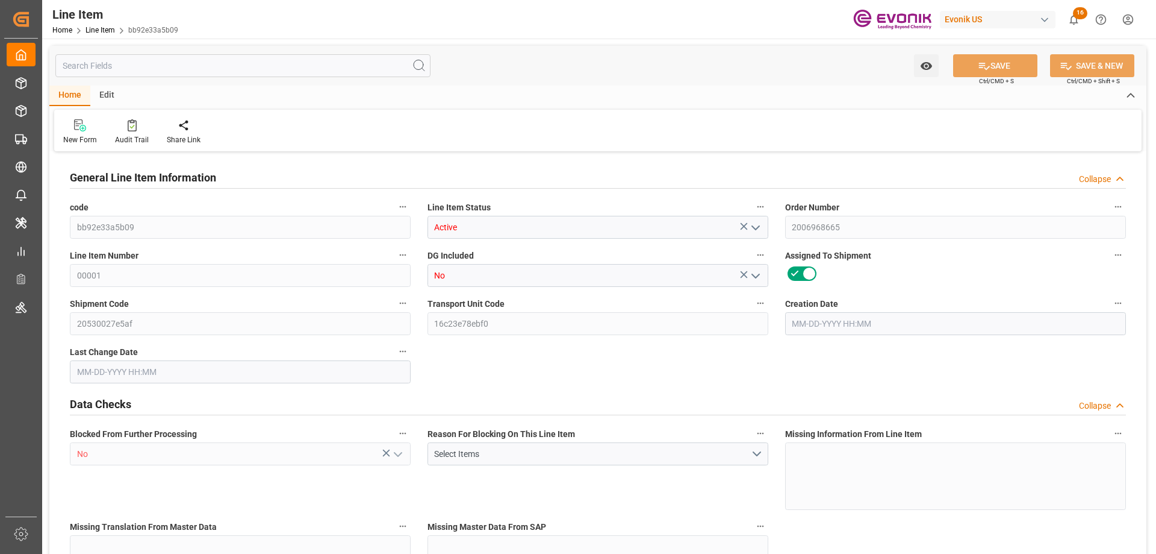
type input "27288.58"
type input "40"
type input "18250"
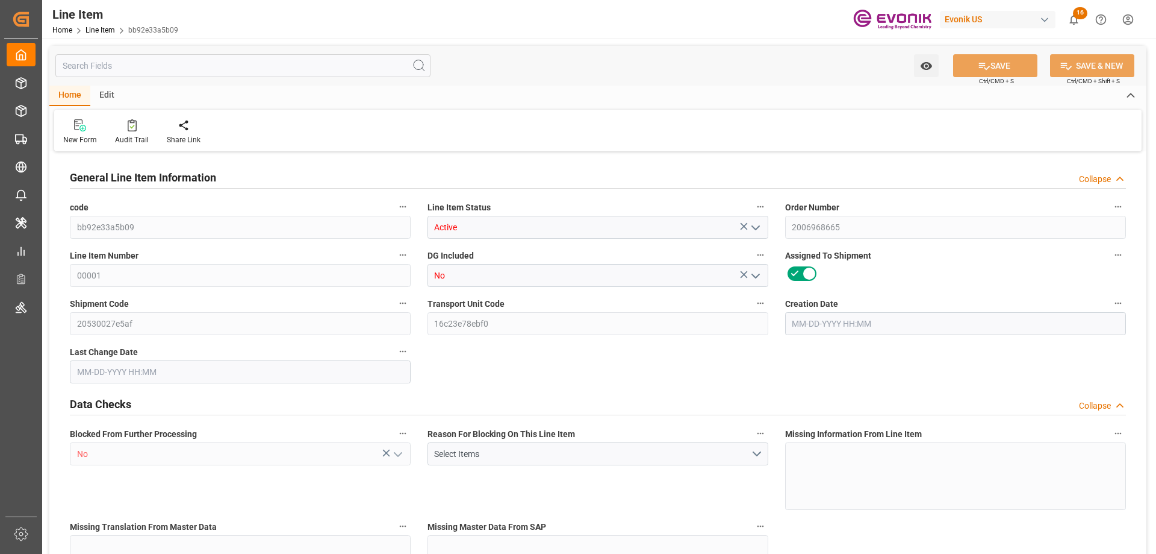
type input "18568"
type input "18143.6"
type input "54.568"
type input "54568.04"
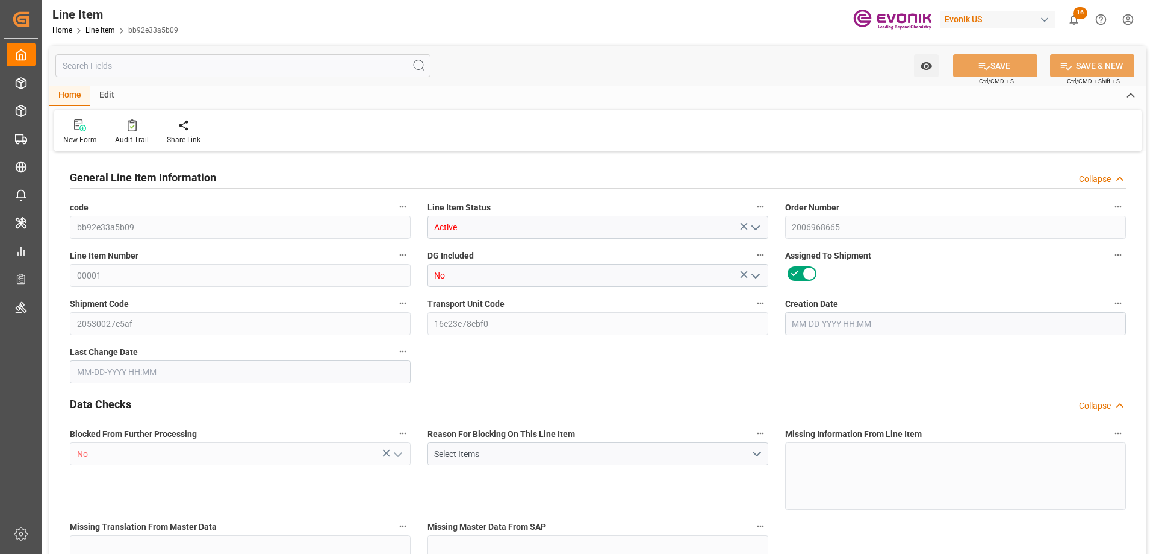
type input "40"
type input "18250"
type input "18143.6"
type input "54.568"
type input "[DATE] 15:46"
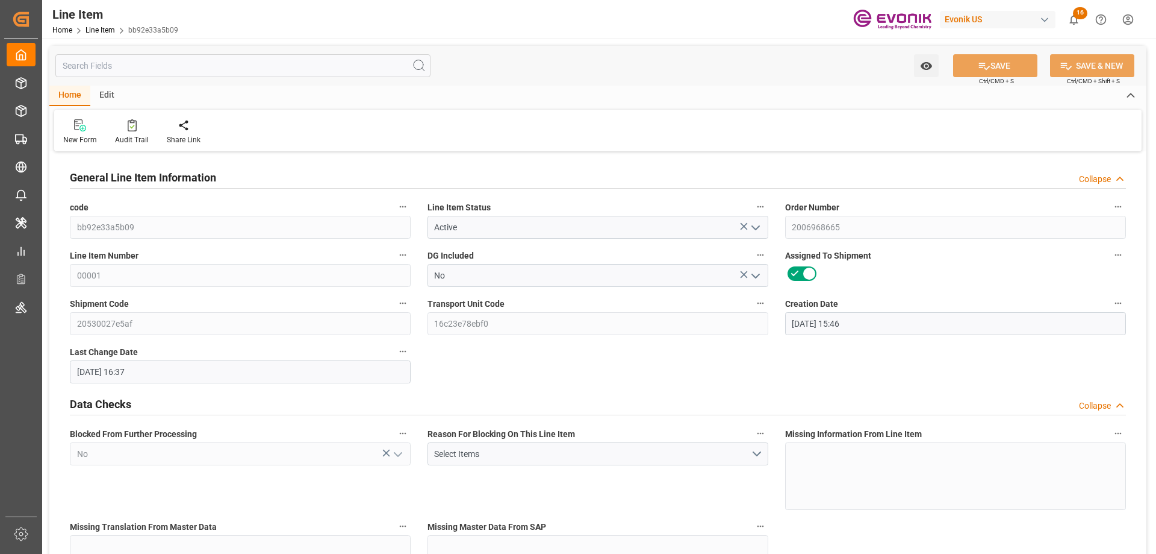
type input "[DATE] 16:37"
type input "[DATE]"
click at [206, 83] on div "Watch Option SAVE Ctrl/CMD + S SAVE & NEW Ctrl/CMD + Shift + S" at bounding box center [597, 66] width 1097 height 40
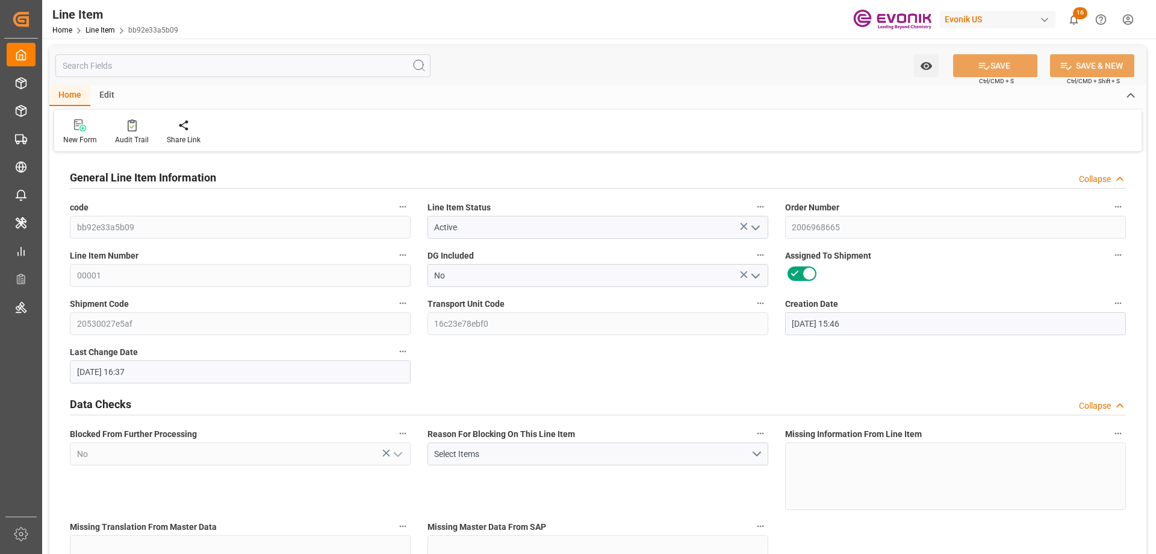
click at [206, 69] on input "text" at bounding box center [242, 65] width 375 height 23
click at [194, 67] on input "text" at bounding box center [242, 65] width 375 height 23
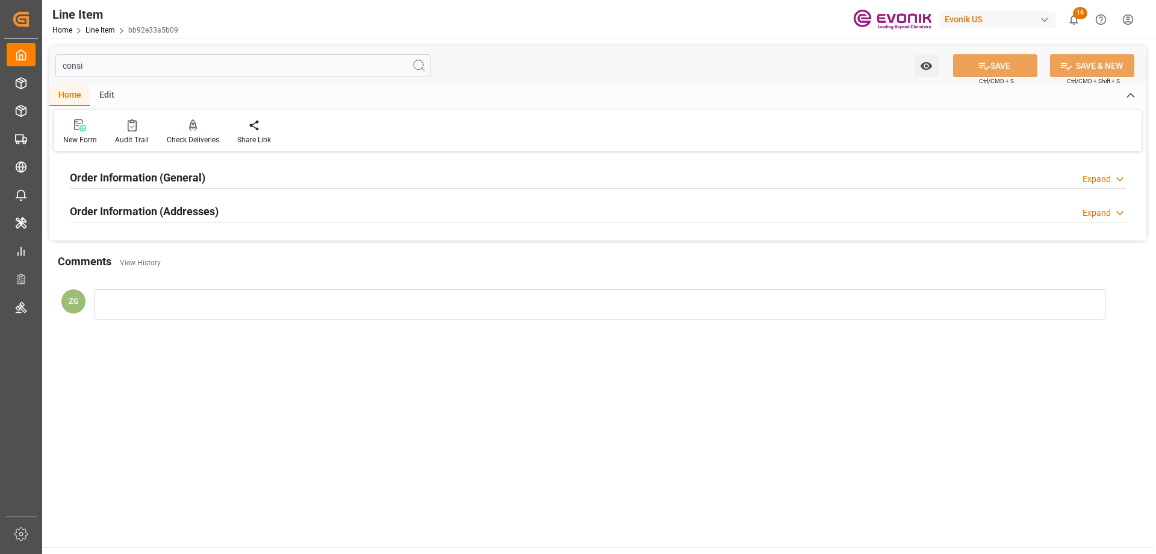
type input "consi"
click at [187, 215] on h2 "Order Information (Addresses)" at bounding box center [144, 211] width 149 height 16
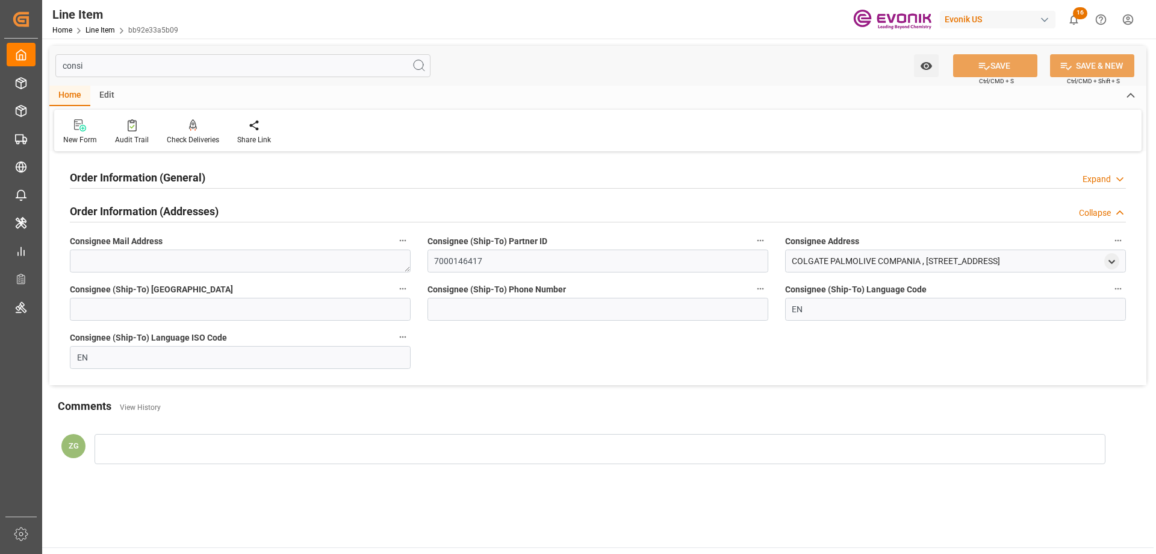
click at [183, 186] on div "Order Information (General)" at bounding box center [138, 176] width 136 height 23
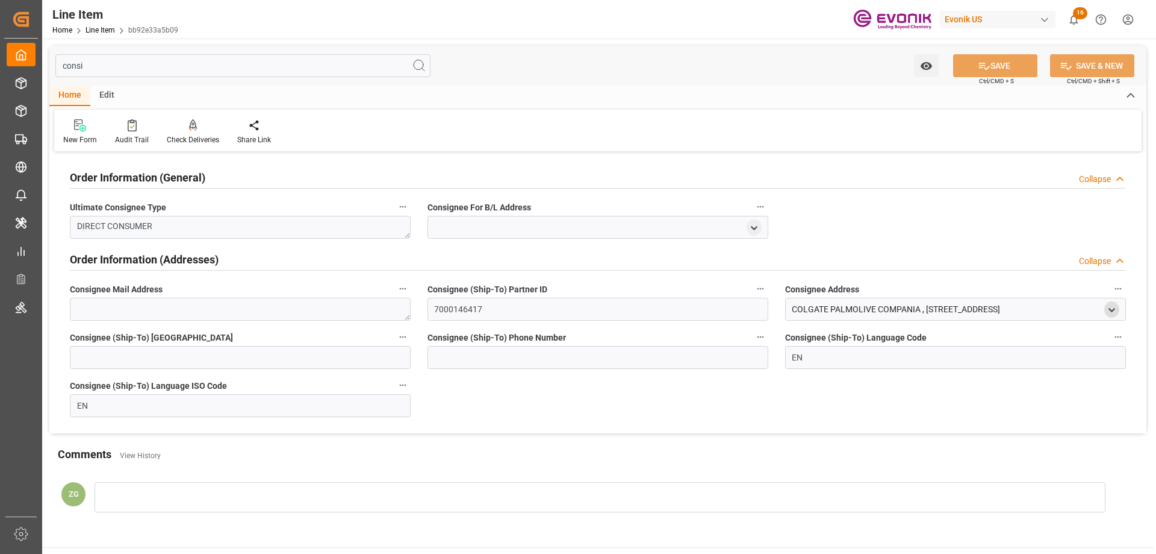
click at [1108, 312] on icon "open menu" at bounding box center [1112, 310] width 10 height 10
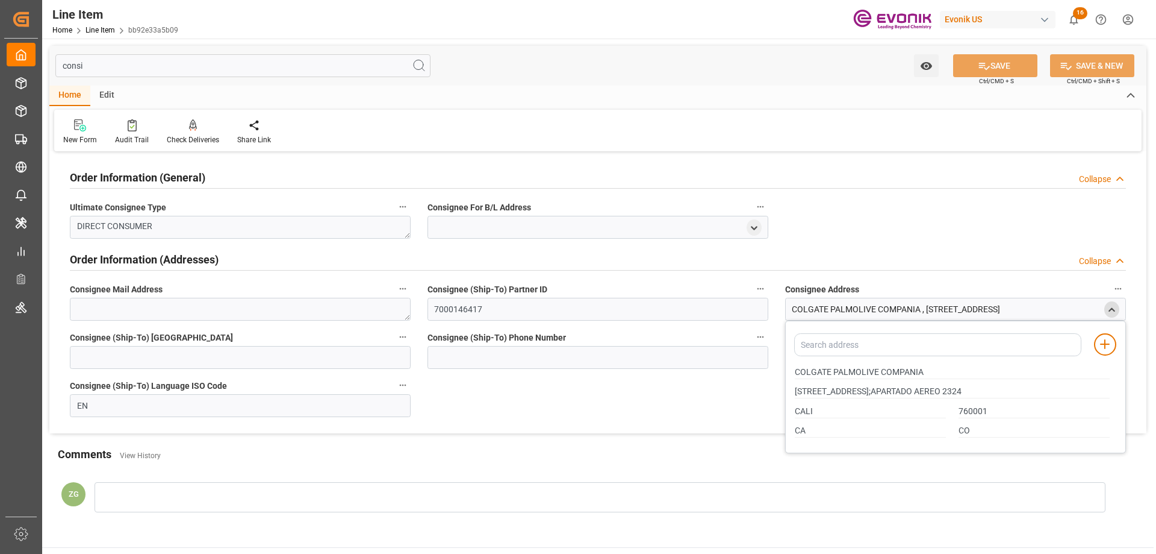
click at [794, 369] on div "COLGATE PALMOLIVE COMPANIA" at bounding box center [953, 372] width 328 height 20
drag, startPoint x: 795, startPoint y: 371, endPoint x: 878, endPoint y: 372, distance: 82.5
click at [878, 372] on input "COLGATE PALMOLIVE COMPANIA" at bounding box center [952, 372] width 315 height 13
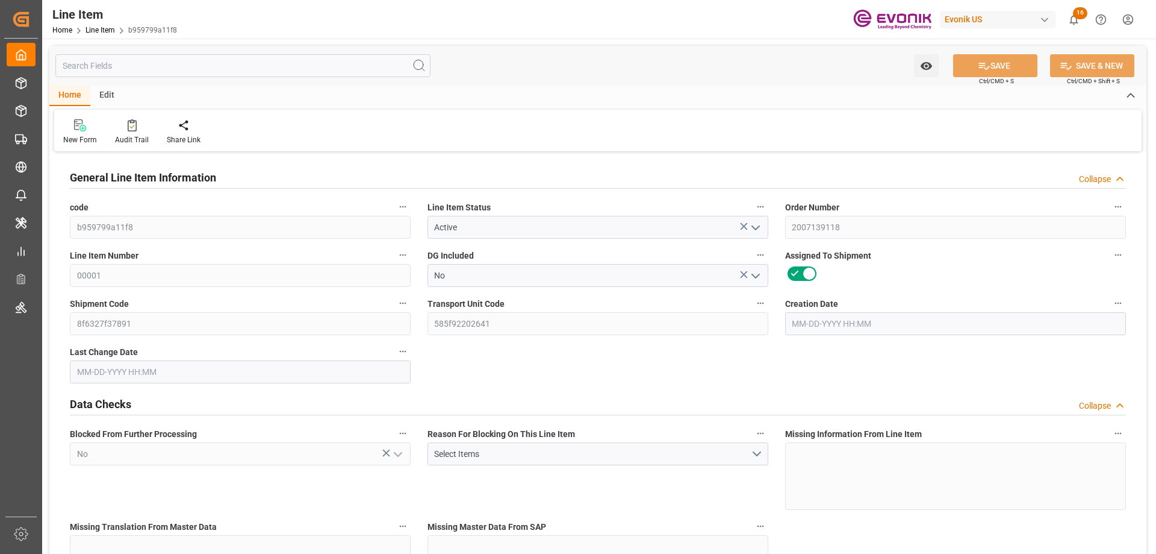
type input "15"
type input "16005"
type input "15180"
type input "20.88"
type input "15"
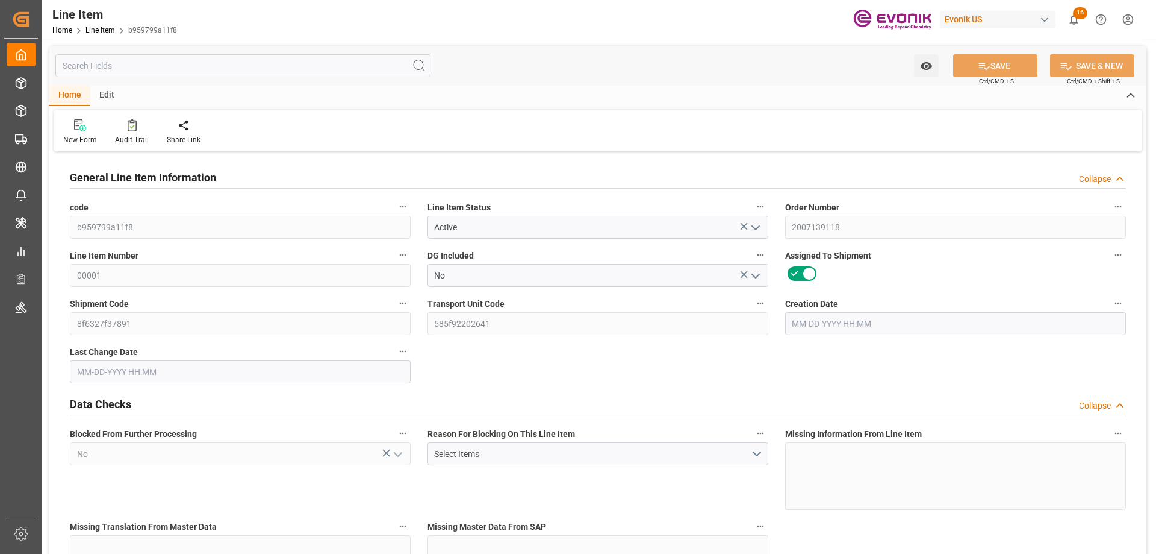
type input "15180"
type input "15"
type input "16005"
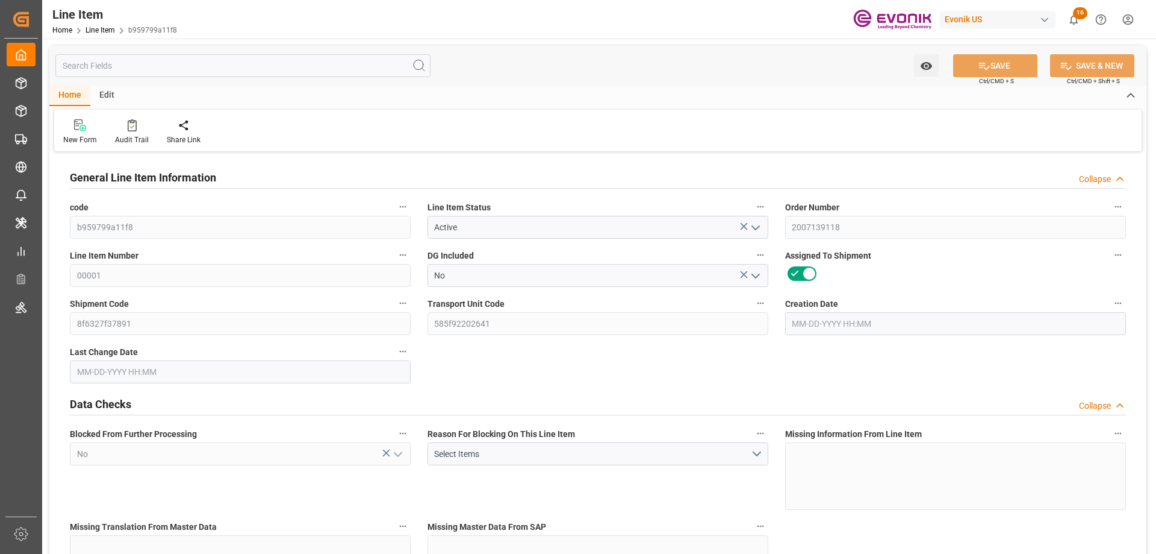
type input "16005"
type input "15180"
type input "20.88"
type input "20880"
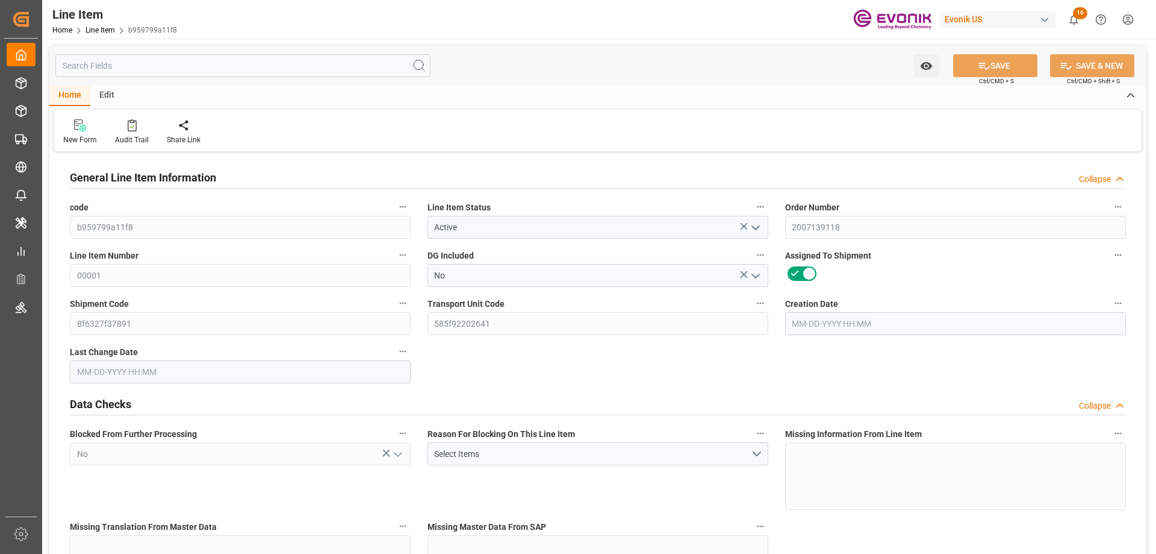
type input "15"
type input "16005"
type input "15180"
type input "20.88"
type input "[DATE] 18:19"
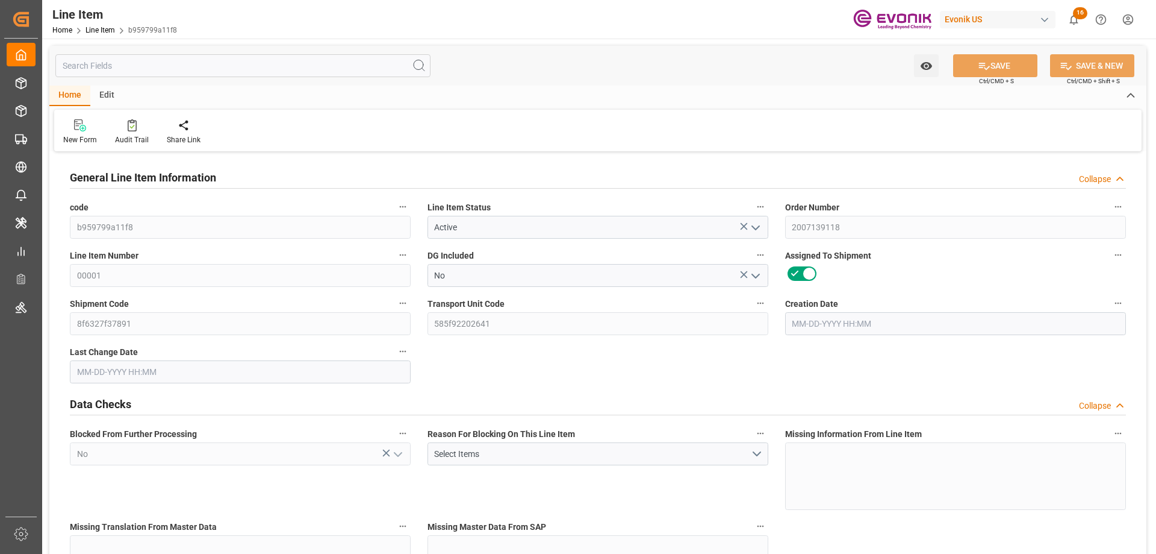
type input "[DATE] 18:56"
type input "[DATE]"
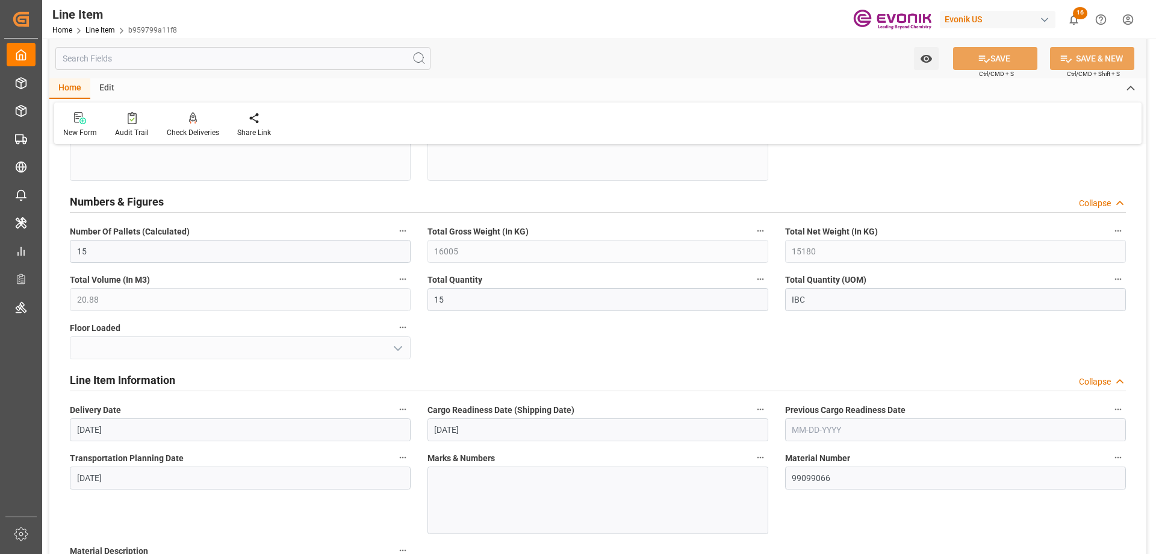
scroll to position [843, 0]
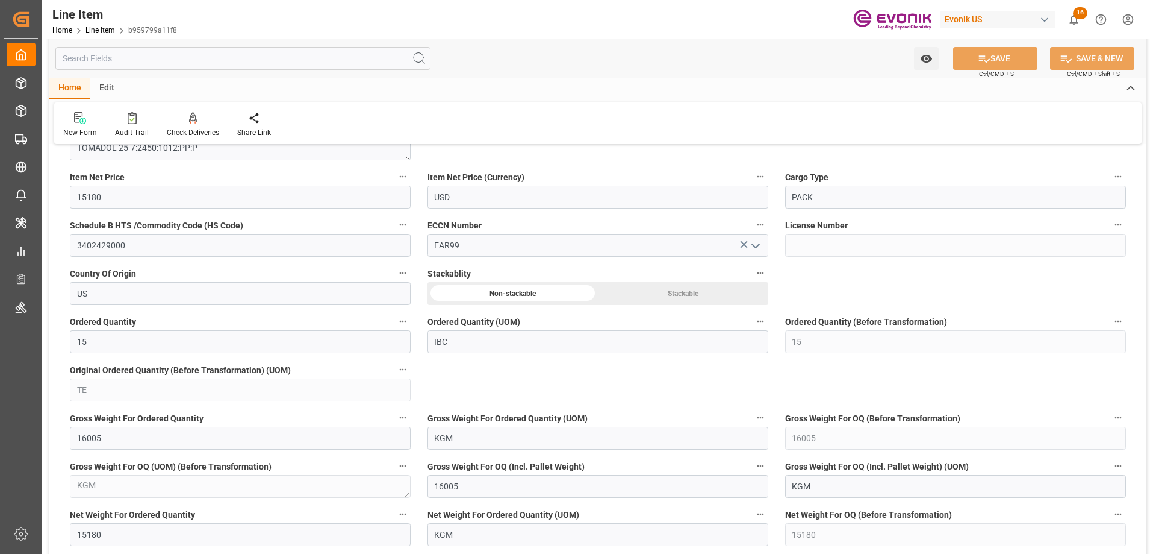
click at [186, 54] on input "text" at bounding box center [242, 58] width 375 height 23
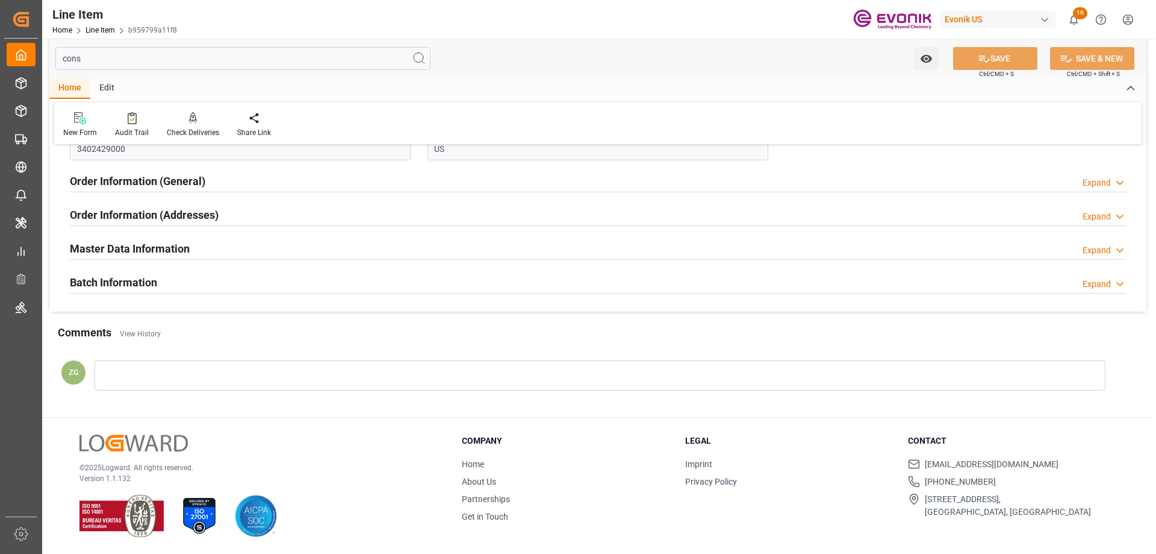
scroll to position [0, 0]
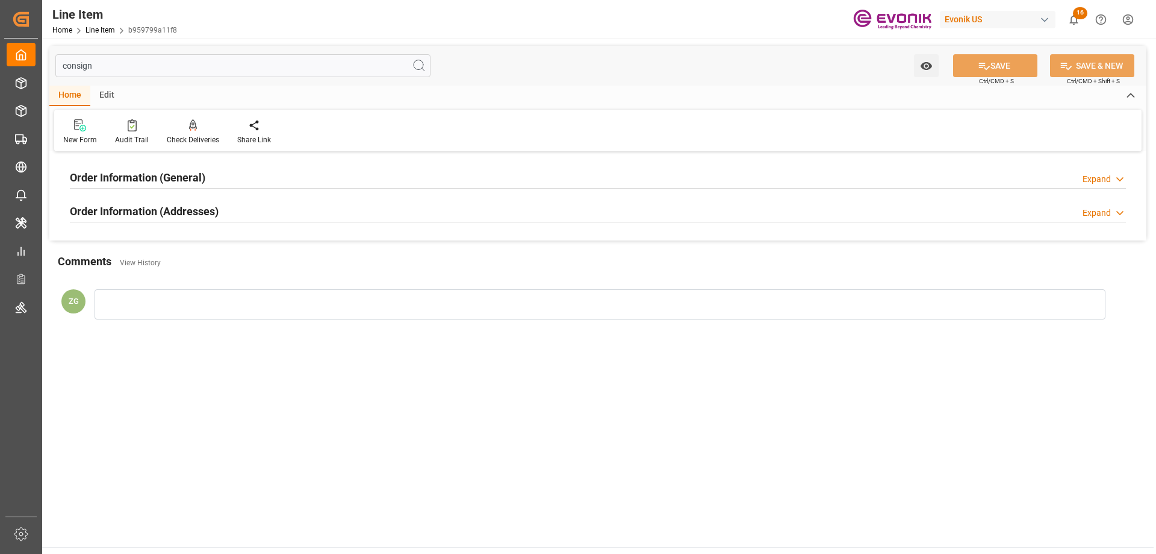
type input "consign"
click at [151, 208] on h2 "Order Information (Addresses)" at bounding box center [144, 211] width 149 height 16
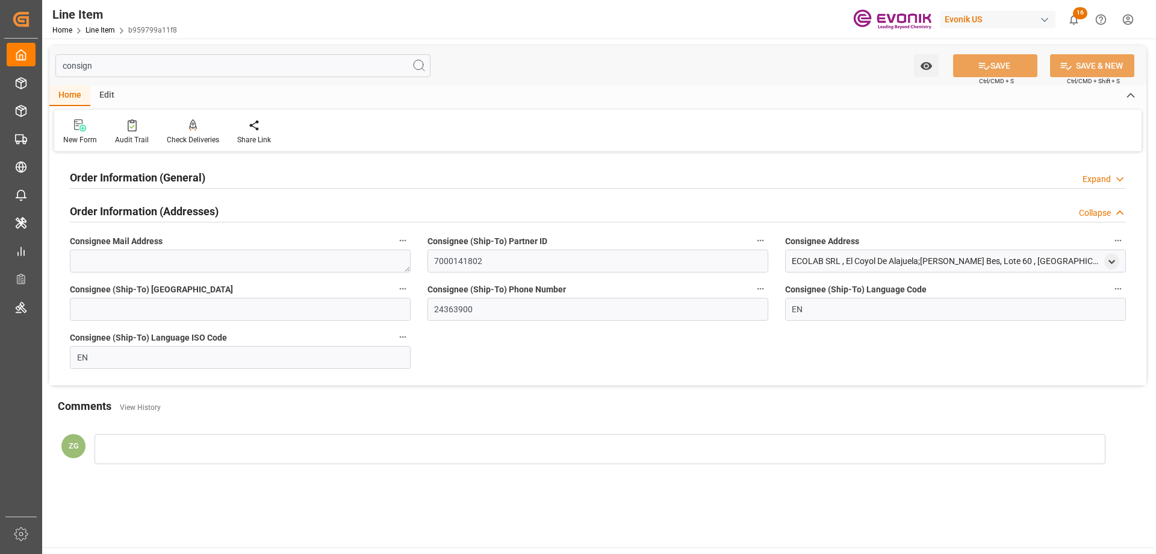
click at [147, 184] on h2 "Order Information (General)" at bounding box center [138, 177] width 136 height 16
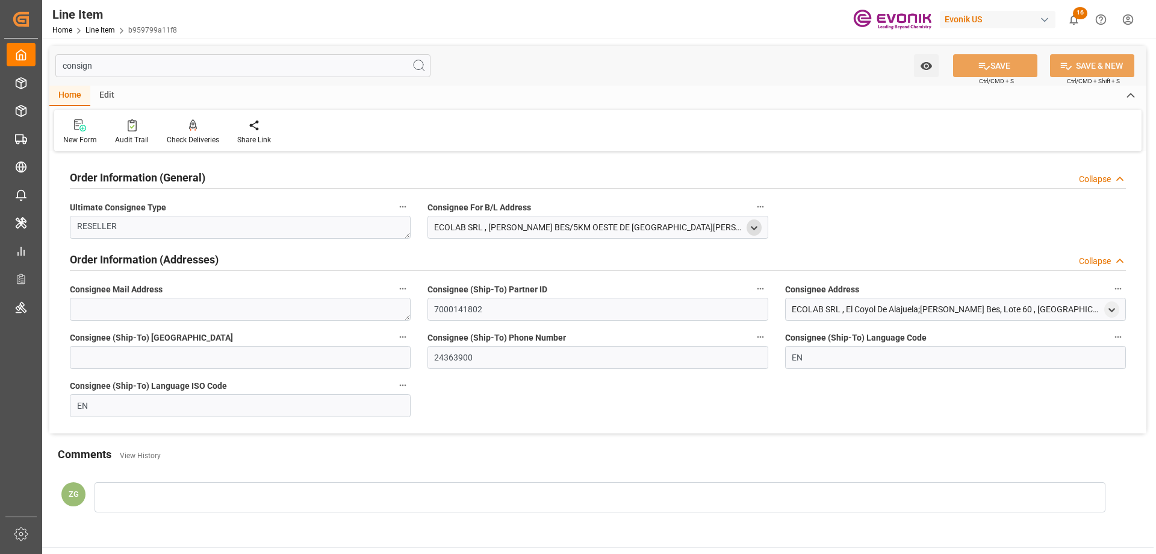
click at [757, 227] on polyline "open menu" at bounding box center [754, 227] width 5 height 2
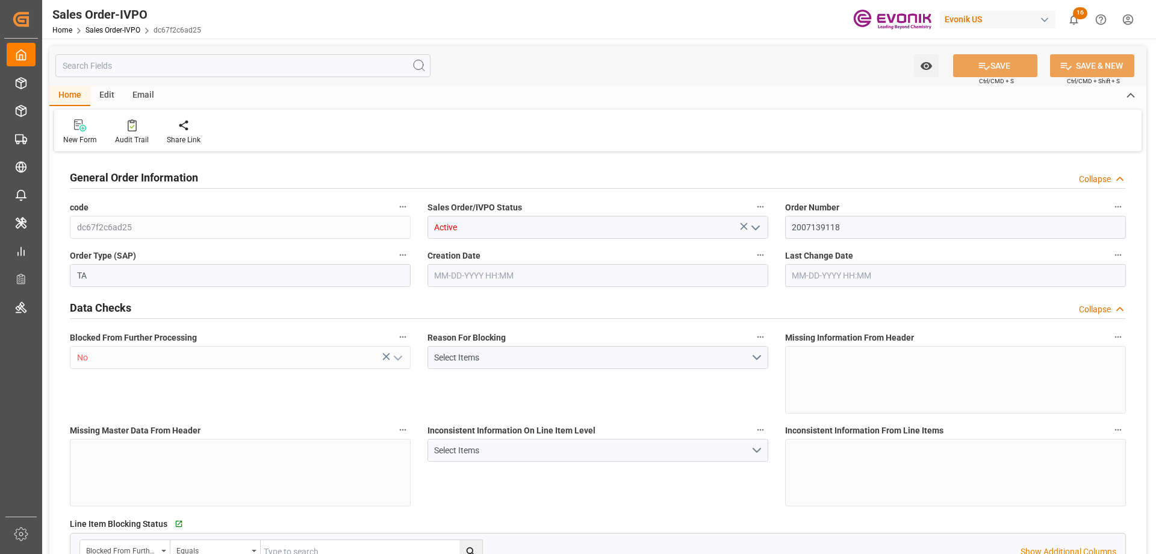
type input "COPUL"
type input "0"
type input "1"
type input "2"
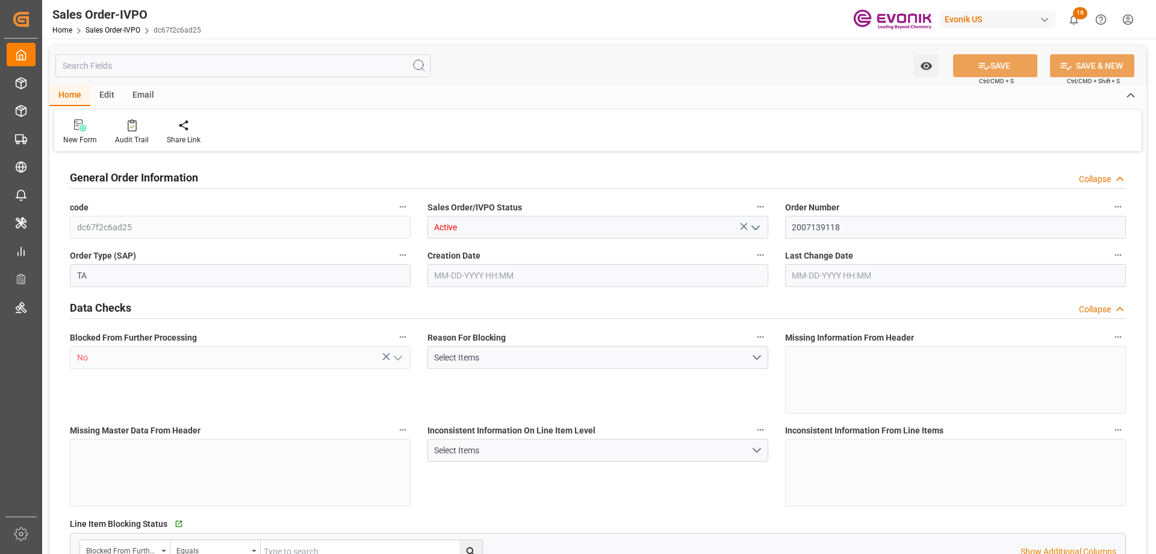
type input "17074"
type input "44.544"
type input "17000"
type input "30"
type input "[DATE] 18:19"
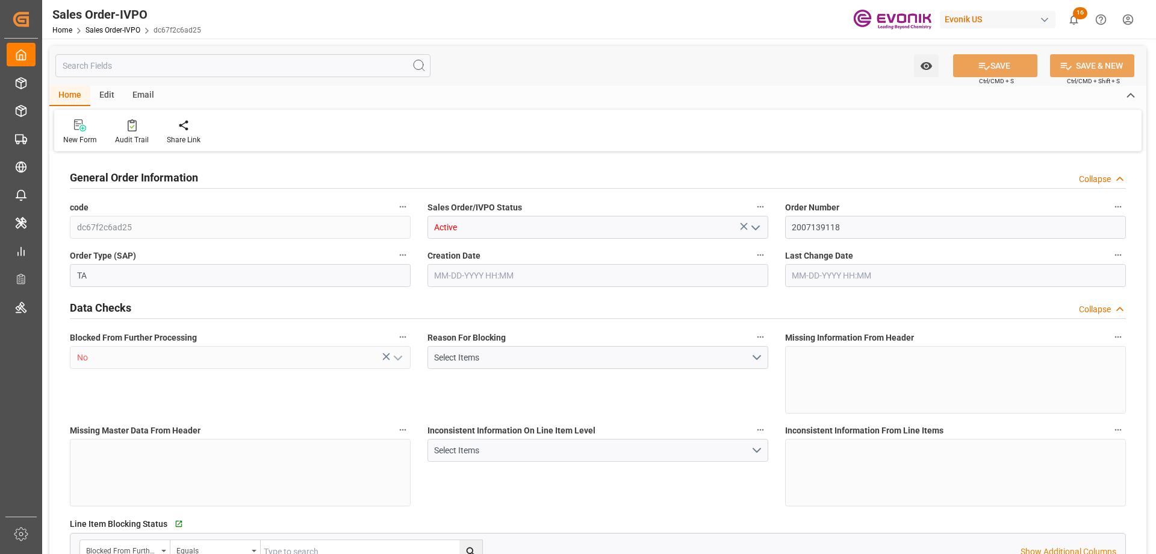
type input "[DATE] 18:56"
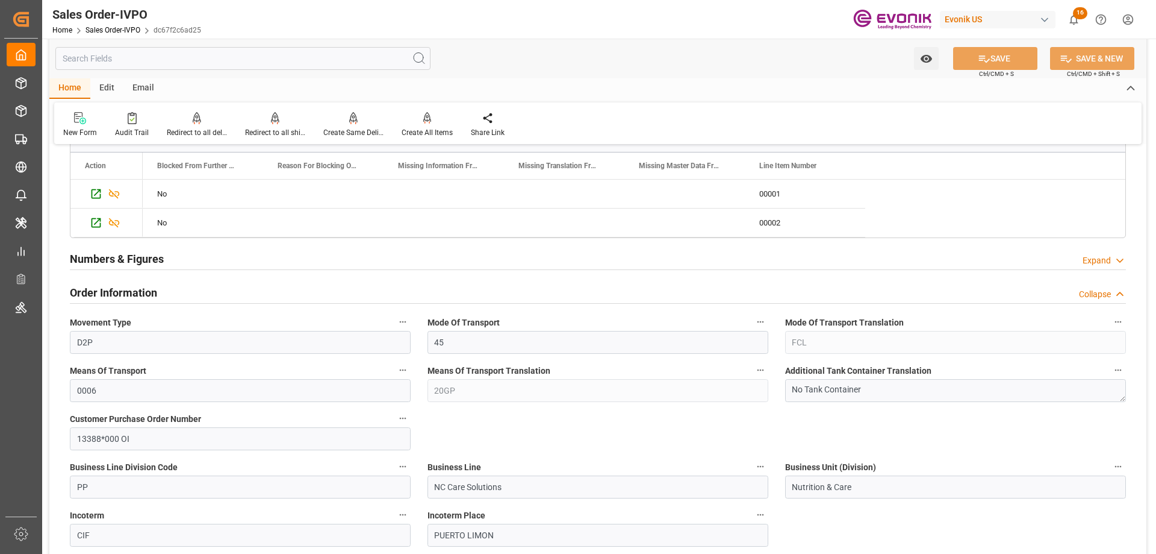
scroll to position [602, 0]
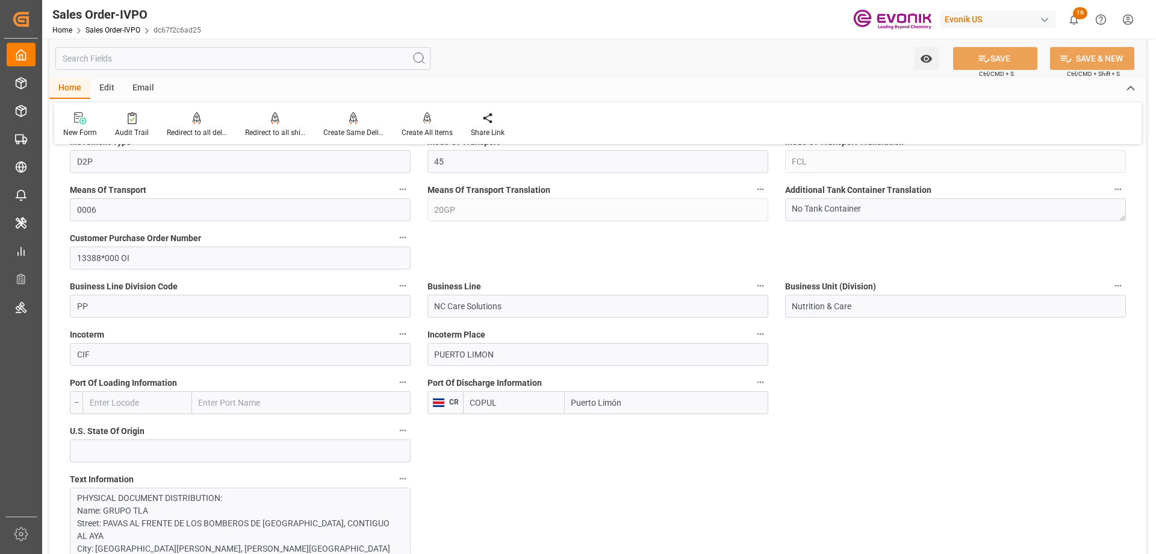
click at [172, 52] on input "text" at bounding box center [242, 58] width 375 height 23
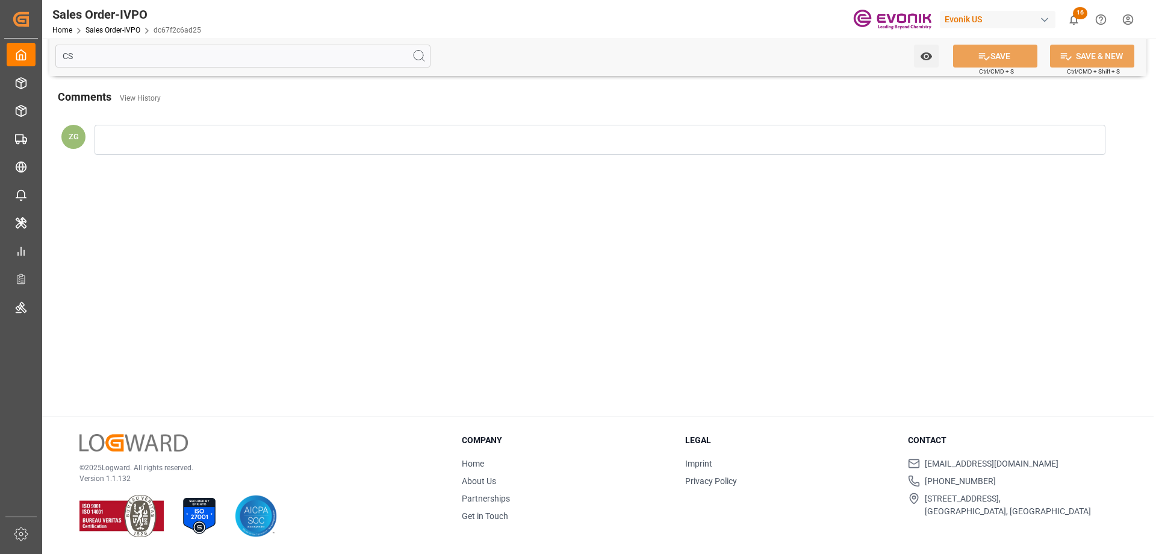
scroll to position [0, 0]
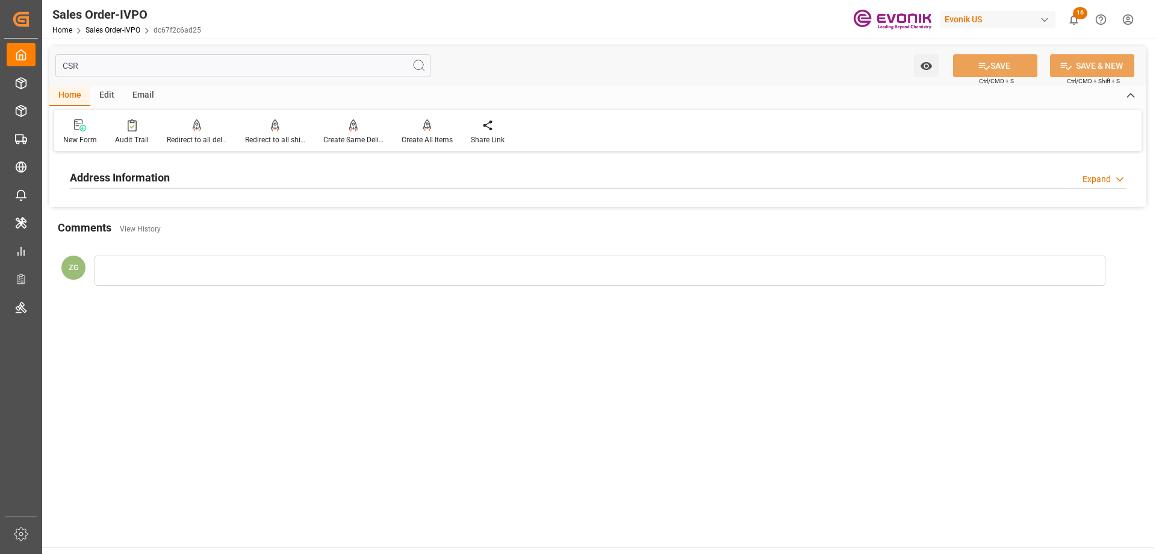
type input "CSR"
click at [151, 184] on h2 "Address Information" at bounding box center [120, 177] width 100 height 16
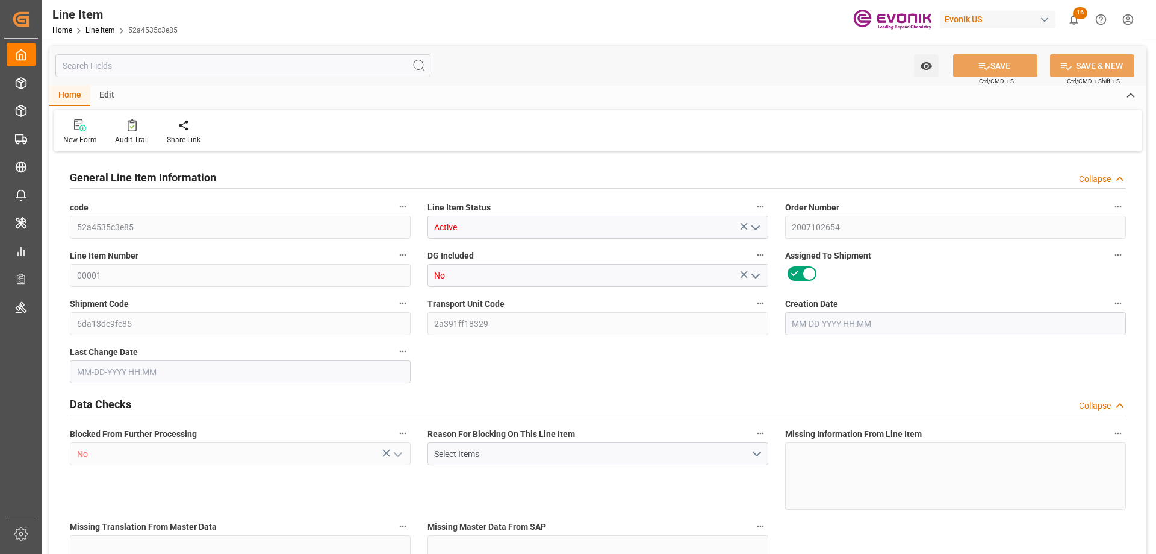
type input "19"
type input "19086.184"
type input "19000"
type input "31.3671"
type input "38"
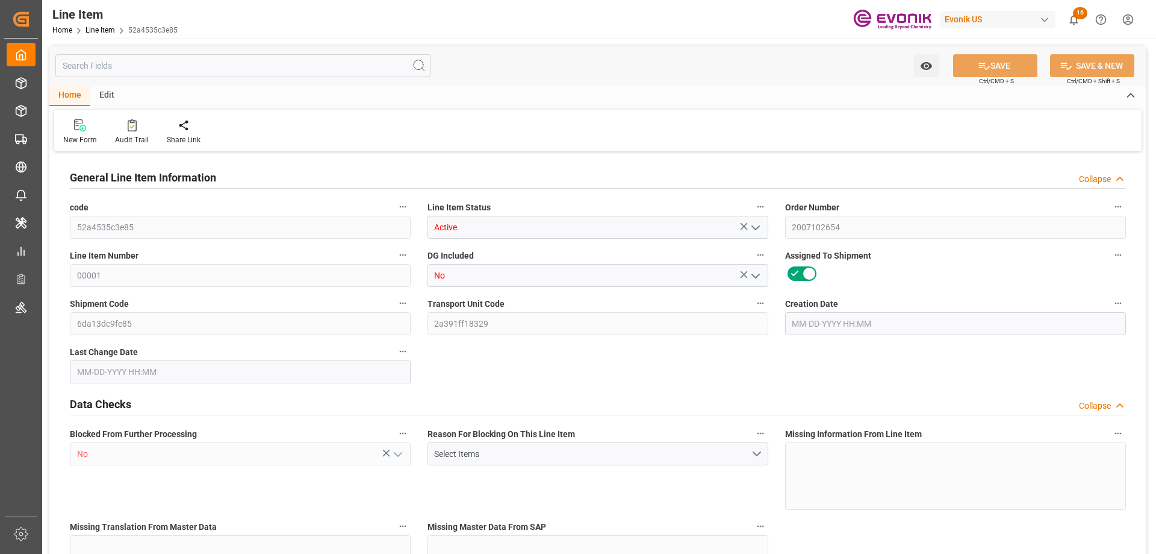
type input "45543"
type input "38"
type input "19000"
type input "19086.184"
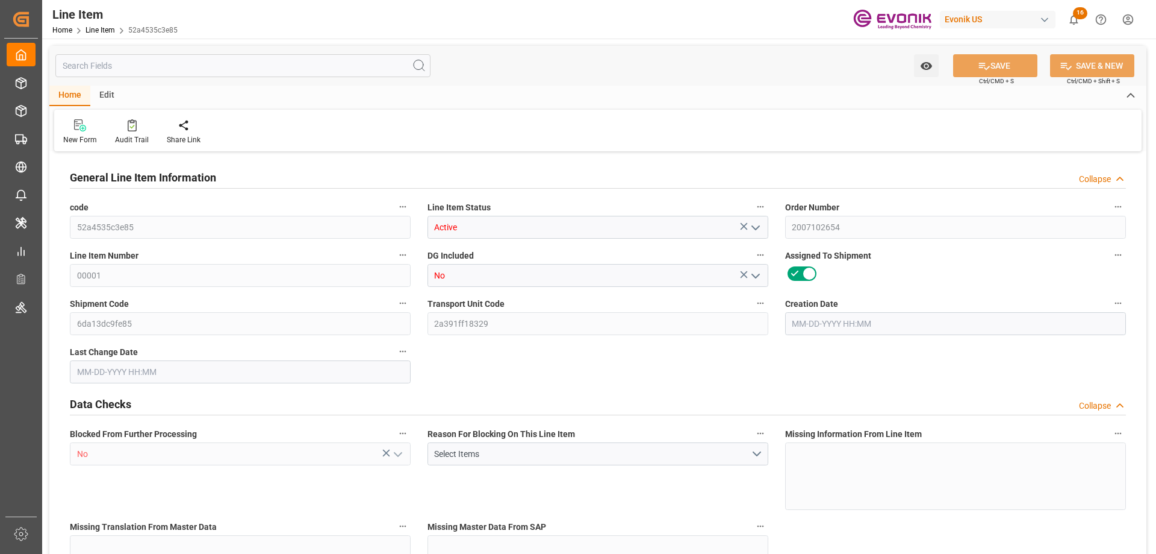
type input "19435.784"
type input "19000"
type input "31.3671"
type input "31367.1"
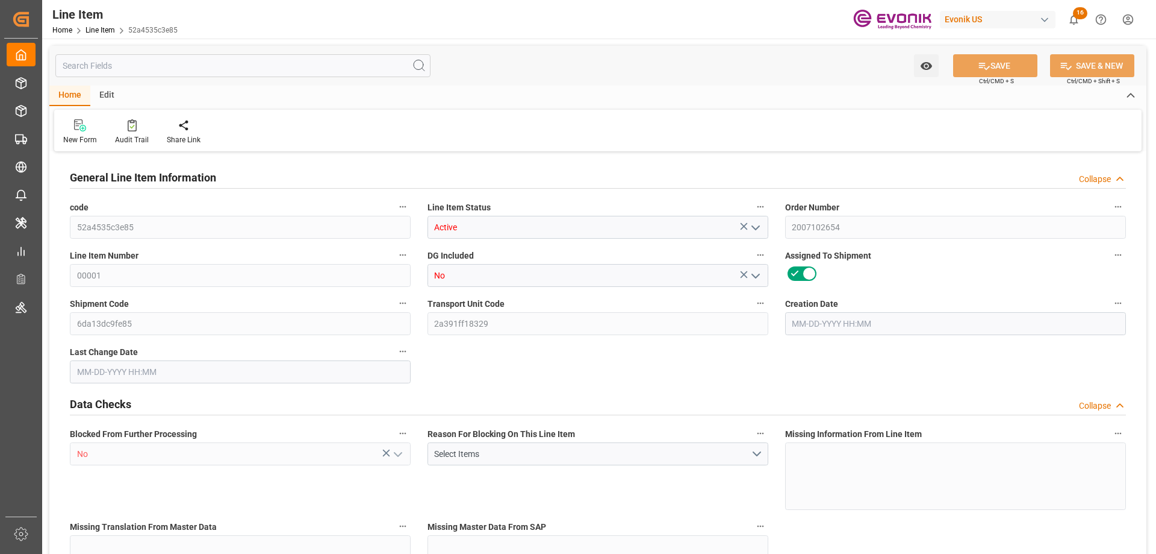
type input "0"
type input "[DATE] 13:57"
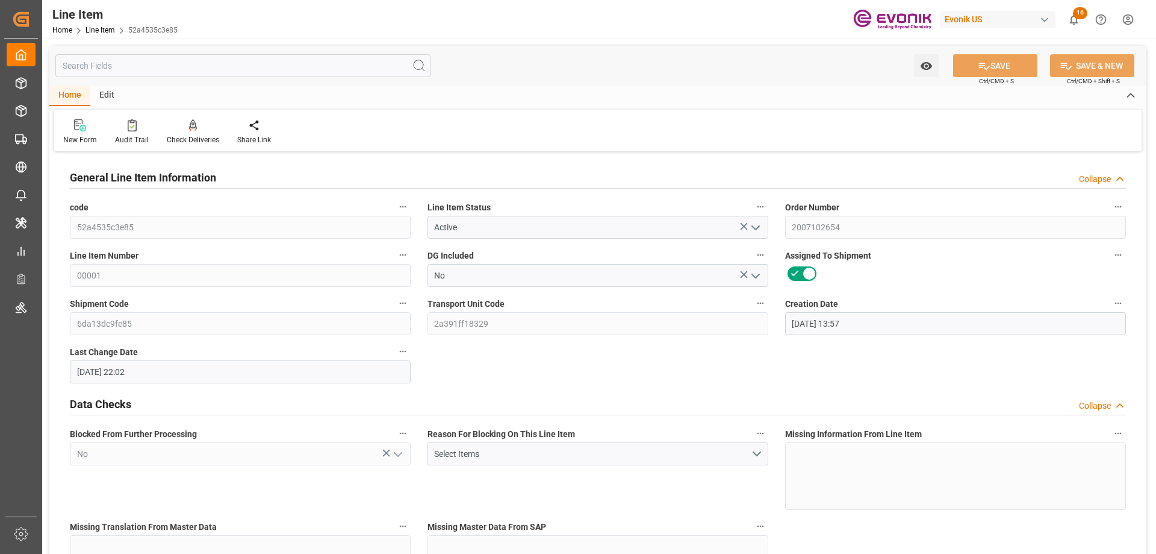
type input "[DATE] 22:02"
type input "[DATE]"
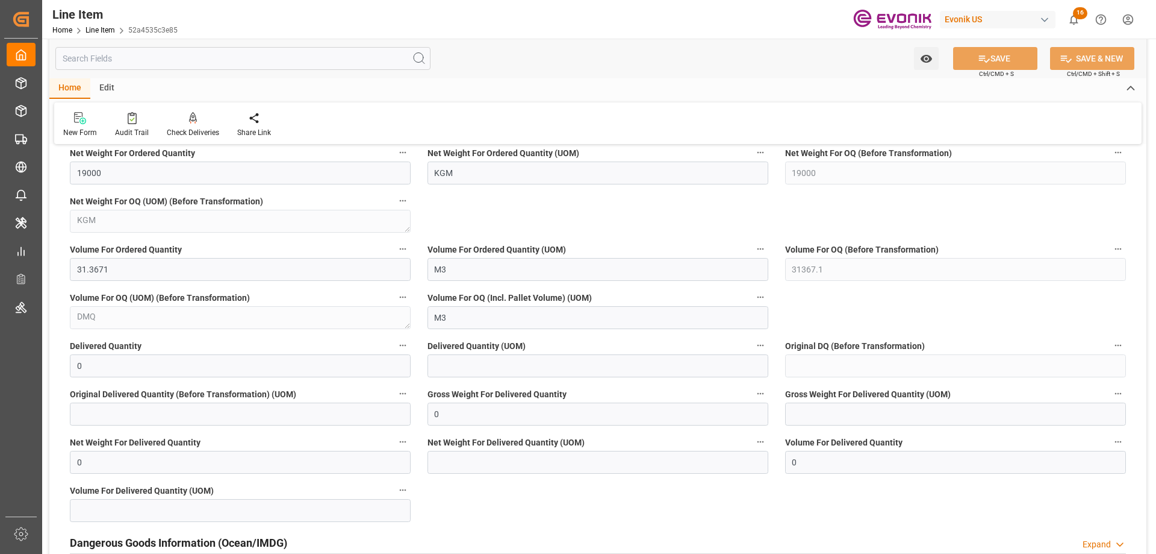
scroll to position [1144, 0]
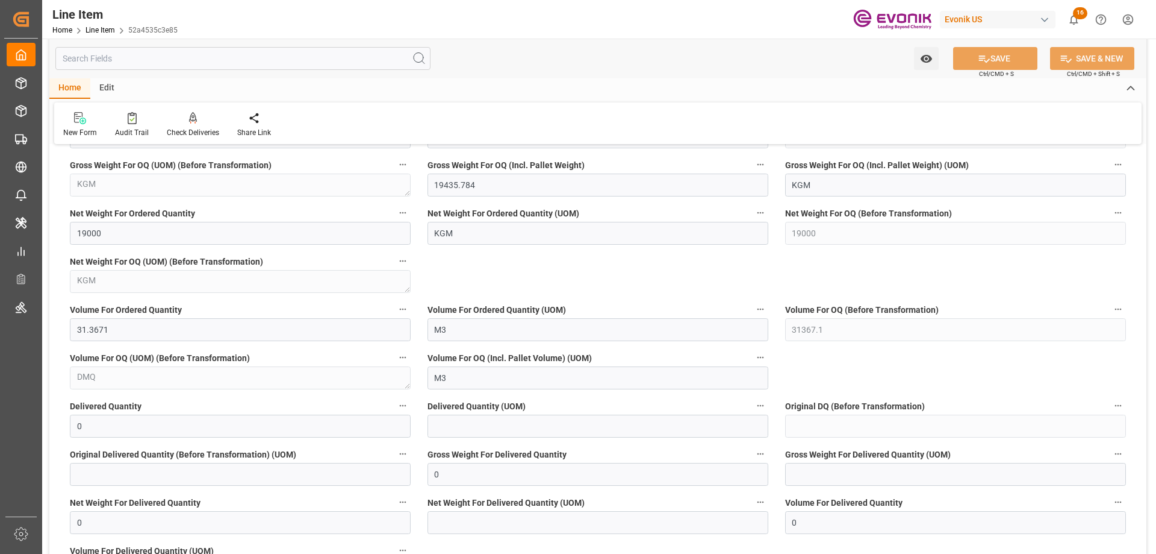
click at [143, 58] on input "text" at bounding box center [242, 58] width 375 height 23
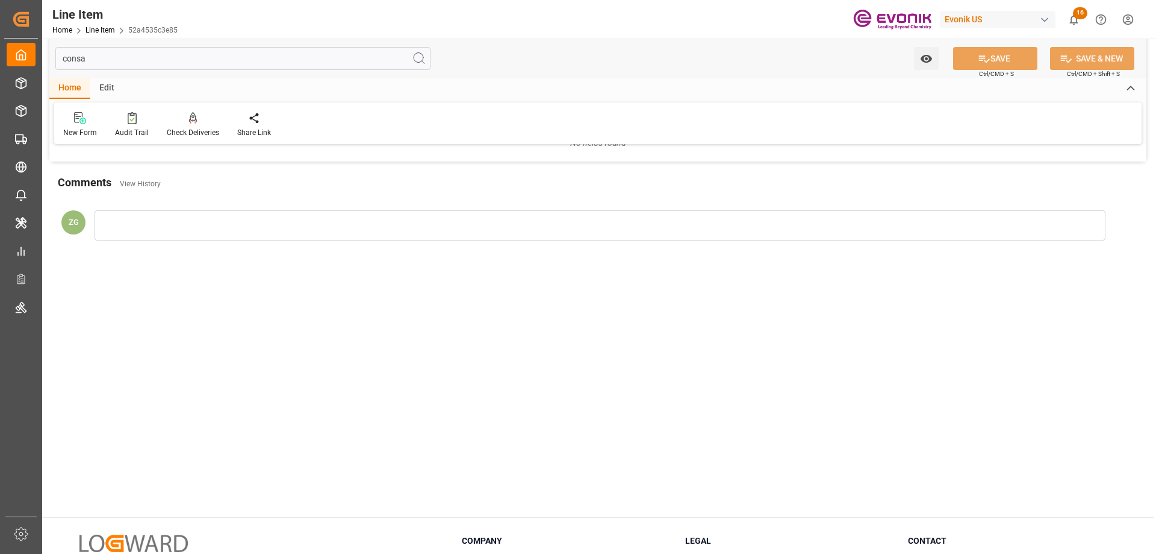
scroll to position [0, 0]
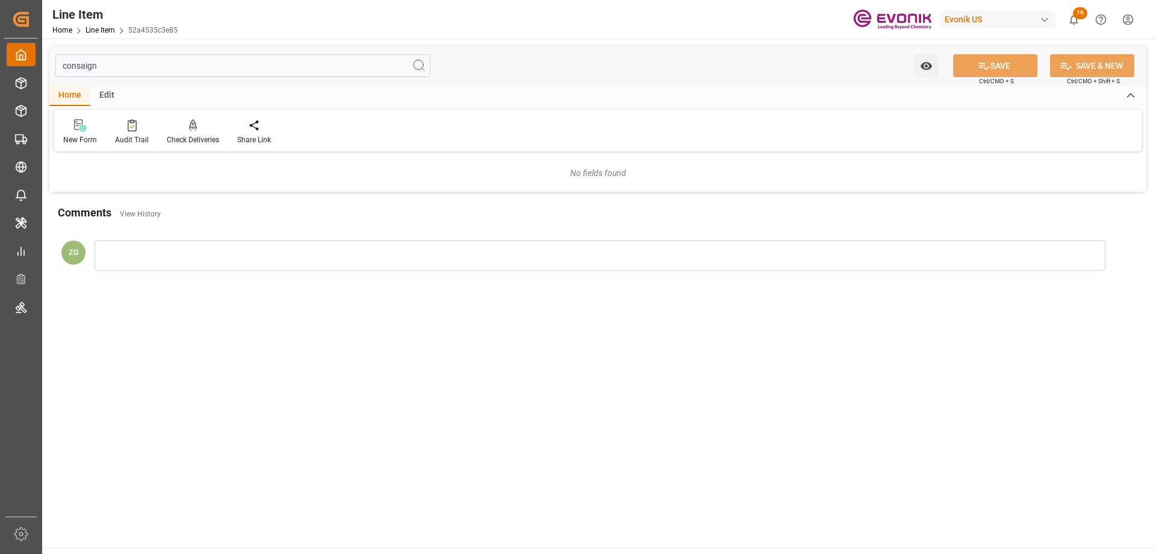
drag, startPoint x: 143, startPoint y: 56, endPoint x: 28, endPoint y: 52, distance: 114.5
click at [28, 52] on div "Created by potrace 1.15, written by [PERSON_NAME] [DATE]-[DATE] Created by potr…" at bounding box center [578, 277] width 1156 height 554
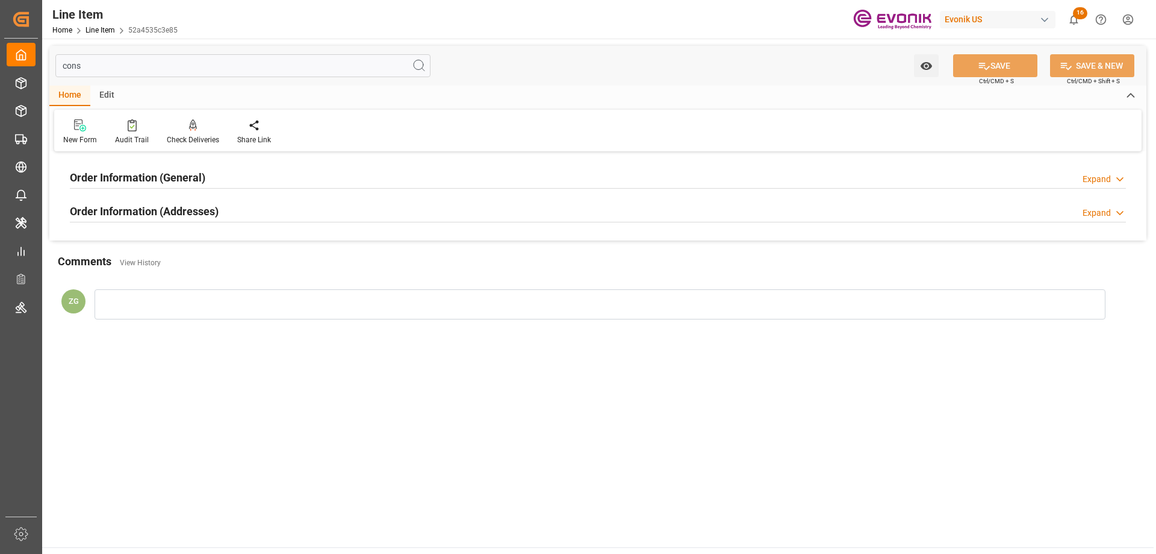
type input "cons"
click at [152, 194] on div "Order Information (General) Expand" at bounding box center [597, 178] width 1073 height 34
click at [142, 183] on h2 "Order Information (General)" at bounding box center [138, 177] width 136 height 16
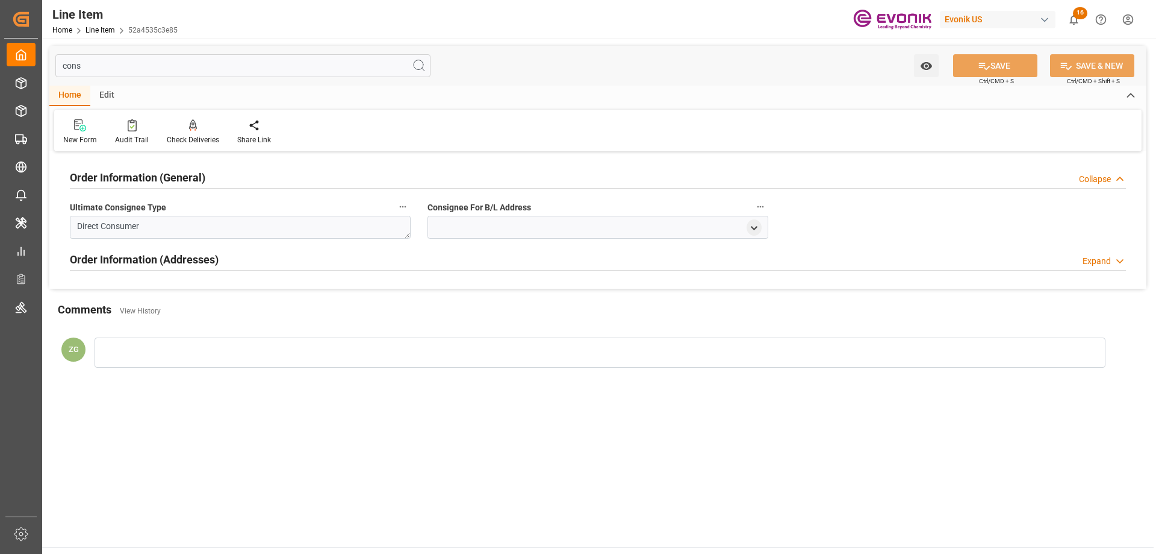
click at [142, 255] on h2 "Order Information (Addresses)" at bounding box center [144, 259] width 149 height 16
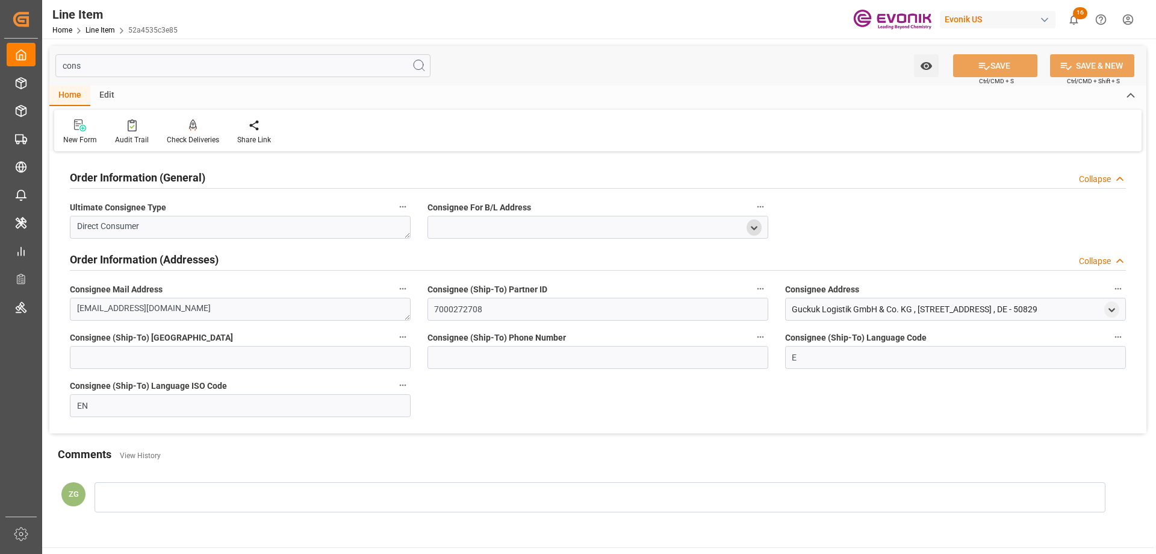
click at [754, 228] on polyline "open menu" at bounding box center [754, 227] width 5 height 2
click at [1111, 307] on icon "open menu" at bounding box center [1112, 310] width 10 height 10
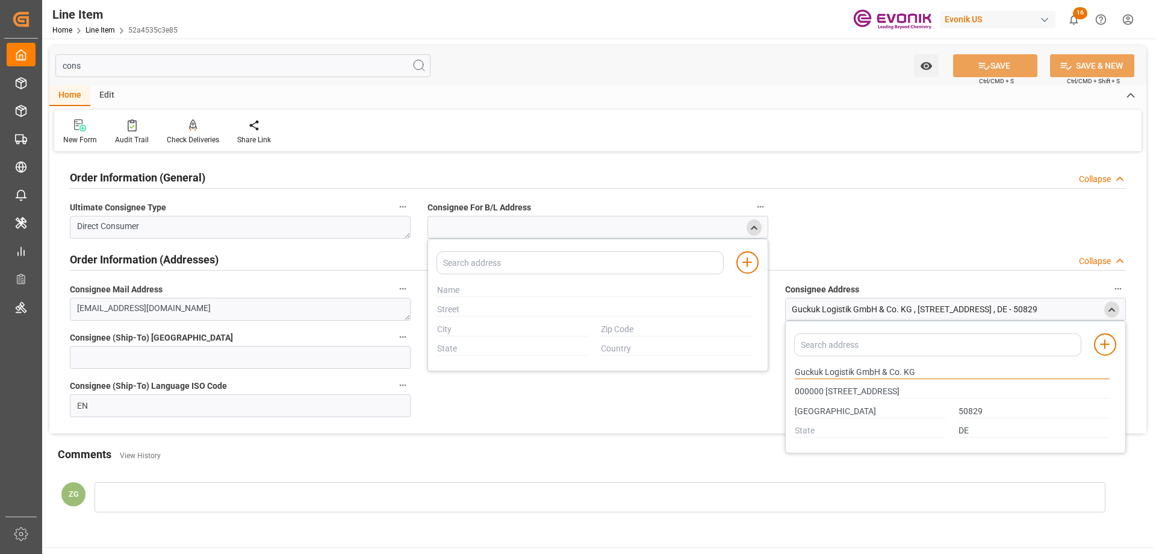
drag, startPoint x: 796, startPoint y: 370, endPoint x: 854, endPoint y: 371, distance: 57.8
click at [854, 371] on input "Guckuk Logistik GmbH & Co. KG" at bounding box center [952, 372] width 315 height 13
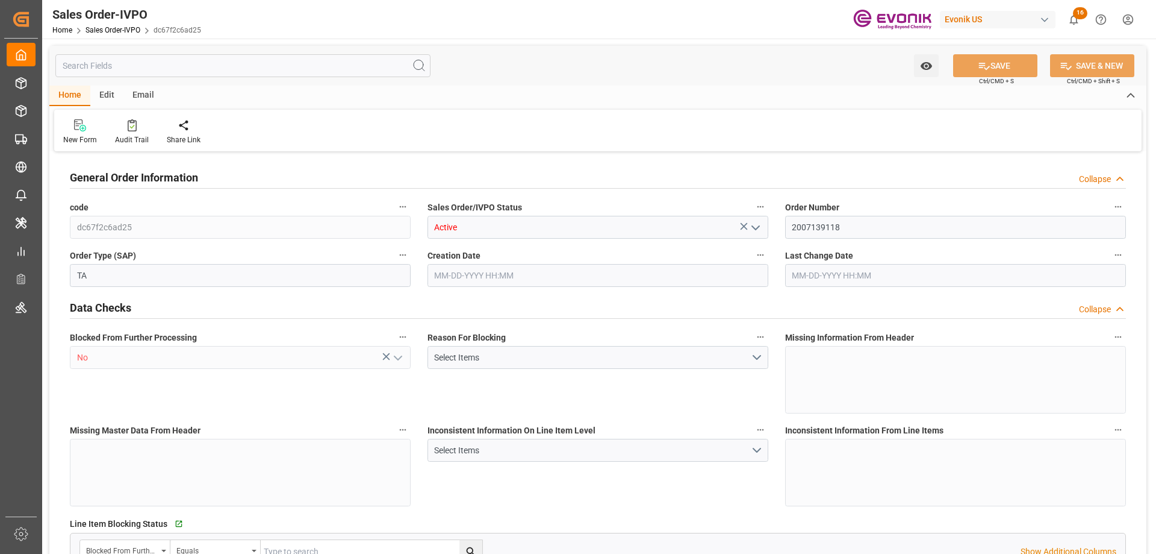
type input "COPUL"
type input "0"
type input "1"
type input "2"
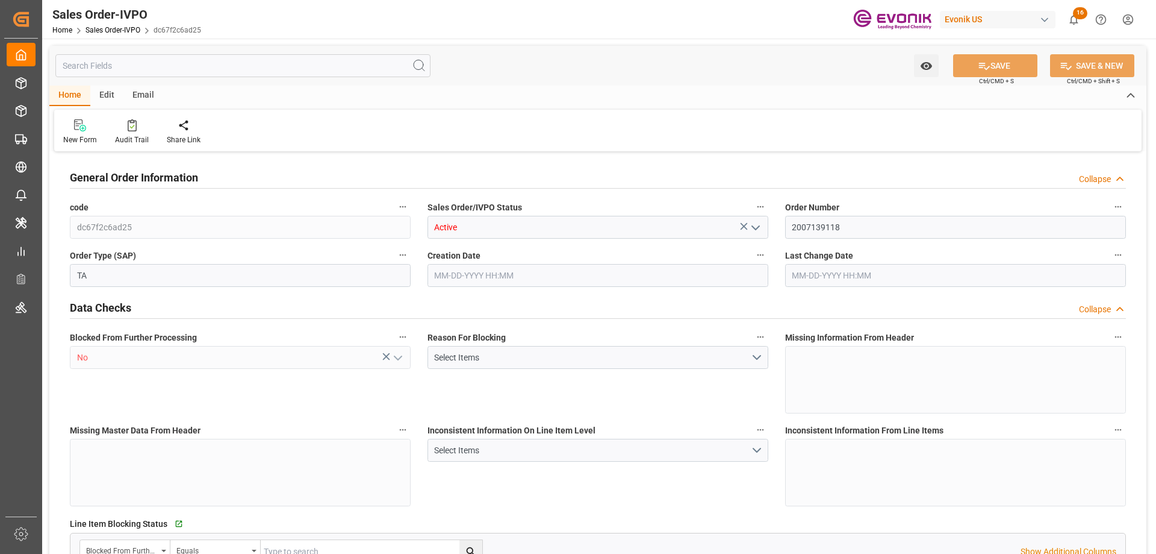
type input "17074"
type input "44.544"
type input "17000"
type input "30"
type input "[DATE] 18:19"
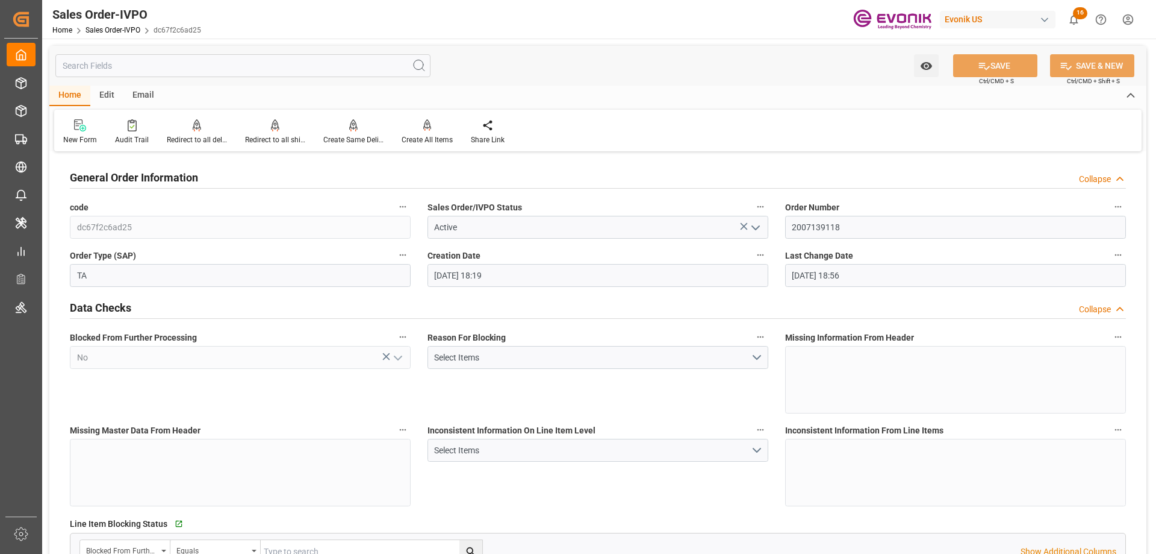
type input "[DATE] 18:56"
click at [268, 68] on input "text" at bounding box center [242, 65] width 375 height 23
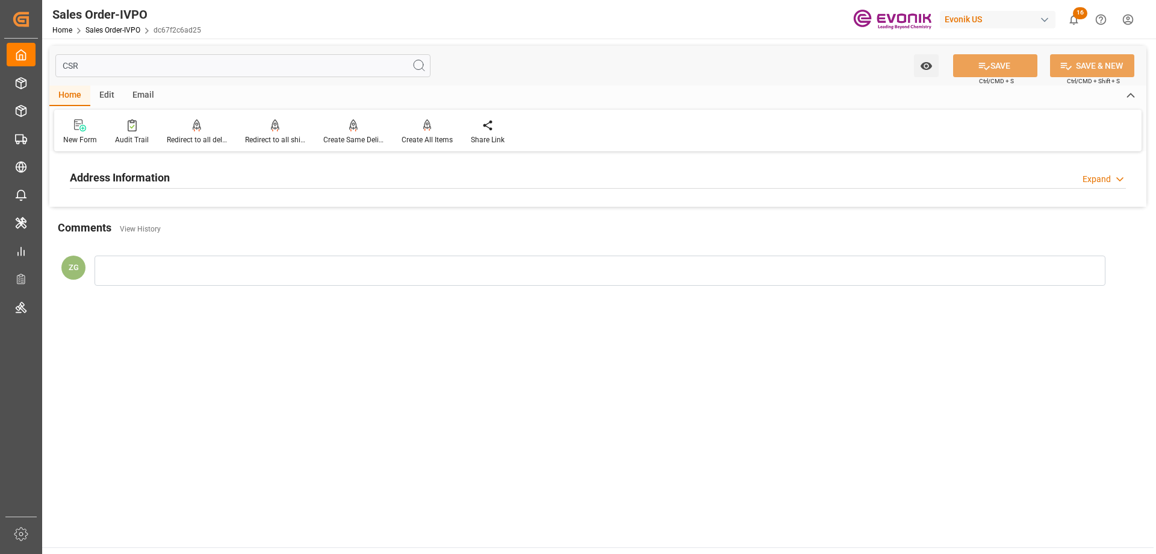
type input "CSR"
click at [190, 187] on div "Address Information Expand" at bounding box center [598, 176] width 1057 height 23
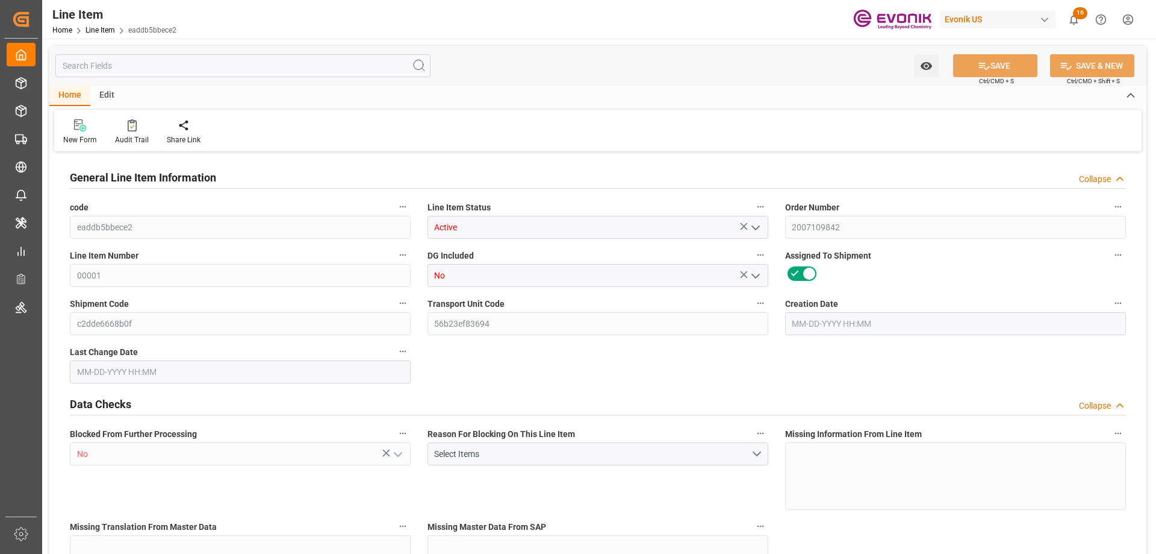
type input "19"
type input "19053.2"
type input "19000"
type input "27.5964"
type input "760"
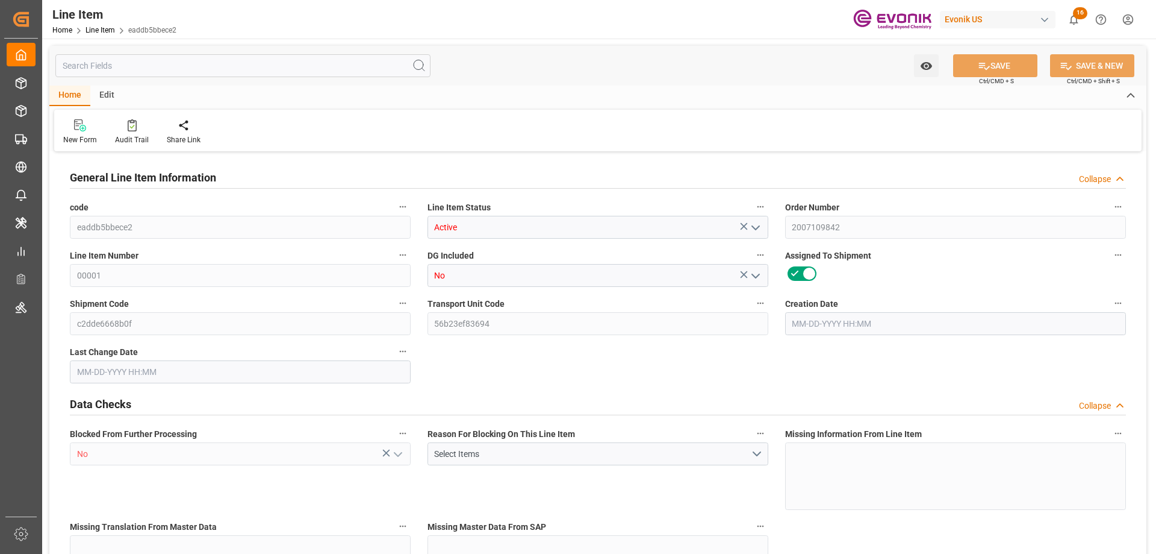
type input "50179"
type input "760"
type input "19000"
type input "19053.2"
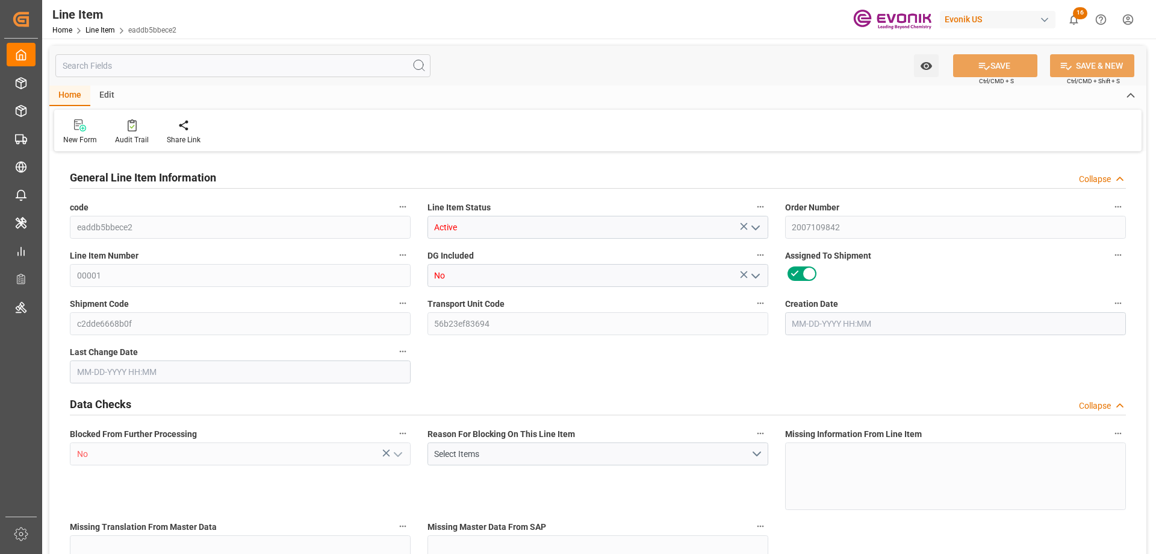
type input "19499.7"
type input "19000"
type input "27.5964"
type input "27596.36"
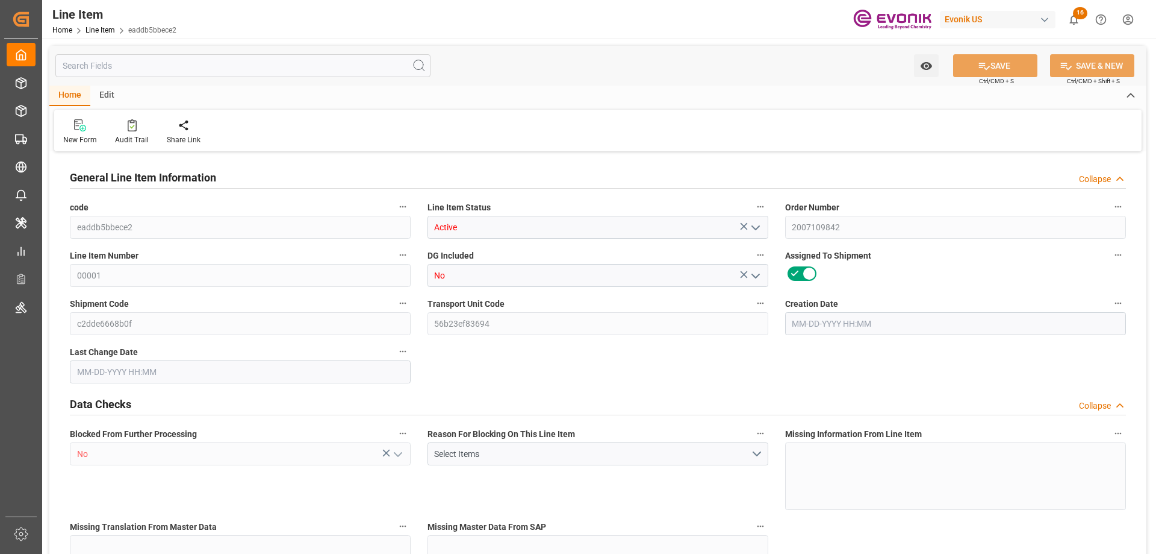
type input "0"
type input "07-28-2025 19:41"
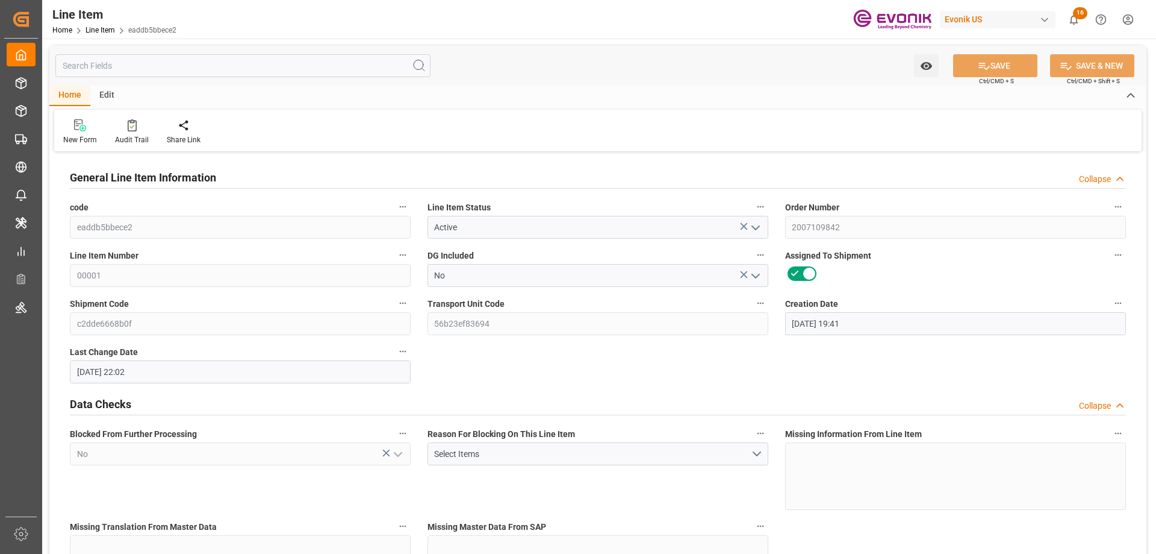
type input "09-25-2025 22:02"
type input "11-12-2025"
type input "10-08-2025"
type input "10-01-2025"
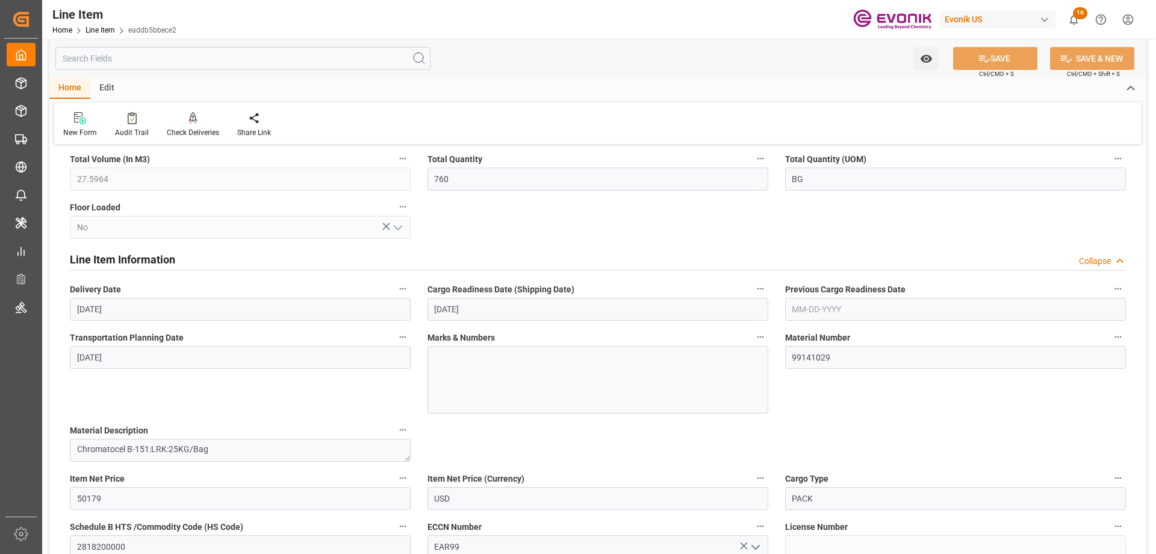
scroll to position [904, 0]
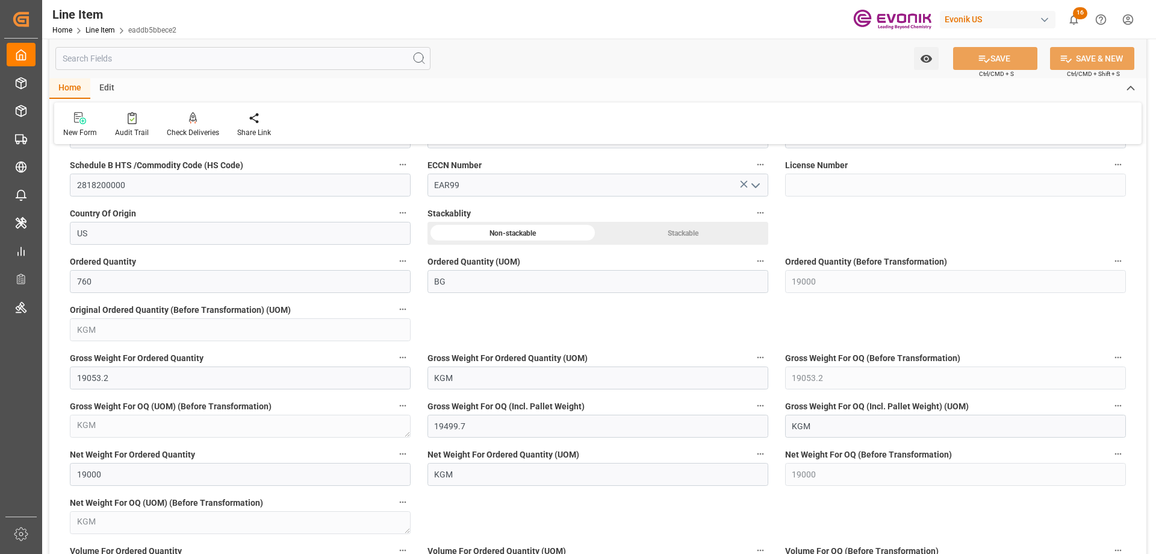
click at [198, 62] on input "text" at bounding box center [242, 58] width 375 height 23
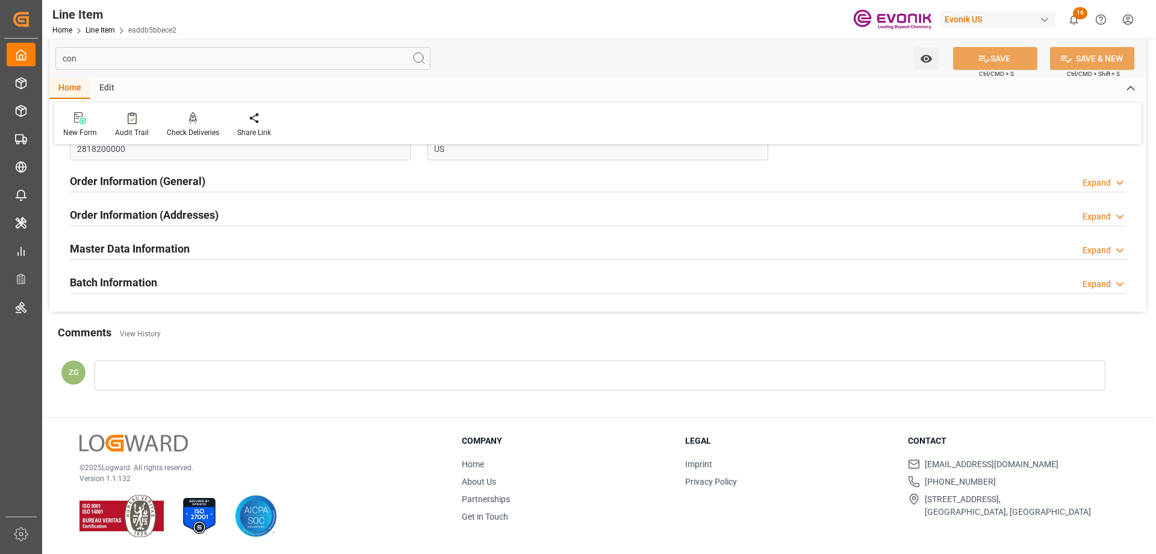
scroll to position [0, 0]
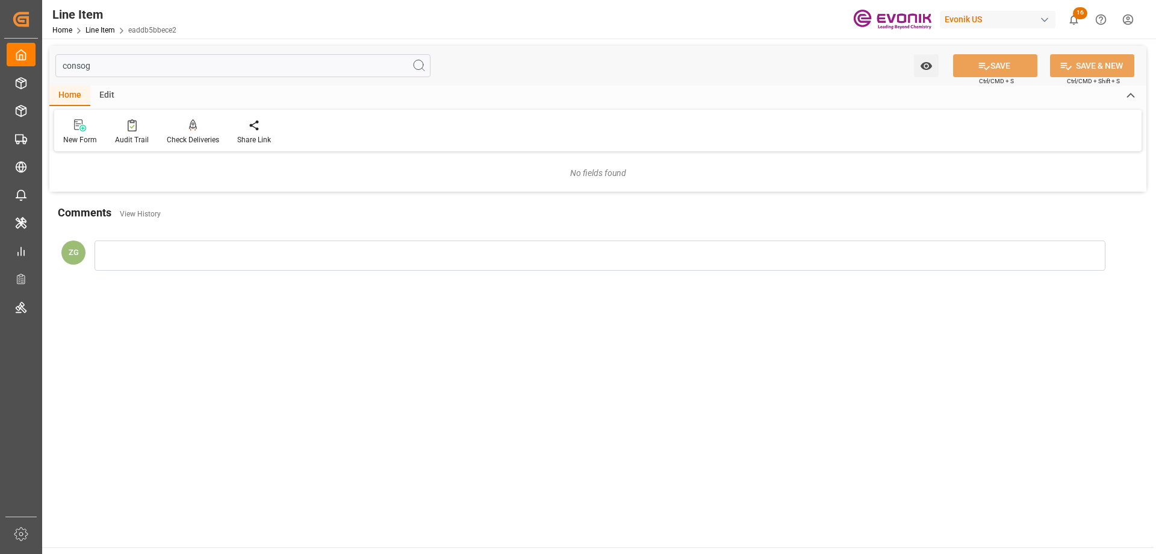
click at [151, 60] on input "consog" at bounding box center [242, 65] width 375 height 23
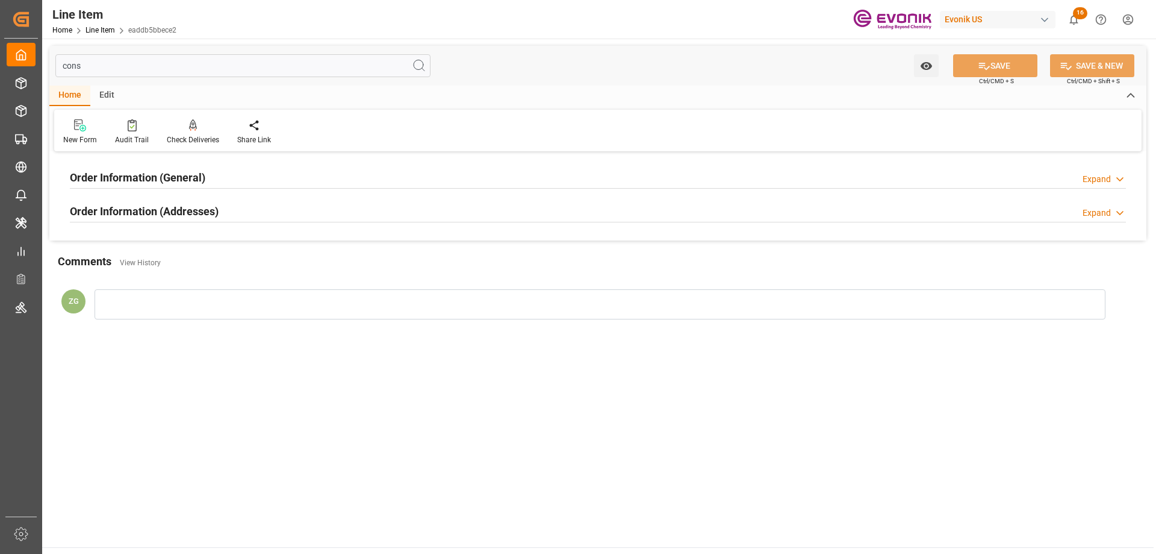
type input "cons"
click at [170, 218] on h2 "Order Information (Addresses)" at bounding box center [144, 211] width 149 height 16
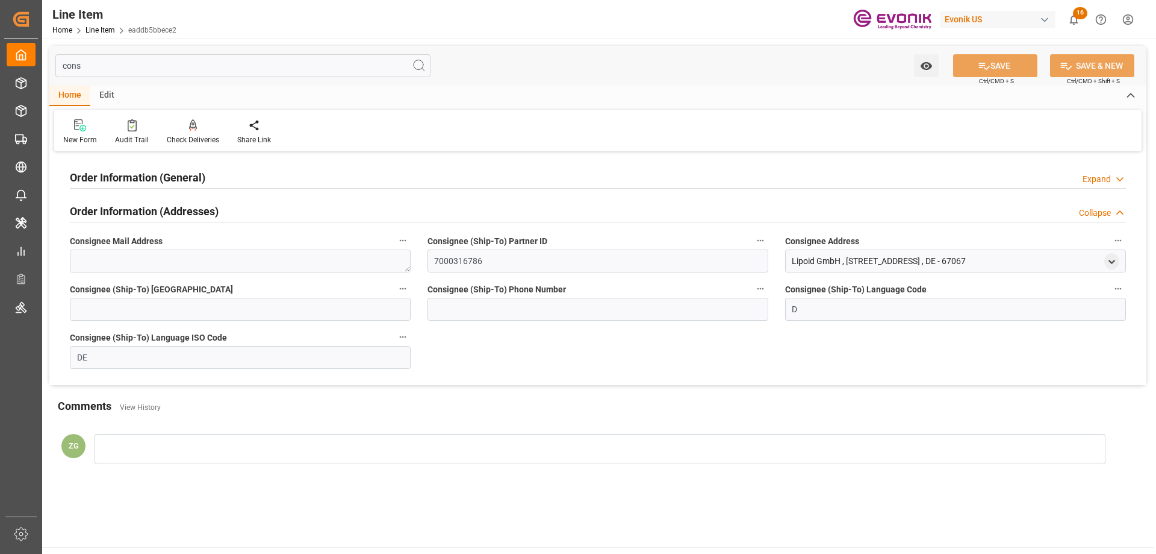
click at [162, 181] on h2 "Order Information (General)" at bounding box center [138, 177] width 136 height 16
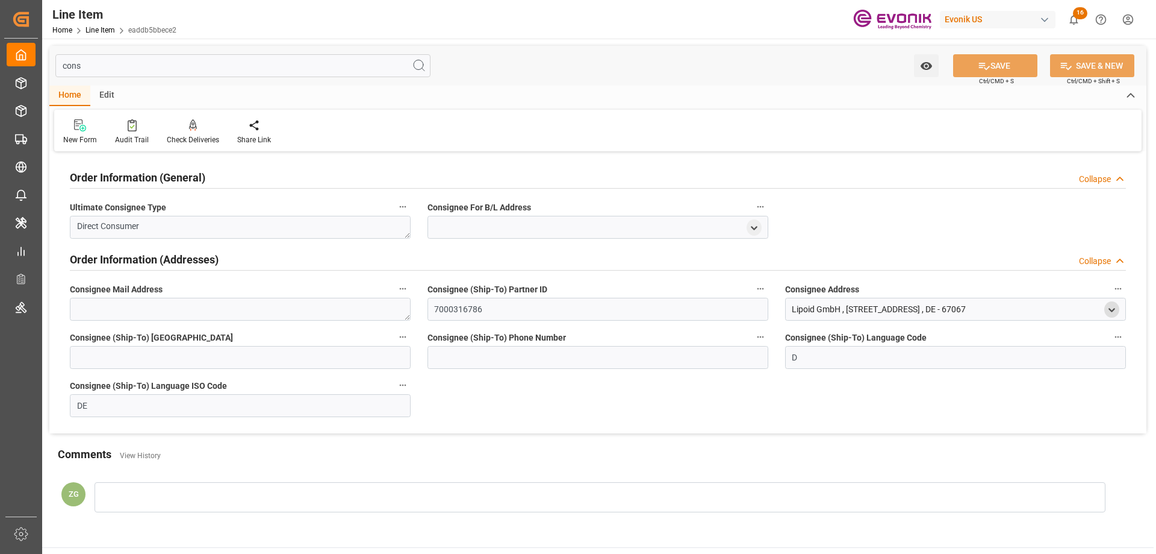
click at [1113, 311] on polyline "open menu" at bounding box center [1112, 309] width 5 height 2
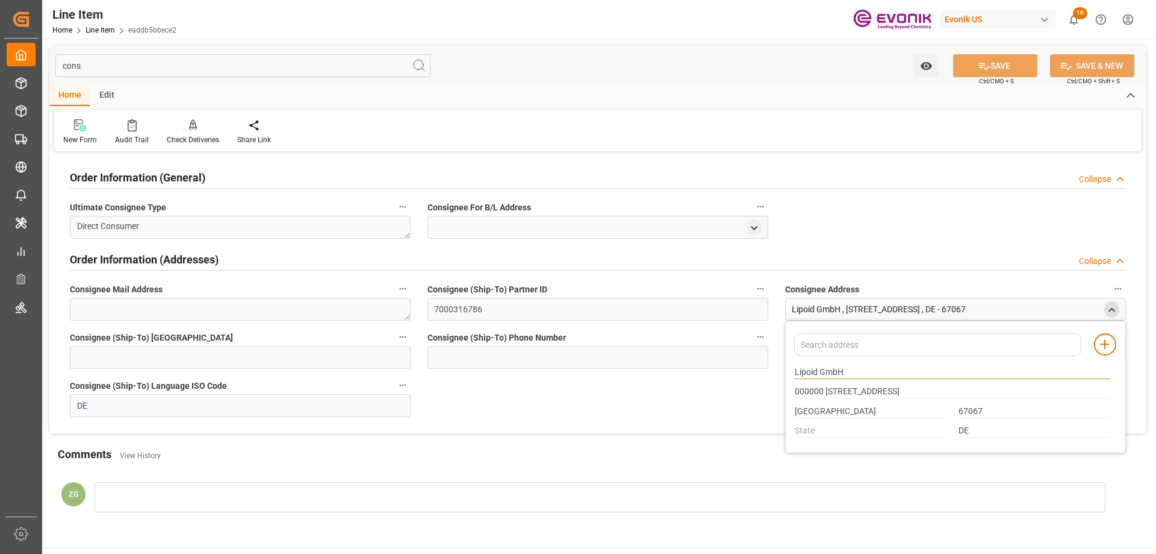
drag, startPoint x: 796, startPoint y: 372, endPoint x: 844, endPoint y: 372, distance: 47.6
click at [844, 372] on input "Lipoid GmbH" at bounding box center [952, 372] width 315 height 13
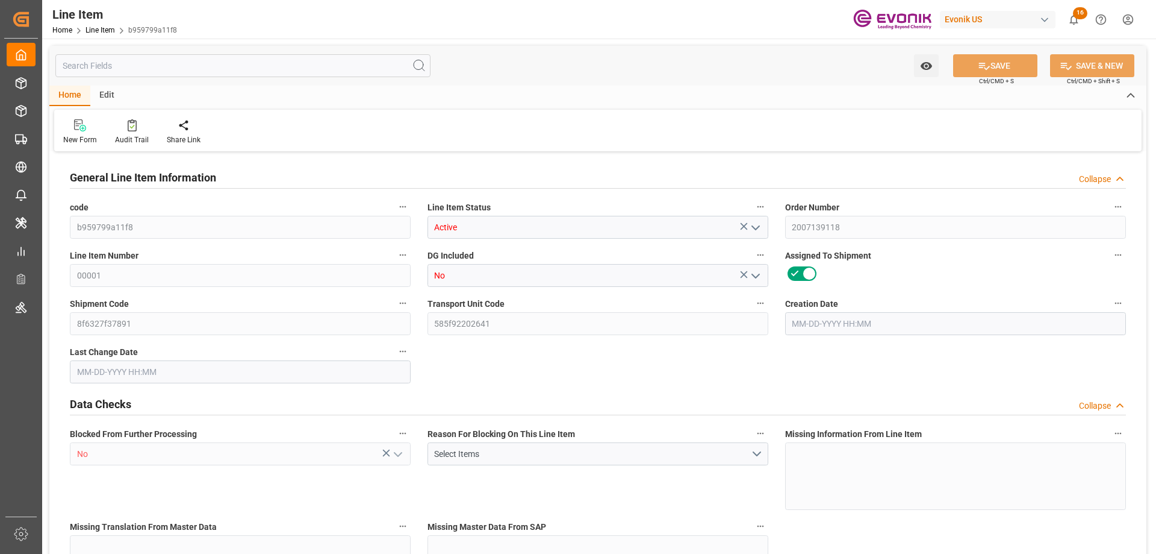
type input "15"
type input "16005"
type input "15180"
type input "20.88"
type input "15"
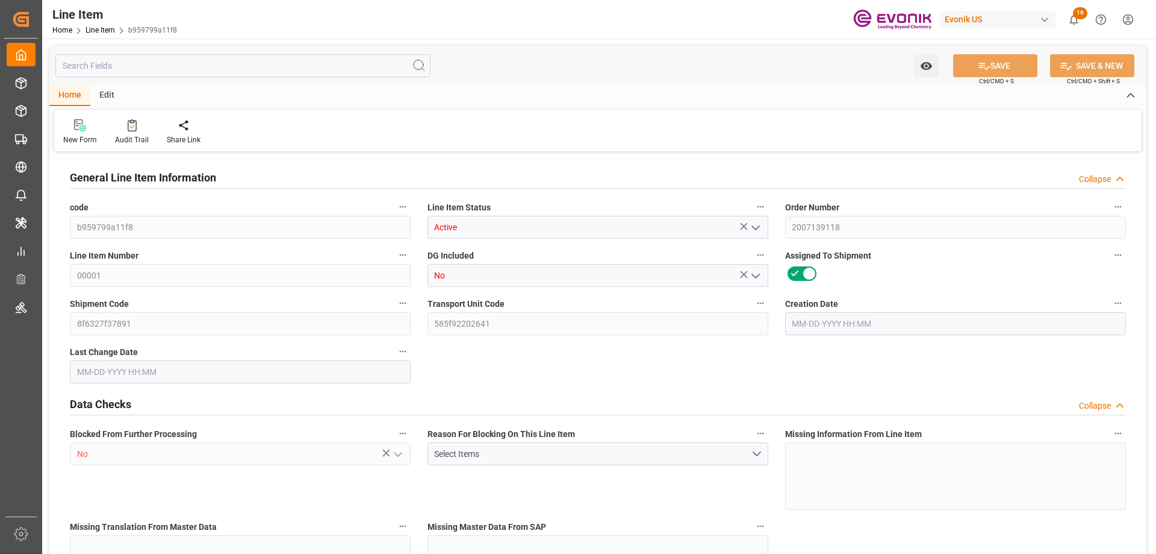
type input "15180"
type input "15"
type input "16005"
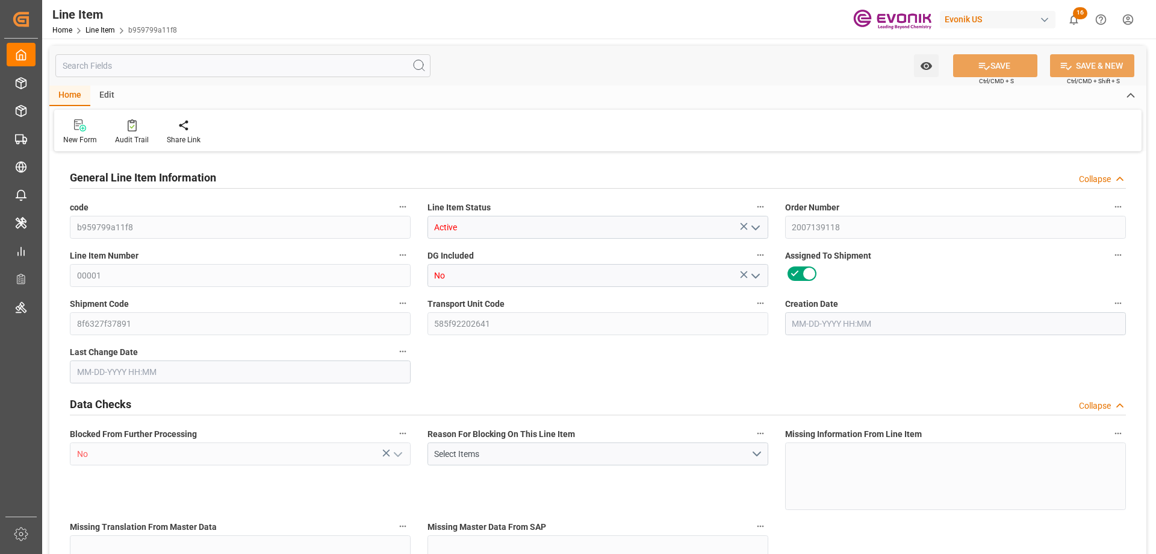
type input "16005"
type input "15180"
type input "20.88"
type input "20880"
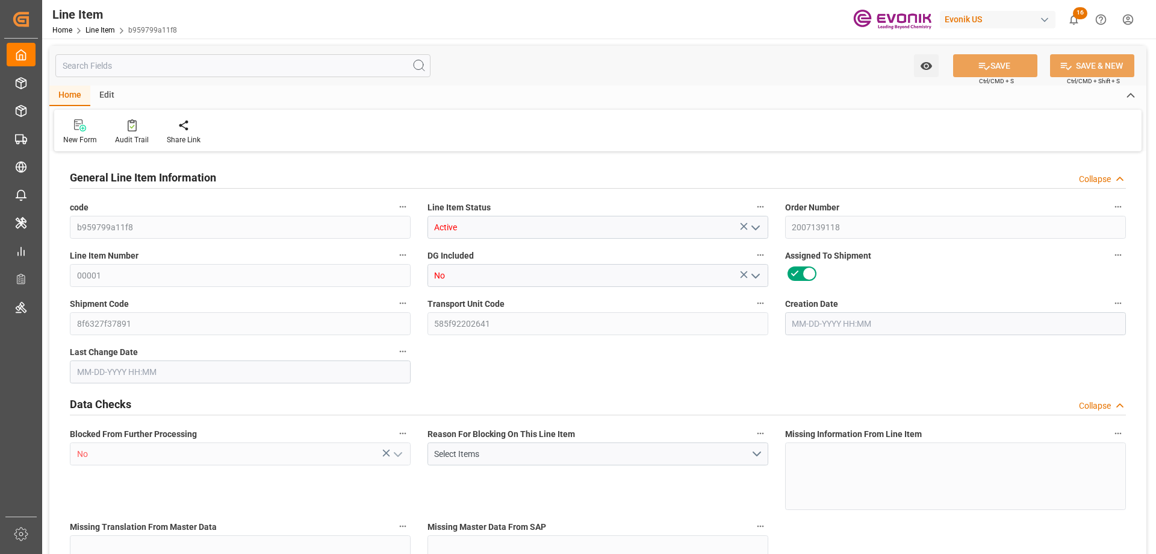
type input "15"
type input "16005"
type input "15180"
type input "20.88"
type input "[DATE] 18:19"
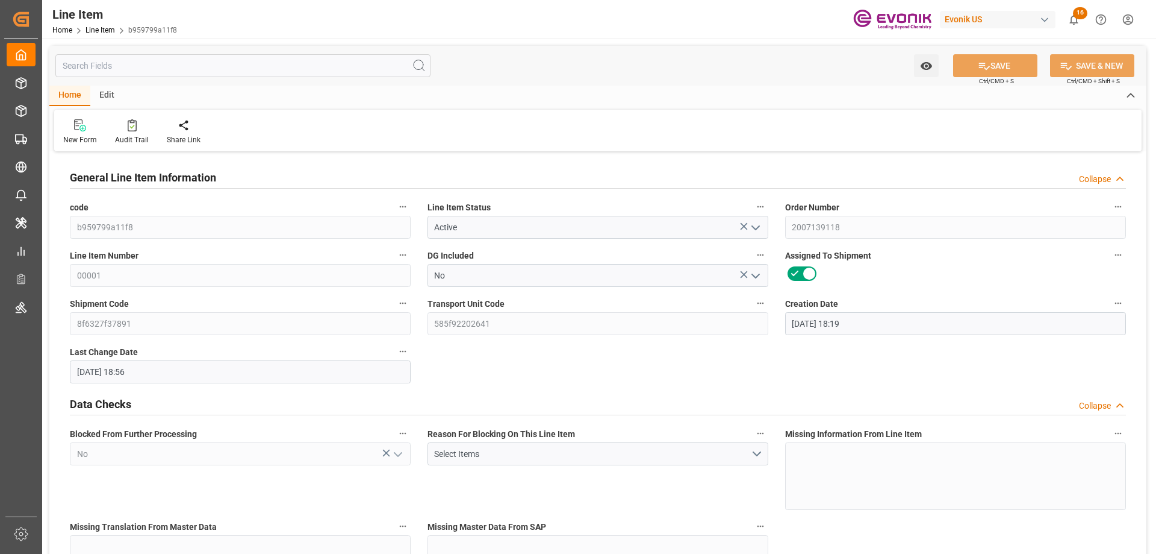
type input "[DATE] 18:56"
type input "[DATE]"
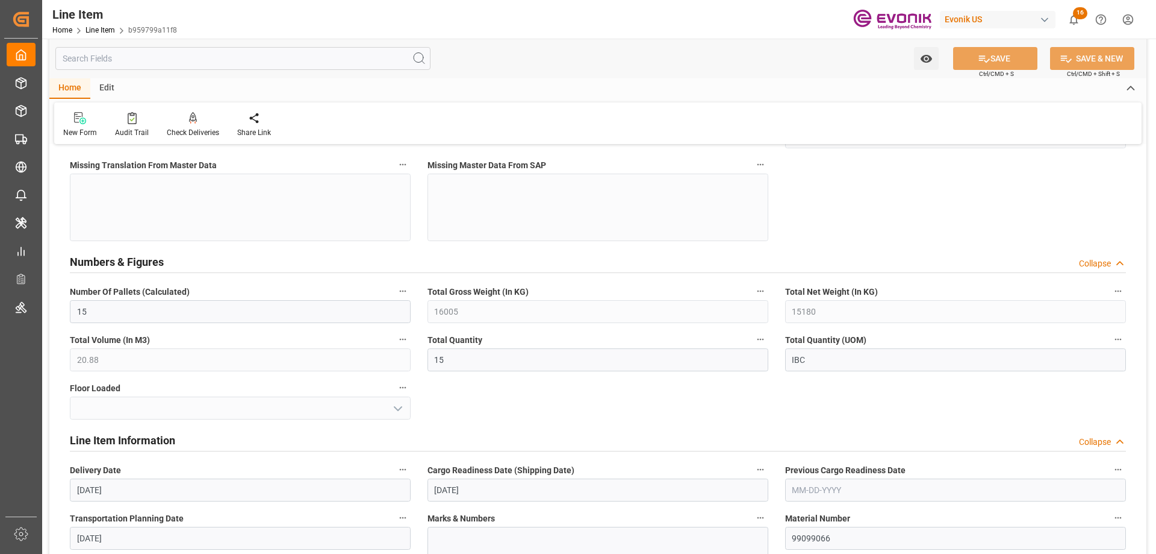
click at [248, 52] on input "text" at bounding box center [242, 58] width 375 height 23
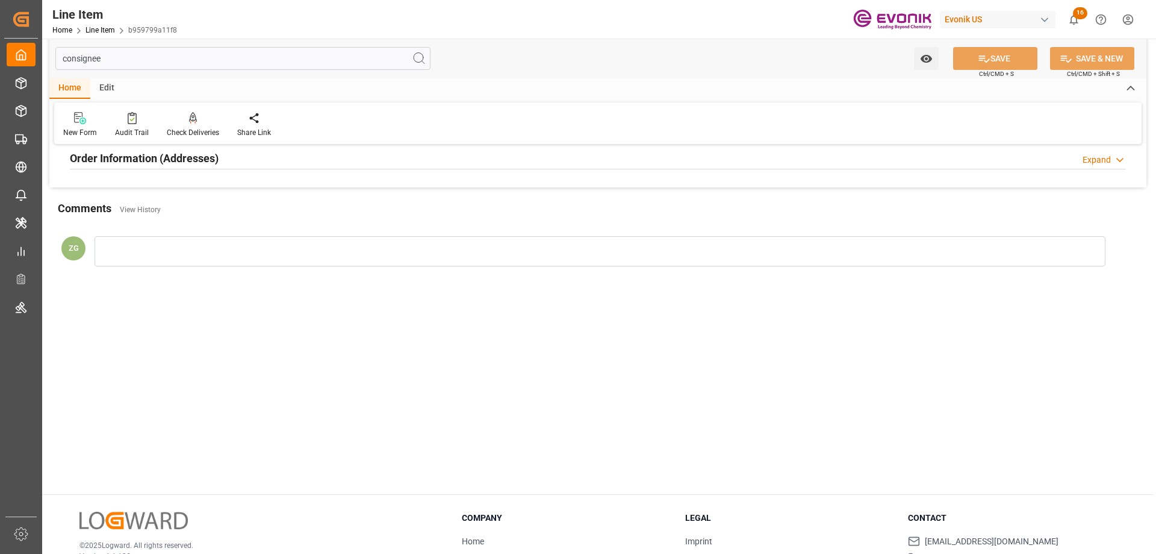
scroll to position [0, 0]
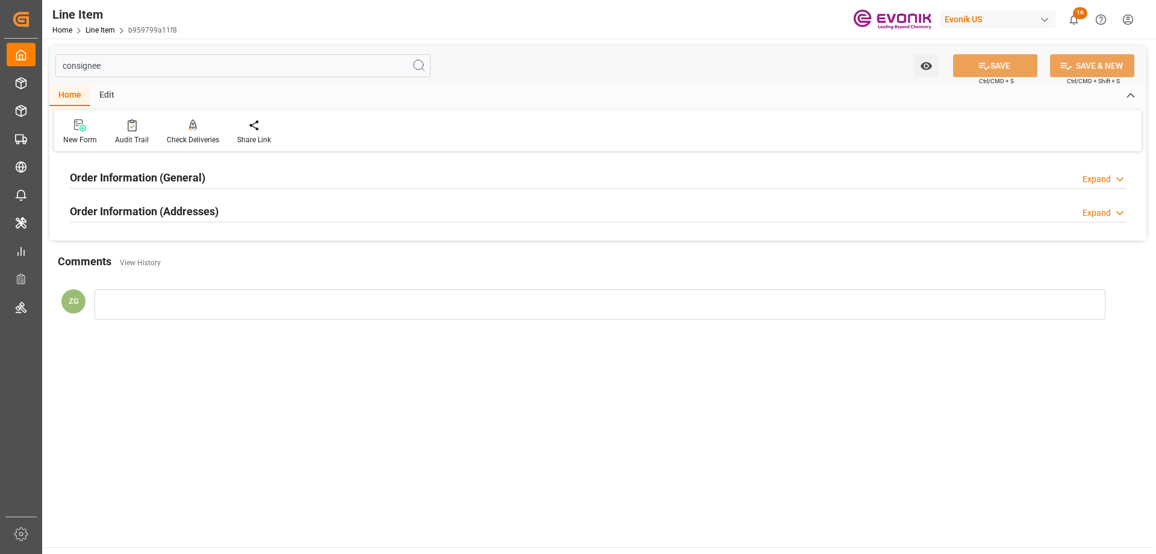
type input "consignee"
click at [150, 205] on h2 "Order Information (Addresses)" at bounding box center [144, 211] width 149 height 16
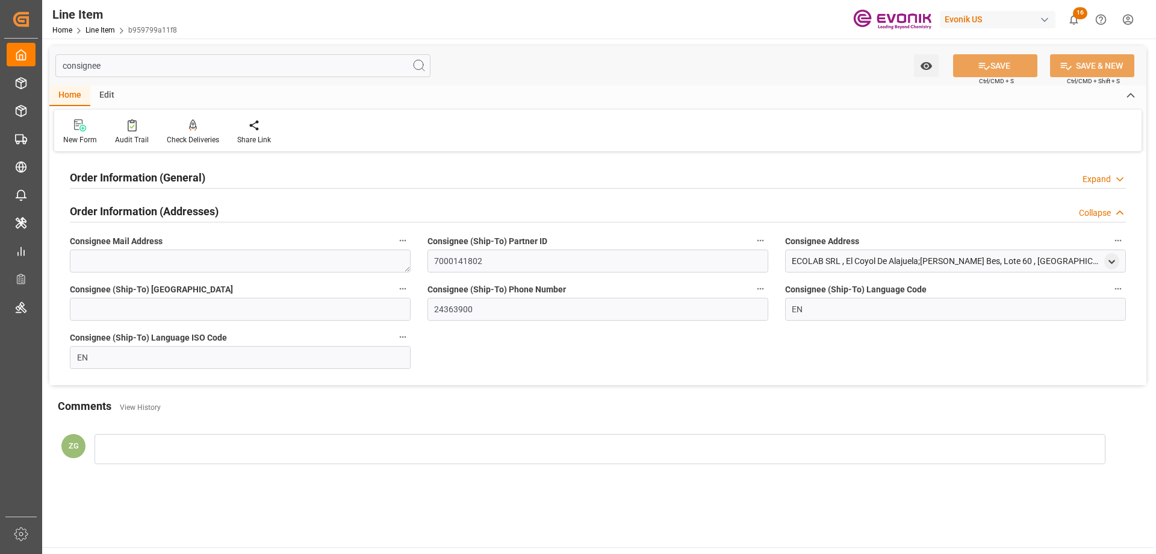
click at [143, 167] on div "Order Information (General)" at bounding box center [138, 176] width 136 height 23
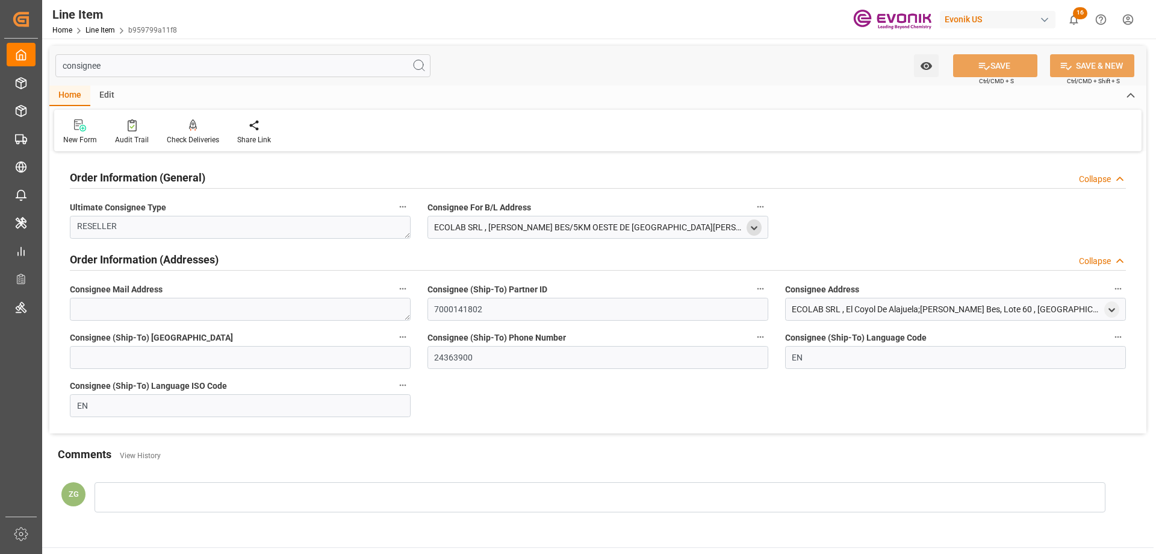
click at [757, 229] on icon "open menu" at bounding box center [754, 228] width 10 height 10
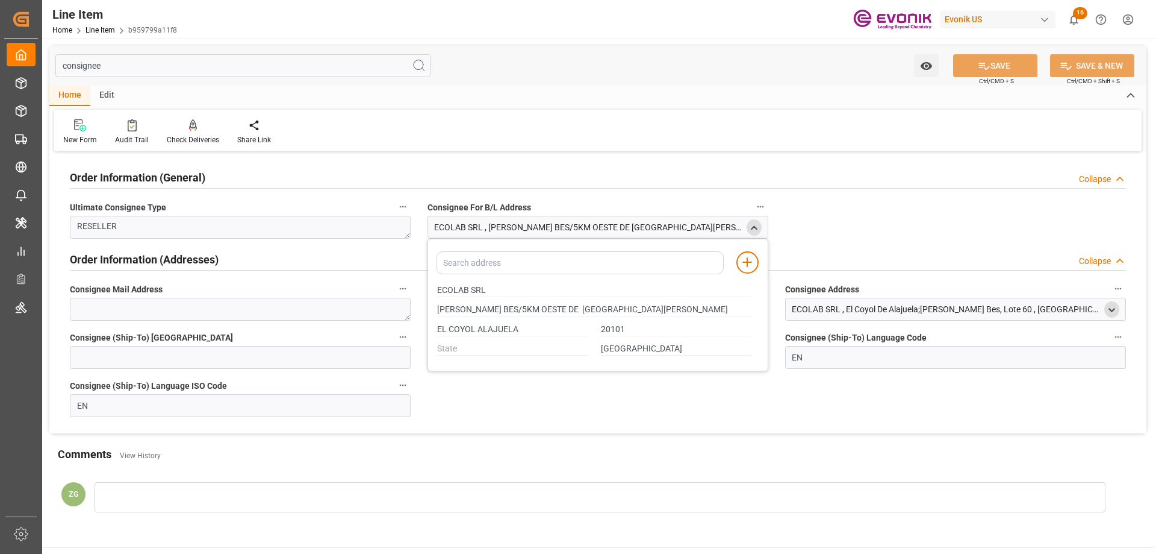
click at [1113, 310] on icon "open menu" at bounding box center [1112, 310] width 10 height 10
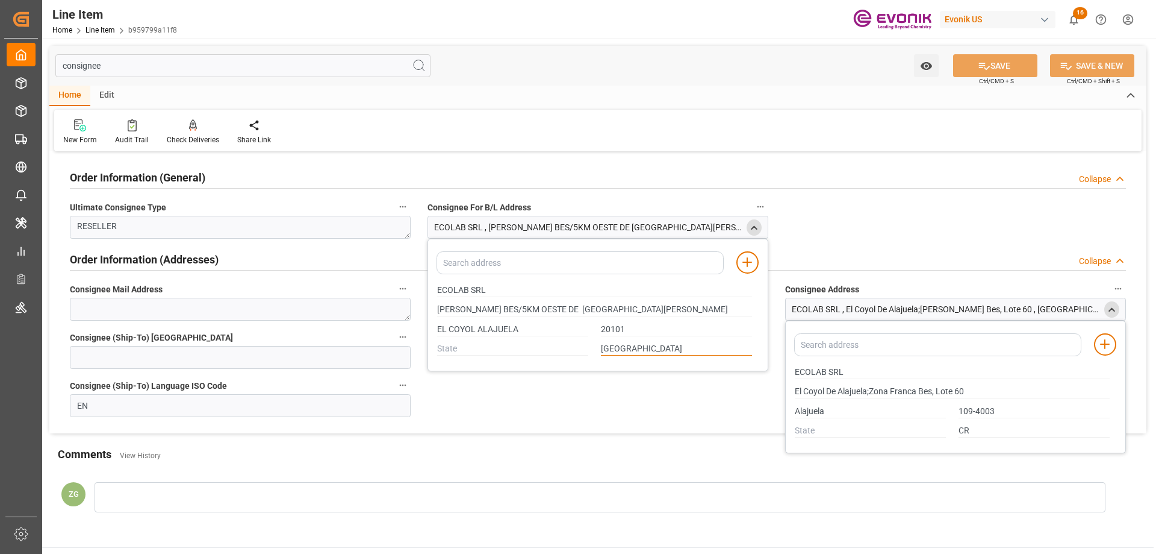
drag, startPoint x: 671, startPoint y: 349, endPoint x: 576, endPoint y: 349, distance: 94.6
click at [576, 349] on div "[GEOGRAPHIC_DATA]" at bounding box center [595, 349] width 328 height 20
drag, startPoint x: 437, startPoint y: 287, endPoint x: 487, endPoint y: 290, distance: 50.1
click at [487, 290] on input "ECOLAB SRL" at bounding box center [594, 290] width 315 height 13
click at [617, 336] on div "20101" at bounding box center [677, 329] width 164 height 20
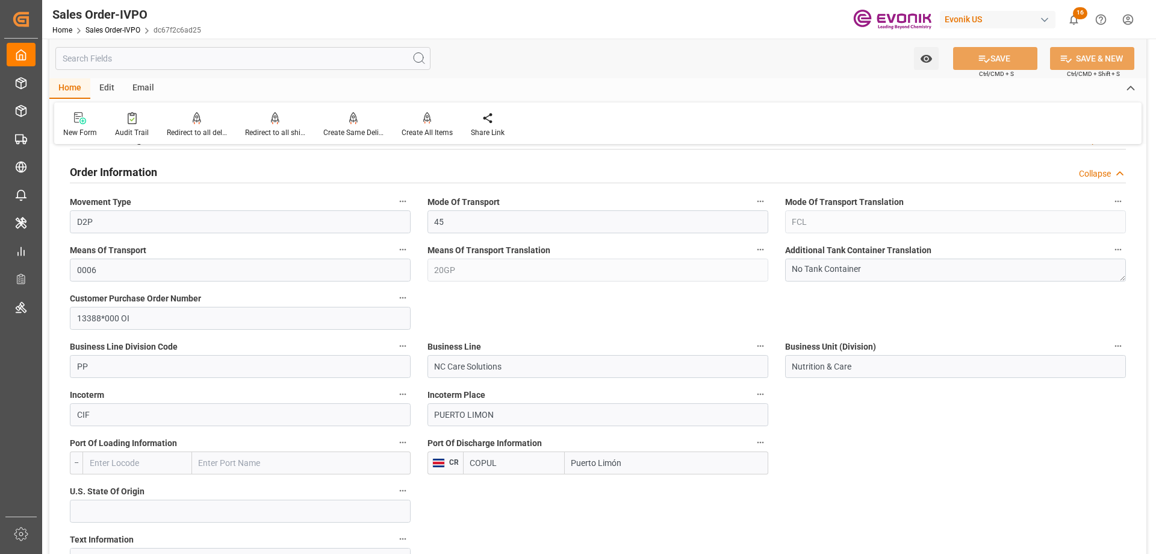
scroll to position [843, 0]
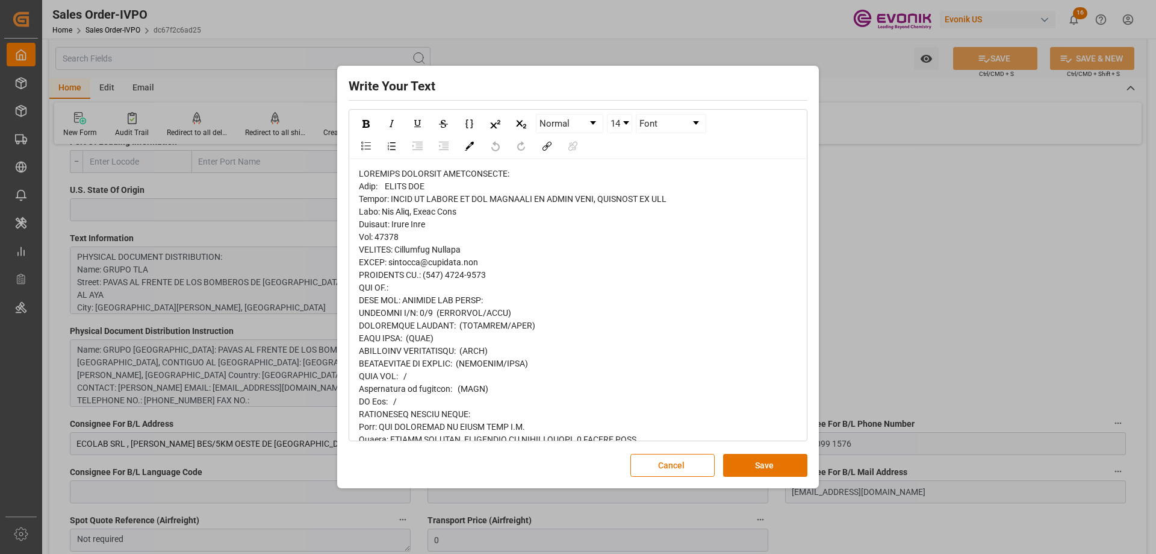
click at [879, 145] on div "Write Your Text Normal 14 Font Cancel Save" at bounding box center [578, 277] width 1156 height 554
